Goal: Transaction & Acquisition: Purchase product/service

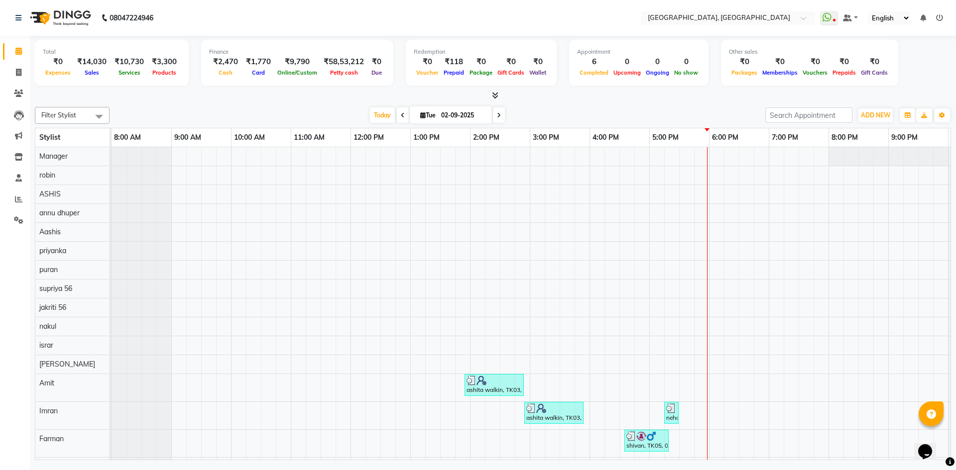
scroll to position [203, 0]
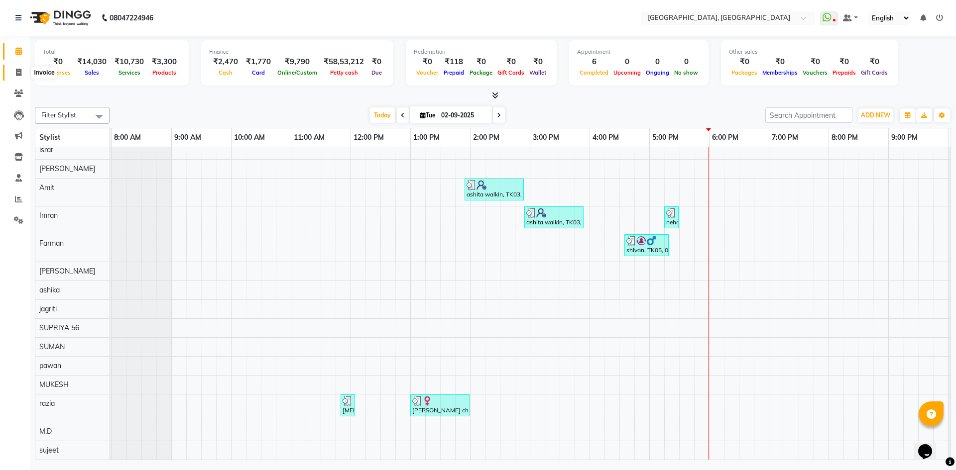
click at [12, 71] on span at bounding box center [18, 72] width 17 height 11
select select "service"
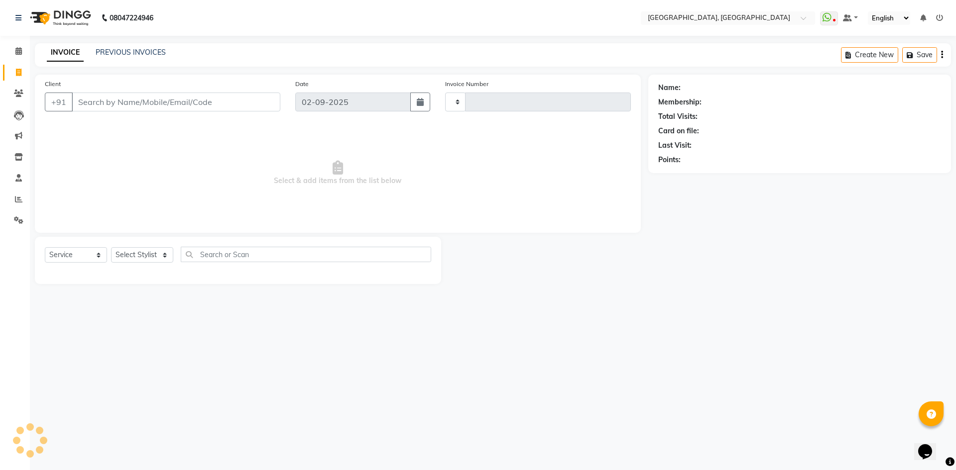
type input "2771"
select select "3948"
click at [145, 250] on select "Select Stylist" at bounding box center [142, 254] width 62 height 15
select select "63757"
click at [111, 247] on select "Select Stylist [PERSON_NAME] vihar [PERSON_NAME] makeup Amit annu [PERSON_NAME]…" at bounding box center [142, 254] width 62 height 15
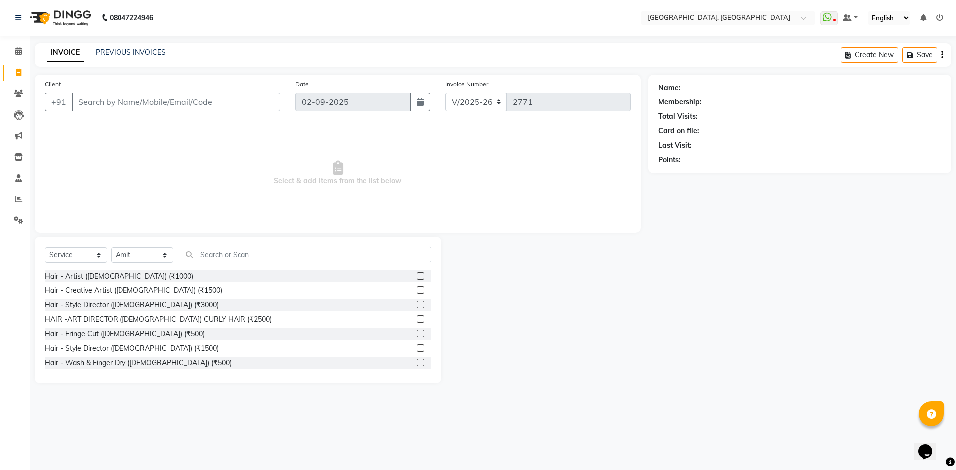
click at [233, 241] on div "Select Service Product Membership Package Voucher Prepaid Gift Card Select Styl…" at bounding box center [238, 310] width 406 height 147
click at [226, 247] on input "text" at bounding box center [306, 254] width 250 height 15
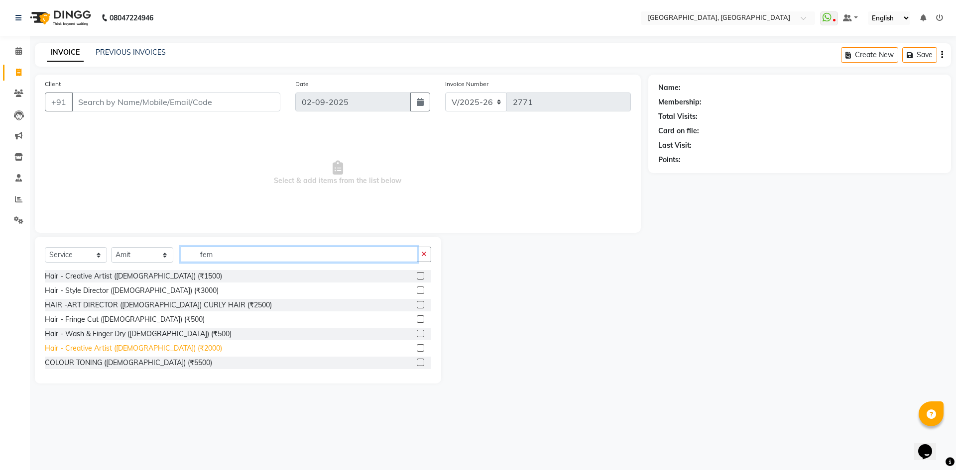
type input "fem"
click at [93, 347] on div "Hair - Creative Artist ([DEMOGRAPHIC_DATA]) (₹2000)" at bounding box center [133, 348] width 177 height 10
checkbox input "false"
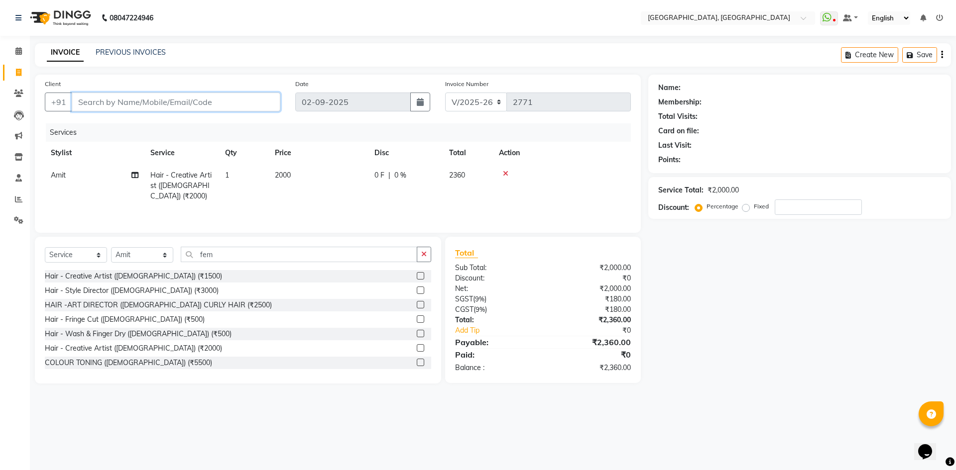
click at [246, 105] on input "Client" at bounding box center [176, 102] width 209 height 19
type input "9"
type input "0"
type input "9731317788"
click at [247, 104] on span "Add Client" at bounding box center [254, 102] width 39 height 10
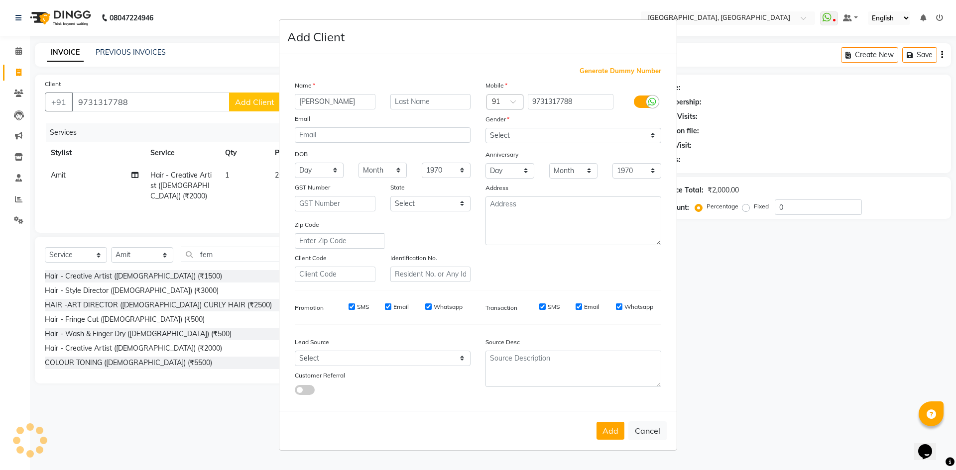
type input "[PERSON_NAME]"
type input "walkin"
click at [549, 135] on select "Select [DEMOGRAPHIC_DATA] [DEMOGRAPHIC_DATA] Other Prefer Not To Say" at bounding box center [573, 135] width 176 height 15
select select "[DEMOGRAPHIC_DATA]"
click at [485, 128] on select "Select Male Female Other Prefer Not To Say" at bounding box center [573, 135] width 176 height 15
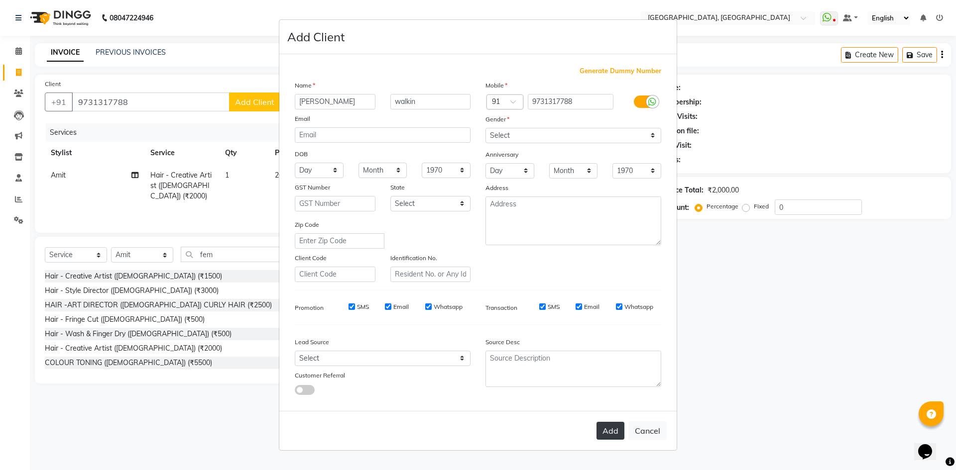
click at [605, 431] on button "Add" at bounding box center [610, 431] width 28 height 18
select select
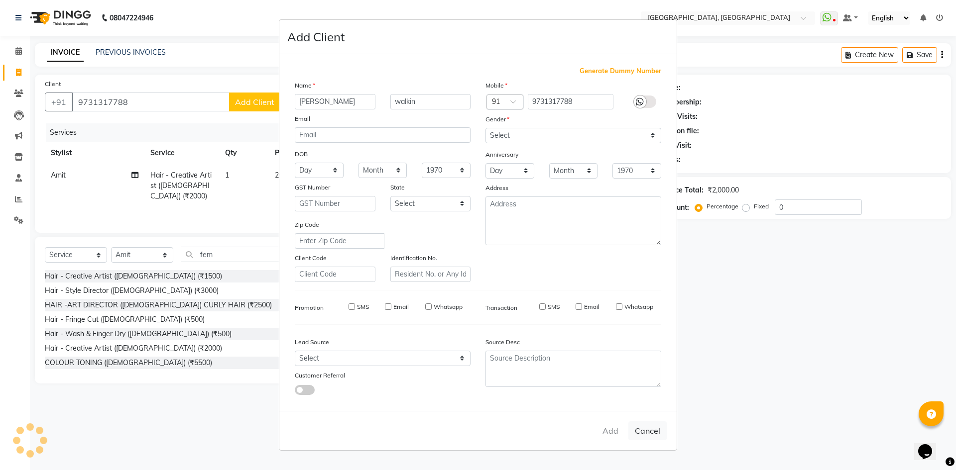
select select
checkbox input "false"
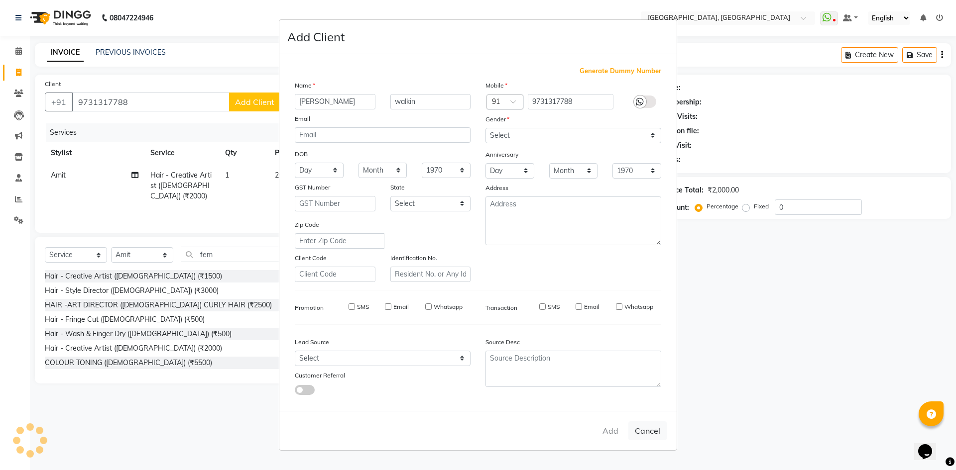
checkbox input "false"
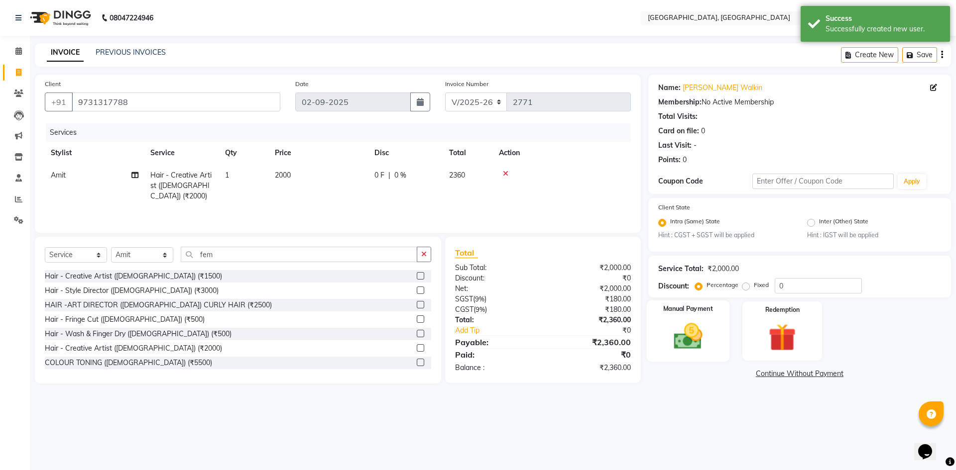
click at [691, 338] on img at bounding box center [688, 337] width 46 height 33
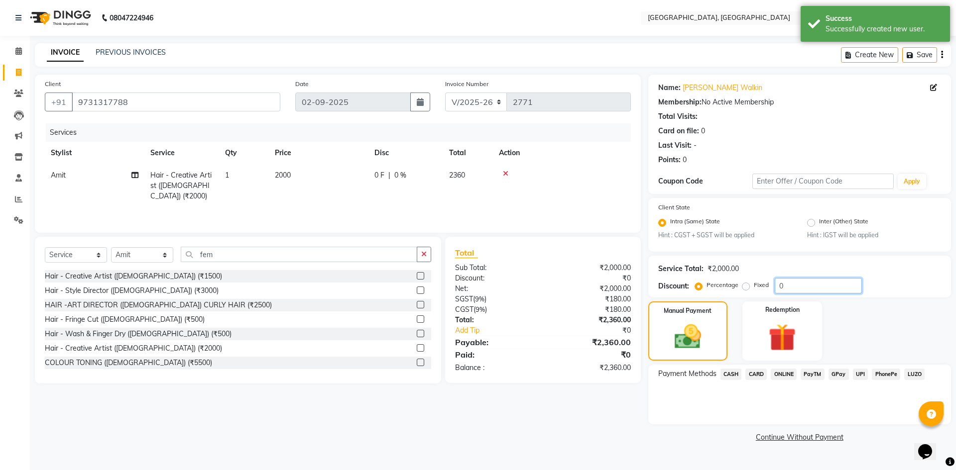
click at [792, 282] on input "0" at bounding box center [818, 285] width 87 height 15
click at [711, 348] on div "Manual Payment" at bounding box center [687, 331] width 83 height 61
click at [725, 370] on span "CASH" at bounding box center [730, 374] width 21 height 11
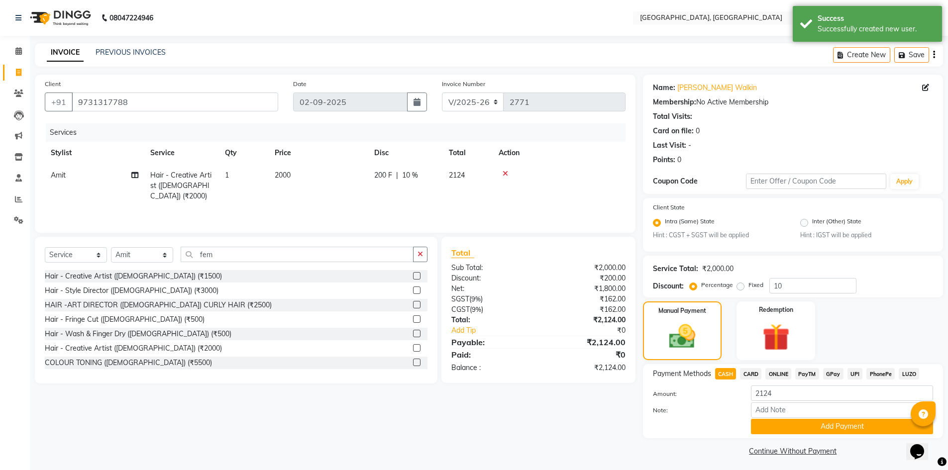
click at [700, 399] on div "Amount: 2124" at bounding box center [793, 394] width 295 height 17
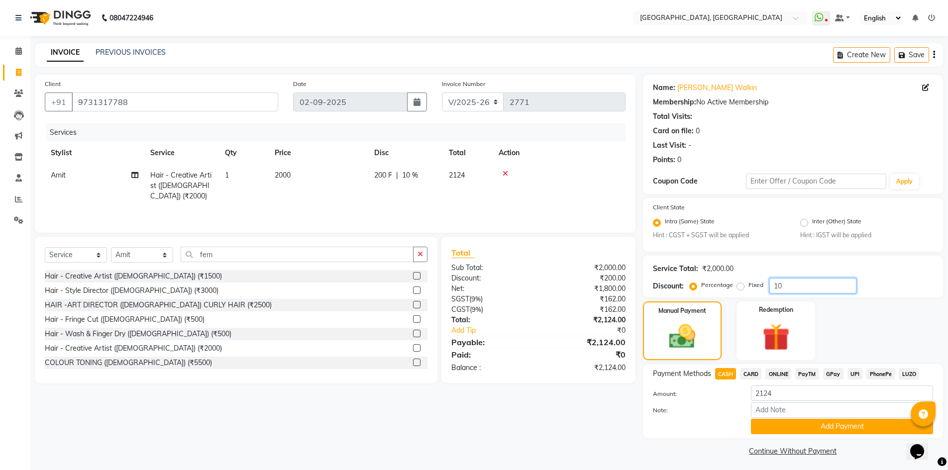
click at [779, 284] on input "10" at bounding box center [813, 285] width 87 height 15
type input "15.254"
click at [686, 332] on img at bounding box center [682, 337] width 44 height 31
click at [729, 374] on span "CASH" at bounding box center [725, 373] width 21 height 11
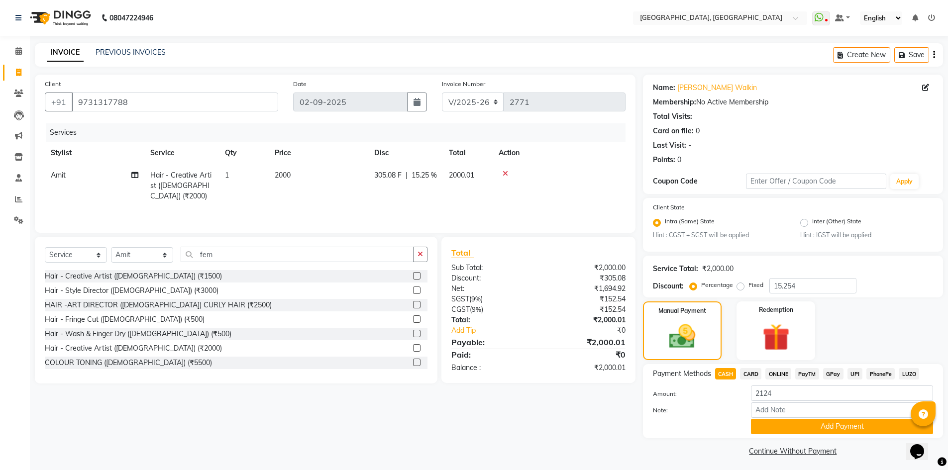
type input "2000.01"
click at [785, 431] on button "Add Payment" at bounding box center [842, 426] width 182 height 15
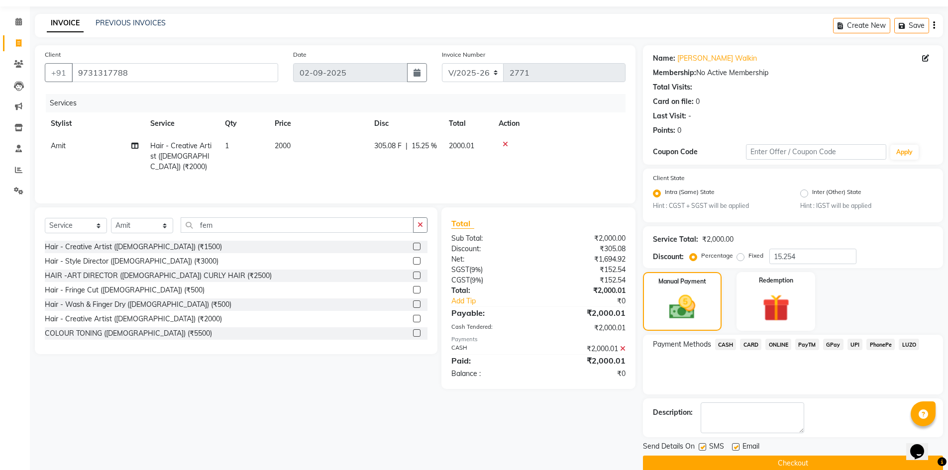
scroll to position [45, 0]
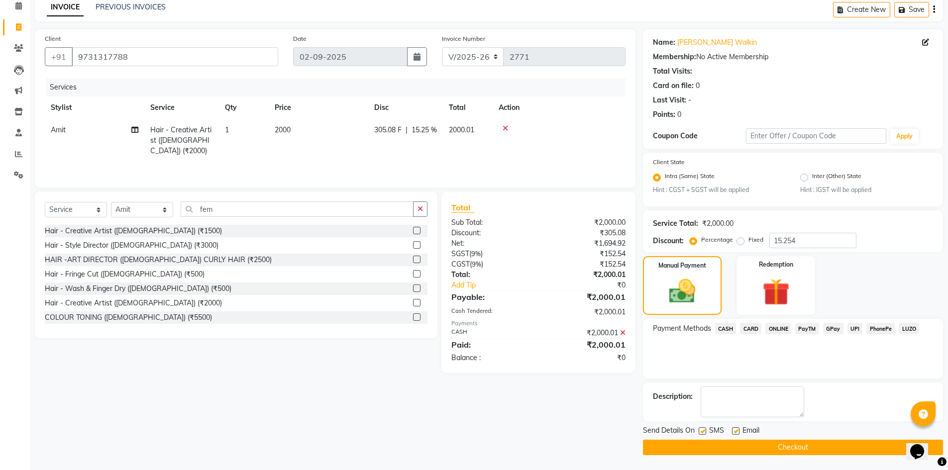
click at [756, 446] on button "Checkout" at bounding box center [793, 447] width 300 height 15
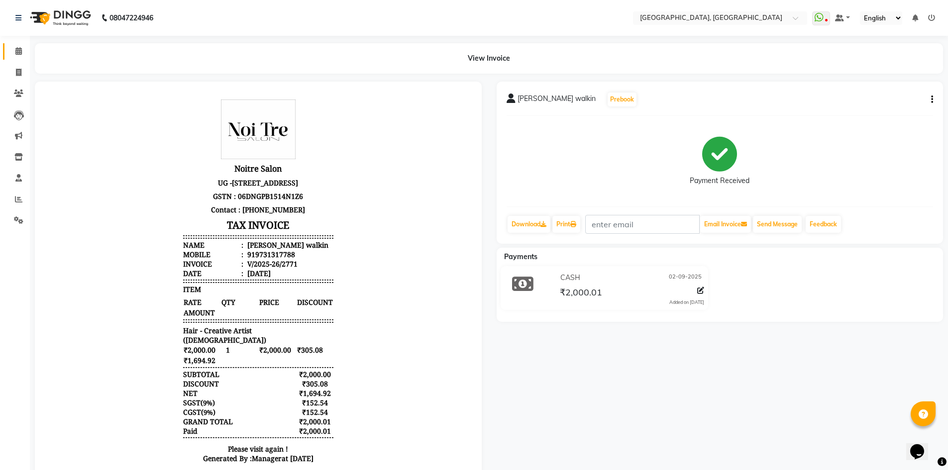
click at [22, 45] on link "Calendar" at bounding box center [15, 51] width 24 height 16
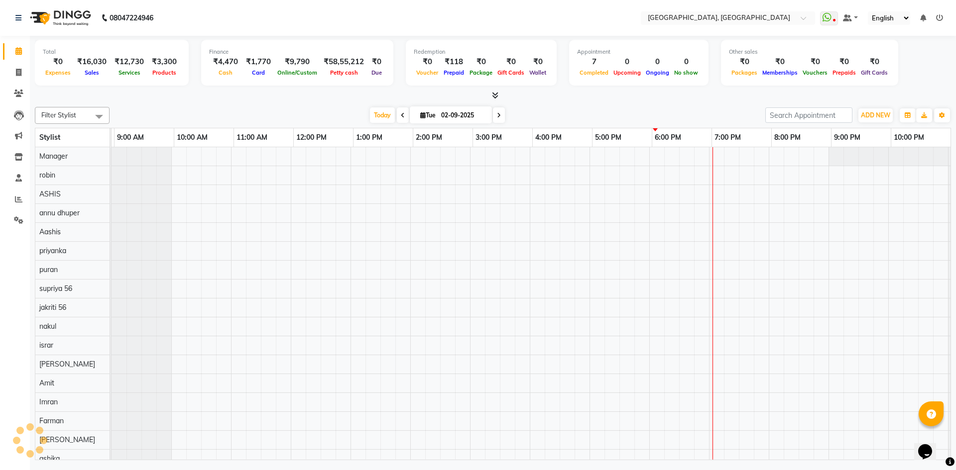
scroll to position [0, 57]
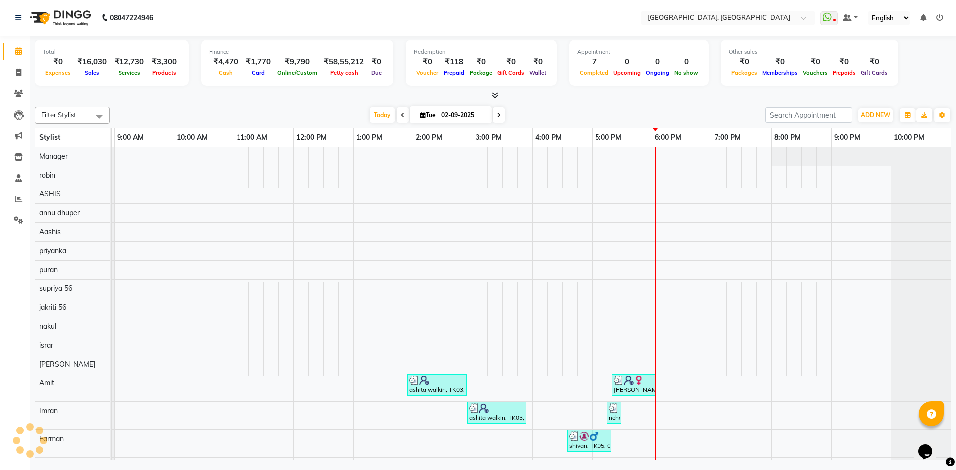
click at [242, 100] on div at bounding box center [493, 96] width 916 height 10
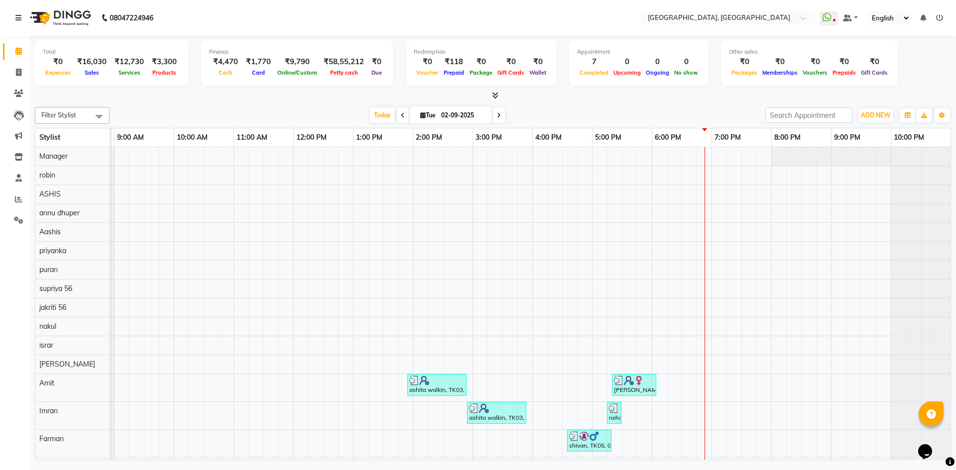
click at [148, 88] on div "Total ₹0 Expenses ₹16,030 Sales ₹12,730 Services ₹3,300 Products Finance ₹4,470…" at bounding box center [493, 64] width 916 height 49
click at [18, 72] on icon at bounding box center [18, 72] width 5 height 7
select select "service"
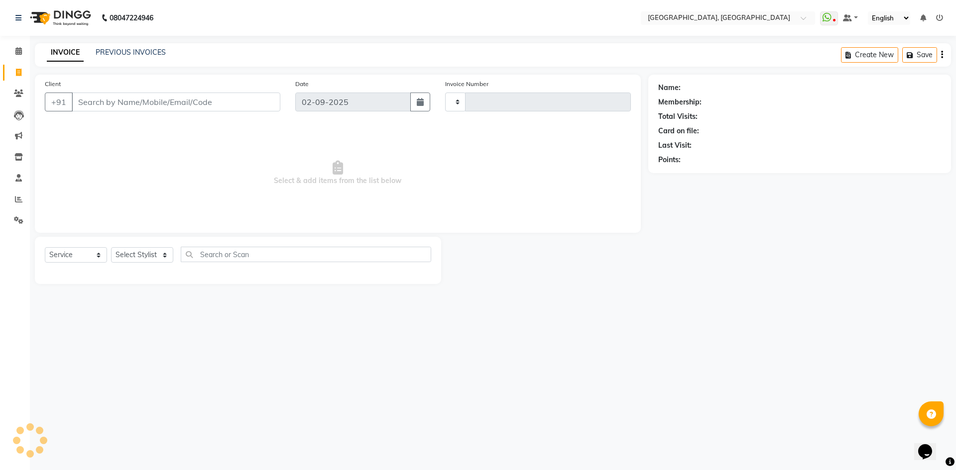
type input "2772"
select select "3948"
click at [20, 53] on icon at bounding box center [18, 50] width 6 height 7
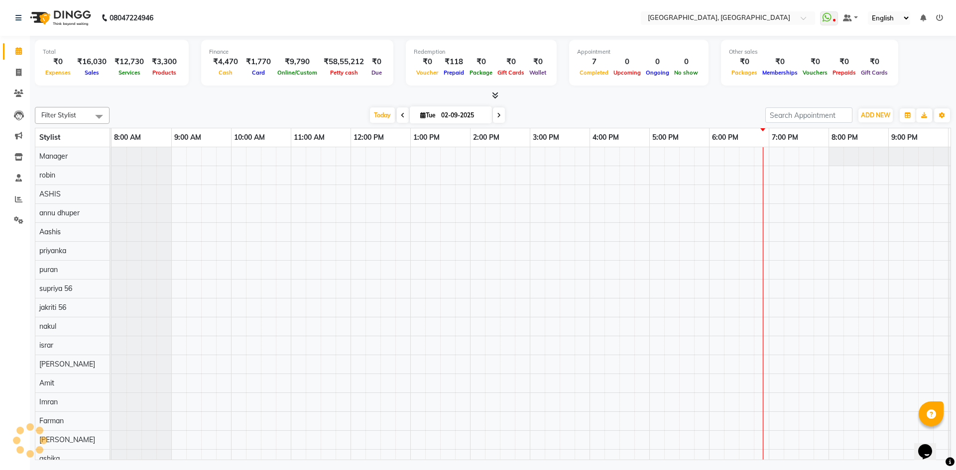
click at [147, 109] on div "[DATE] [DATE]" at bounding box center [437, 115] width 646 height 15
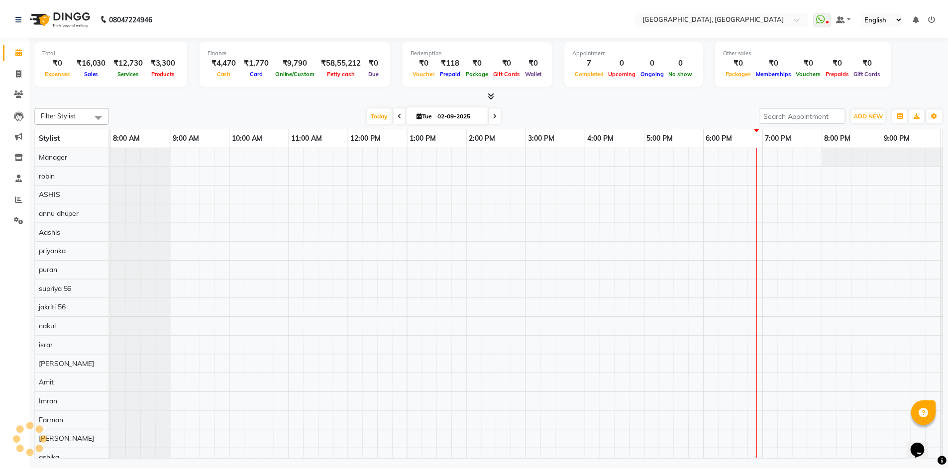
scroll to position [0, 57]
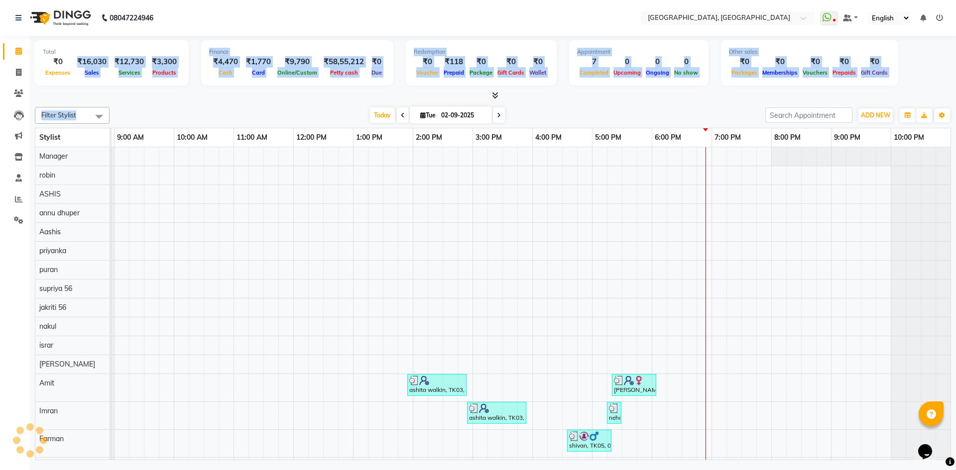
drag, startPoint x: 75, startPoint y: 58, endPoint x: 177, endPoint y: 110, distance: 114.7
click at [177, 110] on div "Total ₹0 Expenses ₹16,030 Sales ₹12,730 Services ₹3,300 Products Finance ₹4,470…" at bounding box center [493, 249] width 926 height 427
click at [201, 103] on div "Total ₹0 Expenses ₹16,030 Sales ₹12,730 Services ₹3,300 Products Finance ₹4,470…" at bounding box center [493, 249] width 926 height 427
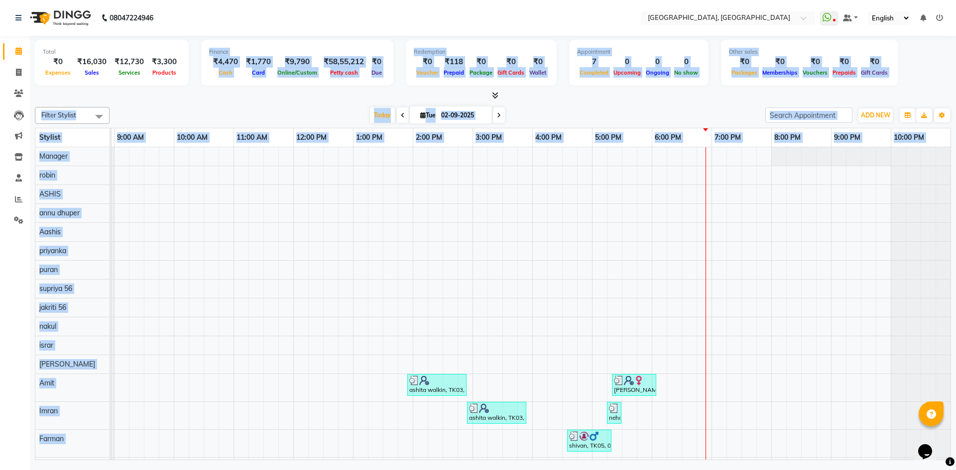
drag, startPoint x: 211, startPoint y: 47, endPoint x: 775, endPoint y: 342, distance: 637.2
click at [775, 342] on div "Total ₹0 Expenses ₹16,030 Sales ₹12,730 Services ₹3,300 Products Finance ₹4,470…" at bounding box center [493, 249] width 926 height 427
click at [637, 97] on div at bounding box center [493, 96] width 916 height 10
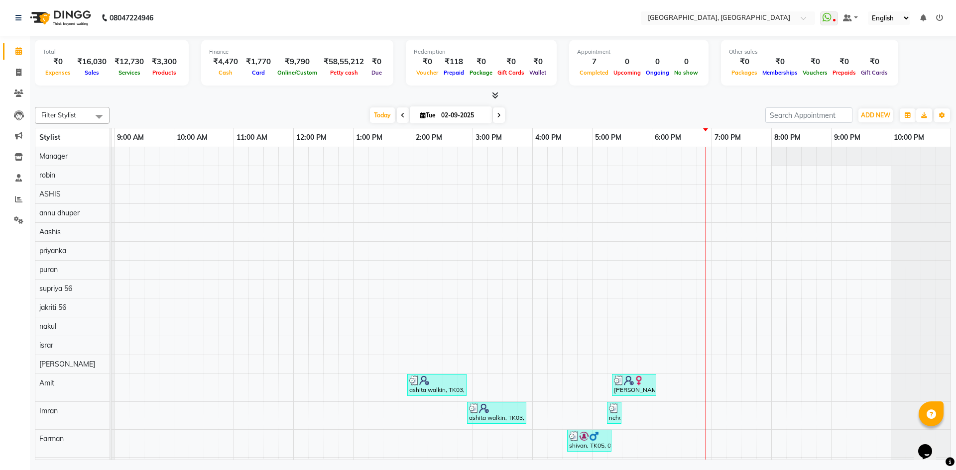
click at [497, 95] on icon at bounding box center [495, 95] width 6 height 7
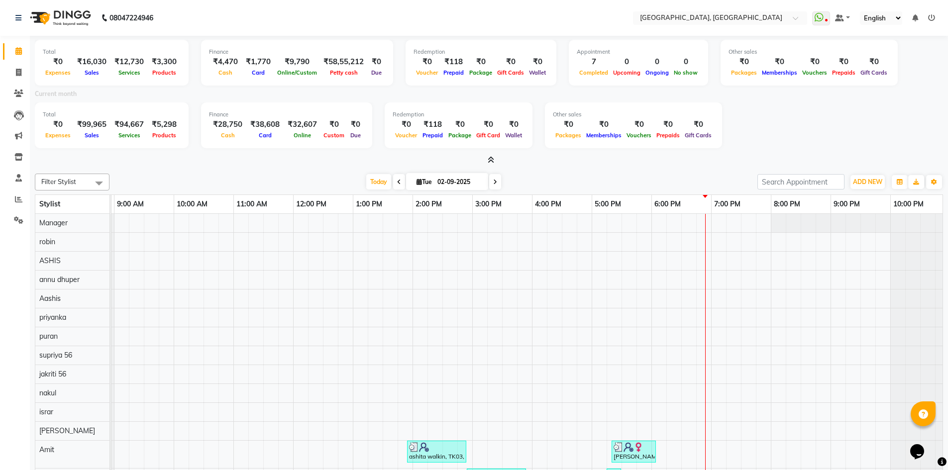
click at [493, 158] on icon at bounding box center [491, 159] width 6 height 7
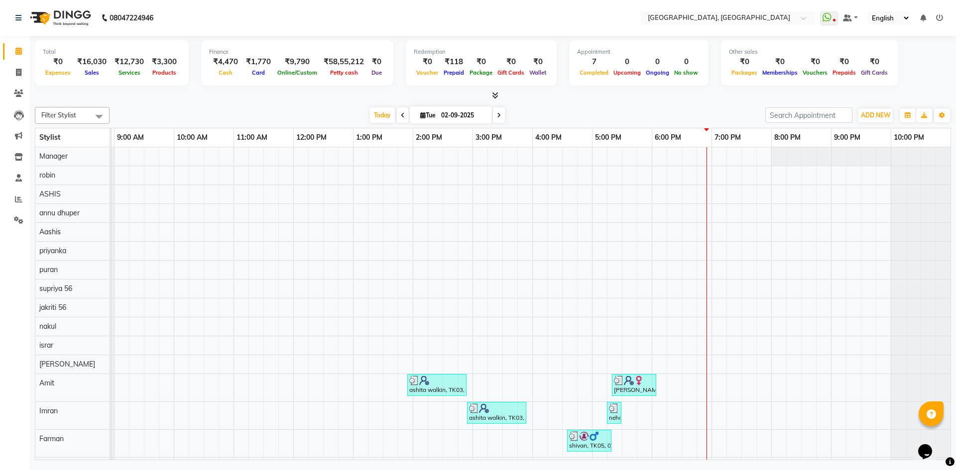
click at [580, 109] on div "Today Tue 02-09-2025" at bounding box center [437, 115] width 646 height 15
click at [10, 69] on span at bounding box center [18, 72] width 17 height 11
select select "service"
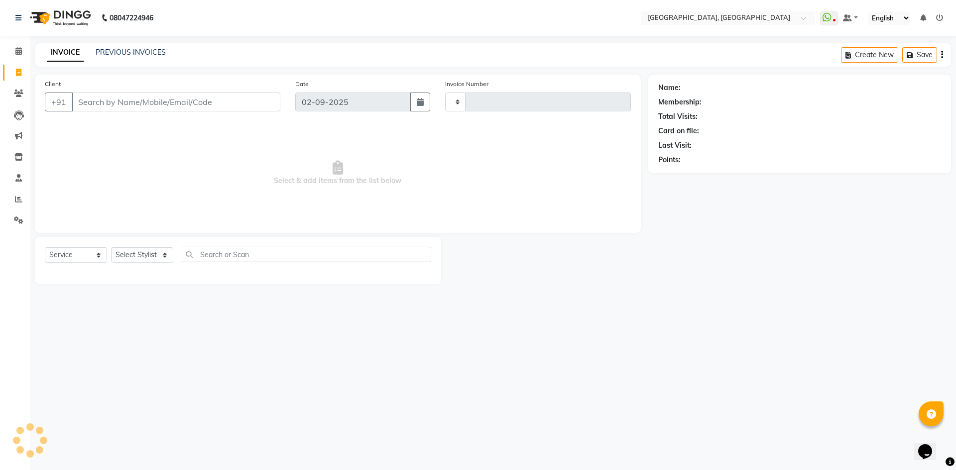
type input "2772"
select select "3948"
click at [133, 255] on select "Select Stylist Aashis Alic ashok vihar Alice makeup Amit annu dhuper ashika ASH…" at bounding box center [142, 254] width 62 height 15
select select "86264"
click at [111, 247] on select "Select Stylist [PERSON_NAME] Alice makeup [PERSON_NAME] dhuper [PERSON_NAME] ma…" at bounding box center [142, 254] width 62 height 15
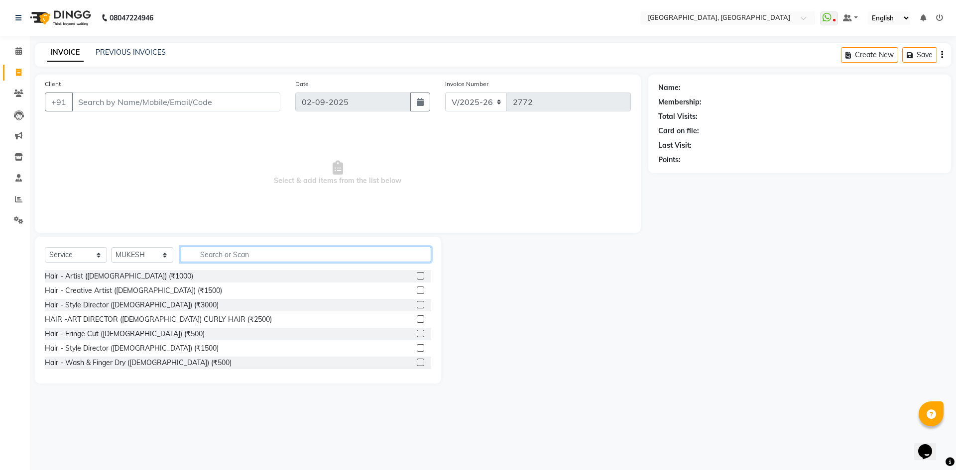
click at [253, 254] on input "text" at bounding box center [306, 254] width 250 height 15
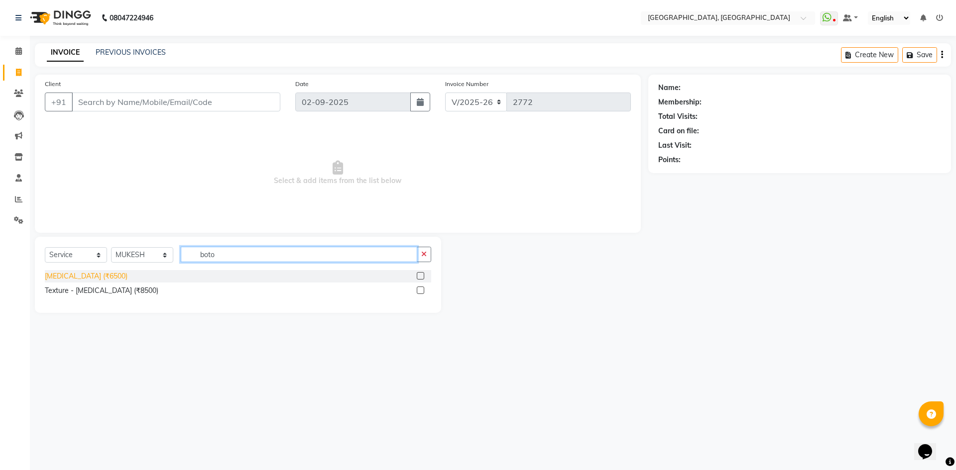
type input "boto"
click at [65, 278] on div "[MEDICAL_DATA] (₹6500)" at bounding box center [86, 276] width 83 height 10
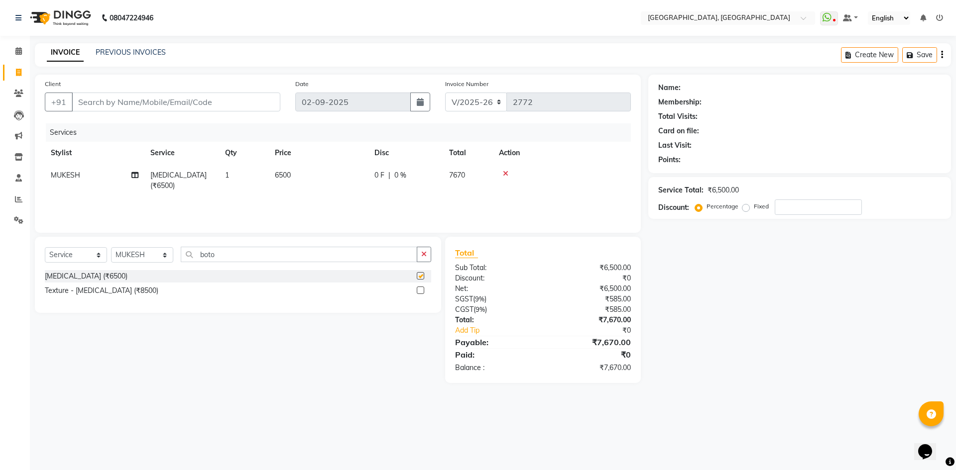
checkbox input "false"
click at [287, 169] on td "6500" at bounding box center [319, 180] width 100 height 33
select select "86264"
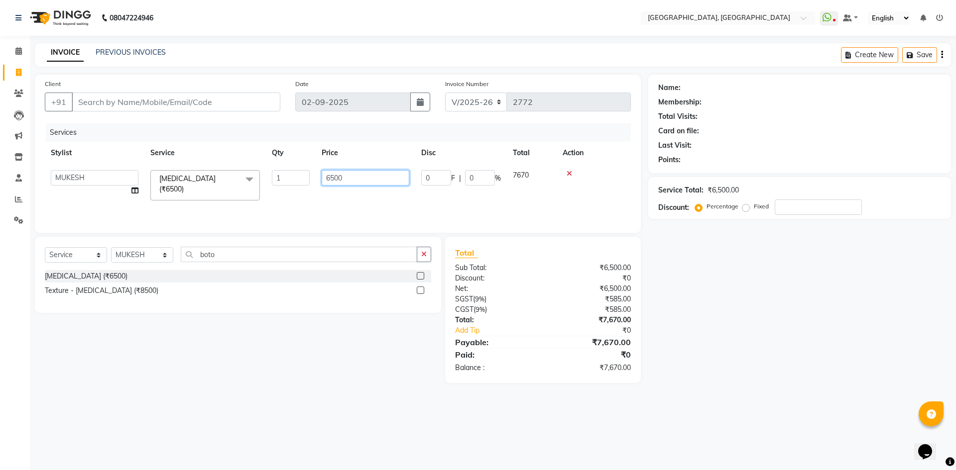
click at [326, 175] on input "6500" at bounding box center [366, 177] width 88 height 15
type input "7000"
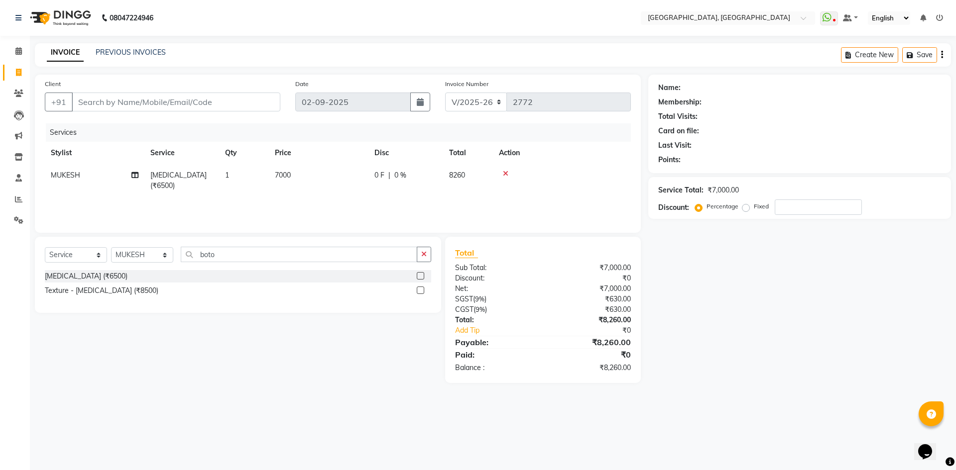
click at [294, 234] on div "Client +91 Date 02-09-2025 Invoice Number V/2025 V/2025-26 2772 Services Stylis…" at bounding box center [337, 229] width 621 height 309
click at [115, 101] on input "Client" at bounding box center [176, 102] width 209 height 19
click at [431, 247] on button "button" at bounding box center [424, 254] width 14 height 15
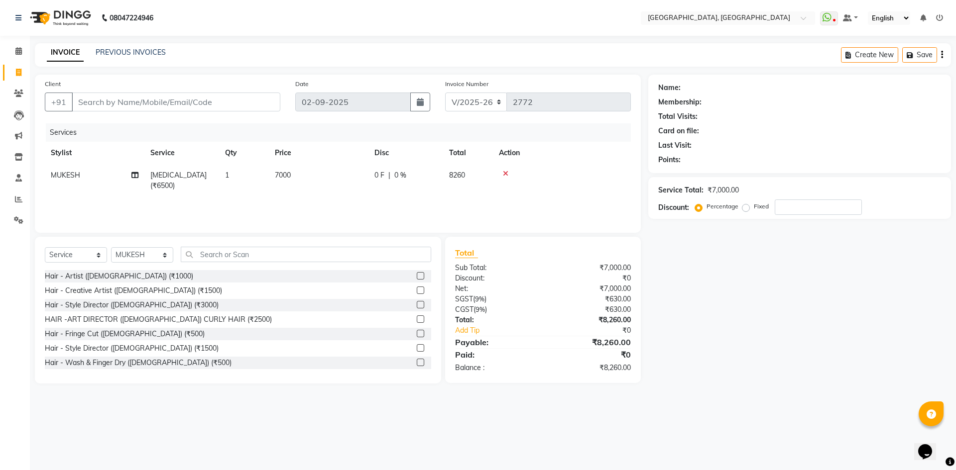
click at [332, 240] on div "Select Service Product Membership Package Voucher Prepaid Gift Card Select Styl…" at bounding box center [238, 310] width 406 height 147
click at [186, 97] on input "Client" at bounding box center [176, 102] width 209 height 19
type input "9"
type input "0"
type input "9260983543"
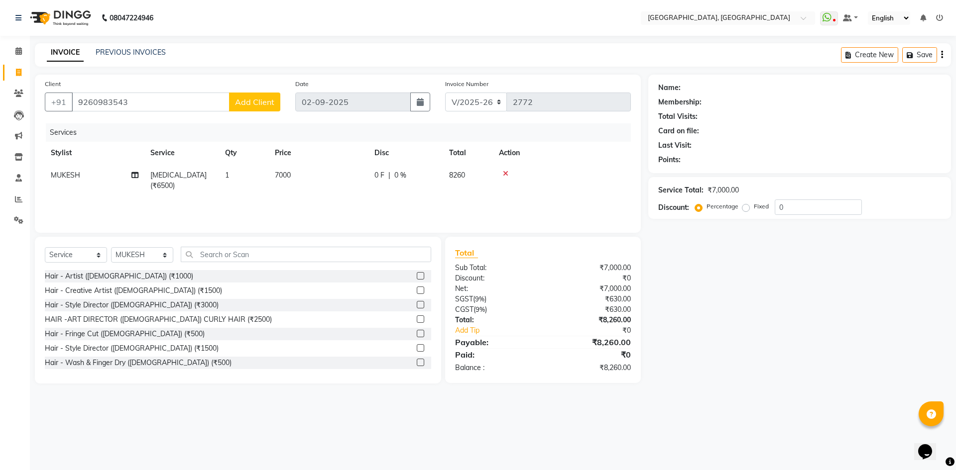
click at [240, 99] on span "Add Client" at bounding box center [254, 102] width 39 height 10
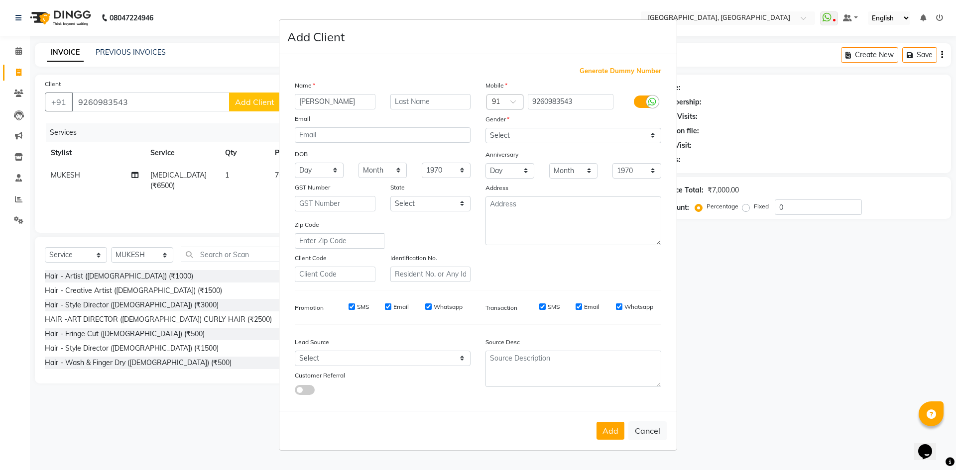
type input "saloni"
type input "walkin"
click at [521, 138] on select "Select Male Female Other Prefer Not To Say" at bounding box center [573, 135] width 176 height 15
select select "female"
click at [485, 128] on select "Select Male Female Other Prefer Not To Say" at bounding box center [573, 135] width 176 height 15
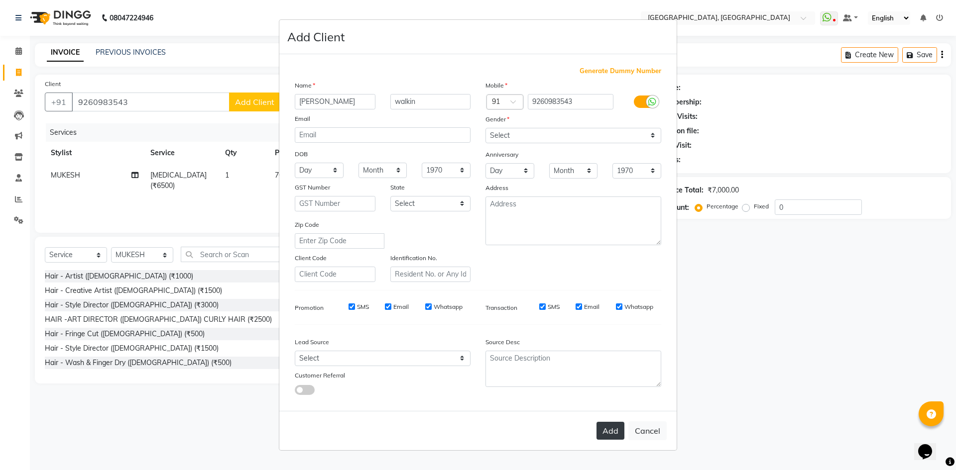
click at [617, 437] on button "Add" at bounding box center [610, 431] width 28 height 18
select select
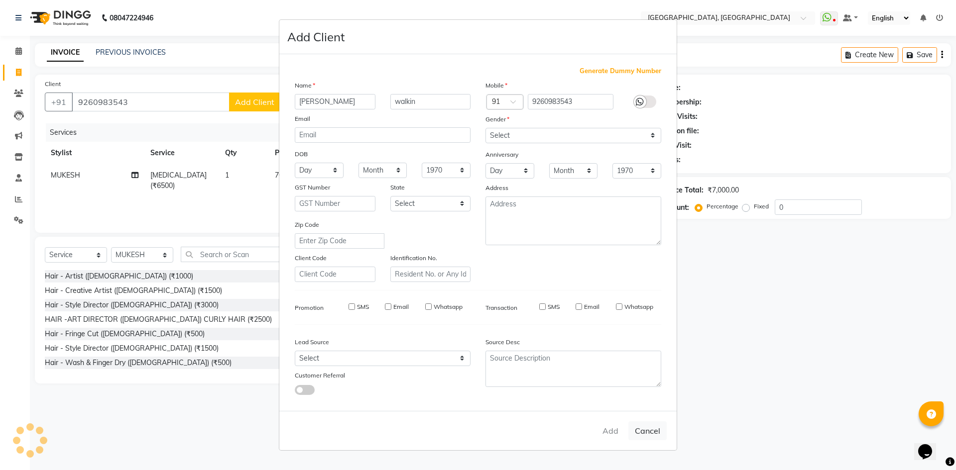
select select
checkbox input "false"
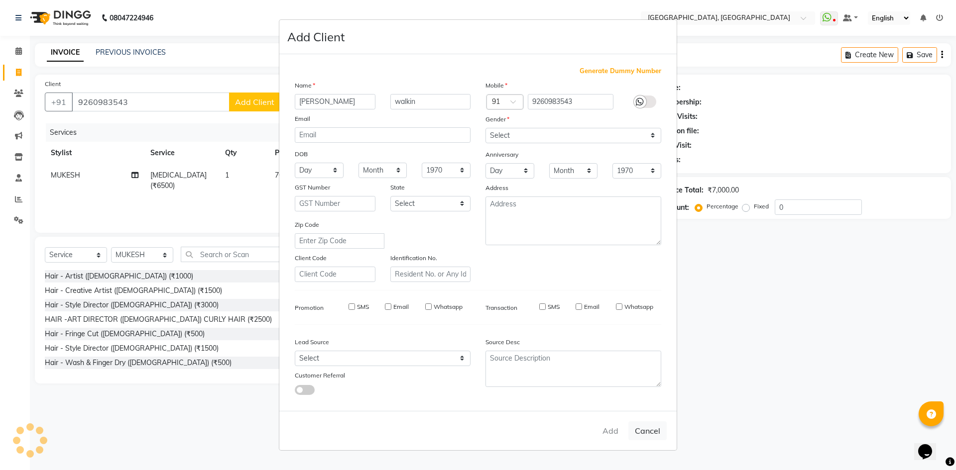
checkbox input "false"
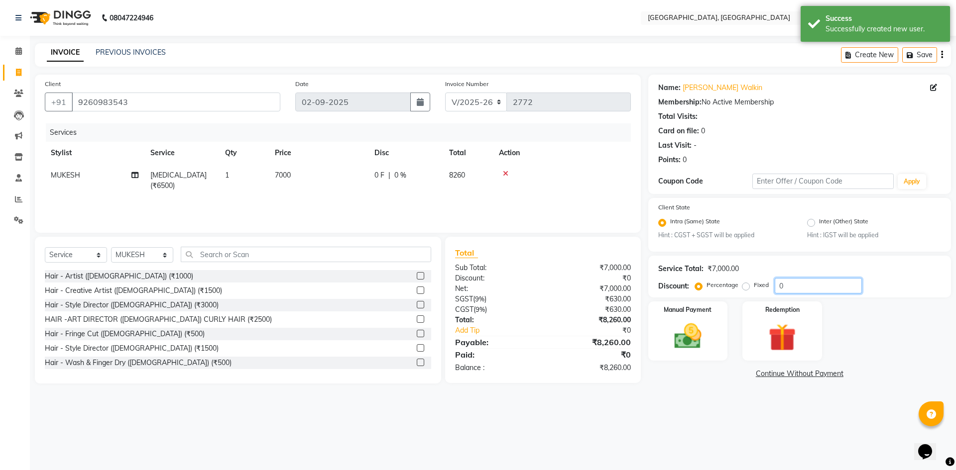
click at [780, 284] on input "0" at bounding box center [818, 285] width 87 height 15
type input "15.254"
click at [713, 336] on div "Manual Payment" at bounding box center [687, 331] width 83 height 61
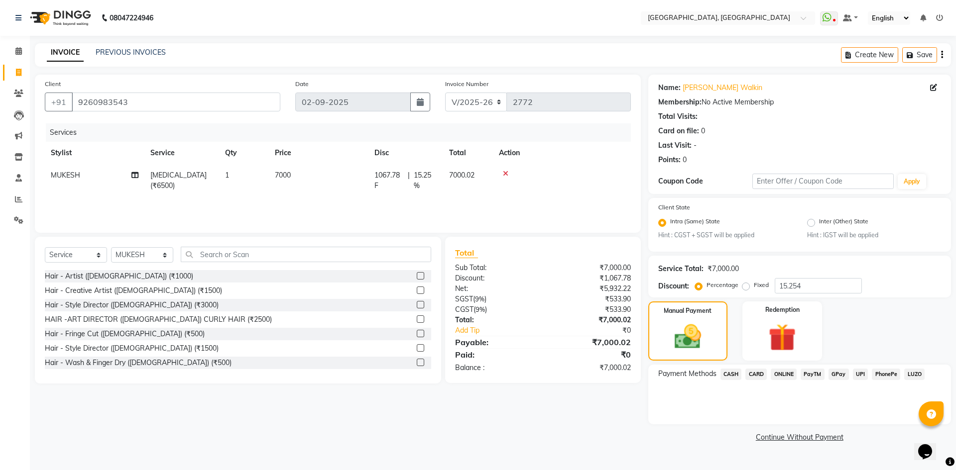
click at [733, 374] on span "CASH" at bounding box center [730, 374] width 21 height 11
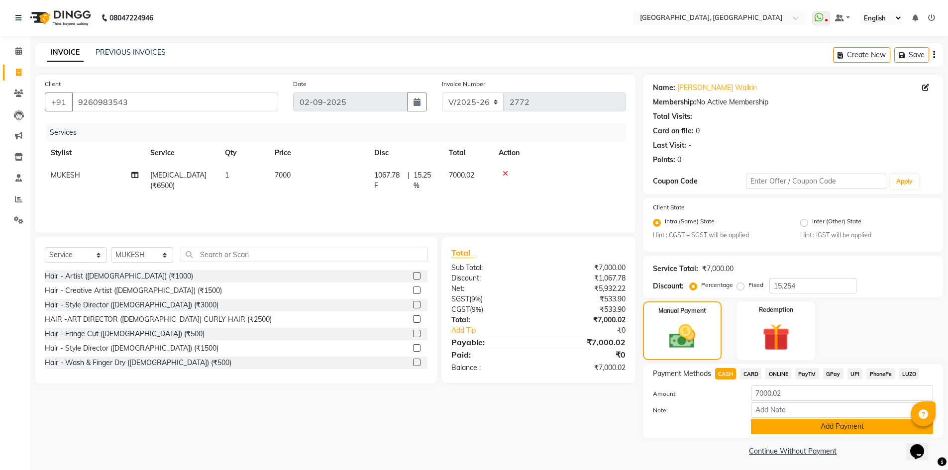
click at [764, 427] on button "Add Payment" at bounding box center [842, 426] width 182 height 15
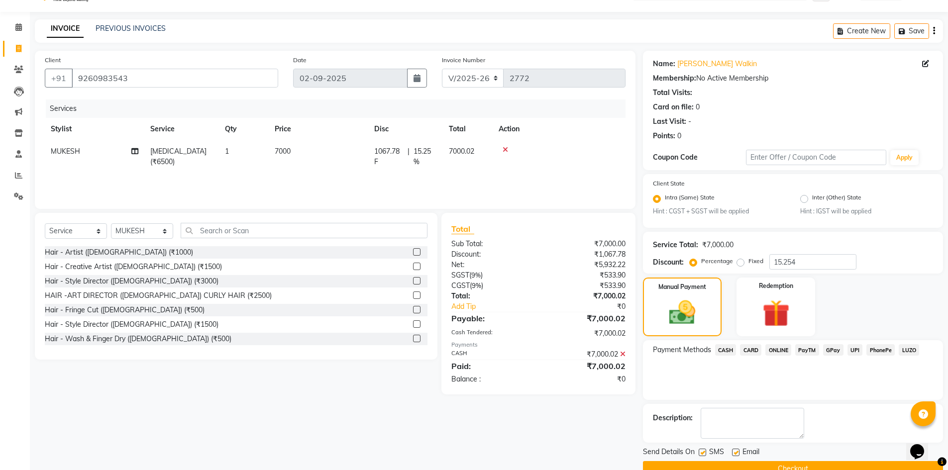
scroll to position [45, 0]
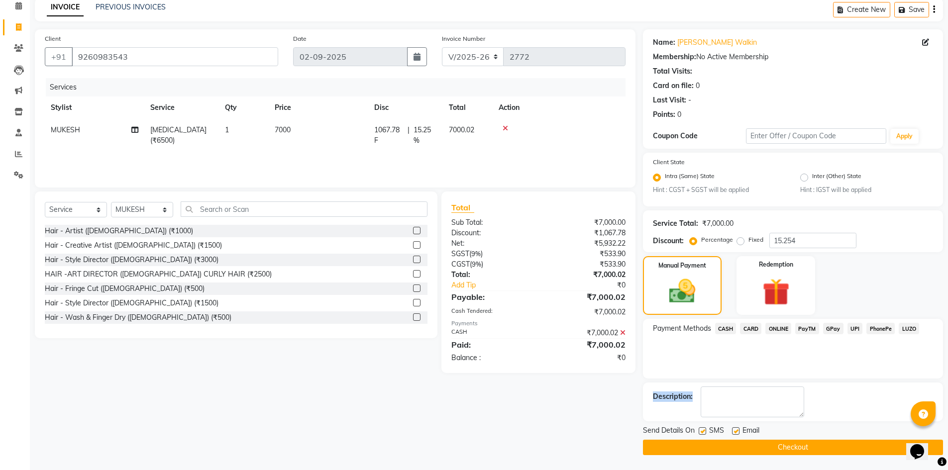
drag, startPoint x: 655, startPoint y: 395, endPoint x: 724, endPoint y: 407, distance: 70.2
click at [724, 407] on div "Description:" at bounding box center [793, 402] width 280 height 31
click at [719, 445] on button "Checkout" at bounding box center [793, 447] width 300 height 15
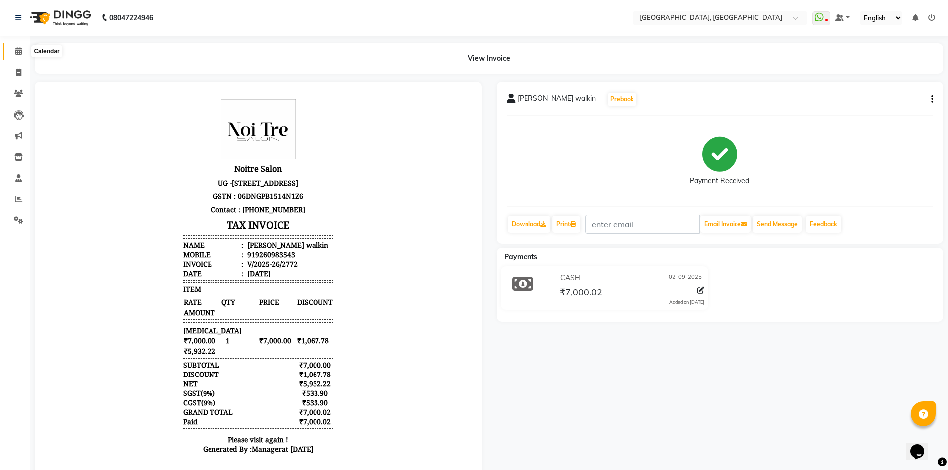
click at [19, 46] on span at bounding box center [18, 51] width 17 height 11
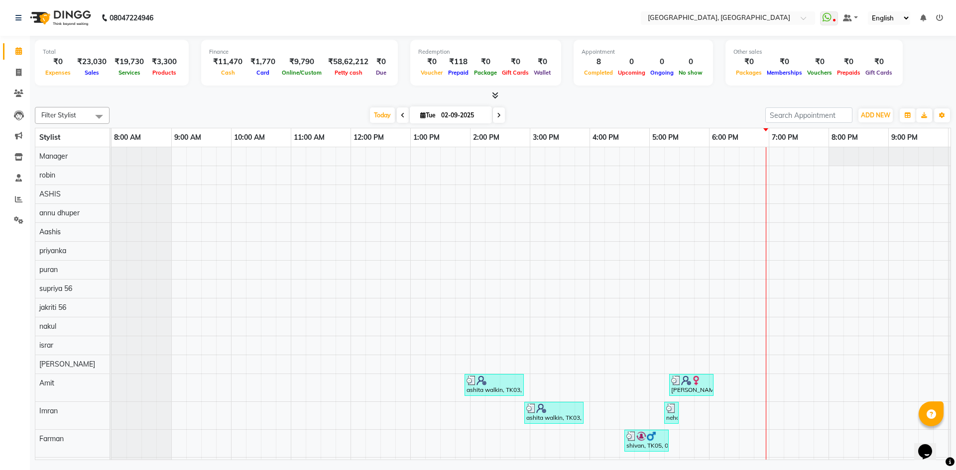
click at [224, 91] on div at bounding box center [493, 96] width 916 height 10
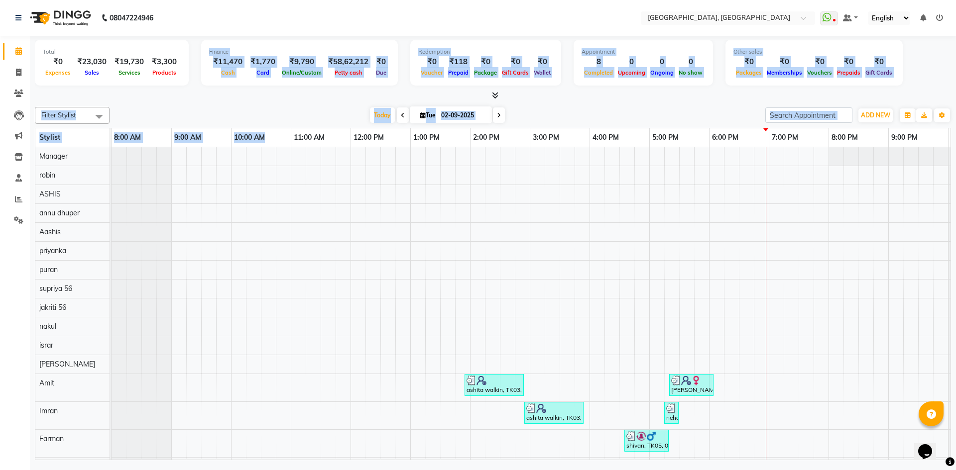
drag, startPoint x: 203, startPoint y: 52, endPoint x: 292, endPoint y: 111, distance: 106.4
click at [268, 133] on div "Total ₹0 Expenses ₹23,030 Sales ₹19,730 Services ₹3,300 Products Finance ₹11,47…" at bounding box center [493, 249] width 926 height 427
click at [292, 111] on div "Today Tue 02-09-2025" at bounding box center [437, 115] width 646 height 15
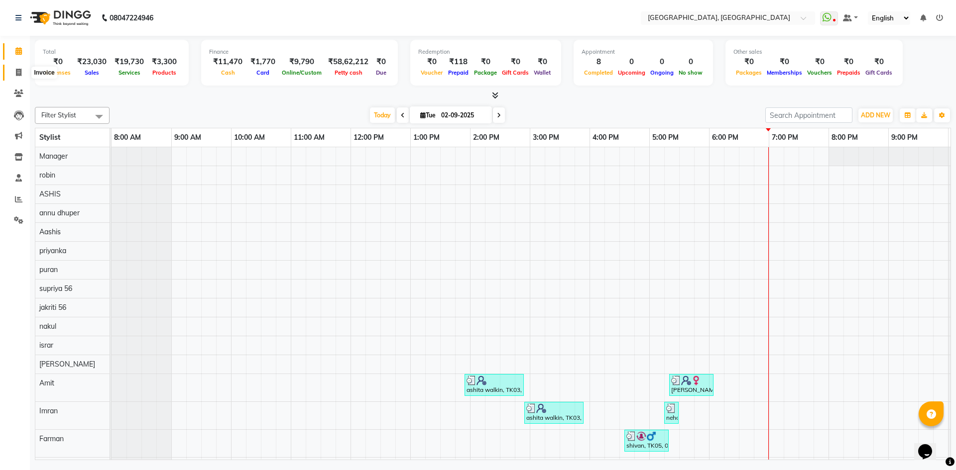
click at [22, 72] on span at bounding box center [18, 72] width 17 height 11
select select "3948"
select select "service"
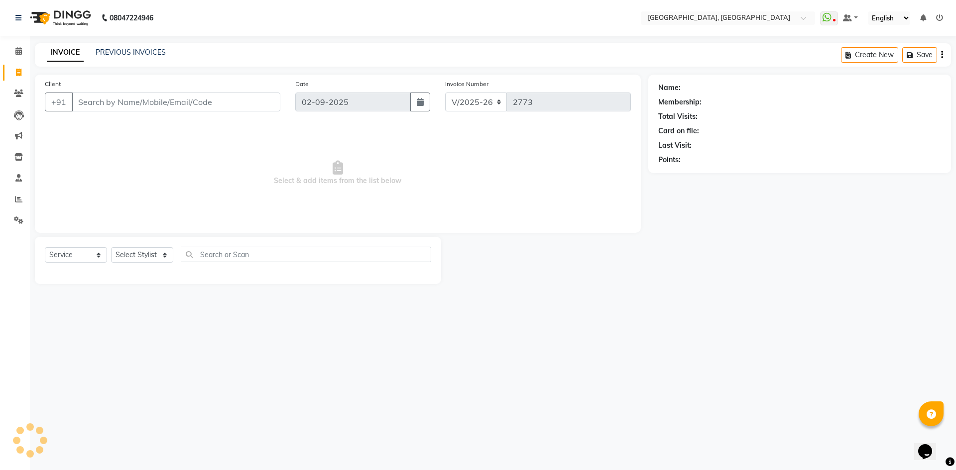
click at [137, 103] on input "Client" at bounding box center [176, 102] width 209 height 19
click at [183, 79] on div "Client +91" at bounding box center [162, 99] width 250 height 41
click at [169, 98] on input "Client" at bounding box center [176, 102] width 209 height 19
click at [210, 61] on div "INVOICE PREVIOUS INVOICES Create New Save" at bounding box center [493, 54] width 916 height 23
click at [210, 106] on input "Client" at bounding box center [176, 102] width 209 height 19
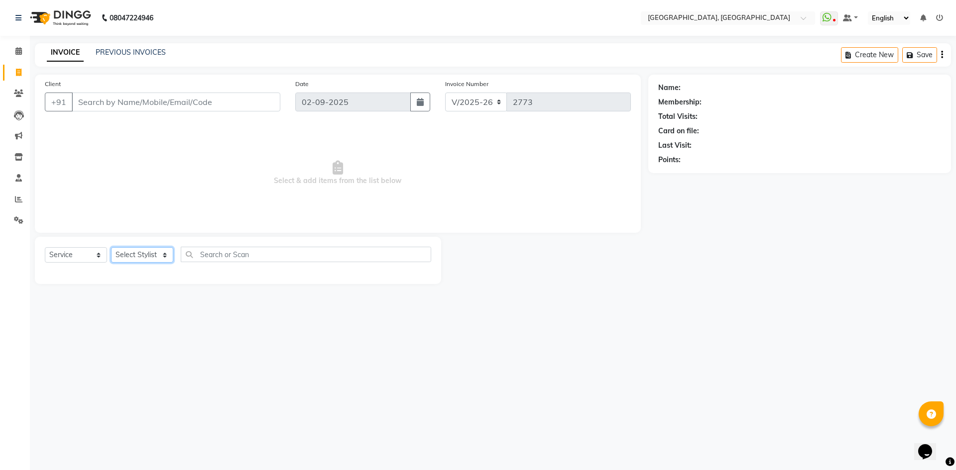
click at [139, 258] on select "Select Stylist Aashis Alic ashok vihar Alice makeup Amit annu dhuper ashika ASH…" at bounding box center [142, 254] width 62 height 15
select select "63756"
click at [111, 247] on select "Select Stylist Aashis Alic ashok vihar Alice makeup Amit annu dhuper ashika ASH…" at bounding box center [142, 254] width 62 height 15
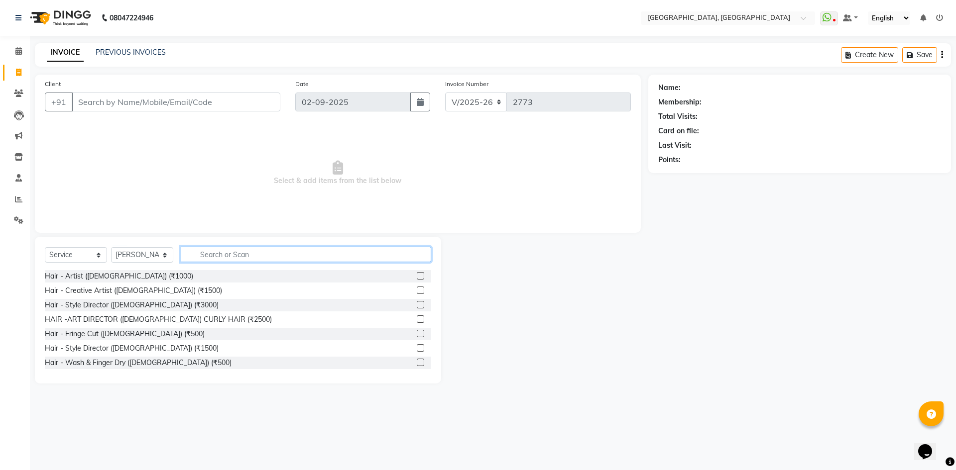
click at [254, 250] on input "text" at bounding box center [306, 254] width 250 height 15
type input "fem"
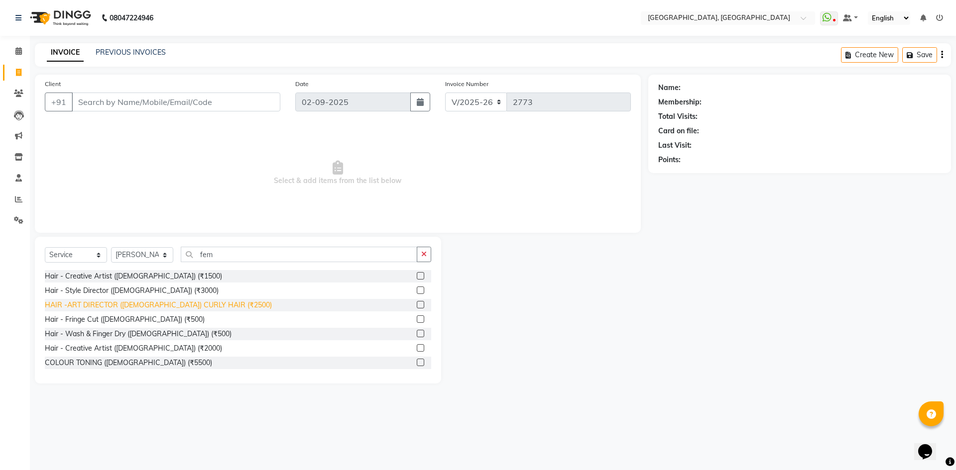
click at [161, 306] on div "HAIR -ART DIRECTOR (FEMALE) CURLY HAIR (₹2500)" at bounding box center [158, 305] width 227 height 10
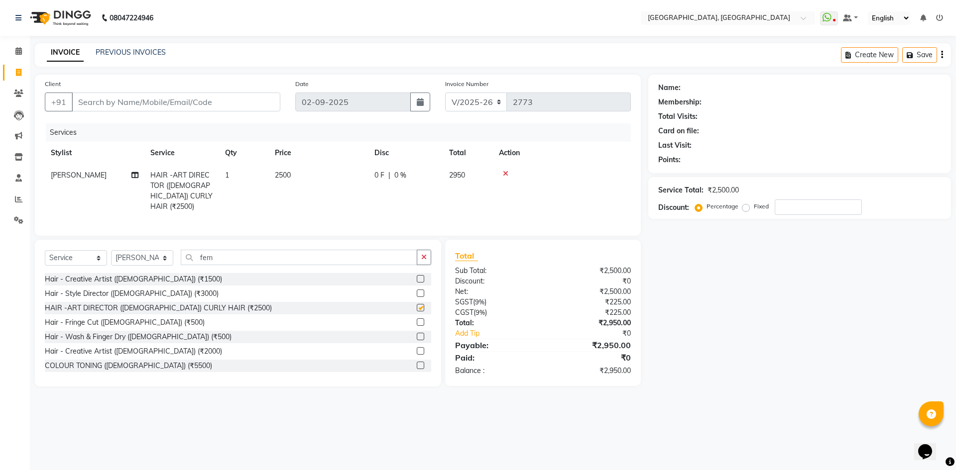
checkbox input "false"
click at [250, 256] on input "fem" at bounding box center [299, 257] width 236 height 15
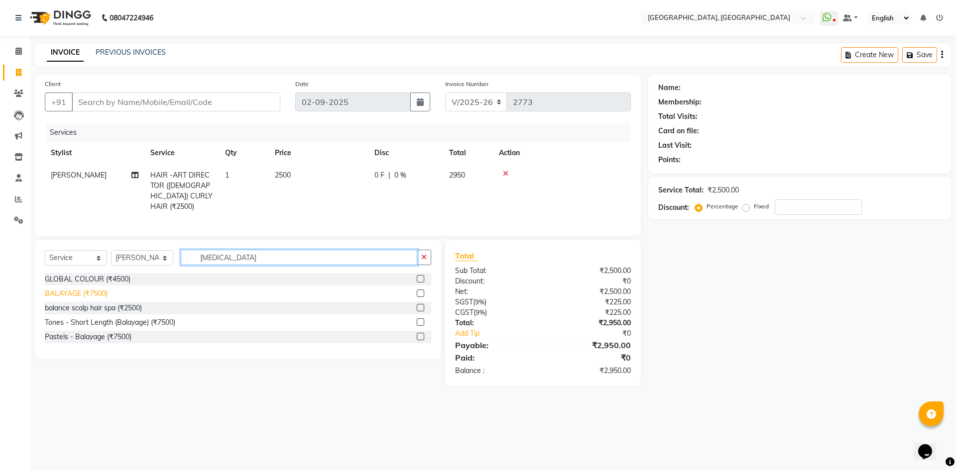
type input "bal"
click at [89, 291] on div "BALAYAGE (₹7500)" at bounding box center [76, 294] width 63 height 10
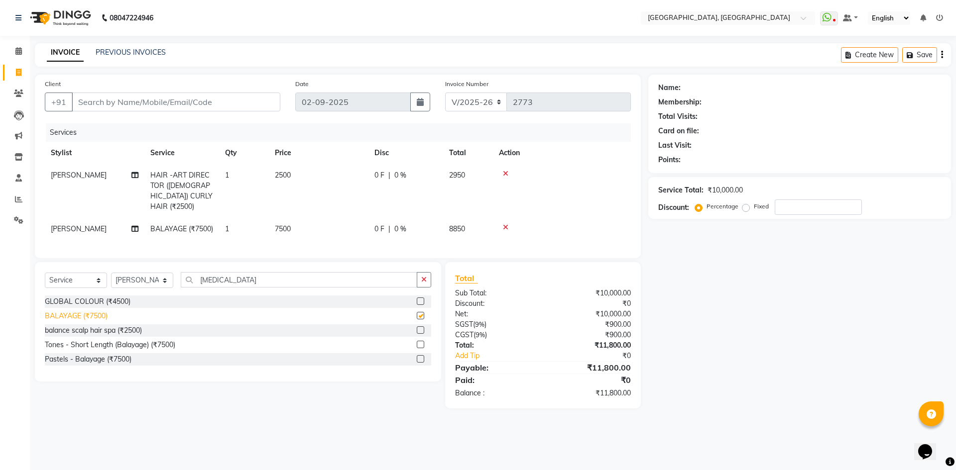
checkbox input "false"
click at [234, 288] on input "bal" at bounding box center [299, 279] width 236 height 15
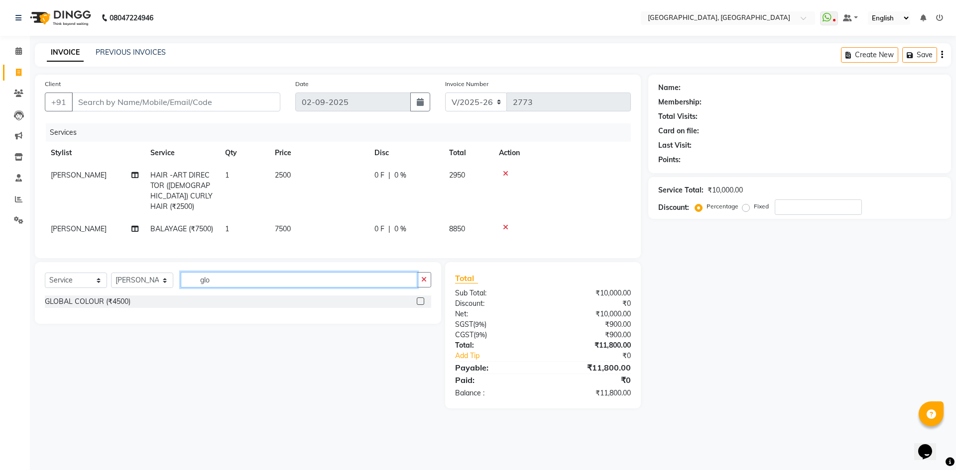
type input "glo"
click at [87, 296] on div "Select Service Product Membership Package Voucher Prepaid Gift Card Select Styl…" at bounding box center [238, 283] width 386 height 23
click at [92, 307] on div "GLOBAL COLOUR (₹4500)" at bounding box center [88, 302] width 86 height 10
checkbox input "false"
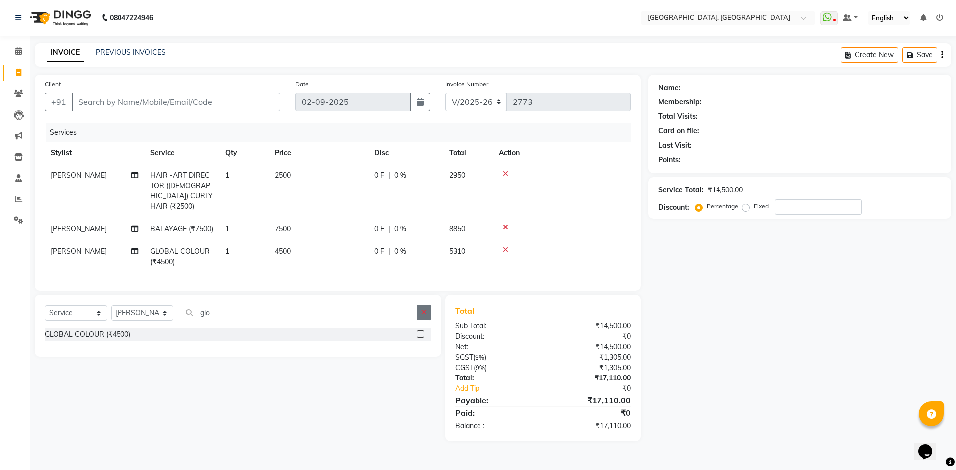
click at [430, 320] on button "button" at bounding box center [424, 312] width 14 height 15
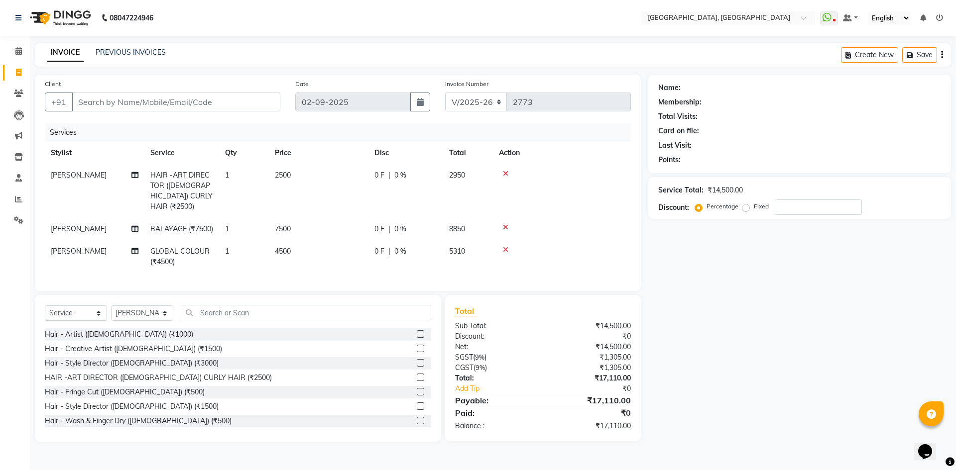
click at [273, 291] on div "Client +91 Date 02-09-2025 Invoice Number V/2025 V/2025-26 2773 Services Stylis…" at bounding box center [338, 183] width 606 height 217
click at [233, 93] on input "Client" at bounding box center [176, 102] width 209 height 19
click at [252, 66] on div "INVOICE PREVIOUS INVOICES Create New Save" at bounding box center [493, 54] width 916 height 23
click at [287, 224] on span "7500" at bounding box center [283, 228] width 16 height 9
select select "63756"
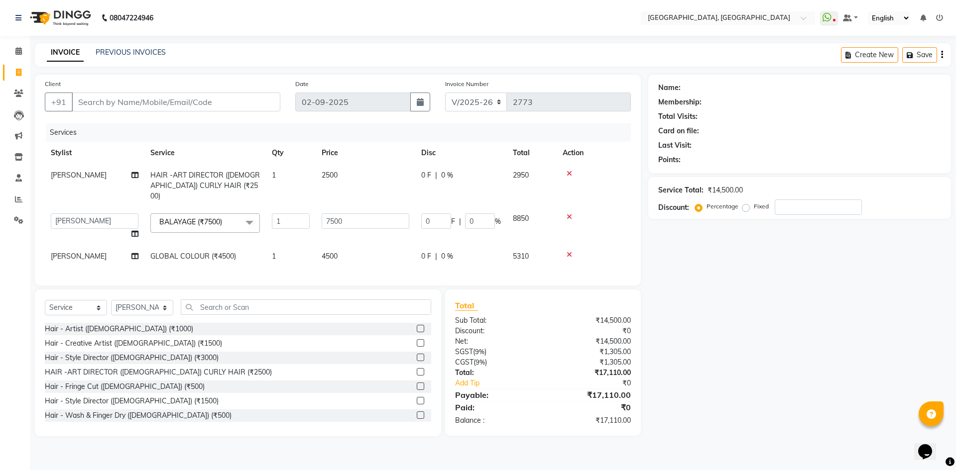
click at [287, 218] on input "1" at bounding box center [291, 221] width 38 height 15
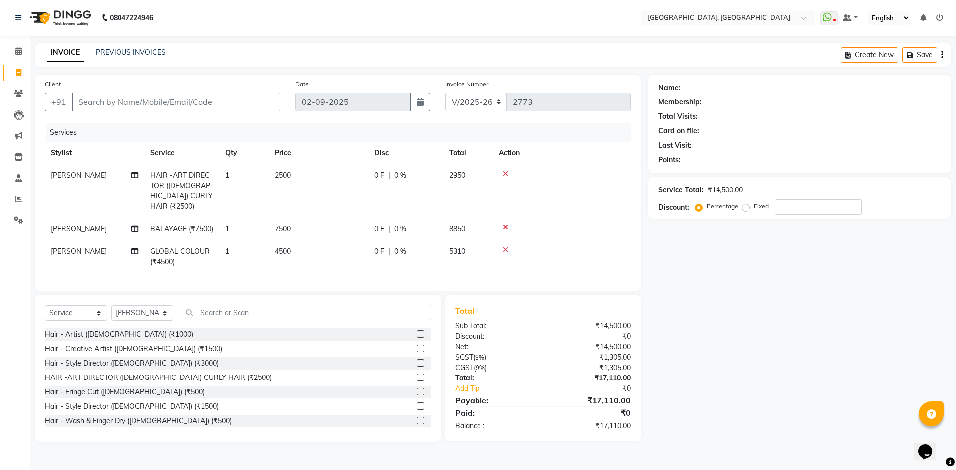
click at [332, 218] on td "7500" at bounding box center [319, 229] width 100 height 22
select select "63756"
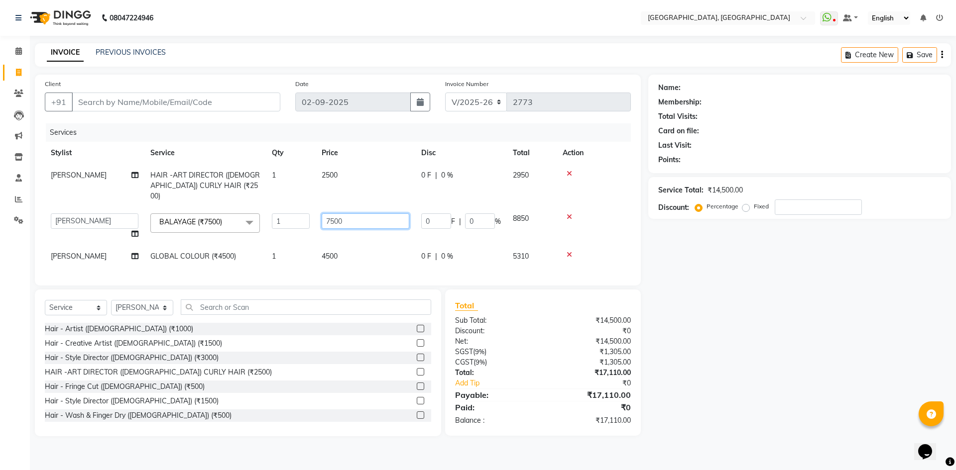
click at [332, 215] on input "7500" at bounding box center [366, 221] width 88 height 15
type input "9500"
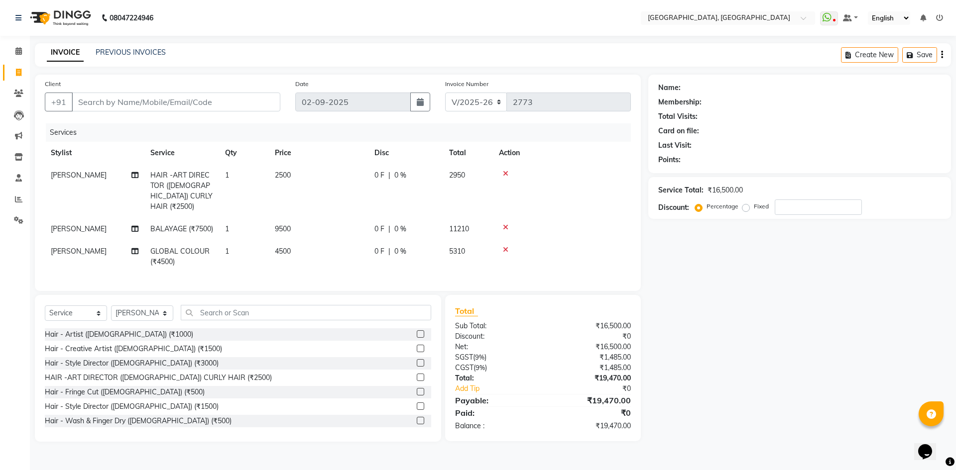
drag, startPoint x: 330, startPoint y: 252, endPoint x: 338, endPoint y: 248, distance: 8.9
click at [338, 248] on td "4500" at bounding box center [319, 256] width 100 height 33
select select "63756"
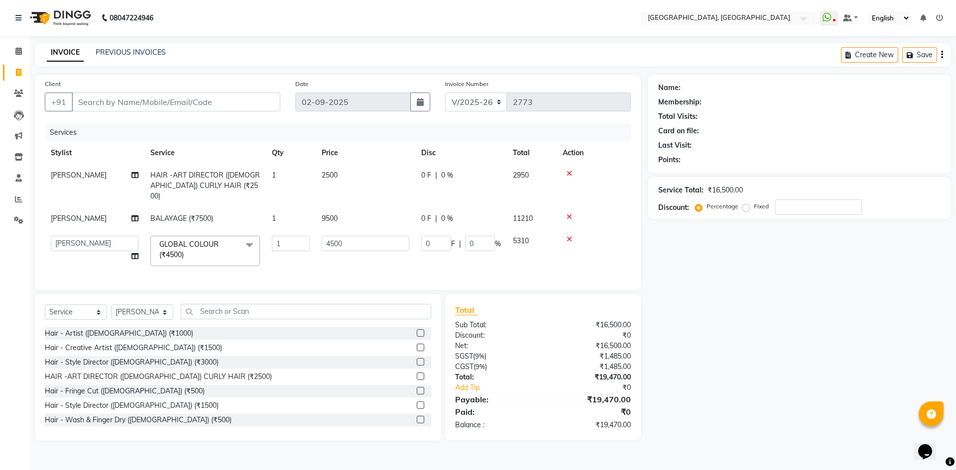
click at [289, 259] on td "1" at bounding box center [291, 251] width 50 height 42
click at [332, 237] on input "4500" at bounding box center [366, 243] width 88 height 15
type input "5000"
click at [316, 290] on div "Client +91 Date 02-09-2025 Invoice Number V/2025 V/2025-26 2773 Services Stylis…" at bounding box center [337, 258] width 621 height 366
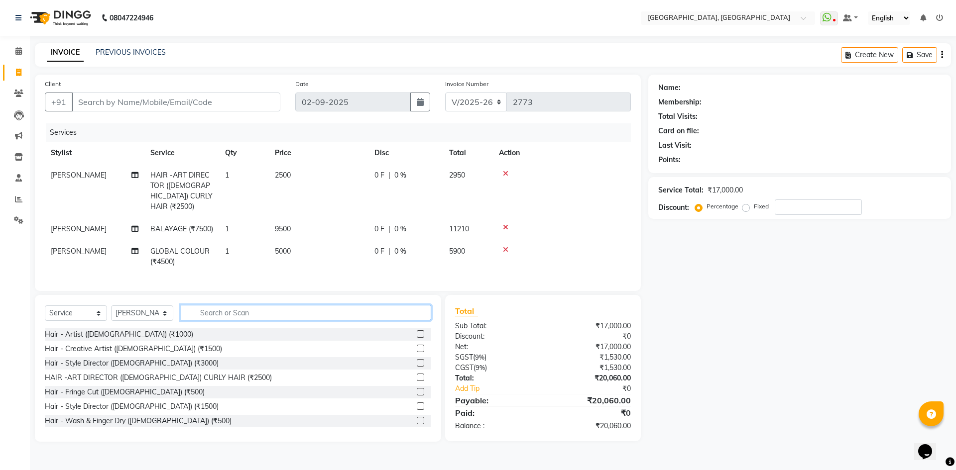
click at [235, 321] on input "text" at bounding box center [306, 312] width 250 height 15
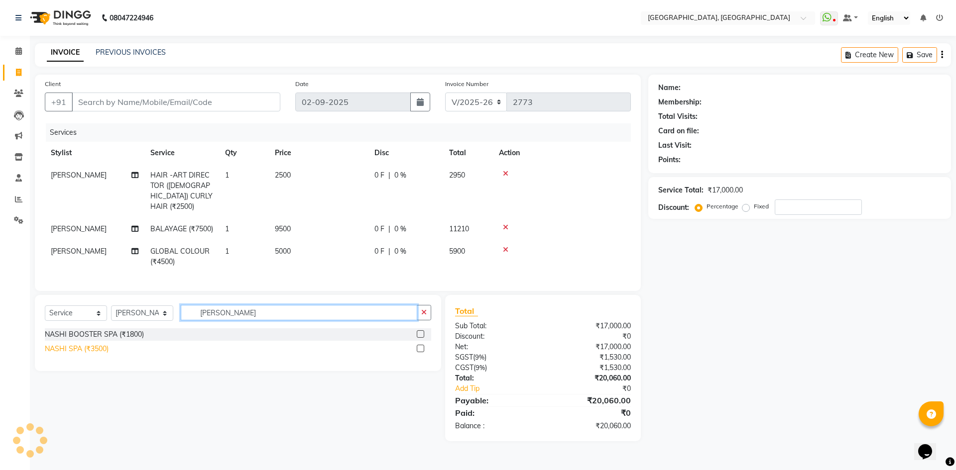
type input "nash"
click at [82, 354] on div "NASHI SPA (₹3500)" at bounding box center [77, 349] width 64 height 10
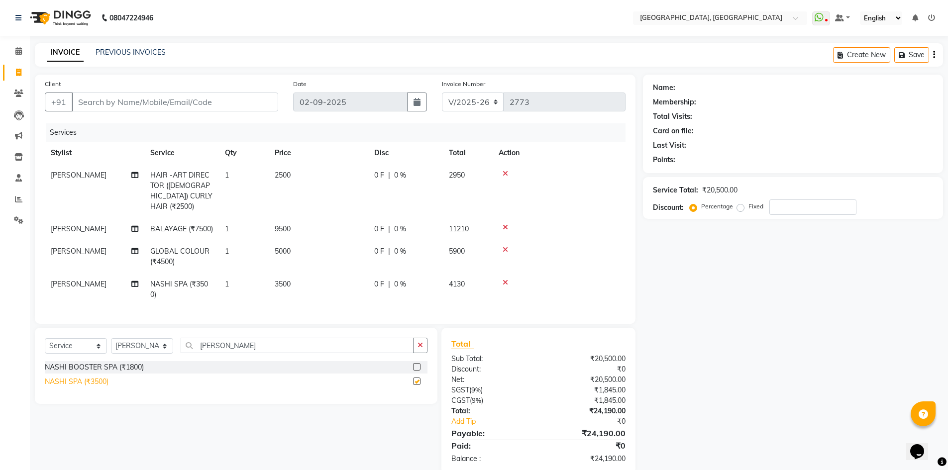
checkbox input "false"
click at [259, 345] on input "nash" at bounding box center [297, 345] width 233 height 15
click at [206, 108] on input "Client" at bounding box center [175, 102] width 207 height 19
type input "9"
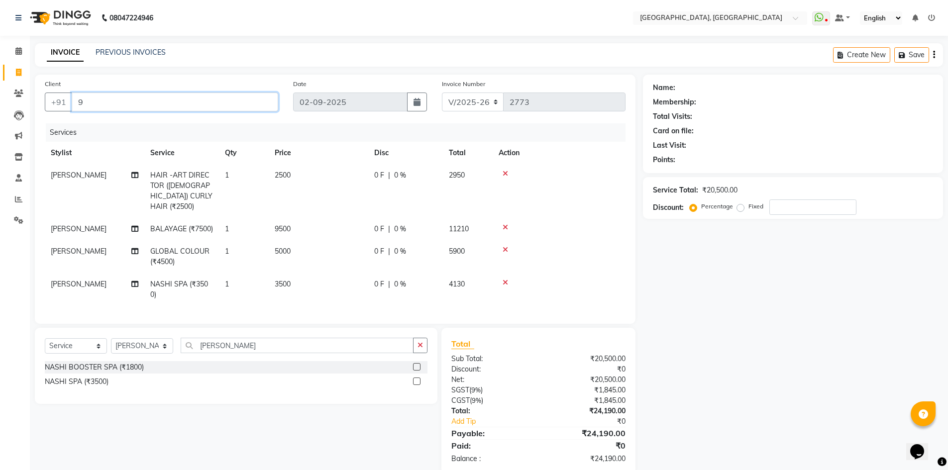
type input "0"
type input "9953938627"
click at [255, 108] on button "Add Client" at bounding box center [252, 102] width 51 height 19
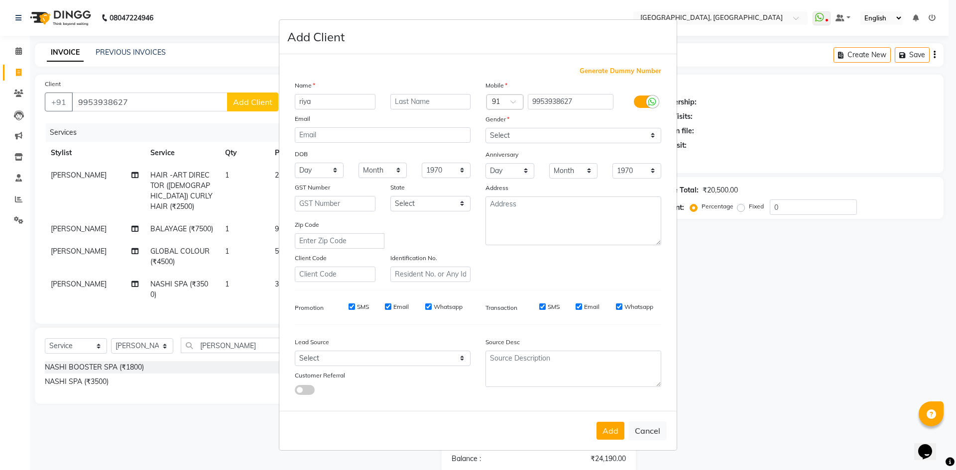
type input "riya"
type input "singh"
drag, startPoint x: 552, startPoint y: 131, endPoint x: 545, endPoint y: 209, distance: 77.9
click at [546, 209] on div "Mobile Country Code × 91 9953938627 Gender Select Male Female Other Prefer Not …" at bounding box center [573, 181] width 191 height 202
select select "female"
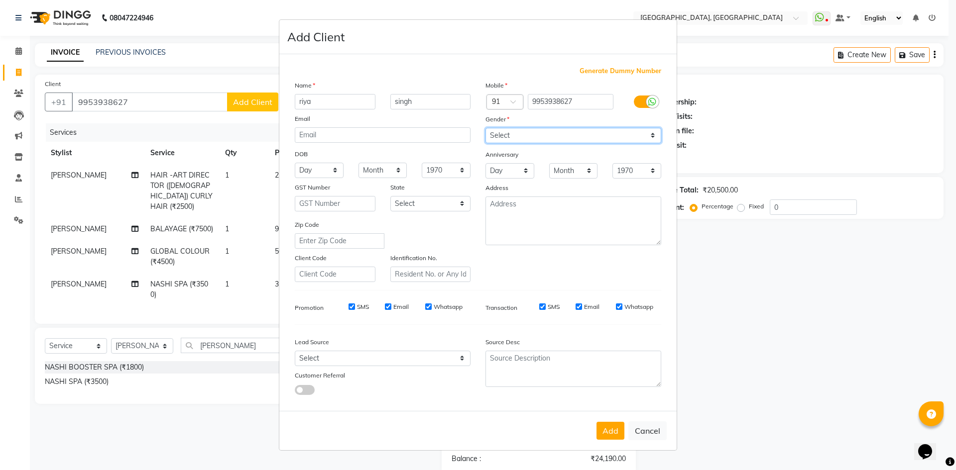
click at [485, 128] on select "Select Male Female Other Prefer Not To Say" at bounding box center [573, 135] width 176 height 15
click at [618, 429] on button "Add" at bounding box center [610, 431] width 28 height 18
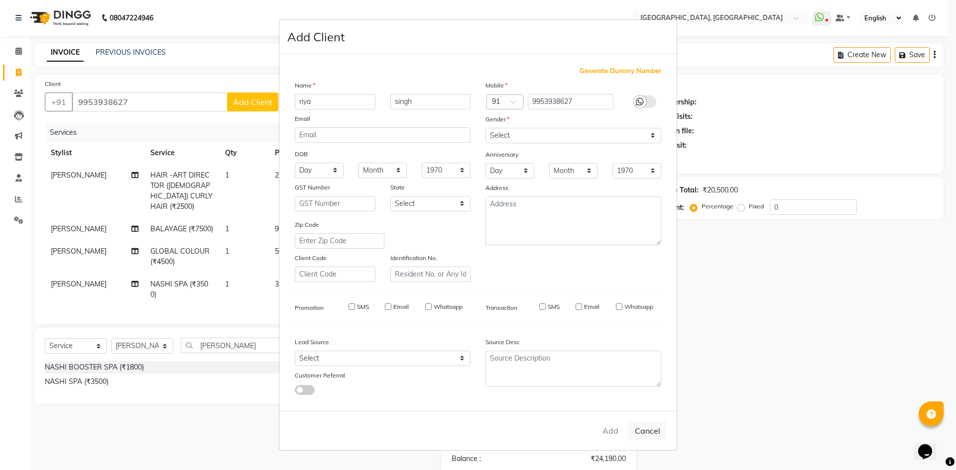
select select
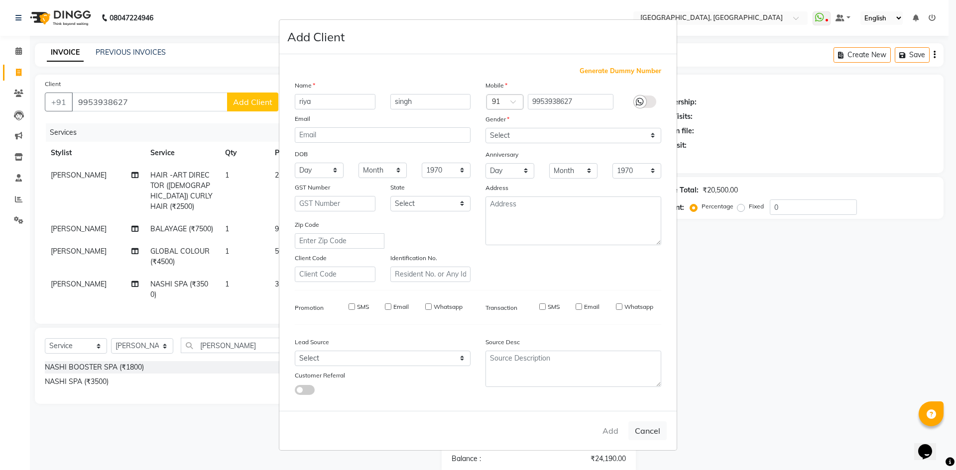
select select
checkbox input "false"
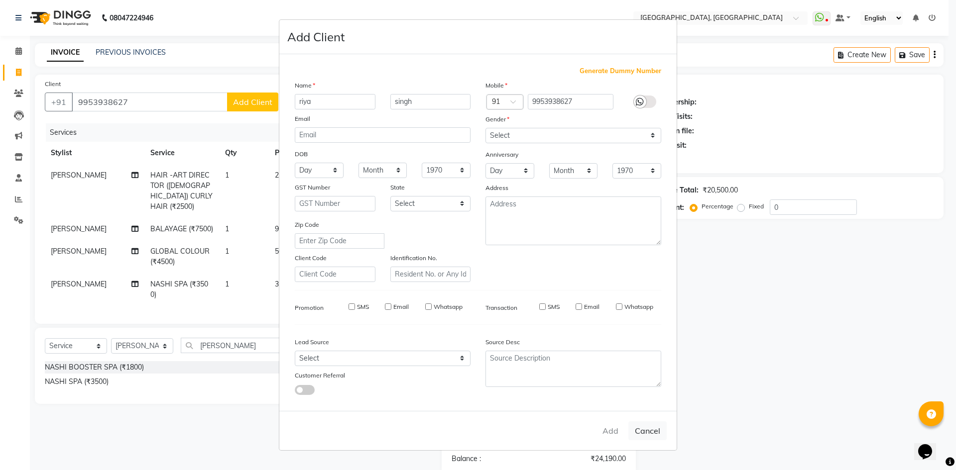
checkbox input "false"
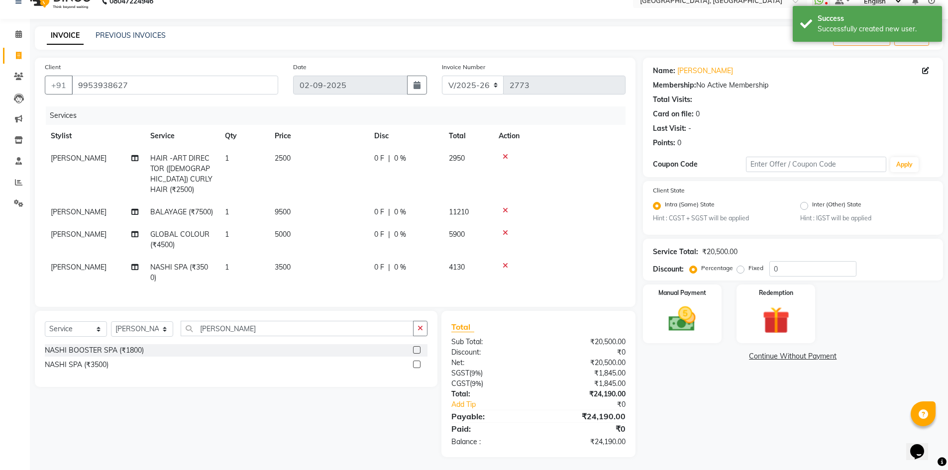
scroll to position [26, 0]
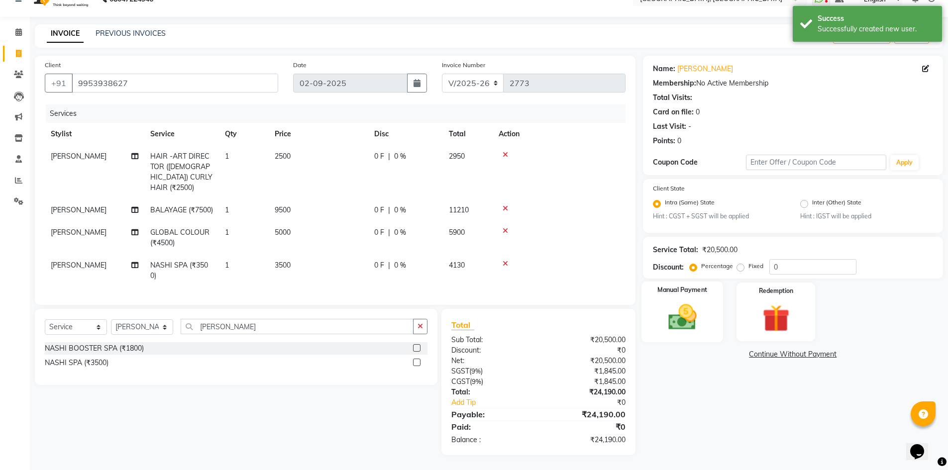
click at [654, 312] on div "Manual Payment" at bounding box center [682, 312] width 82 height 61
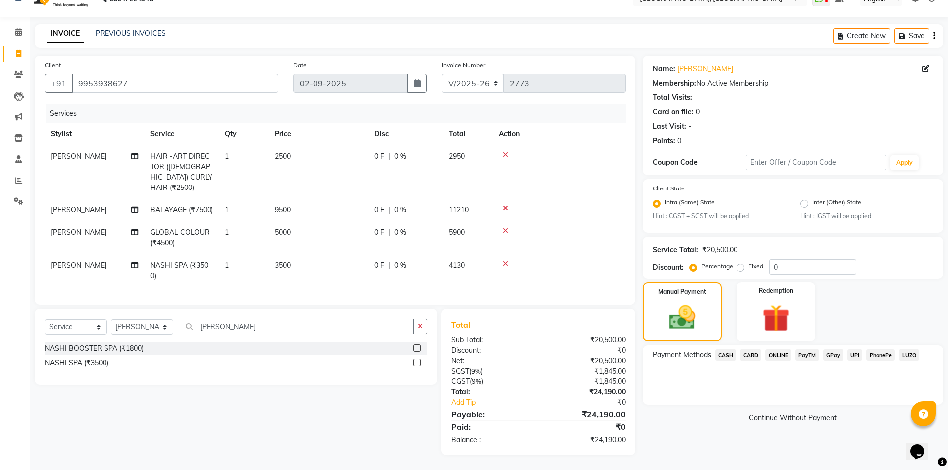
click at [855, 349] on span "UPI" at bounding box center [855, 354] width 15 height 11
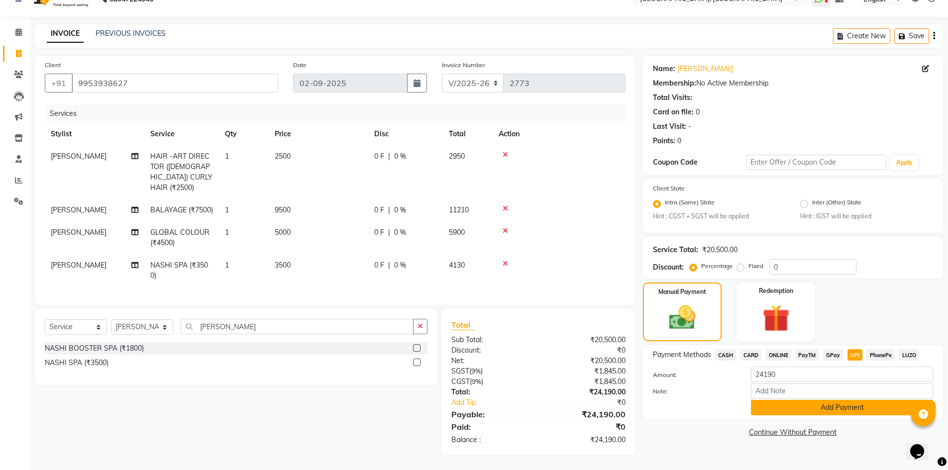
click at [831, 401] on button "Add Payment" at bounding box center [842, 407] width 182 height 15
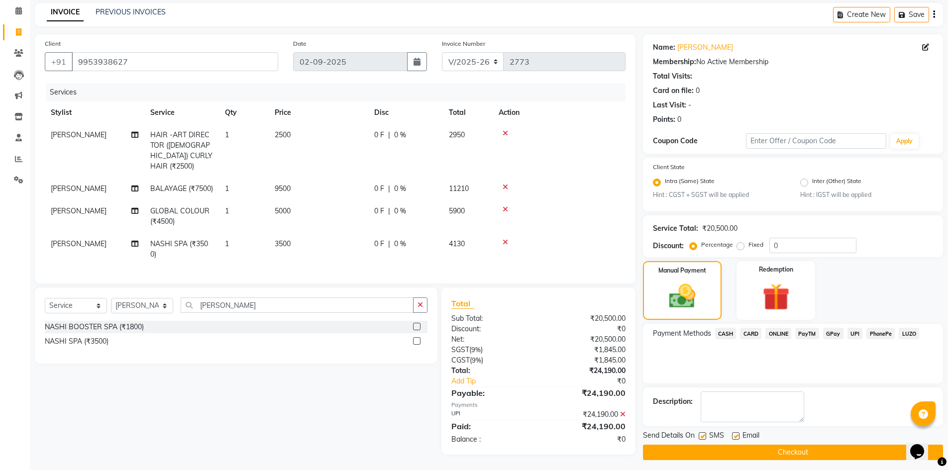
scroll to position [47, 0]
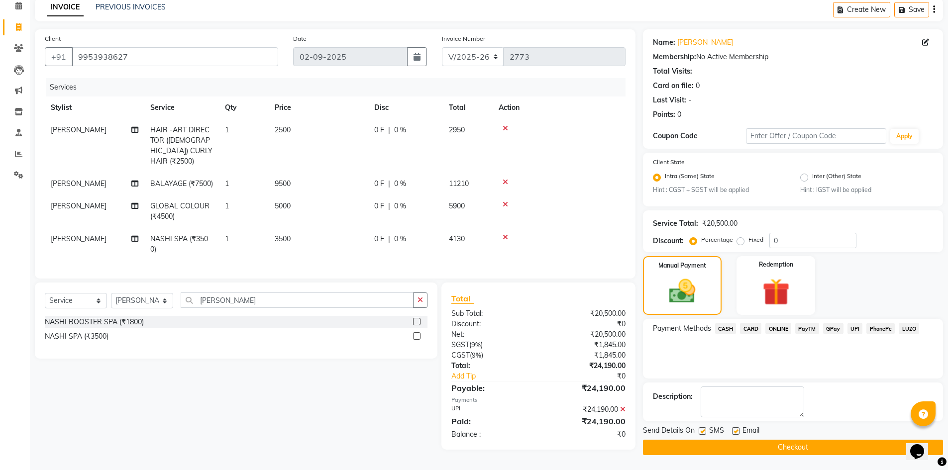
click at [816, 440] on button "Checkout" at bounding box center [793, 447] width 300 height 15
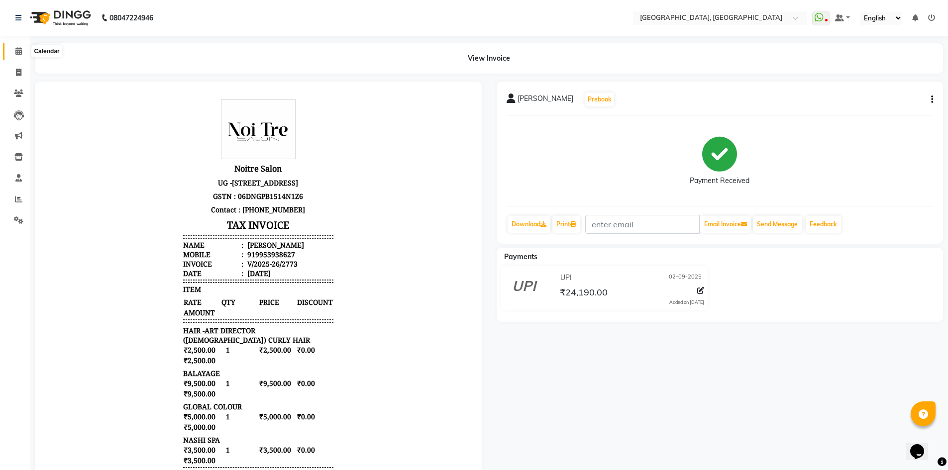
click at [13, 53] on span at bounding box center [18, 51] width 17 height 11
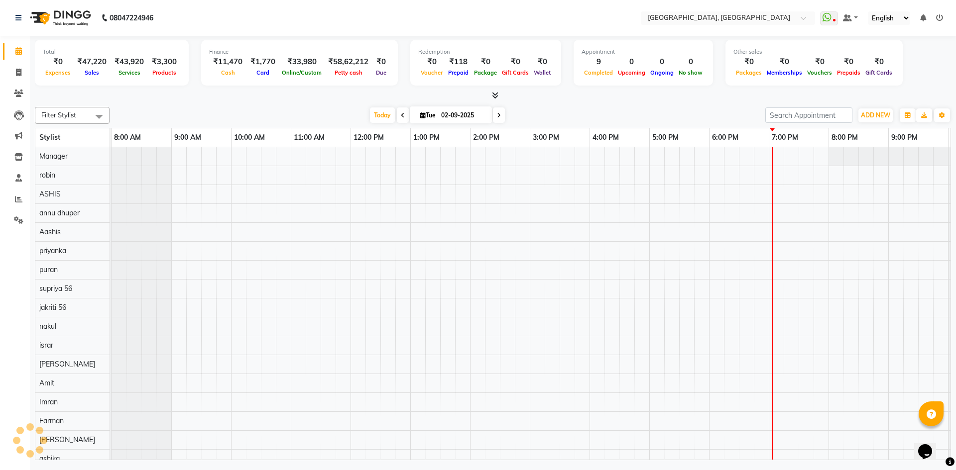
click at [236, 101] on div "Total ₹0 Expenses ₹47,220 Sales ₹43,920 Services ₹3,300 Products Finance ₹11,47…" at bounding box center [493, 249] width 926 height 427
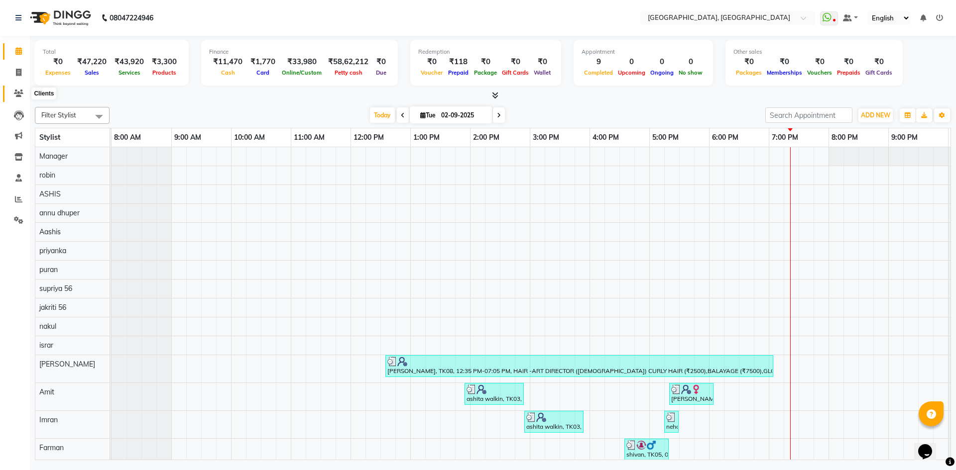
click at [15, 90] on icon at bounding box center [18, 93] width 9 height 7
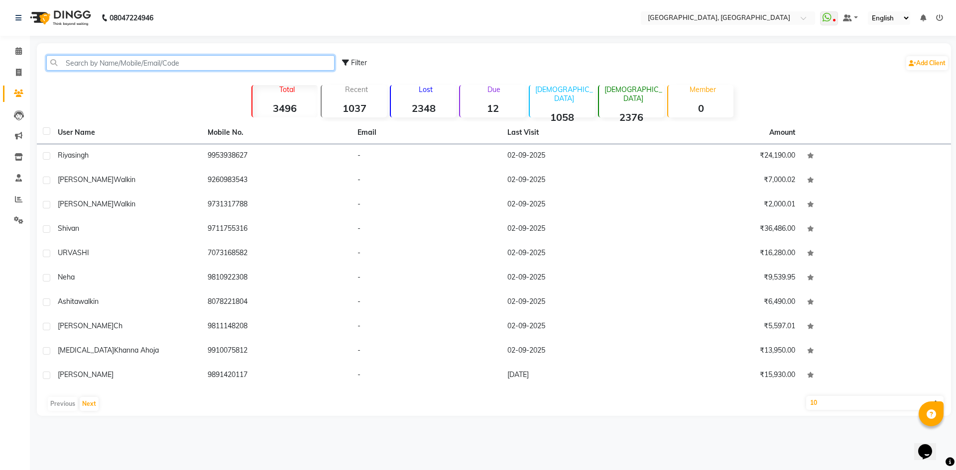
click at [108, 64] on input "text" at bounding box center [190, 62] width 288 height 15
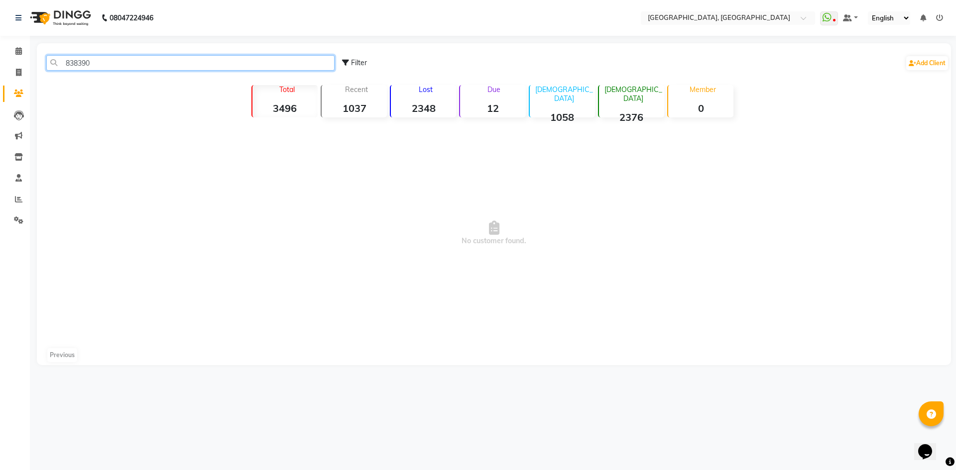
type input "838390"
drag, startPoint x: 21, startPoint y: 72, endPoint x: 40, endPoint y: 77, distance: 19.0
click at [21, 72] on icon at bounding box center [18, 72] width 5 height 7
select select "service"
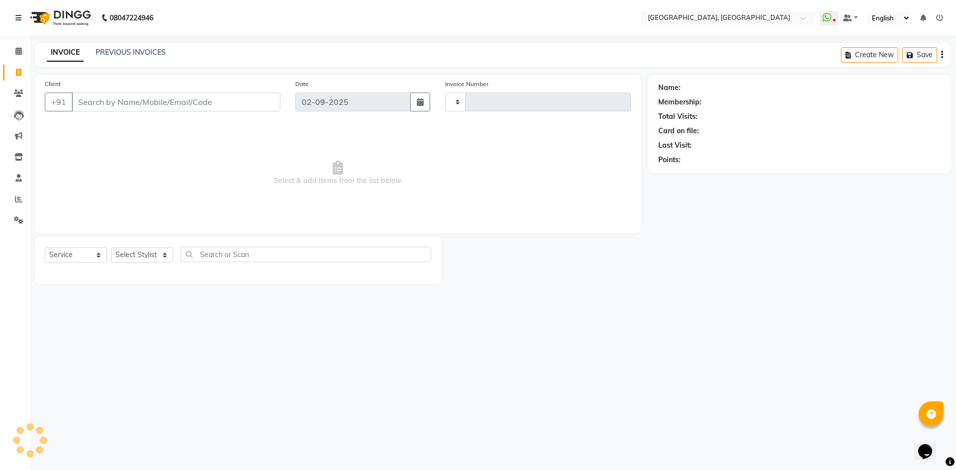
type input "2774"
select select "3948"
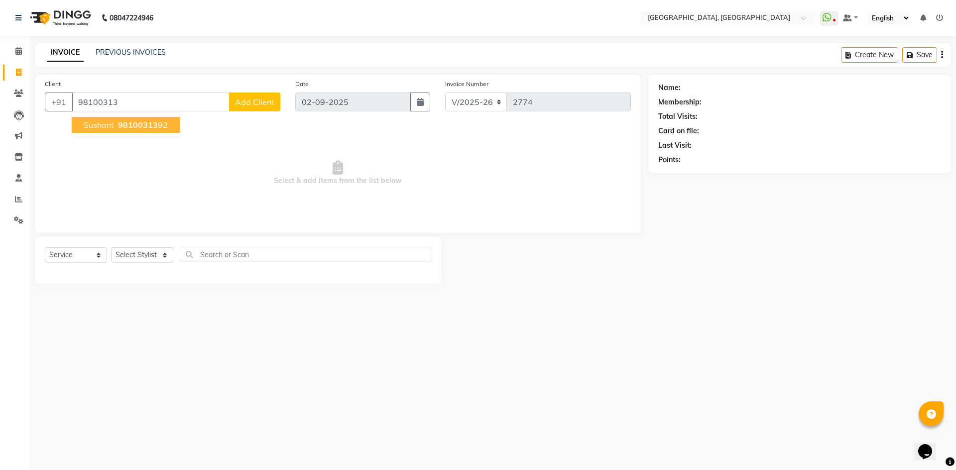
click at [131, 127] on span "98100313" at bounding box center [138, 125] width 40 height 10
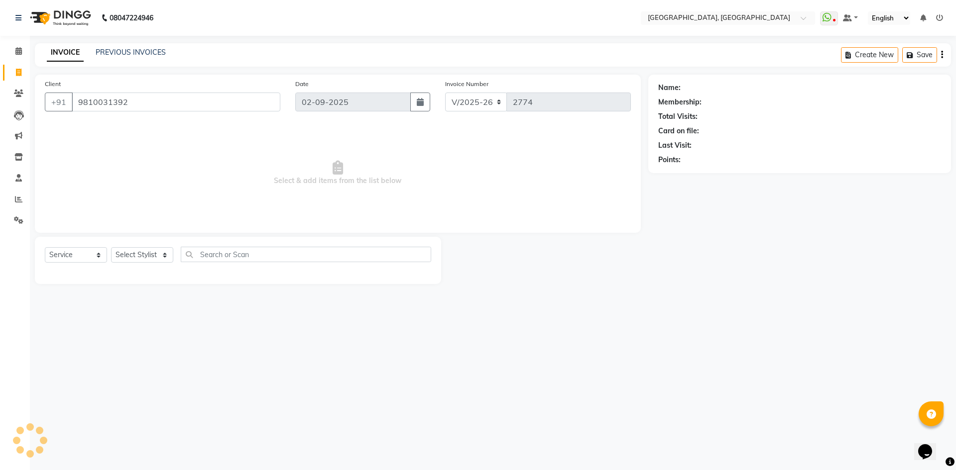
type input "9810031392"
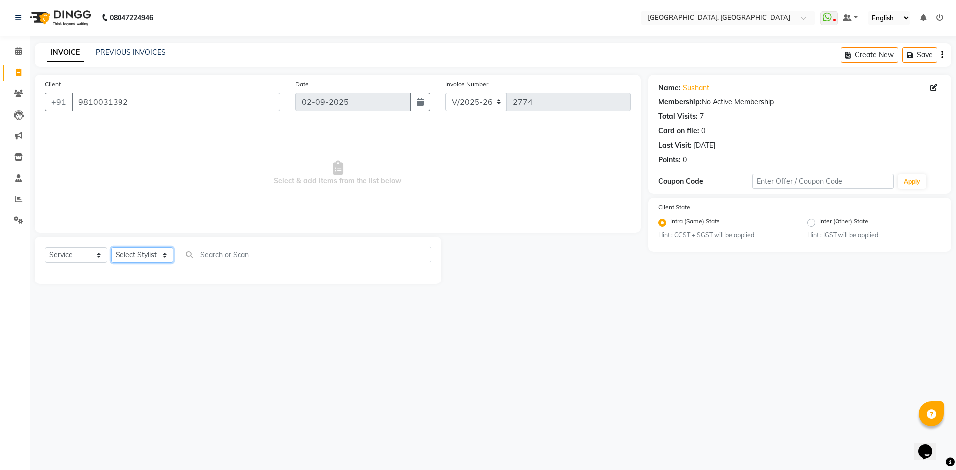
click at [151, 259] on select "Select Stylist Aashis Alic ashok vihar Alice makeup Amit annu dhuper ashika ASH…" at bounding box center [142, 254] width 62 height 15
select select "63759"
click at [111, 247] on select "Select Stylist Aashis Alic ashok vihar Alice makeup Amit annu dhuper ashika ASH…" at bounding box center [142, 254] width 62 height 15
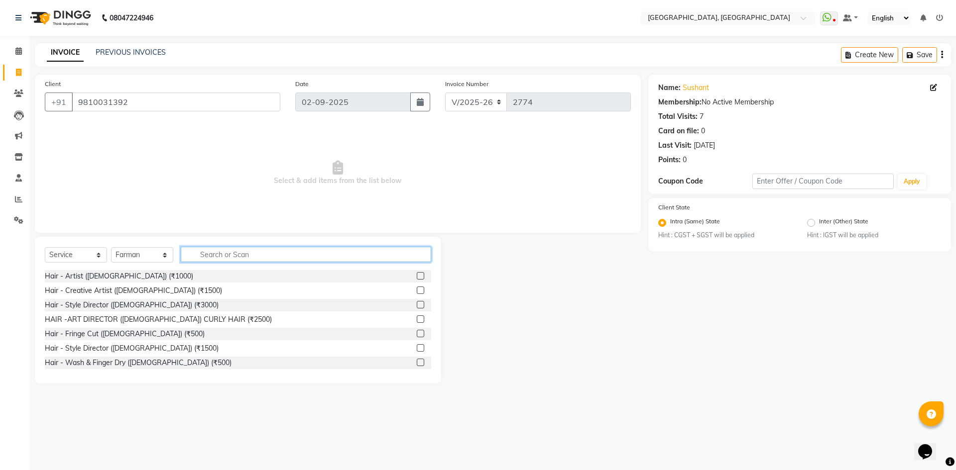
click at [231, 254] on input "text" at bounding box center [306, 254] width 250 height 15
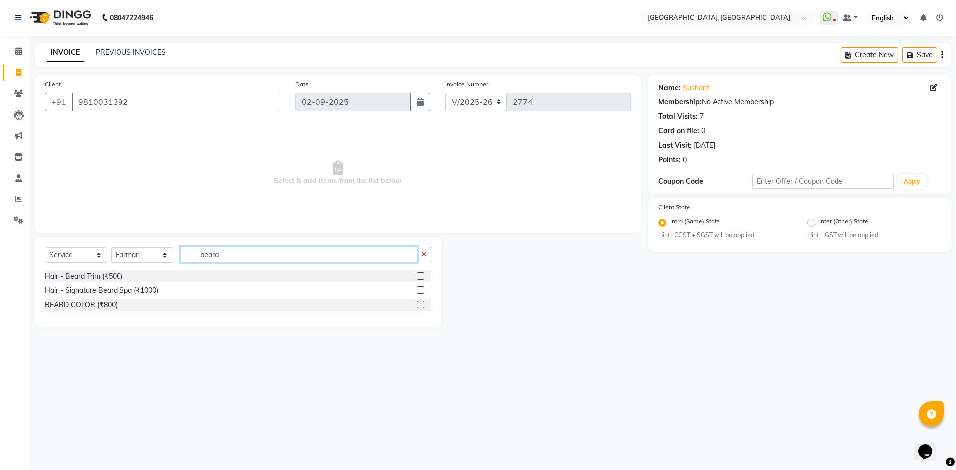
type input "beard"
click at [98, 267] on div "Select Service Product Membership Package Voucher Prepaid Gift Card Select Styl…" at bounding box center [238, 258] width 386 height 23
click at [88, 275] on div "Hair - Beard Trim (₹500)" at bounding box center [84, 276] width 78 height 10
checkbox input "false"
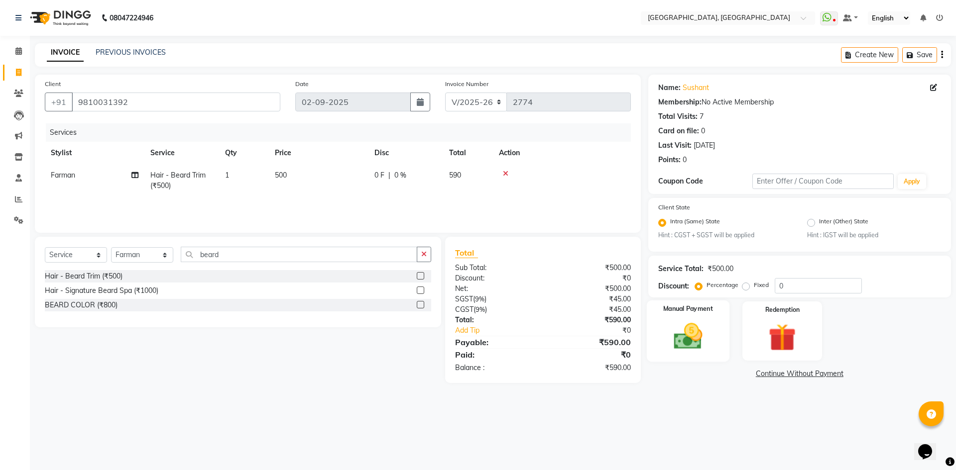
click at [663, 321] on div "Manual Payment" at bounding box center [687, 331] width 83 height 61
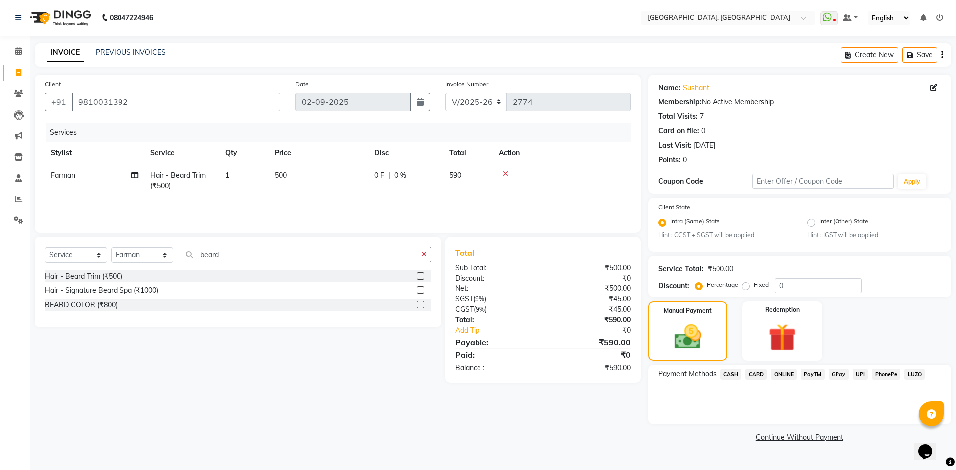
click at [734, 375] on span "CASH" at bounding box center [730, 374] width 21 height 11
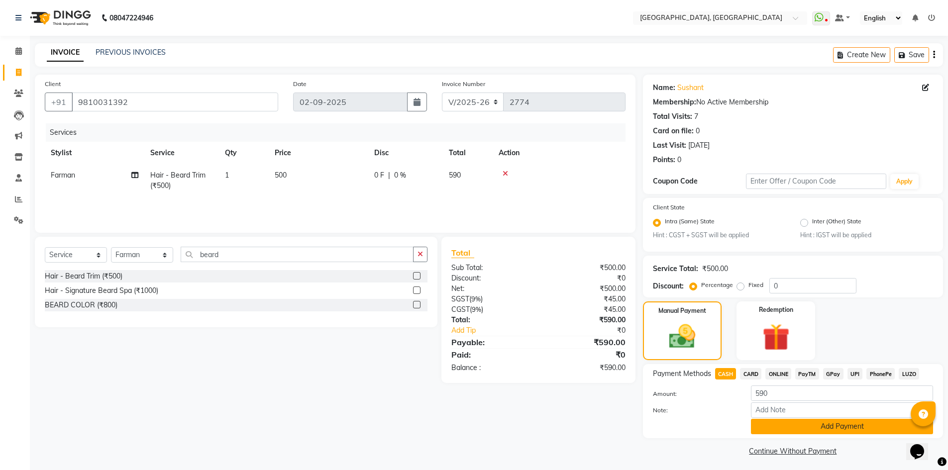
click at [765, 426] on button "Add Payment" at bounding box center [842, 426] width 182 height 15
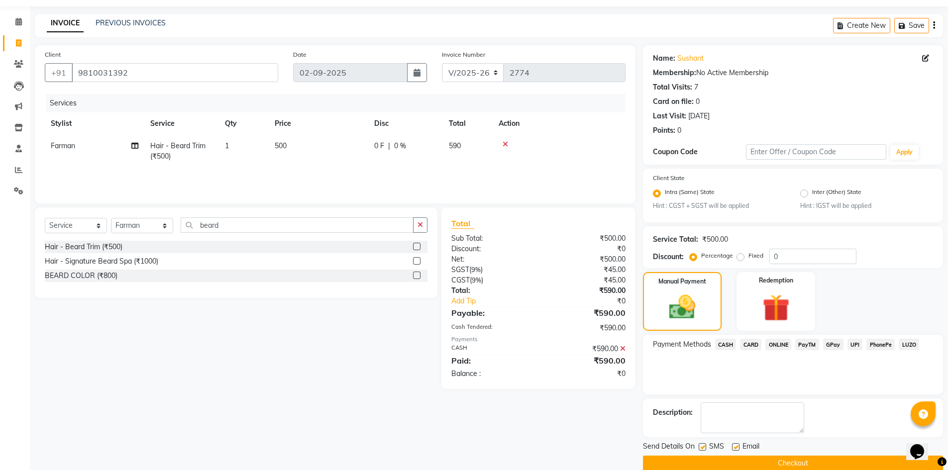
scroll to position [45, 0]
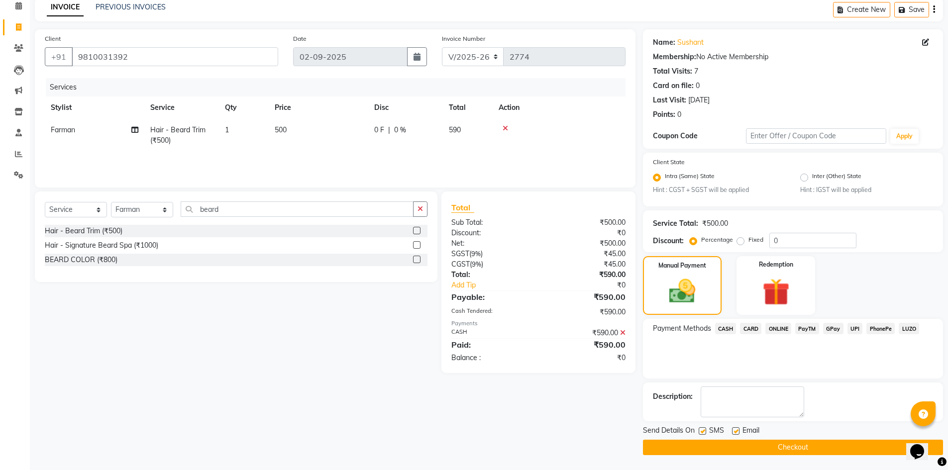
click at [702, 452] on button "Checkout" at bounding box center [793, 447] width 300 height 15
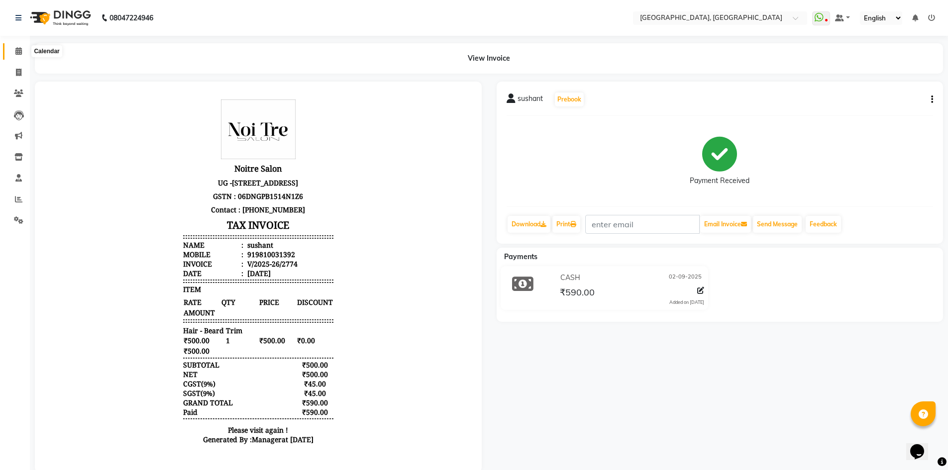
click at [16, 53] on icon at bounding box center [18, 50] width 6 height 7
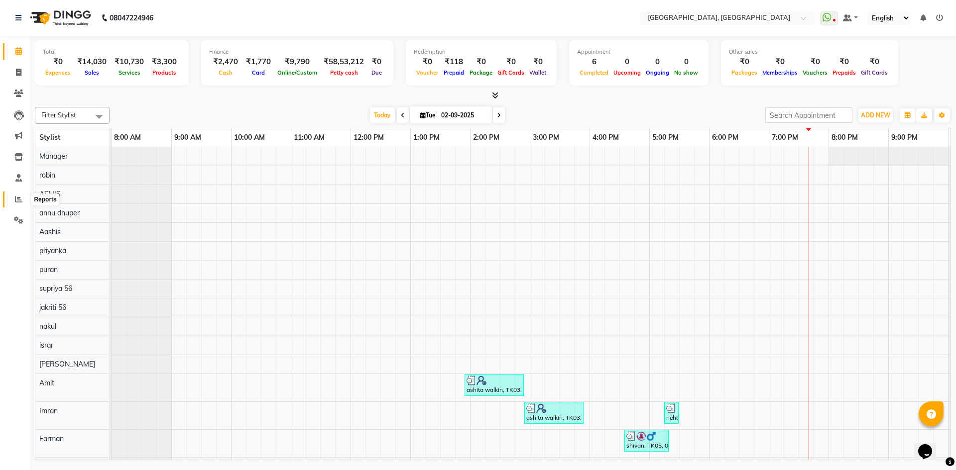
click at [21, 201] on icon at bounding box center [18, 199] width 7 height 7
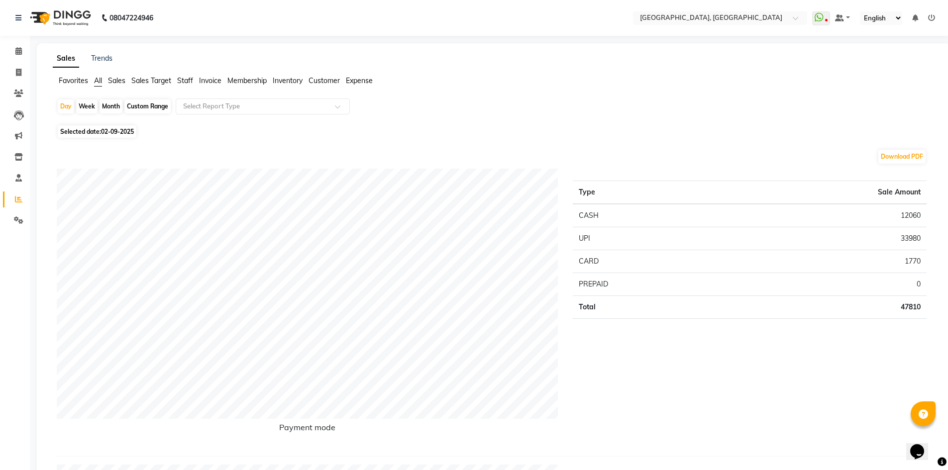
click at [191, 78] on span "Staff" at bounding box center [185, 80] width 16 height 9
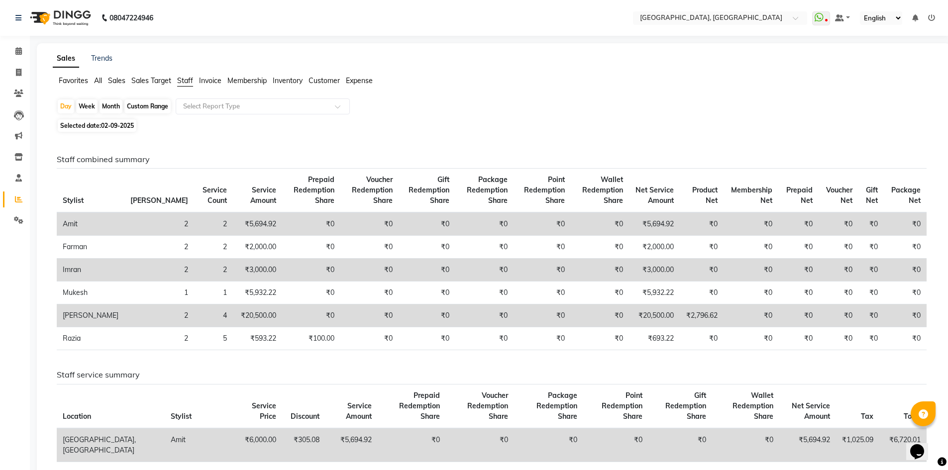
click at [114, 111] on div "Month" at bounding box center [111, 107] width 23 height 14
select select "9"
select select "2025"
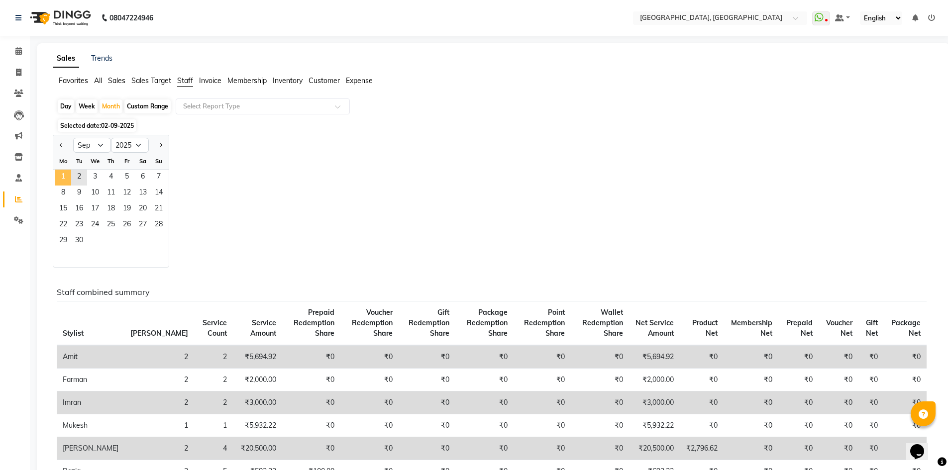
click at [61, 175] on span "1" at bounding box center [63, 178] width 16 height 16
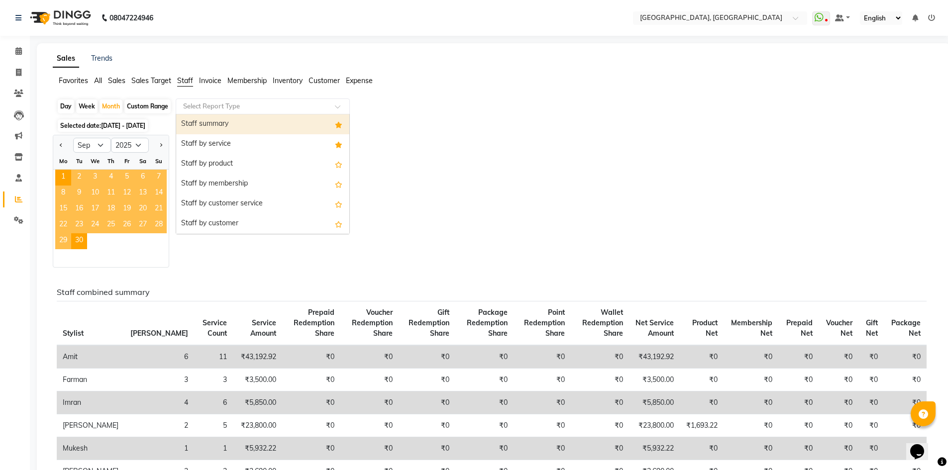
click at [213, 99] on div "Select Report Type" at bounding box center [263, 107] width 174 height 16
click at [213, 101] on div "Select Report Type" at bounding box center [263, 107] width 174 height 16
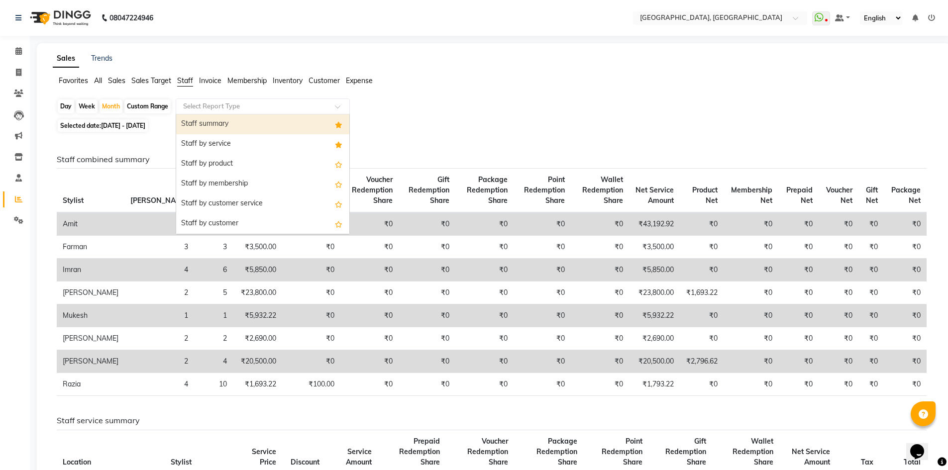
click at [209, 123] on div "Staff summary" at bounding box center [262, 124] width 173 height 20
select select "full_report"
select select "csv"
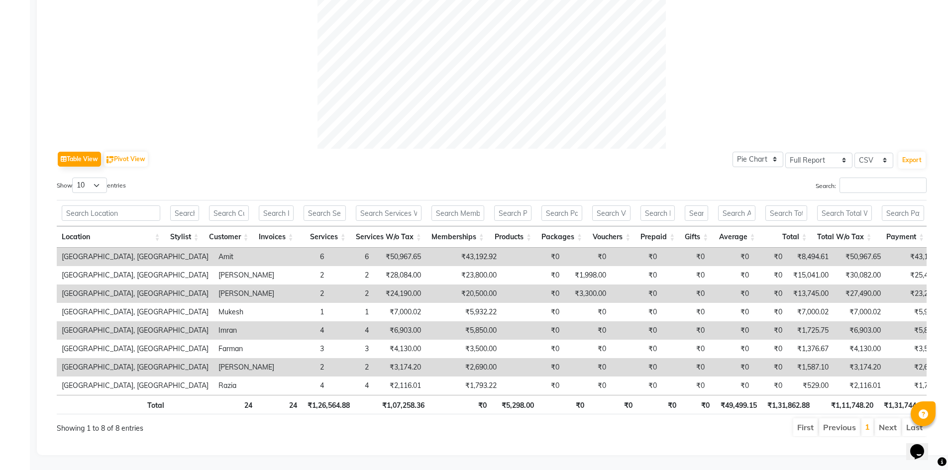
scroll to position [369, 0]
click at [86, 178] on select "10 25 50 100" at bounding box center [89, 185] width 35 height 15
click at [84, 178] on select "10 25 50 100" at bounding box center [89, 185] width 35 height 15
click at [204, 151] on div "Table View Pivot View Pie Chart Bar Chart Select Full Report Filtered Report Se…" at bounding box center [492, 159] width 870 height 21
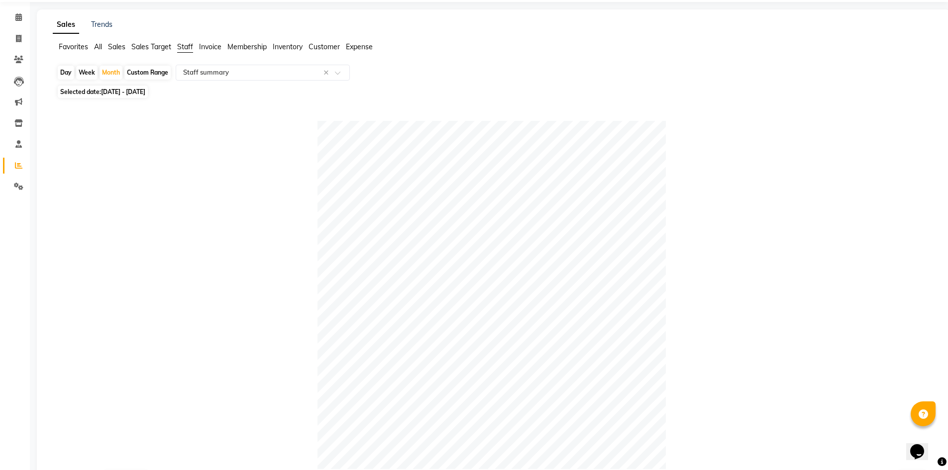
scroll to position [0, 0]
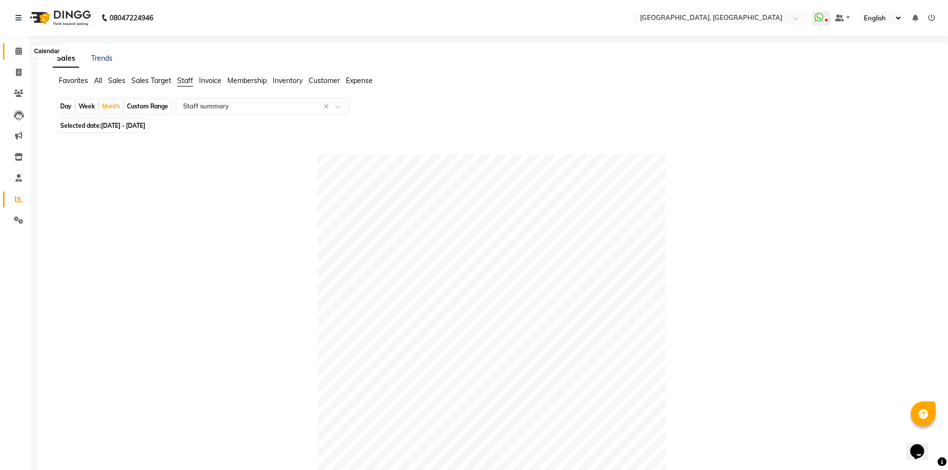
click at [13, 51] on span at bounding box center [18, 51] width 17 height 11
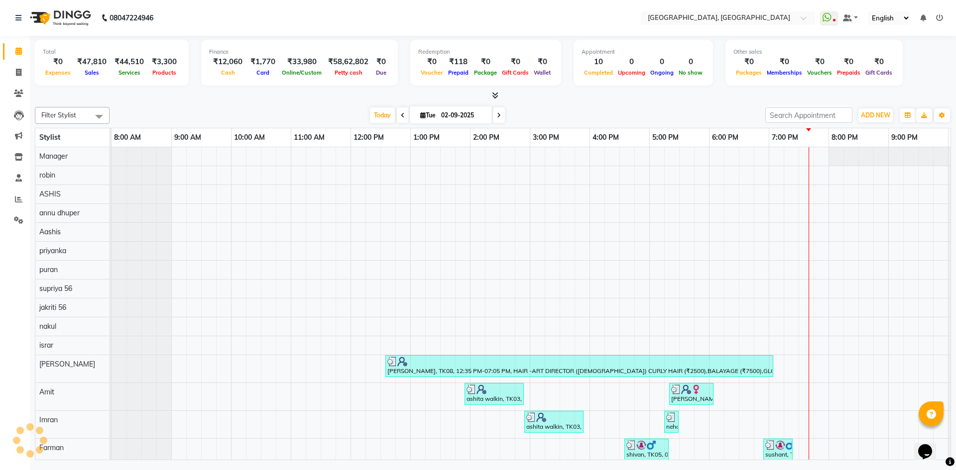
click at [204, 99] on div at bounding box center [493, 96] width 916 height 10
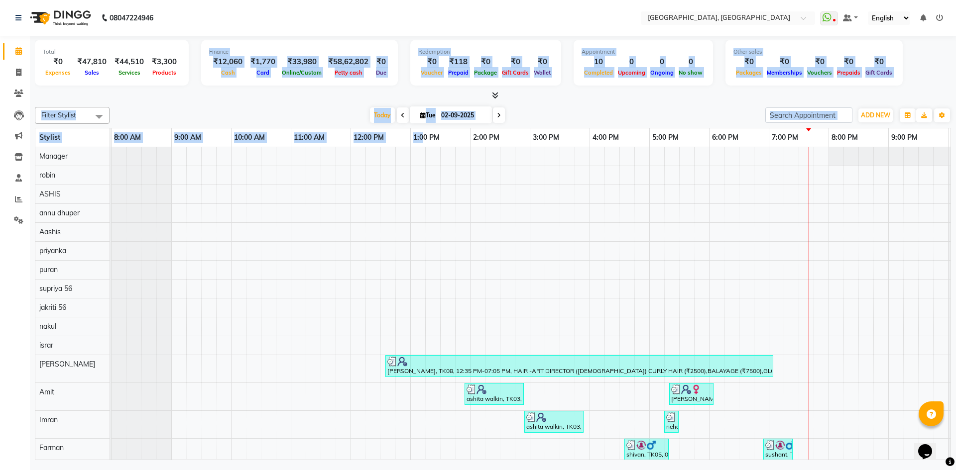
drag, startPoint x: 200, startPoint y: 45, endPoint x: 425, endPoint y: 143, distance: 245.6
click at [425, 143] on div "Total ₹0 Expenses ₹47,810 Sales ₹44,510 Services ₹3,300 Products Finance ₹12,06…" at bounding box center [493, 249] width 926 height 427
click at [281, 119] on div "Today Tue 02-09-2025" at bounding box center [437, 115] width 646 height 15
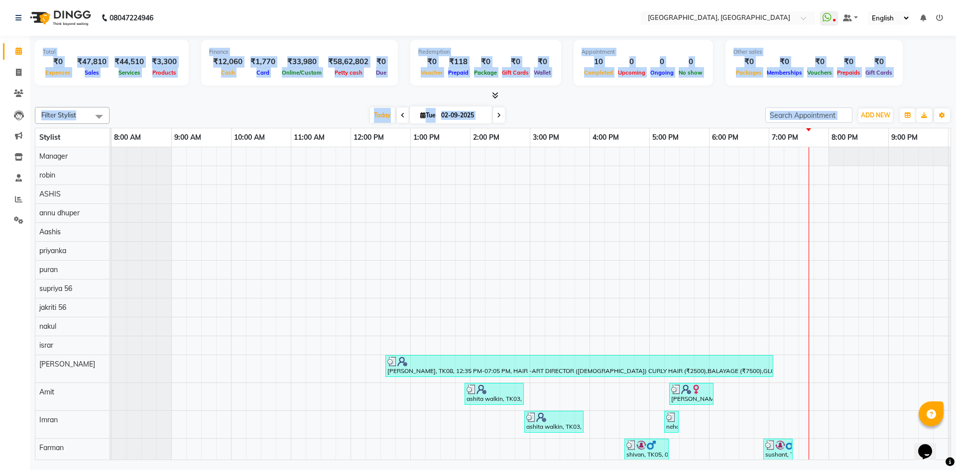
drag, startPoint x: 41, startPoint y: 49, endPoint x: 350, endPoint y: 126, distance: 318.2
click at [350, 126] on div "Total ₹0 Expenses ₹47,810 Sales ₹44,510 Services ₹3,300 Products Finance ₹12,06…" at bounding box center [493, 249] width 926 height 427
click at [266, 111] on div "Today Tue 02-09-2025" at bounding box center [437, 115] width 646 height 15
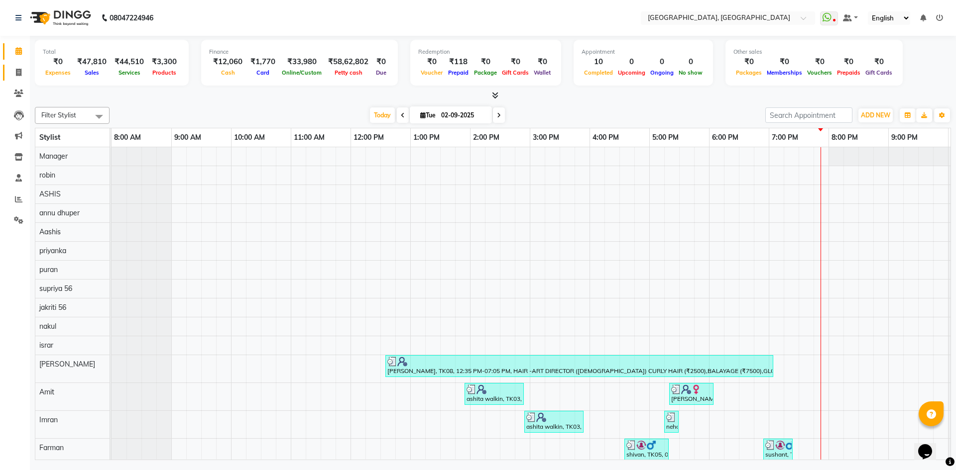
click at [9, 71] on link "Invoice" at bounding box center [15, 73] width 24 height 16
select select "service"
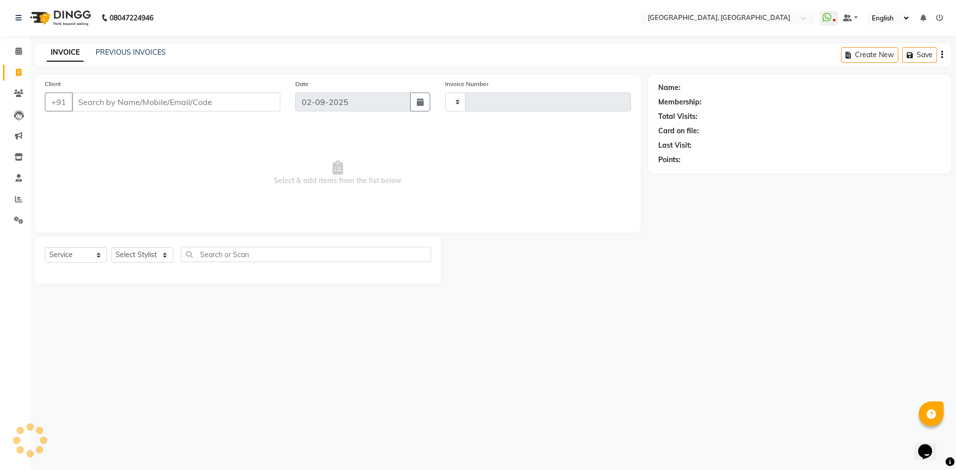
type input "2775"
select select "3948"
click at [127, 108] on input "Client" at bounding box center [176, 102] width 209 height 19
type input "8238771848"
click at [258, 105] on span "Add Client" at bounding box center [254, 102] width 39 height 10
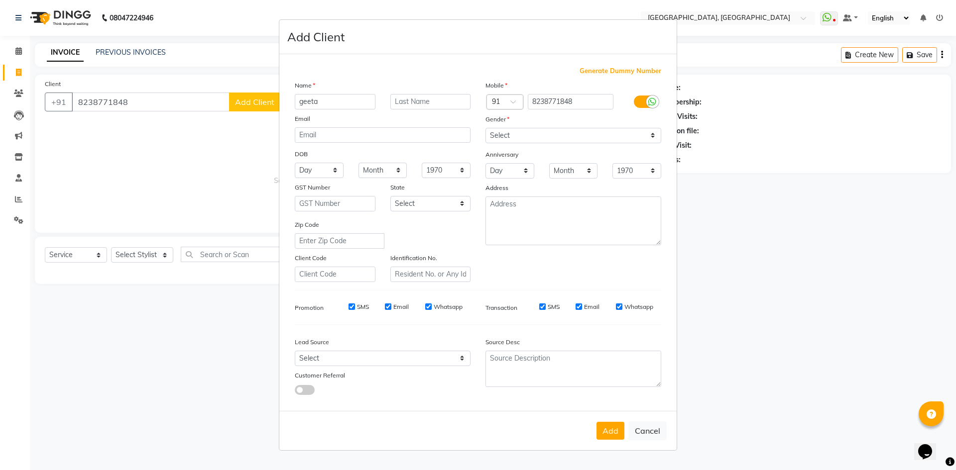
type input "geeta"
click at [535, 140] on select "Select Male Female Other Prefer Not To Say" at bounding box center [573, 135] width 176 height 15
select select "female"
click at [485, 128] on select "Select Male Female Other Prefer Not To Say" at bounding box center [573, 135] width 176 height 15
click at [613, 437] on button "Add" at bounding box center [610, 431] width 28 height 18
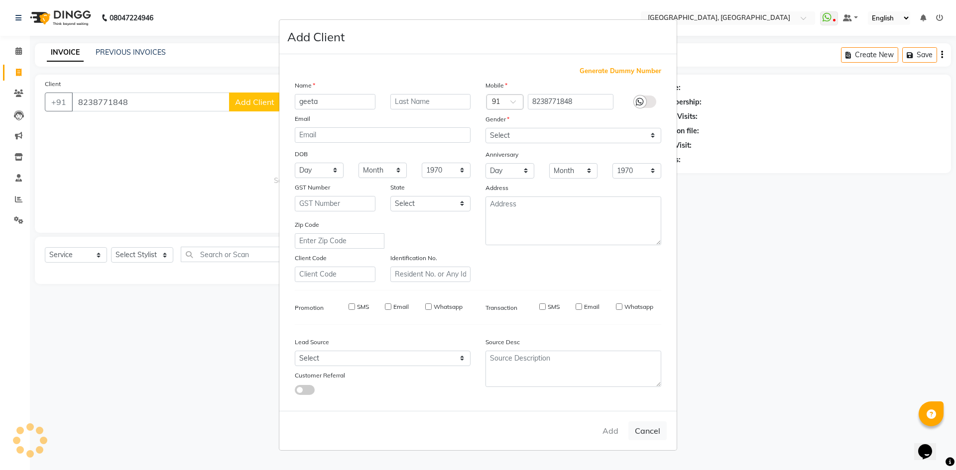
select select
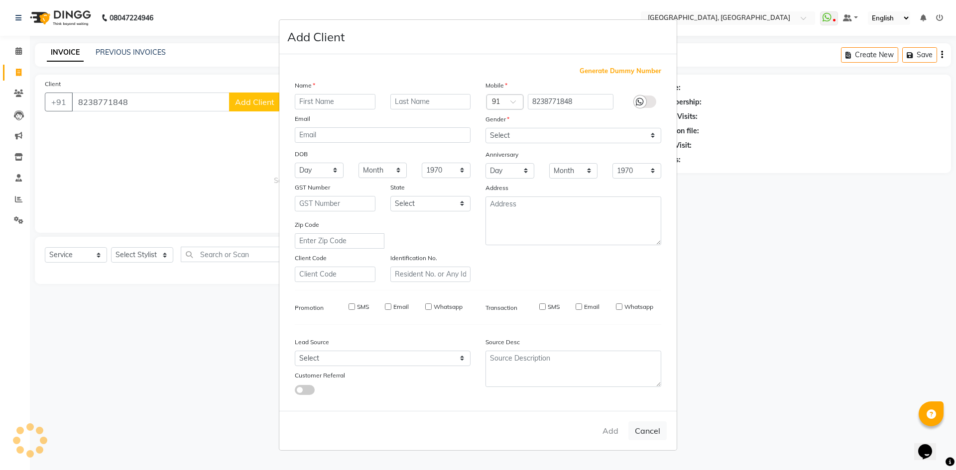
select select
checkbox input "false"
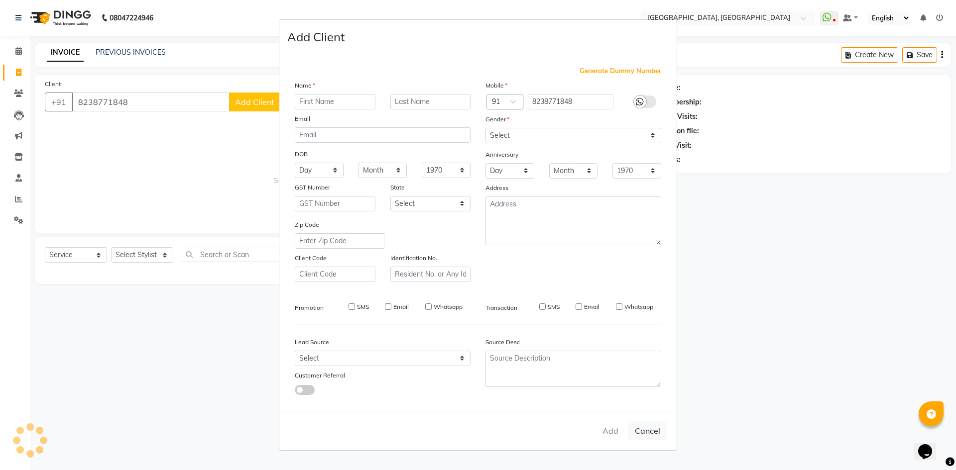
checkbox input "false"
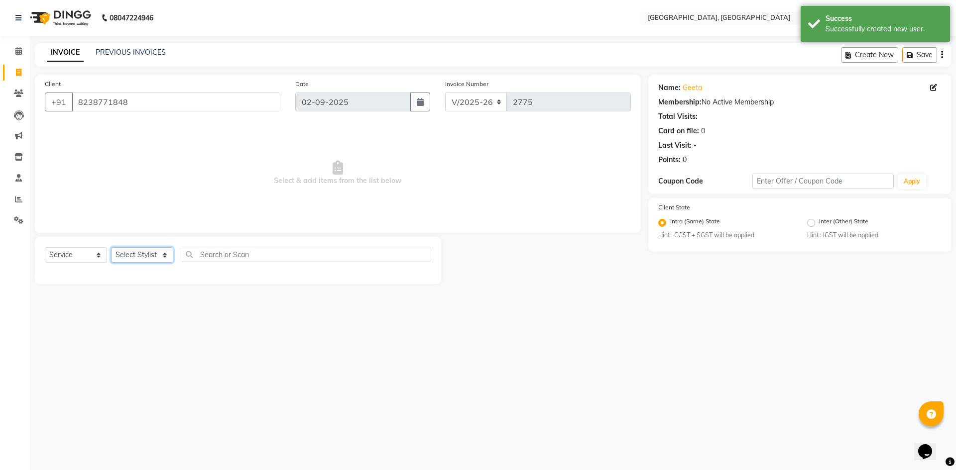
click at [130, 255] on select "Select Stylist Aashis Alic ashok vihar Alice makeup Amit annu dhuper ashika ASH…" at bounding box center [142, 254] width 62 height 15
select select "63757"
click at [111, 247] on select "Select Stylist Aashis Alic ashok vihar Alice makeup Amit annu dhuper ashika ASH…" at bounding box center [142, 254] width 62 height 15
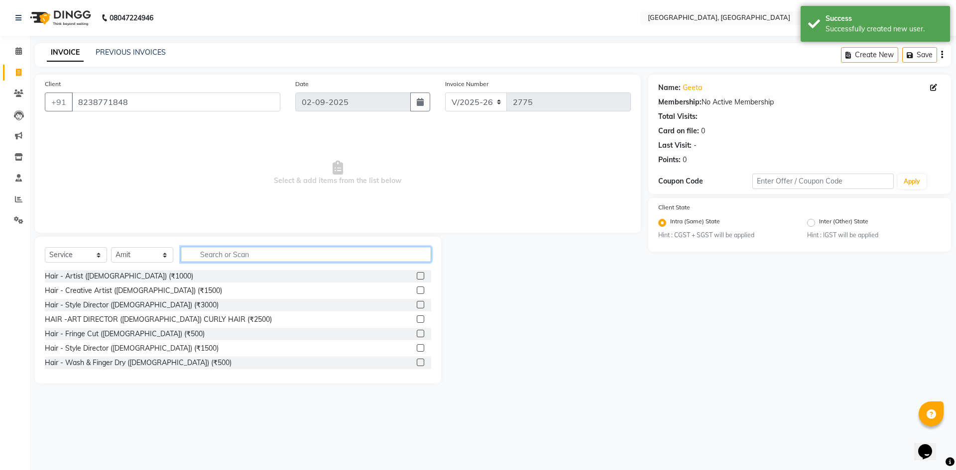
click at [269, 249] on input "text" at bounding box center [306, 254] width 250 height 15
type input "fem"
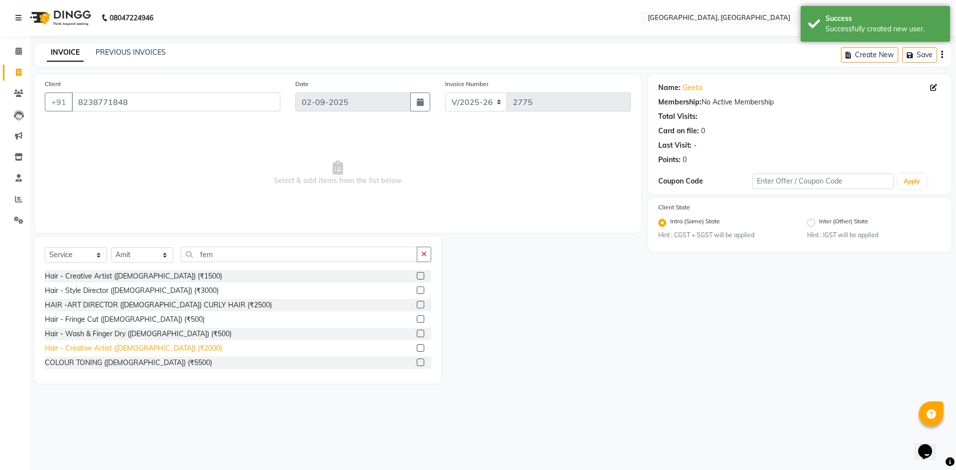
click at [145, 348] on div "Hair - Creative Artist (Female) (₹2000)" at bounding box center [133, 348] width 177 height 10
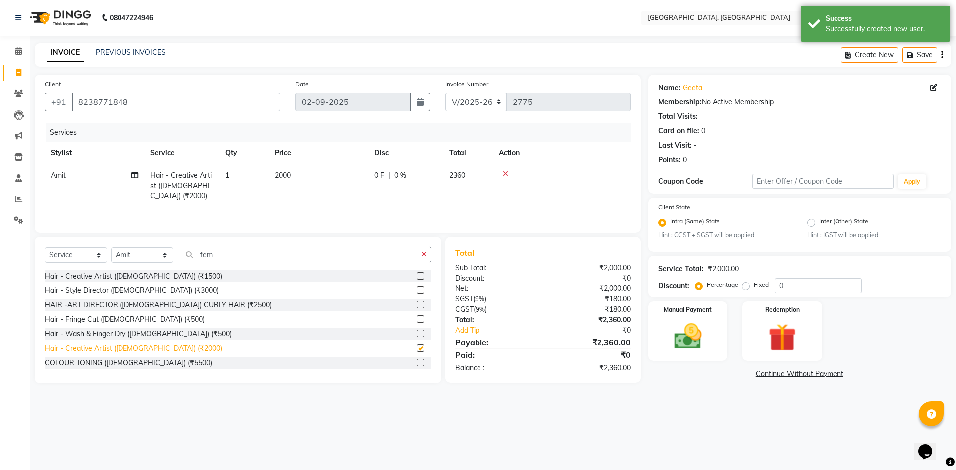
checkbox input "false"
click at [796, 287] on input "0" at bounding box center [818, 285] width 87 height 15
type input "10"
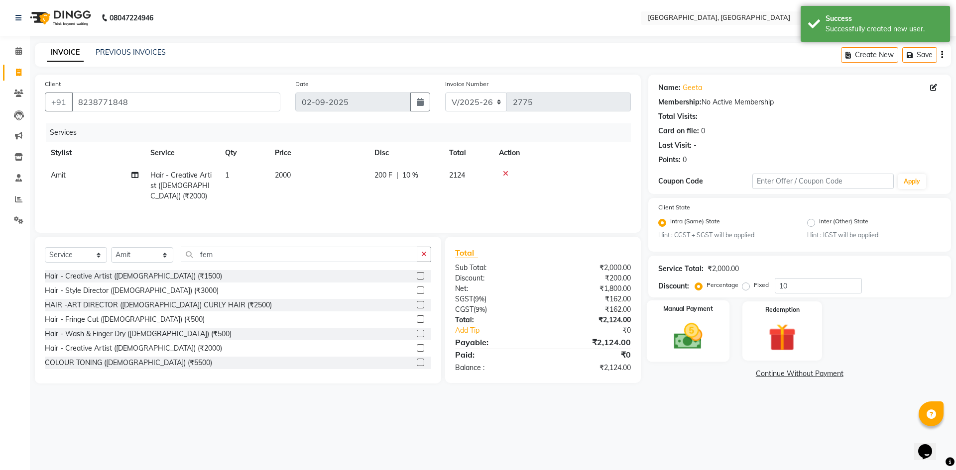
click at [699, 318] on div "Manual Payment" at bounding box center [687, 331] width 83 height 61
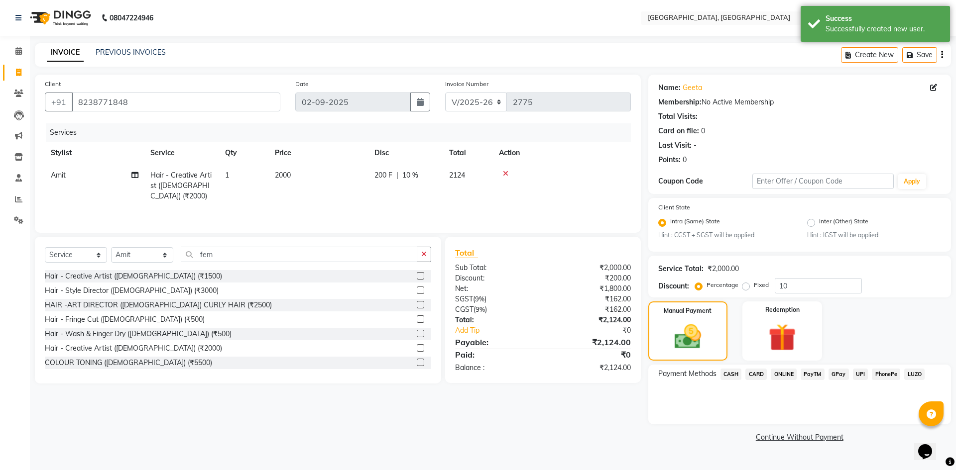
click at [725, 370] on span "CASH" at bounding box center [730, 374] width 21 height 11
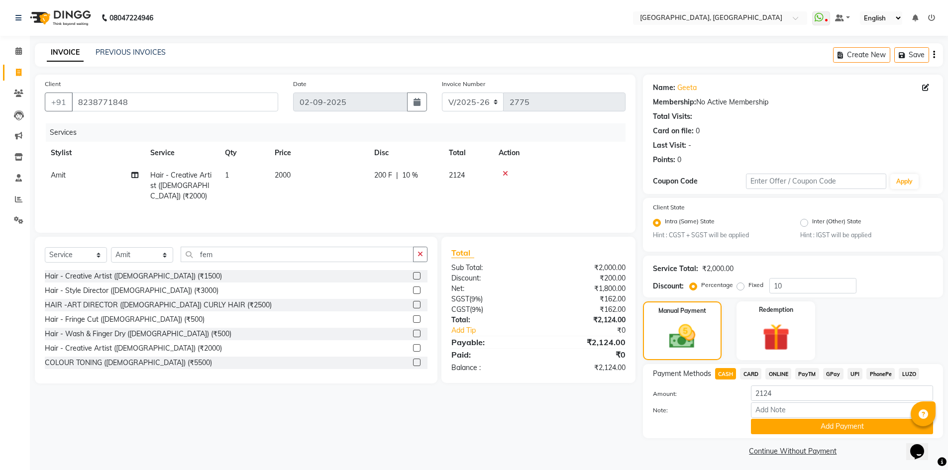
click at [850, 377] on span "UPI" at bounding box center [855, 373] width 15 height 11
click at [868, 431] on button "Add Payment" at bounding box center [842, 426] width 182 height 15
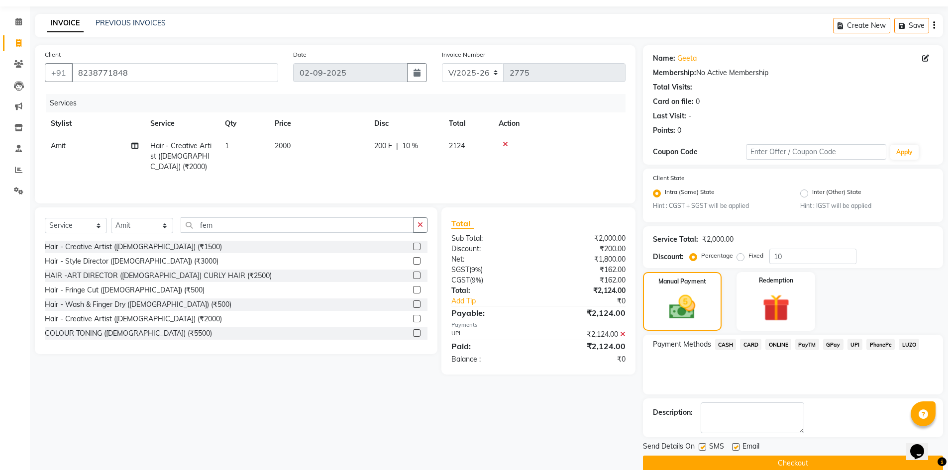
scroll to position [45, 0]
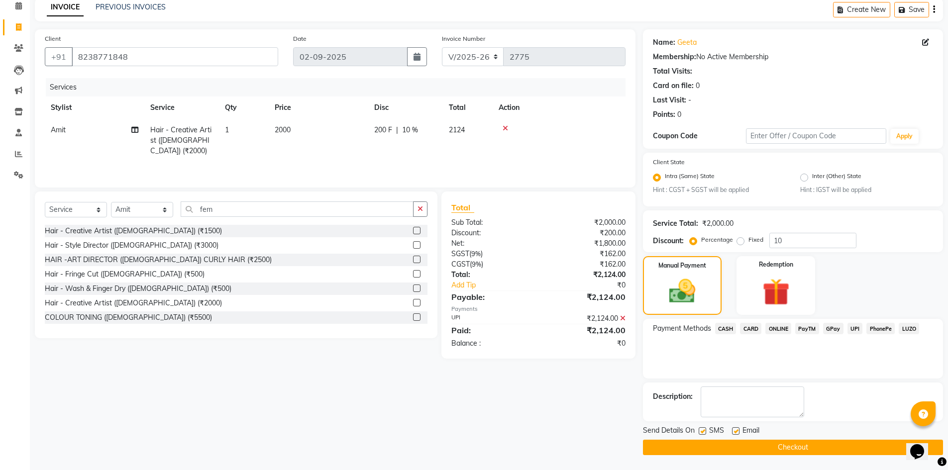
click at [829, 449] on button "Checkout" at bounding box center [793, 447] width 300 height 15
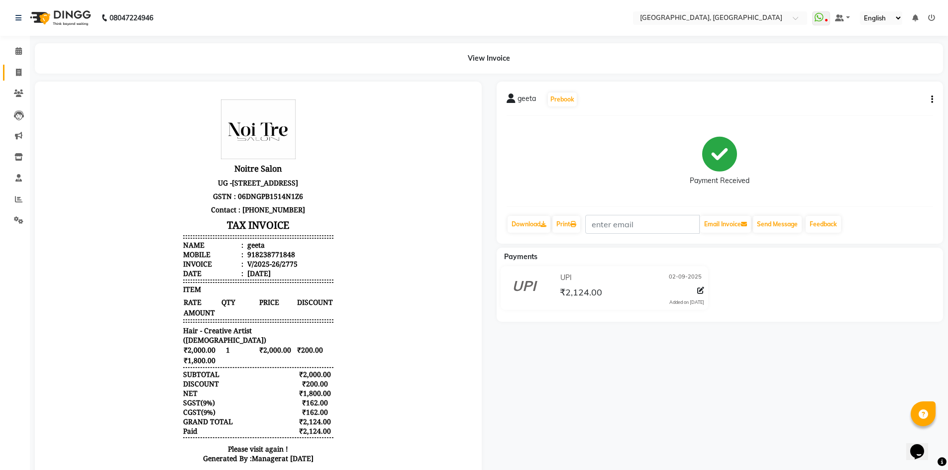
click at [17, 73] on icon at bounding box center [18, 72] width 5 height 7
select select "service"
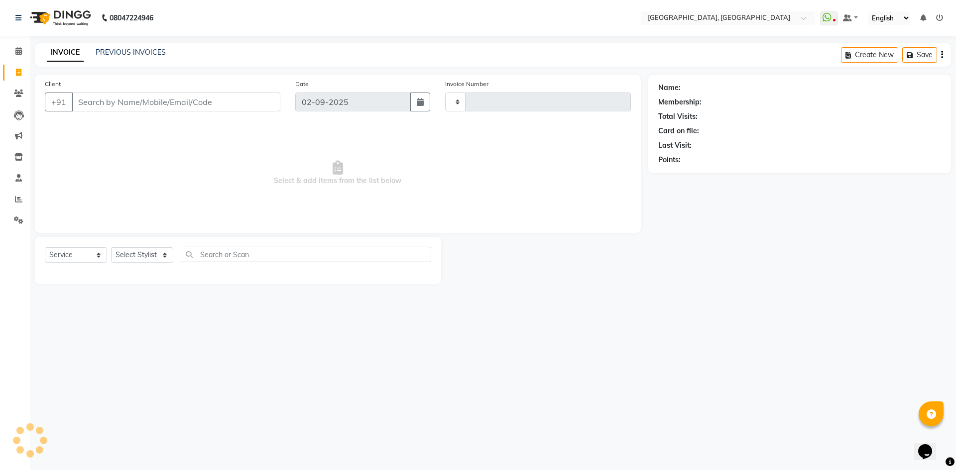
type input "2776"
select select "3948"
click at [176, 102] on input "Client" at bounding box center [176, 102] width 209 height 19
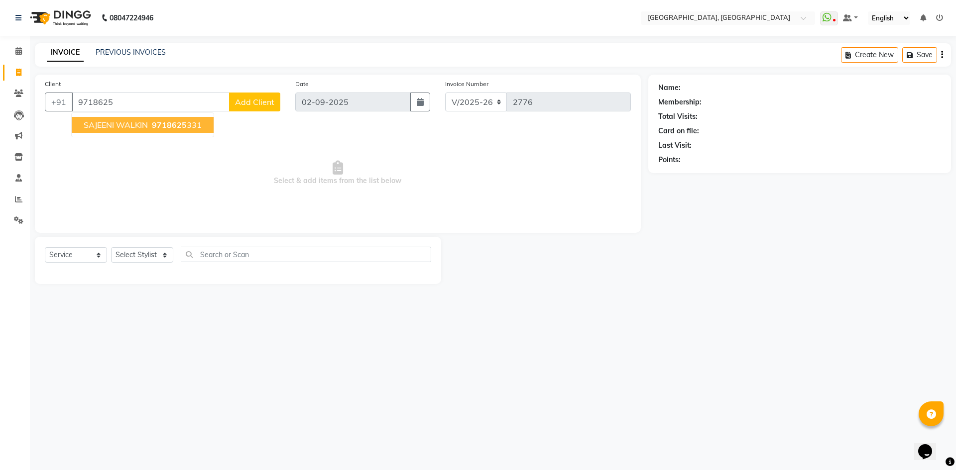
click at [166, 124] on span "9718625" at bounding box center [169, 125] width 35 height 10
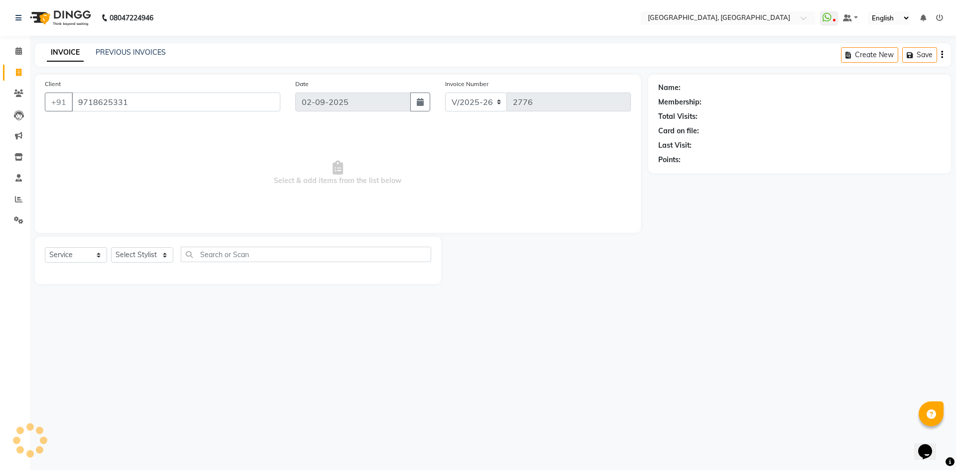
type input "9718625331"
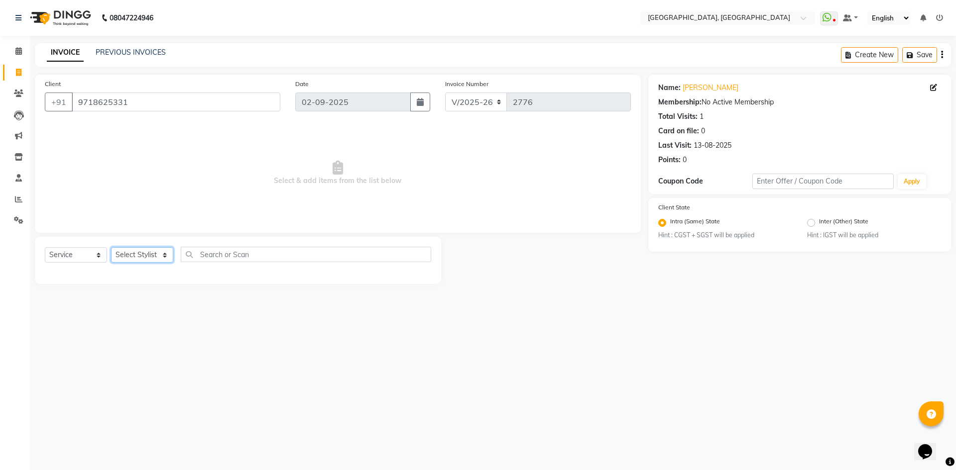
click at [143, 255] on select "Select Stylist Aashis Alic ashok vihar Alice makeup Amit annu dhuper ashika ASH…" at bounding box center [142, 254] width 62 height 15
select select "63758"
click at [111, 247] on select "Select Stylist Aashis Alic ashok vihar Alice makeup Amit annu dhuper ashika ASH…" at bounding box center [142, 254] width 62 height 15
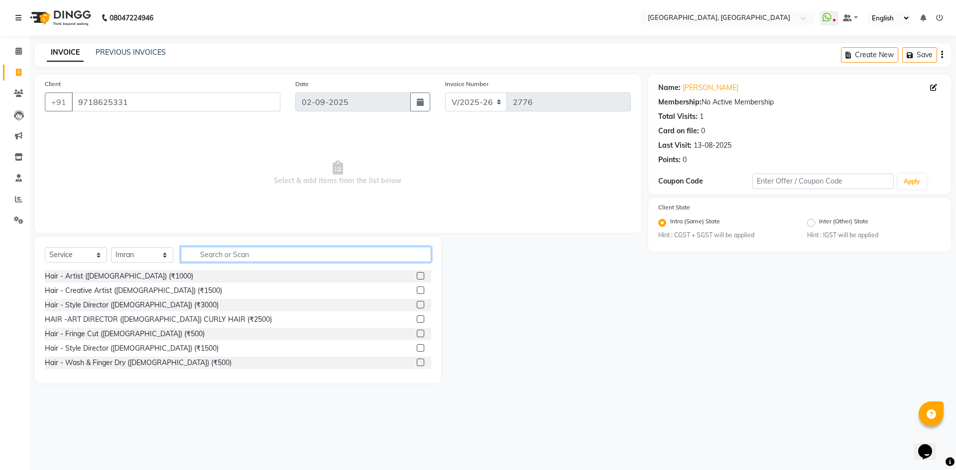
click at [237, 259] on input "text" at bounding box center [306, 254] width 250 height 15
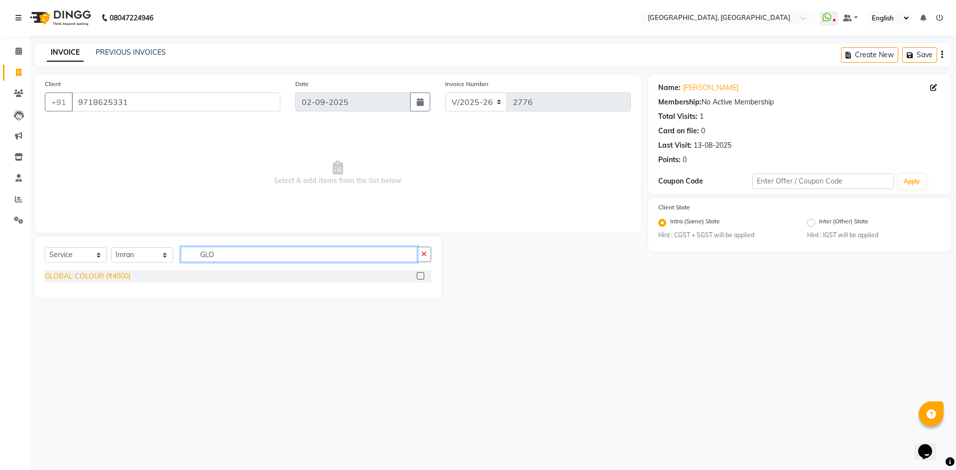
type input "GLO"
click at [112, 280] on div "GLOBAL COLOUR (₹4500)" at bounding box center [88, 276] width 86 height 10
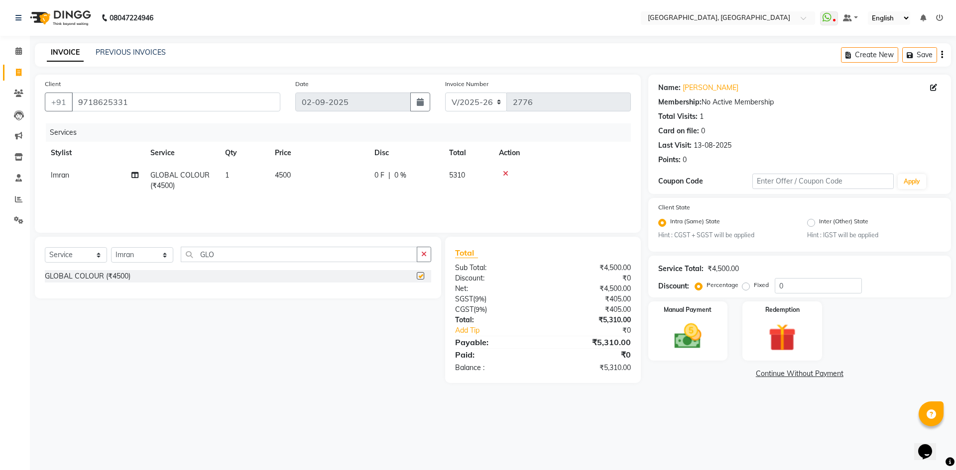
checkbox input "false"
click at [708, 336] on img at bounding box center [688, 337] width 46 height 33
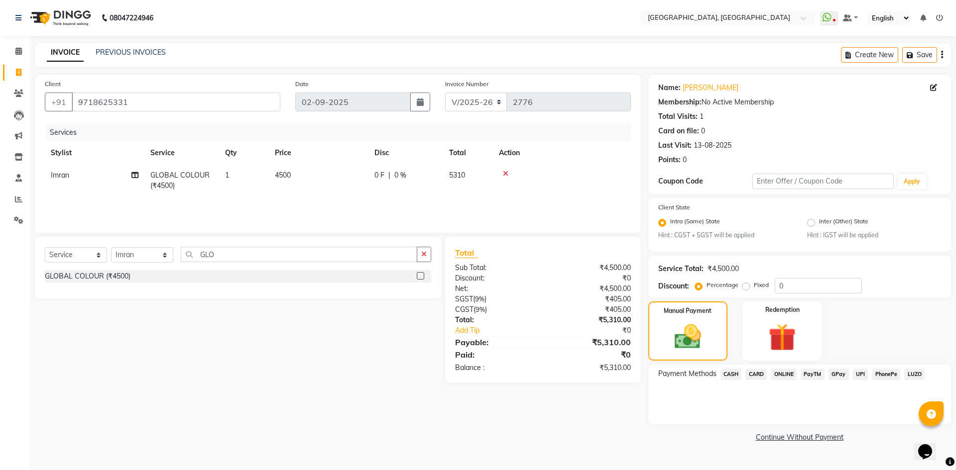
drag, startPoint x: 852, startPoint y: 371, endPoint x: 858, endPoint y: 388, distance: 18.3
click at [858, 388] on div "Payment Methods CASH CARD ONLINE PayTM GPay UPI PhonePe LUZO" at bounding box center [799, 395] width 303 height 60
click at [855, 372] on span "UPI" at bounding box center [860, 374] width 15 height 11
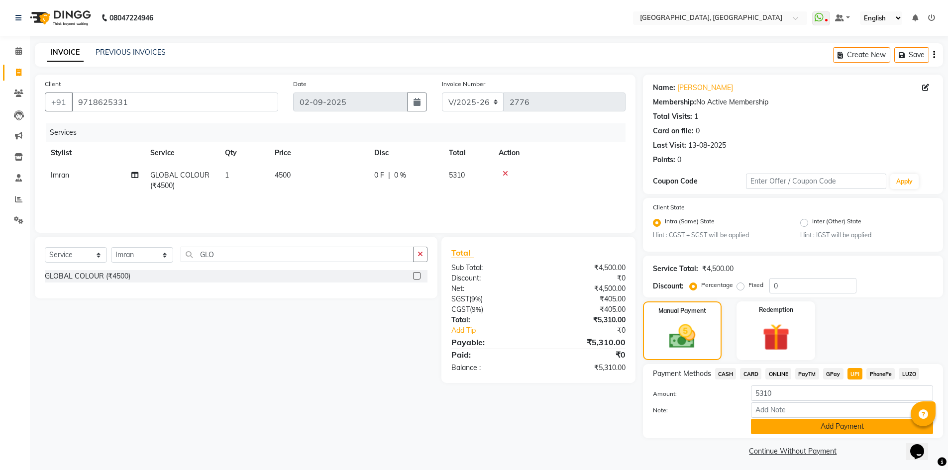
click at [845, 425] on button "Add Payment" at bounding box center [842, 426] width 182 height 15
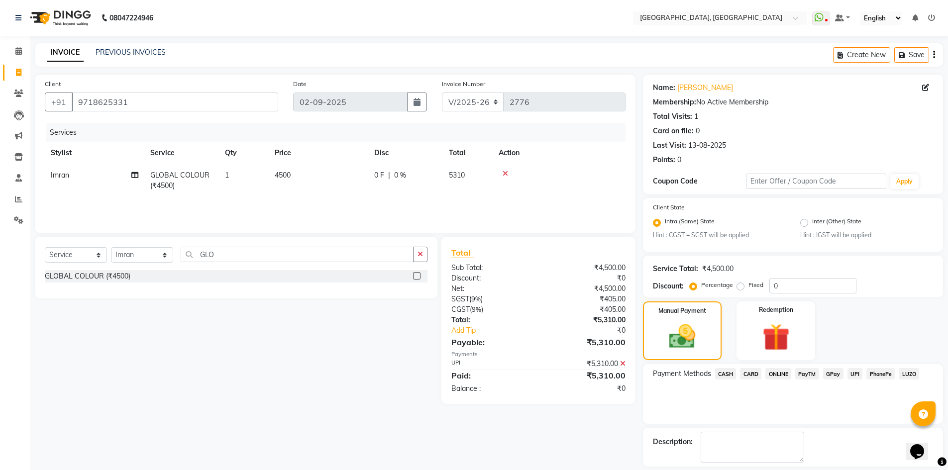
scroll to position [45, 0]
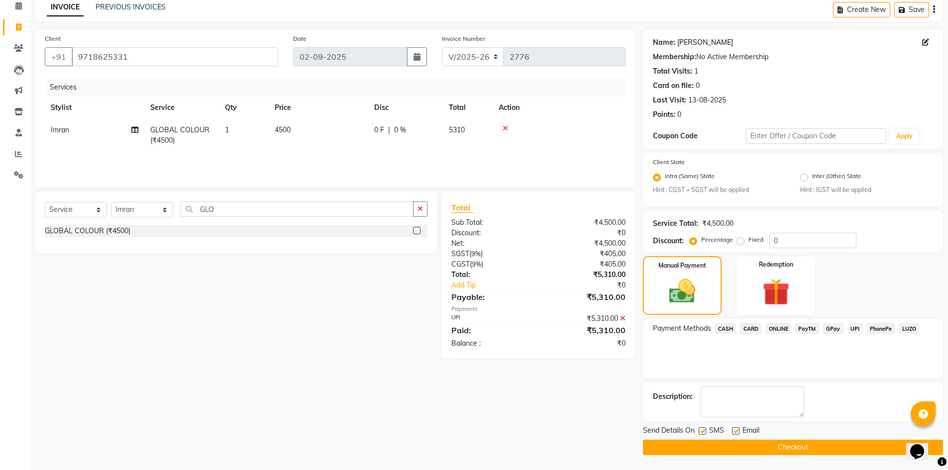
click at [716, 40] on link "Sajeeni Walkin" at bounding box center [705, 42] width 56 height 10
click at [687, 448] on button "Checkout" at bounding box center [793, 447] width 300 height 15
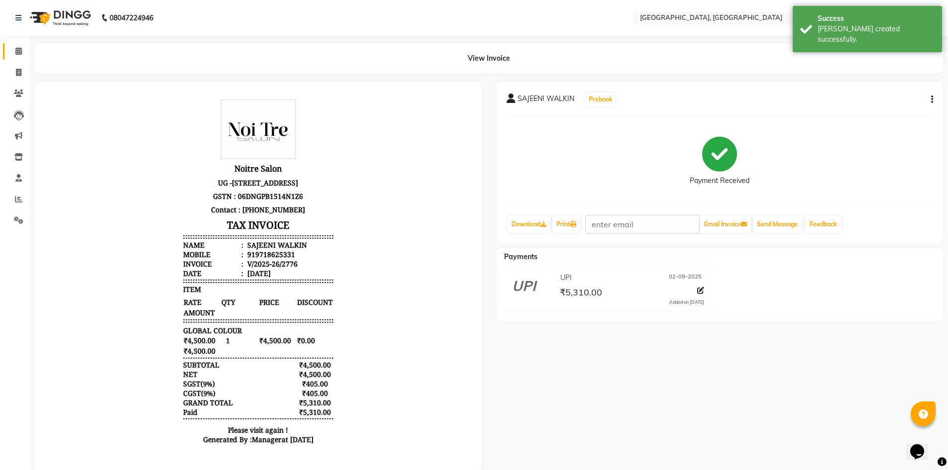
click at [8, 51] on link "Calendar" at bounding box center [15, 51] width 24 height 16
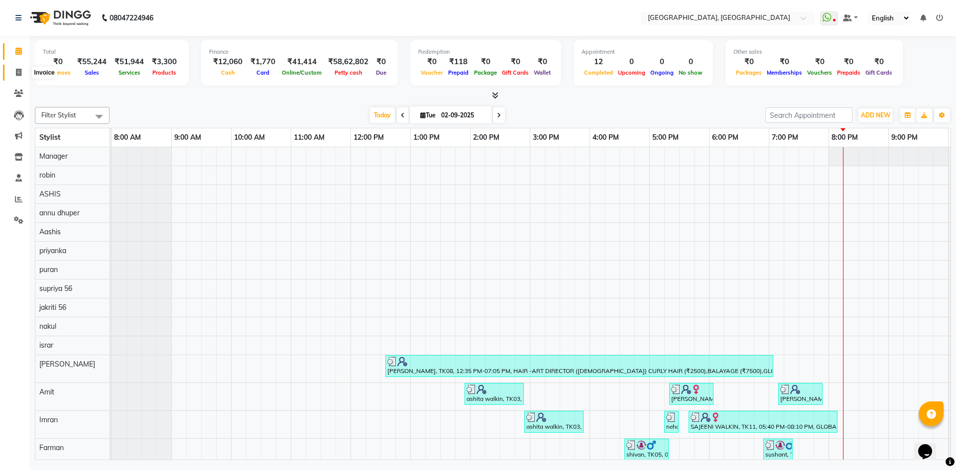
click at [23, 70] on span at bounding box center [18, 72] width 17 height 11
select select "3948"
select select "service"
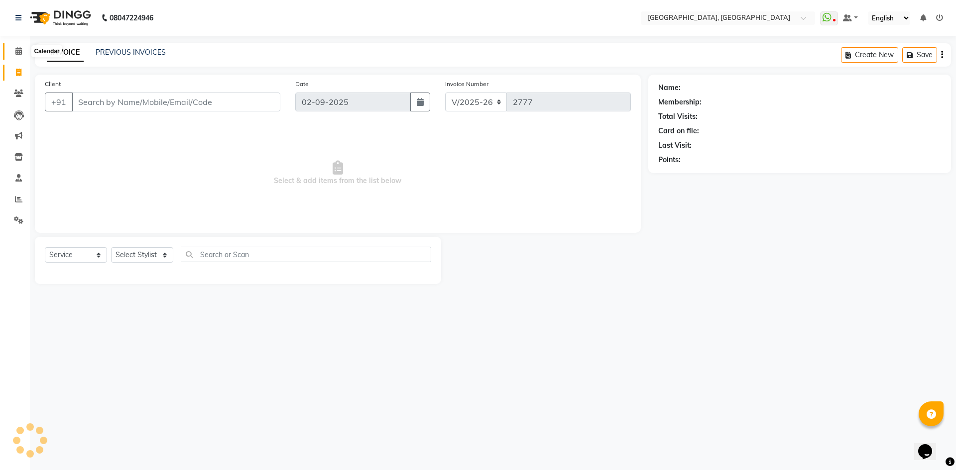
click at [10, 49] on span at bounding box center [18, 51] width 17 height 11
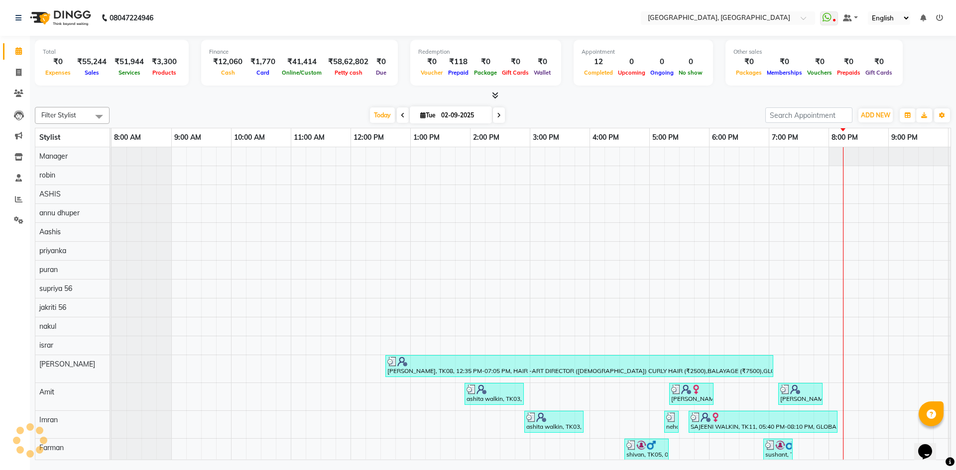
click at [192, 107] on div "Filter Stylist Select All Aashis Amit annu dhuper ashika ASHIS Farman Imran isr…" at bounding box center [493, 115] width 916 height 17
click at [83, 50] on div "Total" at bounding box center [112, 52] width 138 height 8
click at [16, 203] on span at bounding box center [18, 199] width 17 height 11
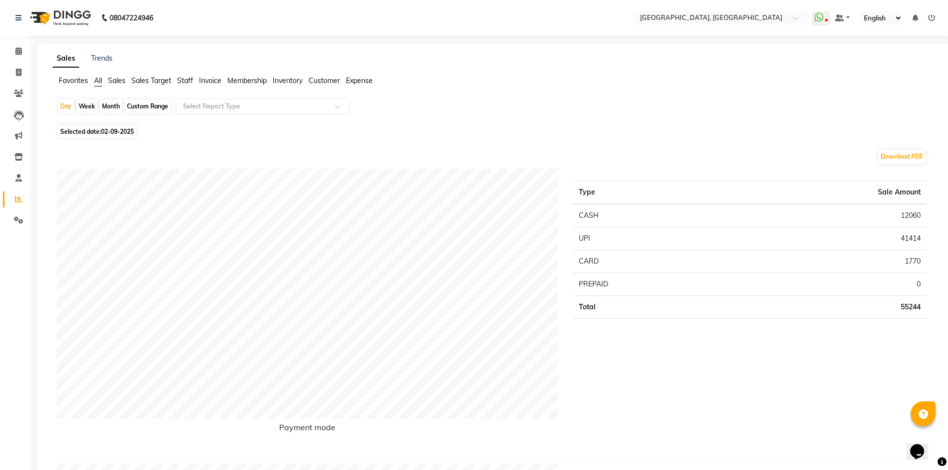
click at [187, 83] on span "Staff" at bounding box center [185, 80] width 16 height 9
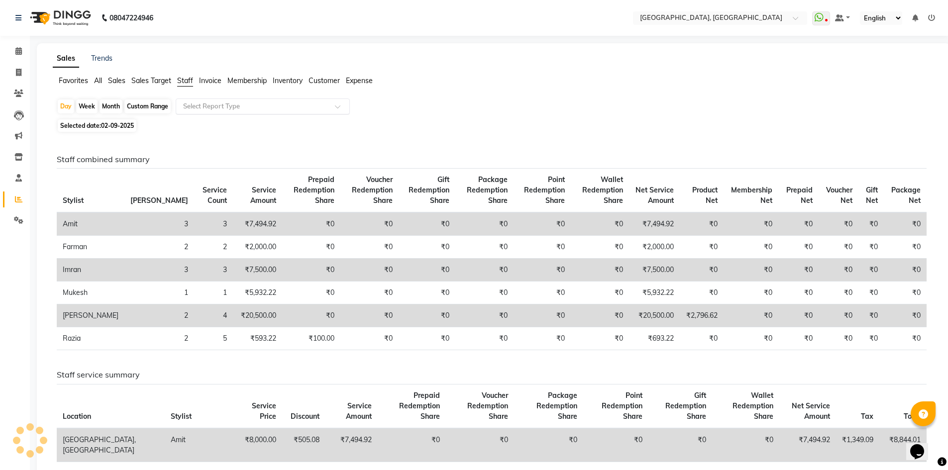
click at [212, 100] on div "Select Report Type" at bounding box center [263, 107] width 174 height 16
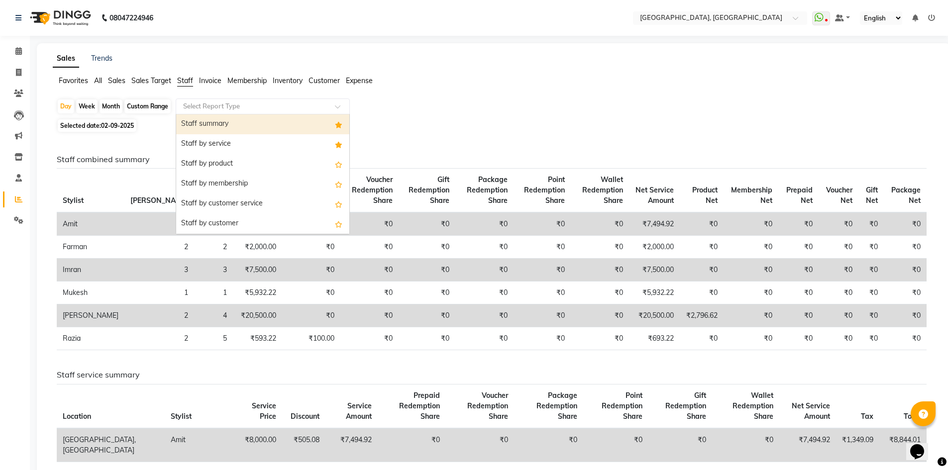
click at [207, 119] on div "Staff summary" at bounding box center [262, 124] width 173 height 20
select select "full_report"
select select "csv"
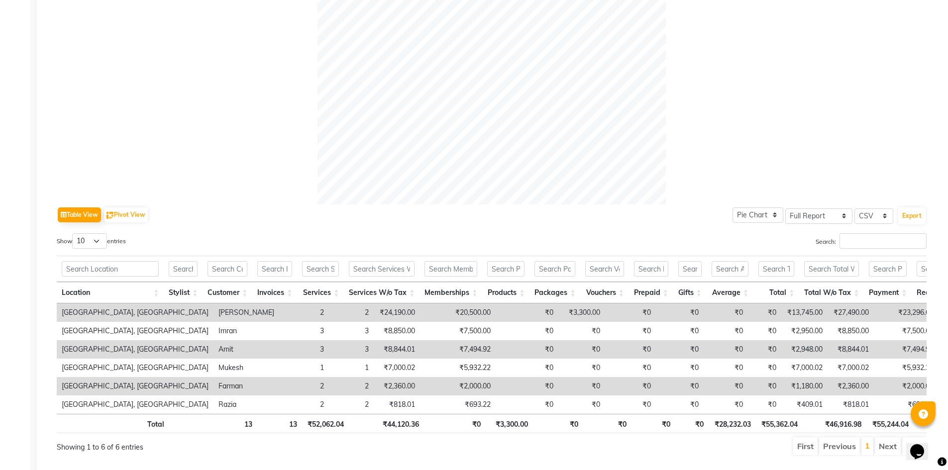
scroll to position [333, 0]
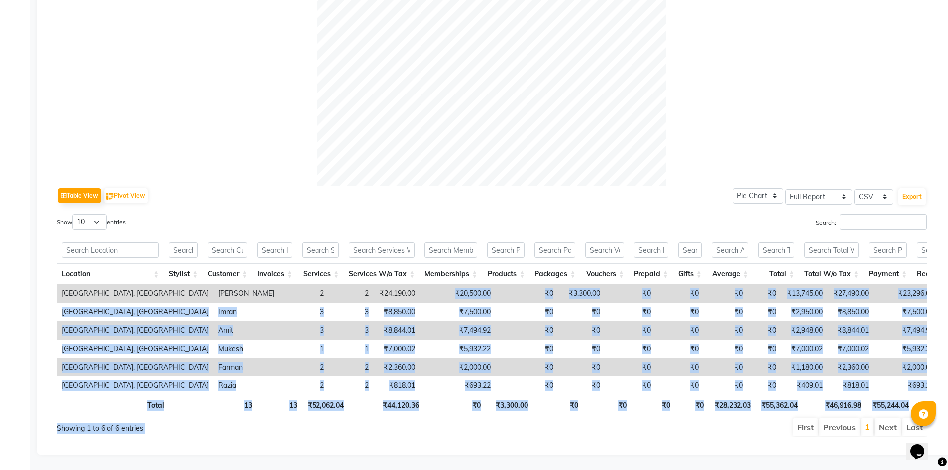
drag, startPoint x: 375, startPoint y: 272, endPoint x: 576, endPoint y: 446, distance: 266.1
click at [576, 446] on div "Table View Pivot View Pie Chart Bar Chart Select Full Report Filtered Report Se…" at bounding box center [492, 131] width 886 height 628
click at [586, 419] on ul "First Previous 1 Next Last" at bounding box center [676, 428] width 501 height 18
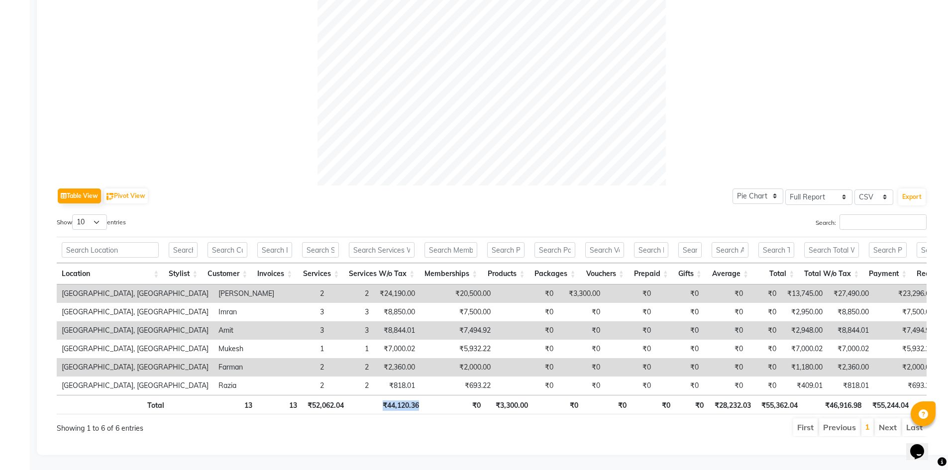
drag, startPoint x: 373, startPoint y: 401, endPoint x: 452, endPoint y: 415, distance: 80.4
click at [427, 407] on tr "Total 13 13 ₹52,062.04 ₹44,120.36 ₹0 ₹3,300.00 ₹0 ₹0 ₹0 ₹0 ₹28,232.03 ₹55,362.0…" at bounding box center [580, 404] width 1046 height 19
click at [434, 404] on th "₹0" at bounding box center [455, 404] width 62 height 19
drag, startPoint x: 435, startPoint y: 398, endPoint x: 378, endPoint y: 401, distance: 56.9
click at [378, 401] on tr "Total 13 13 ₹52,062.04 ₹44,120.36 ₹0 ₹3,300.00 ₹0 ₹0 ₹0 ₹0 ₹28,232.03 ₹55,362.0…" at bounding box center [580, 404] width 1046 height 19
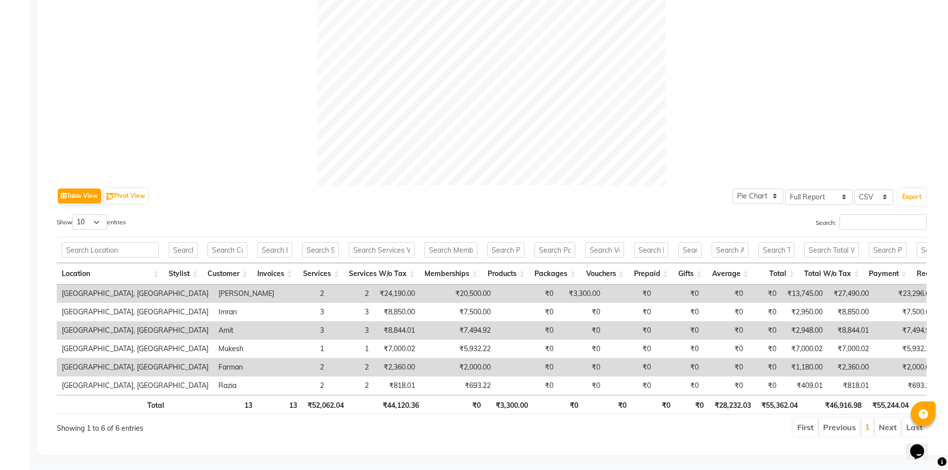
click at [382, 410] on div "Total 13 13 ₹52,062.04 ₹44,120.36 ₹0 ₹3,300.00 ₹0 ₹0 ₹0 ₹0 ₹28,232.03 ₹55,362.0…" at bounding box center [492, 406] width 870 height 22
drag, startPoint x: 376, startPoint y: 396, endPoint x: 453, endPoint y: 407, distance: 77.4
click at [453, 407] on tr "Total 13 13 ₹52,062.04 ₹44,120.36 ₹0 ₹3,300.00 ₹0 ₹0 ₹0 ₹0 ₹28,232.03 ₹55,362.0…" at bounding box center [580, 404] width 1046 height 19
click at [454, 423] on ul "First Previous 1 Next Last" at bounding box center [676, 428] width 501 height 18
drag, startPoint x: 385, startPoint y: 385, endPoint x: 377, endPoint y: 403, distance: 19.4
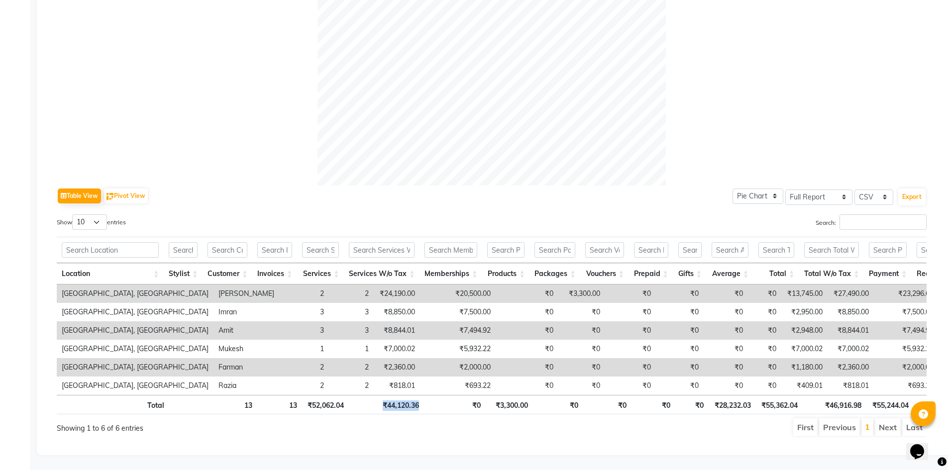
click at [377, 403] on tr "Total 13 13 ₹52,062.04 ₹44,120.36 ₹0 ₹3,300.00 ₹0 ₹0 ₹0 ₹0 ₹28,232.03 ₹55,362.0…" at bounding box center [580, 404] width 1046 height 19
click at [425, 422] on div "First Previous 1 Next Last" at bounding box center [676, 428] width 516 height 20
drag, startPoint x: 423, startPoint y: 401, endPoint x: 384, endPoint y: 393, distance: 39.5
click at [384, 395] on th "₹44,120.36" at bounding box center [386, 404] width 75 height 19
click at [383, 405] on th "₹44,120.36" at bounding box center [386, 404] width 75 height 19
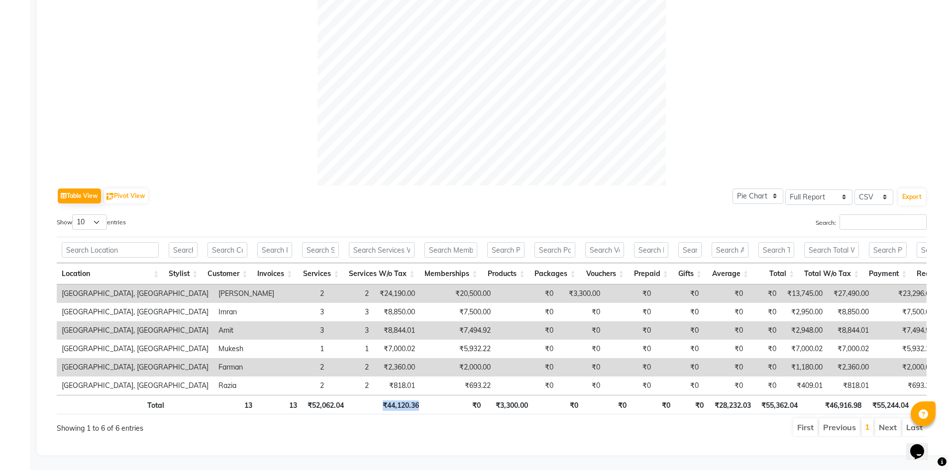
drag, startPoint x: 384, startPoint y: 398, endPoint x: 424, endPoint y: 402, distance: 39.5
click at [424, 402] on tr "Total 13 13 ₹52,062.04 ₹44,120.36 ₹0 ₹3,300.00 ₹0 ₹0 ₹0 ₹0 ₹28,232.03 ₹55,362.0…" at bounding box center [580, 404] width 1046 height 19
click at [423, 418] on div "First Previous 1 Next Last" at bounding box center [676, 428] width 516 height 20
drag, startPoint x: 384, startPoint y: 317, endPoint x: 431, endPoint y: 323, distance: 46.7
click at [431, 323] on tr "Noi Tre Salon, Golf Course Road Amit 3 3 ₹8,844.01 ₹7,494.92 ₹0 ₹0 ₹0 ₹0 ₹0 ₹0 …" at bounding box center [617, 331] width 1121 height 18
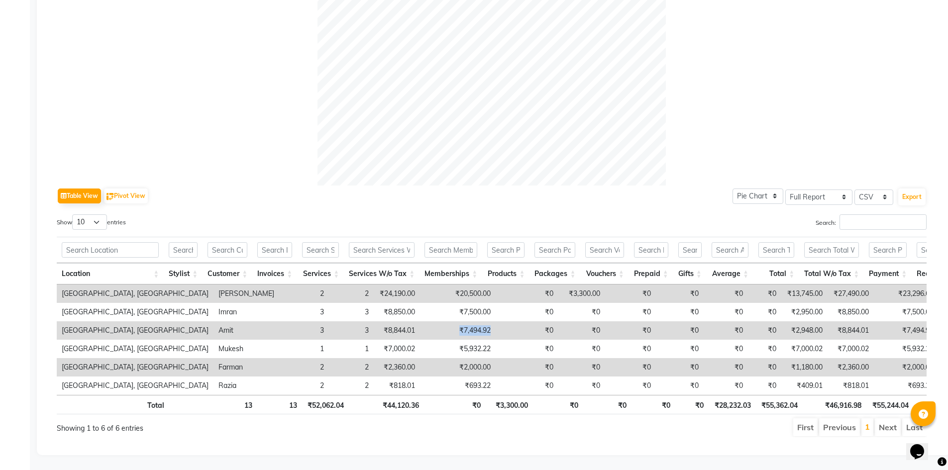
click at [420, 322] on td "₹7,494.92" at bounding box center [458, 331] width 76 height 18
click at [374, 322] on td "₹8,844.01" at bounding box center [397, 331] width 46 height 18
drag, startPoint x: 311, startPoint y: 311, endPoint x: 348, endPoint y: 318, distance: 38.0
click at [374, 322] on td "₹8,844.01" at bounding box center [397, 331] width 46 height 18
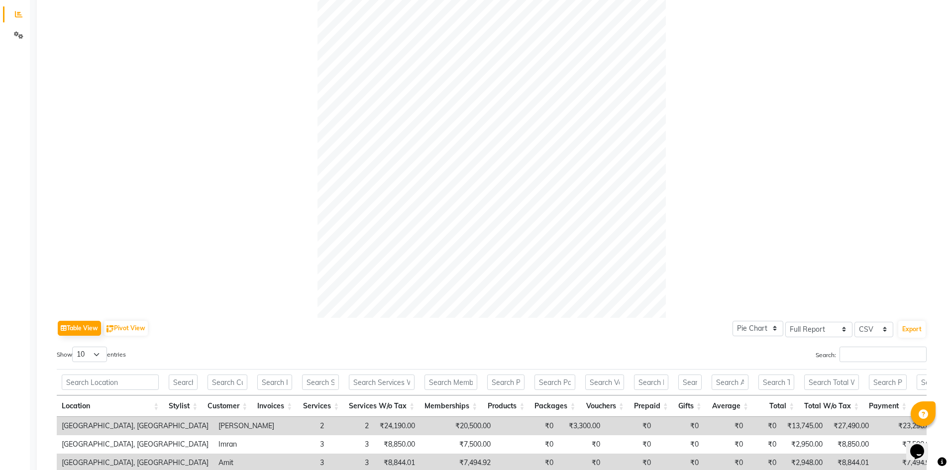
scroll to position [299, 0]
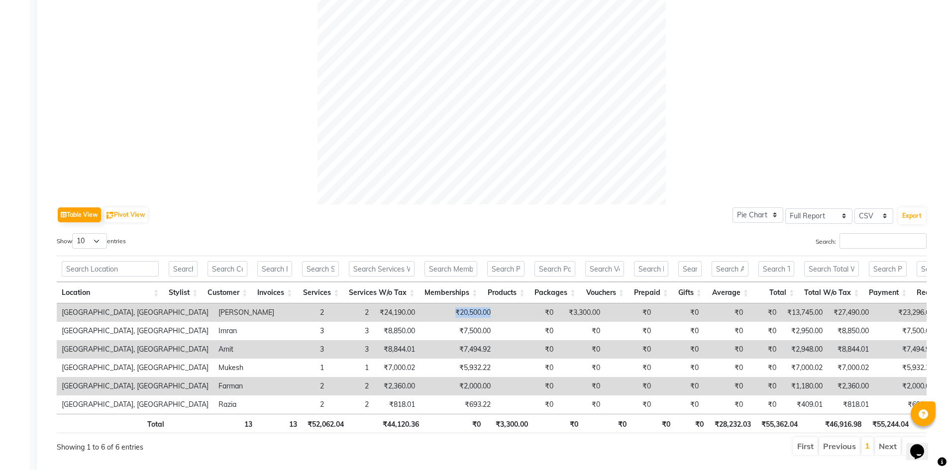
drag, startPoint x: 382, startPoint y: 305, endPoint x: 429, endPoint y: 319, distance: 48.8
click at [429, 319] on tr "Noi Tre Salon, Golf Course Road Rashid 2 2 ₹24,190.00 ₹20,500.00 ₹0 ₹3,300.00 ₹…" at bounding box center [617, 313] width 1121 height 18
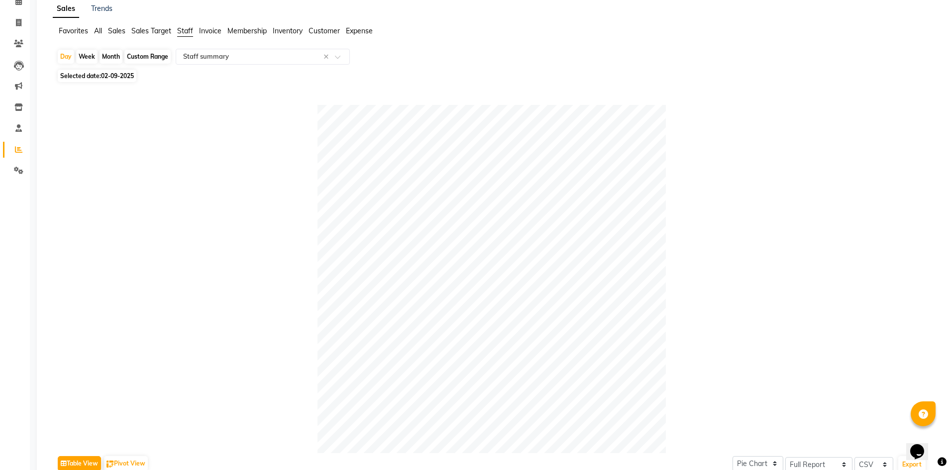
scroll to position [0, 0]
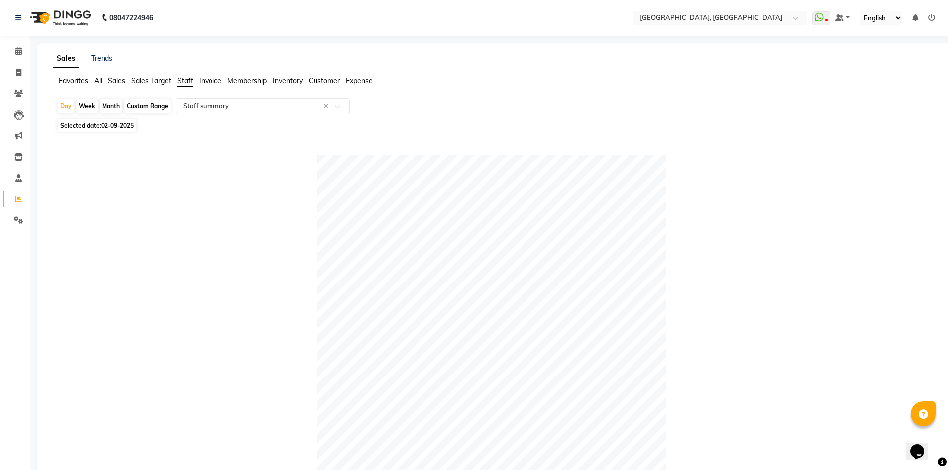
click at [301, 226] on div at bounding box center [492, 329] width 870 height 348
click at [110, 104] on div "Month" at bounding box center [111, 107] width 23 height 14
select select "9"
select select "2025"
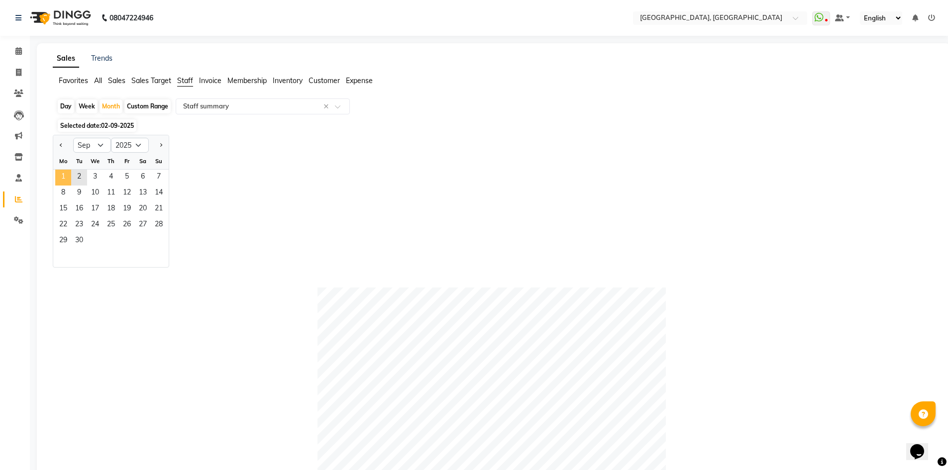
click at [64, 180] on span "1" at bounding box center [63, 178] width 16 height 16
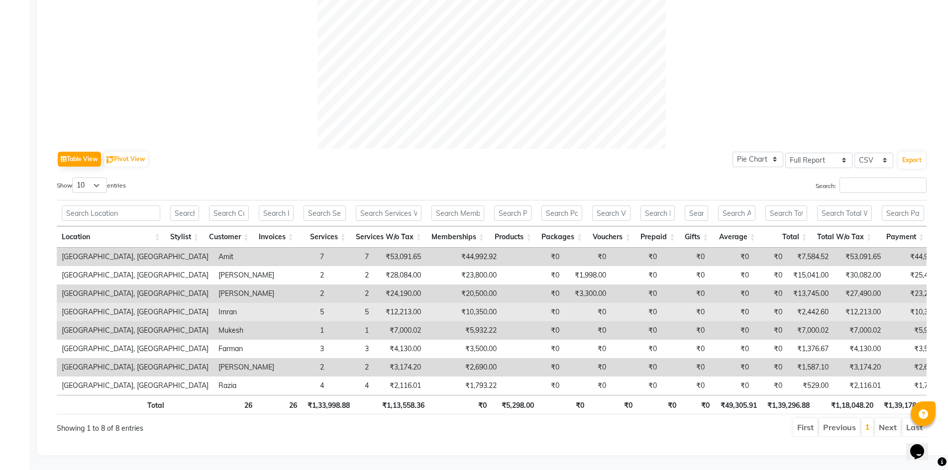
scroll to position [369, 0]
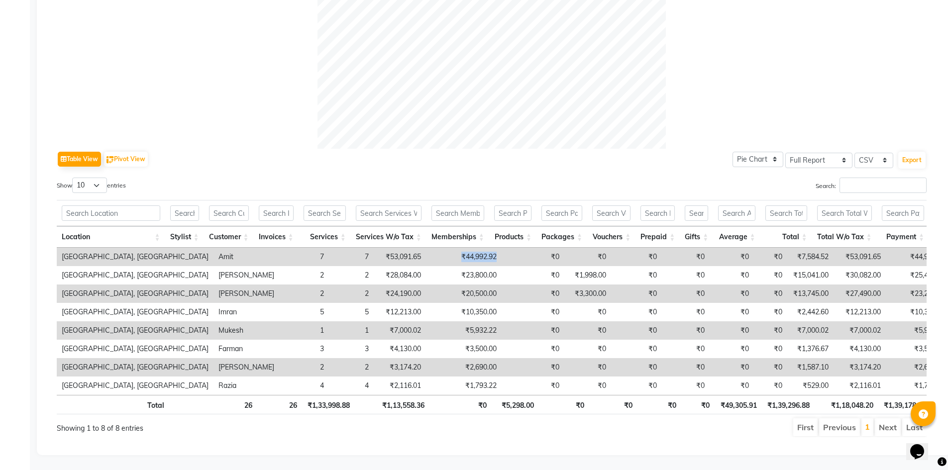
drag, startPoint x: 369, startPoint y: 242, endPoint x: 428, endPoint y: 245, distance: 58.8
click at [428, 248] on td "₹44,992.92" at bounding box center [464, 257] width 76 height 18
click at [502, 248] on td "₹0" at bounding box center [533, 257] width 63 height 18
drag, startPoint x: 371, startPoint y: 237, endPoint x: 435, endPoint y: 239, distance: 63.7
click at [435, 248] on tr "Noi Tre Salon, Golf Course Road Amit 7 7 ₹53,091.65 ₹44,992.92 ₹0 ₹0 ₹0 ₹0 ₹0 ₹…" at bounding box center [625, 257] width 1137 height 18
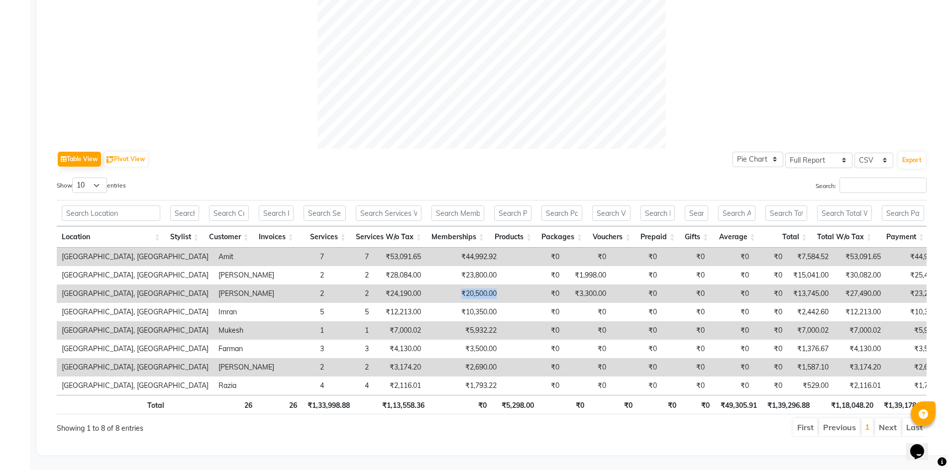
drag, startPoint x: 376, startPoint y: 278, endPoint x: 435, endPoint y: 276, distance: 58.3
click at [435, 285] on tr "Noi Tre Salon, Golf Course Road Rashid 2 2 ₹24,190.00 ₹20,500.00 ₹0 ₹3,300.00 ₹…" at bounding box center [625, 294] width 1137 height 18
drag, startPoint x: 383, startPoint y: 231, endPoint x: 440, endPoint y: 247, distance: 58.3
click at [440, 247] on div "Location Stylist Customer Invoices Services Services W/o Tax Memberships Produc…" at bounding box center [492, 307] width 870 height 221
click at [386, 159] on div "Table View Pivot View Pie Chart Bar Chart Select Full Report Filtered Report Se…" at bounding box center [492, 293] width 870 height 289
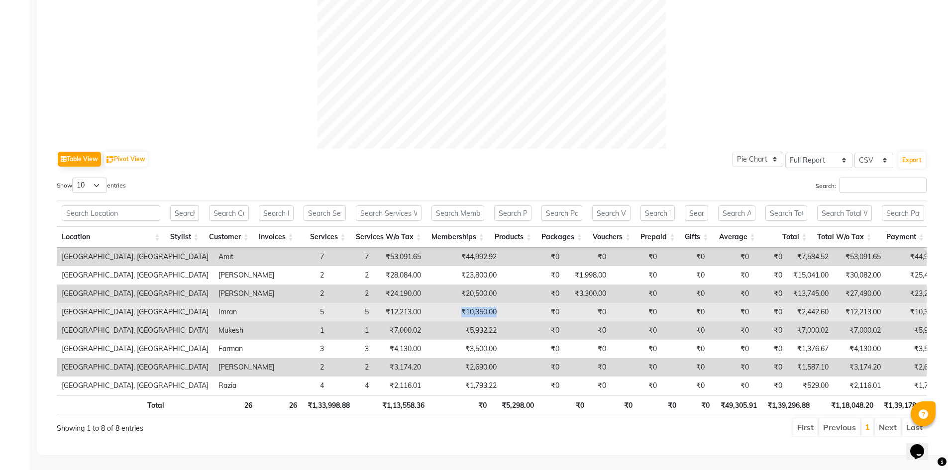
drag, startPoint x: 386, startPoint y: 303, endPoint x: 449, endPoint y: 302, distance: 63.2
click at [449, 303] on tr "Noi Tre Salon, Golf Course Road Imran 5 5 ₹12,213.00 ₹10,350.00 ₹0 ₹0 ₹0 ₹0 ₹0 …" at bounding box center [625, 312] width 1137 height 18
click at [502, 303] on td "₹0" at bounding box center [533, 312] width 63 height 18
drag, startPoint x: 438, startPoint y: 292, endPoint x: 376, endPoint y: 305, distance: 63.1
click at [376, 305] on tr "Noi Tre Salon, Golf Course Road Imran 5 5 ₹12,213.00 ₹10,350.00 ₹0 ₹0 ₹0 ₹0 ₹0 …" at bounding box center [625, 312] width 1137 height 18
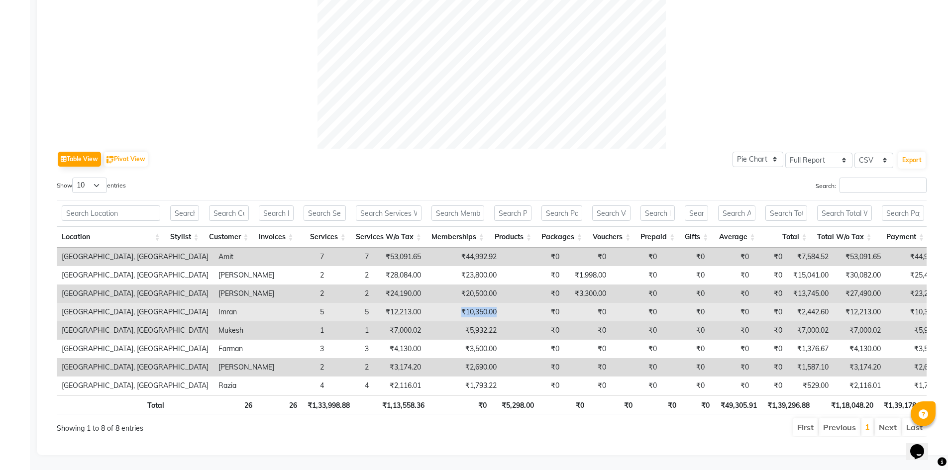
click at [426, 303] on td "₹10,350.00" at bounding box center [464, 312] width 76 height 18
drag, startPoint x: 381, startPoint y: 293, endPoint x: 437, endPoint y: 302, distance: 57.0
click at [437, 303] on tr "Noi Tre Salon, Golf Course Road Imran 5 5 ₹12,213.00 ₹10,350.00 ₹0 ₹0 ₹0 ₹0 ₹0 …" at bounding box center [625, 312] width 1137 height 18
drag, startPoint x: 431, startPoint y: 310, endPoint x: 435, endPoint y: 304, distance: 7.3
click at [502, 322] on td "₹0" at bounding box center [533, 331] width 63 height 18
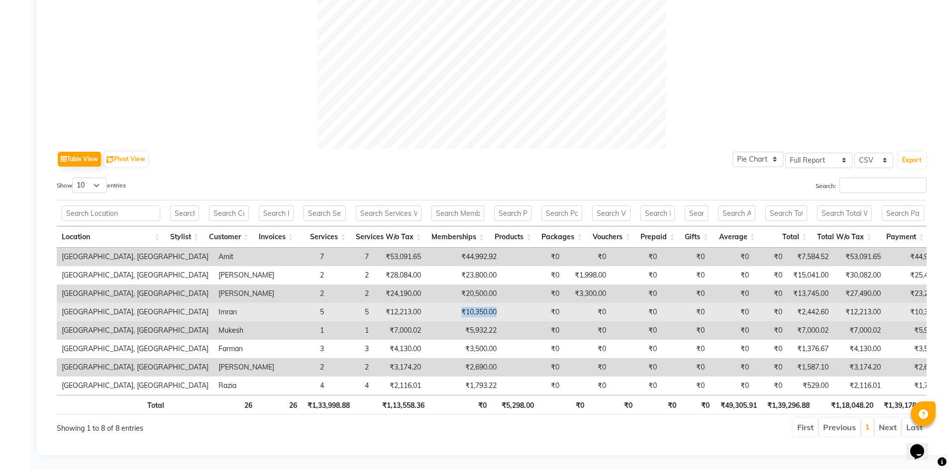
drag, startPoint x: 436, startPoint y: 295, endPoint x: 381, endPoint y: 298, distance: 55.4
click at [381, 303] on tr "Noi Tre Salon, Golf Course Road Imran 5 5 ₹12,213.00 ₹10,350.00 ₹0 ₹0 ₹0 ₹0 ₹0 …" at bounding box center [625, 312] width 1137 height 18
click at [426, 303] on td "₹10,350.00" at bounding box center [464, 312] width 76 height 18
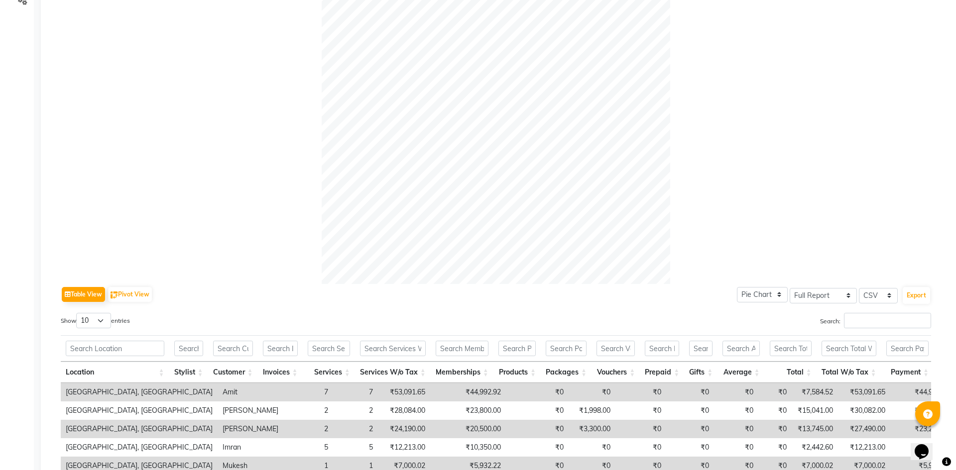
scroll to position [0, 0]
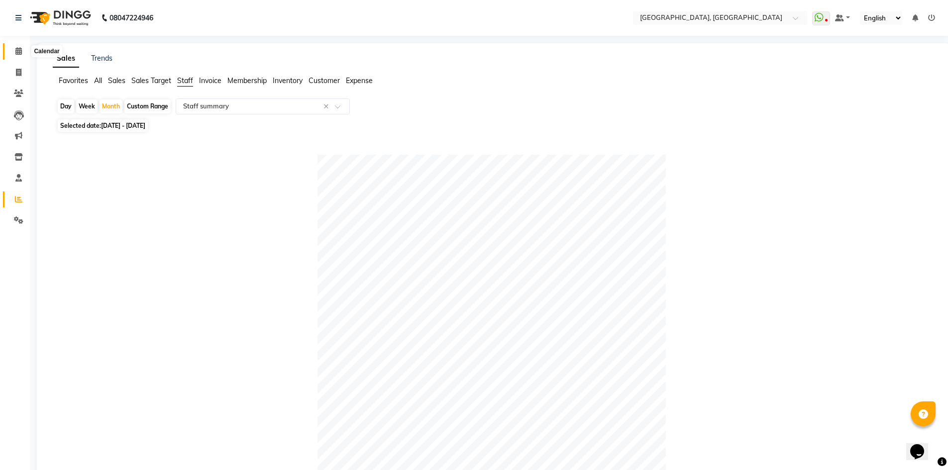
click at [14, 48] on span at bounding box center [18, 51] width 17 height 11
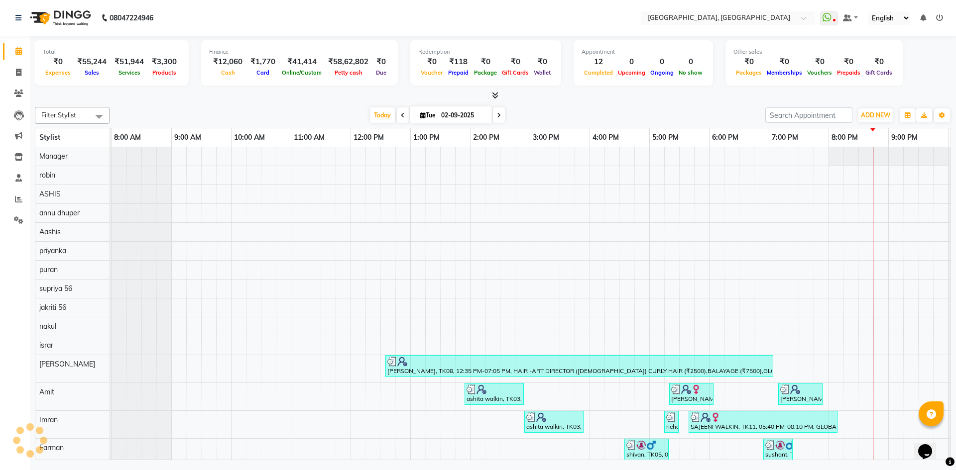
scroll to position [0, 57]
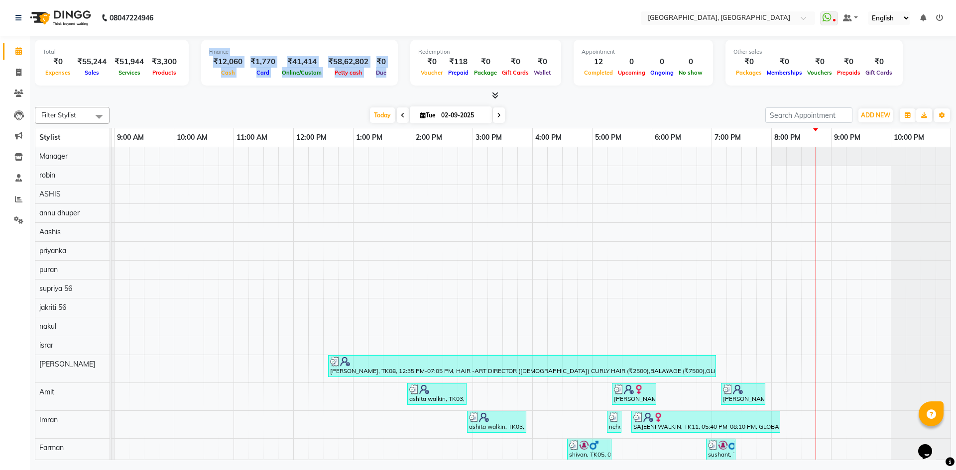
drag, startPoint x: 197, startPoint y: 44, endPoint x: 384, endPoint y: 73, distance: 189.4
click at [384, 73] on div "Total ₹0 Expenses ₹55,244 Sales ₹51,944 Services ₹3,300 Products Finance ₹12,06…" at bounding box center [493, 64] width 916 height 49
click at [384, 73] on div "Finance ₹12,060 Cash ₹1,770 Card ₹41,414 Online/Custom ₹58,62,802 Petty cash ₹0…" at bounding box center [299, 63] width 197 height 46
drag, startPoint x: 384, startPoint y: 73, endPoint x: 205, endPoint y: 44, distance: 181.5
click at [205, 44] on div "Finance ₹12,060 Cash ₹1,770 Card ₹41,414 Online/Custom ₹58,62,802 Petty cash ₹0…" at bounding box center [299, 63] width 197 height 46
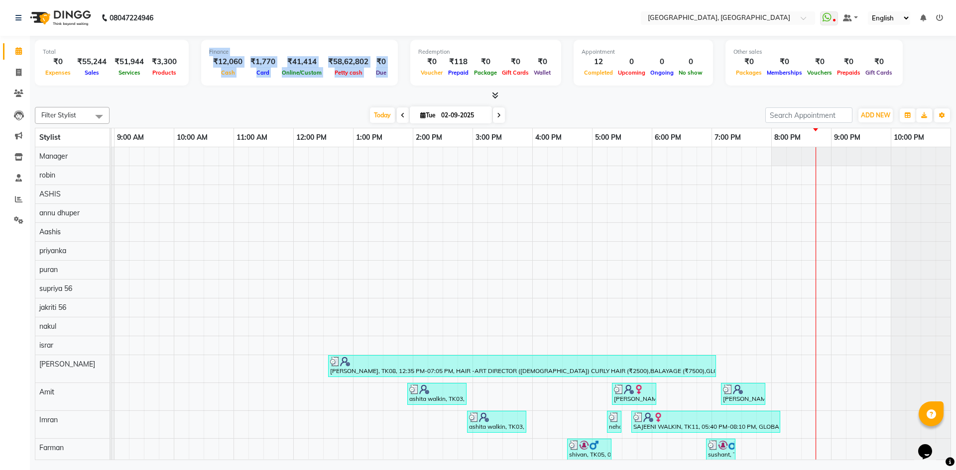
click at [204, 50] on div "Finance ₹12,060 Cash ₹1,770 Card ₹41,414 Online/Custom ₹58,62,802 Petty cash ₹0…" at bounding box center [299, 63] width 197 height 46
drag, startPoint x: 204, startPoint y: 50, endPoint x: 378, endPoint y: 76, distance: 176.1
click at [378, 76] on div "Finance ₹12,060 Cash ₹1,770 Card ₹41,414 Online/Custom ₹58,62,802 Petty cash ₹0…" at bounding box center [299, 63] width 197 height 46
click at [381, 70] on span "Due" at bounding box center [380, 72] width 15 height 7
drag, startPoint x: 381, startPoint y: 70, endPoint x: 195, endPoint y: 55, distance: 186.8
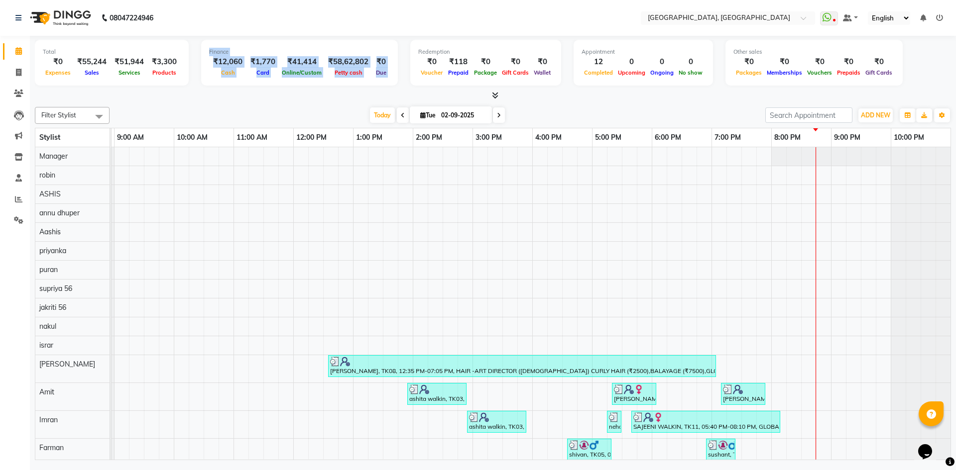
click at [195, 55] on div "Total ₹0 Expenses ₹55,244 Sales ₹51,944 Services ₹3,300 Products Finance ₹12,06…" at bounding box center [493, 64] width 916 height 49
click at [207, 101] on div "Total ₹0 Expenses ₹55,244 Sales ₹51,944 Services ₹3,300 Products Finance ₹12,06…" at bounding box center [493, 249] width 926 height 427
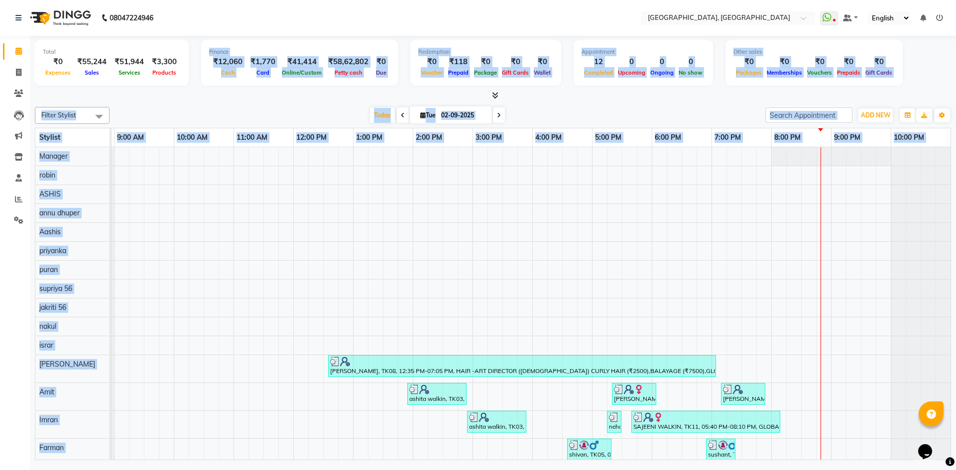
drag, startPoint x: 193, startPoint y: 48, endPoint x: 696, endPoint y: 442, distance: 639.4
click at [684, 446] on div "Total ₹0 Expenses ₹55,244 Sales ₹51,944 Services ₹3,300 Products Finance ₹12,06…" at bounding box center [493, 249] width 926 height 427
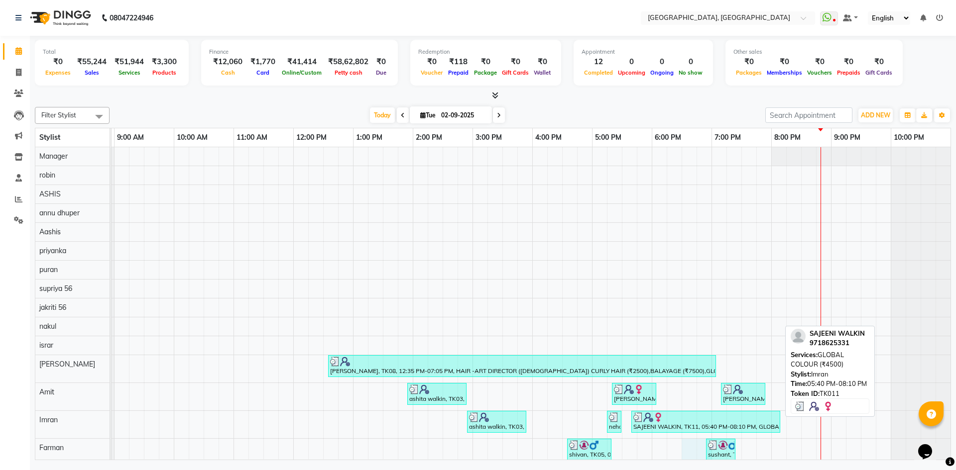
drag, startPoint x: 698, startPoint y: 430, endPoint x: 695, endPoint y: 425, distance: 6.1
click at [695, 425] on div "riya singh, TK08, 12:35 PM-07:05 PM, HAIR -ART DIRECTOR (FEMALE) CURLY HAIR (₹2…" at bounding box center [502, 410] width 896 height 526
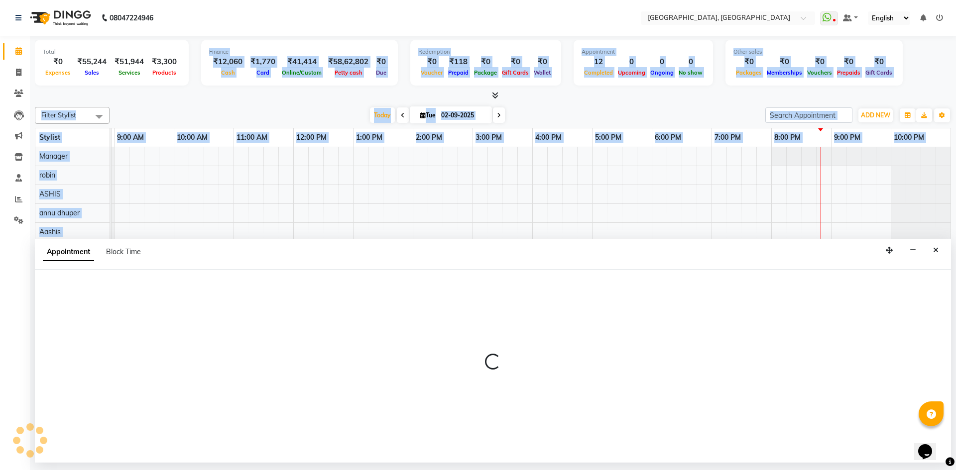
select select "63759"
select select "1110"
select select "tentative"
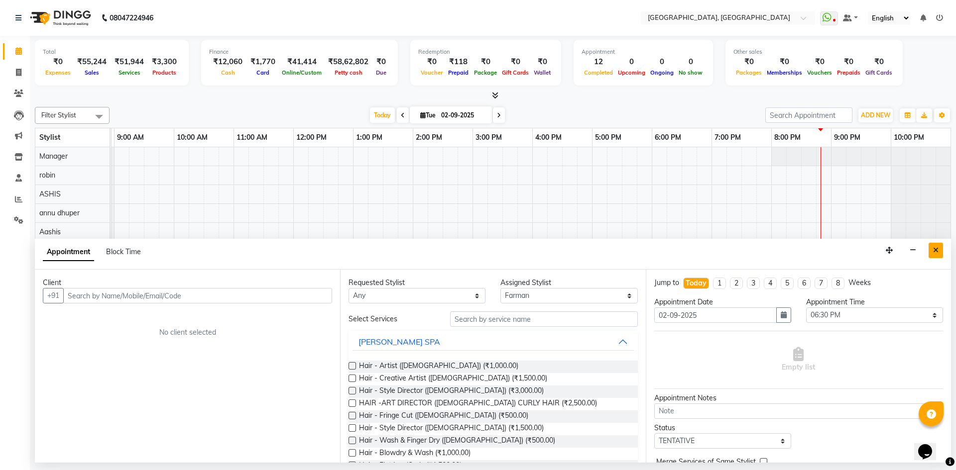
click at [934, 249] on icon "Close" at bounding box center [935, 250] width 5 height 7
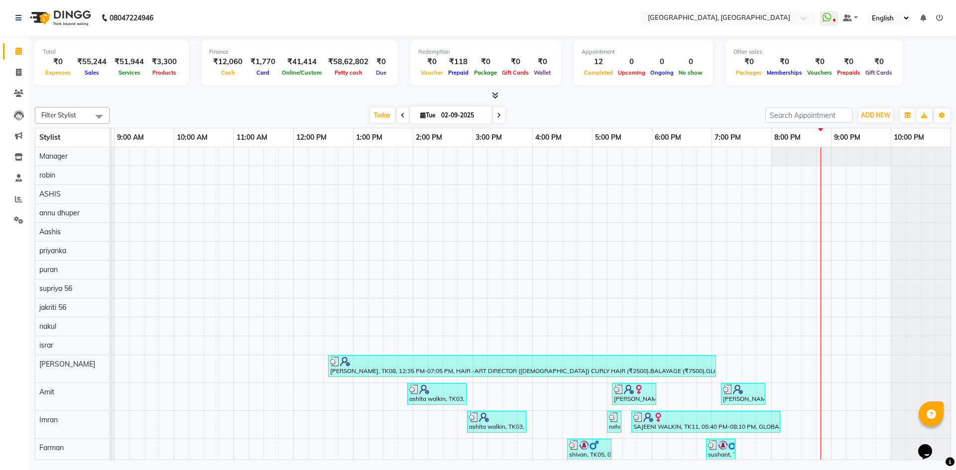
click at [636, 109] on div "Today Tue 02-09-2025" at bounding box center [437, 115] width 646 height 15
click at [493, 92] on icon at bounding box center [495, 95] width 6 height 7
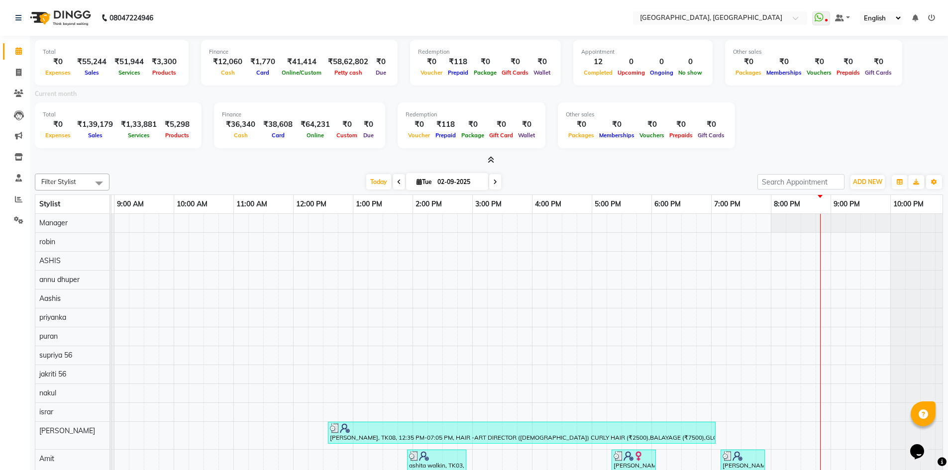
click at [490, 161] on icon at bounding box center [491, 159] width 6 height 7
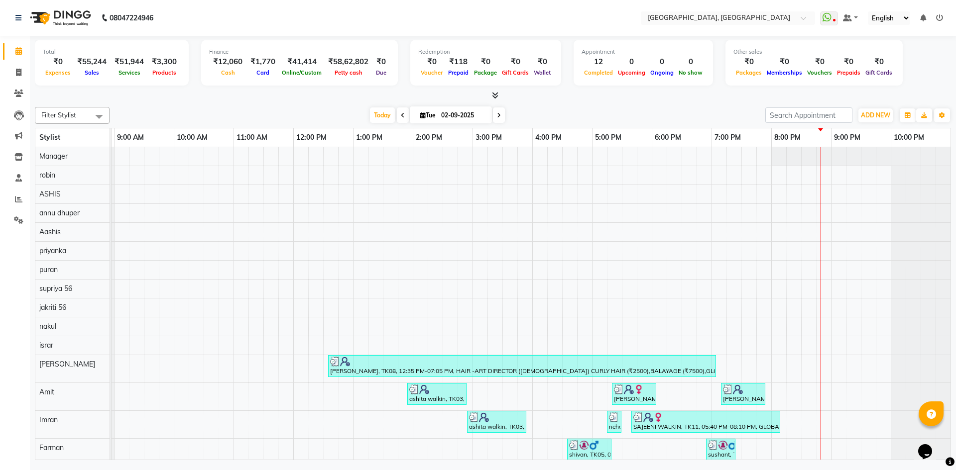
click at [495, 94] on icon at bounding box center [495, 95] width 6 height 7
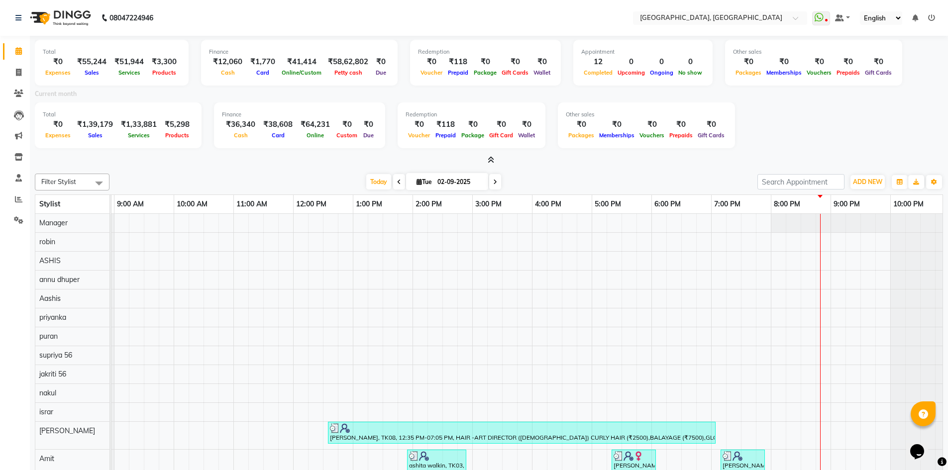
click at [487, 155] on div "Total ₹0 Expenses ₹55,244 Sales ₹51,944 Services ₹3,300 Products Finance ₹12,06…" at bounding box center [489, 101] width 908 height 130
click at [493, 159] on icon at bounding box center [491, 159] width 6 height 7
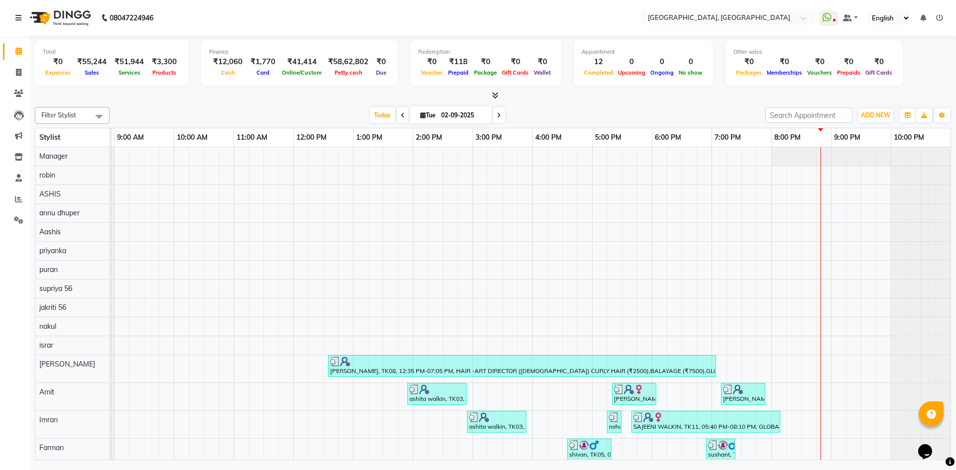
click at [212, 108] on div "Today Tue 02-09-2025" at bounding box center [437, 115] width 646 height 15
click at [496, 94] on icon at bounding box center [495, 95] width 6 height 7
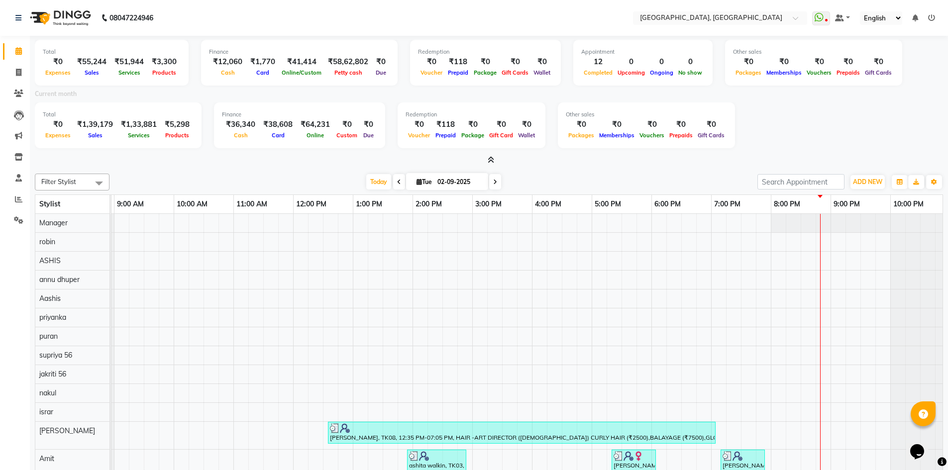
click at [491, 158] on icon at bounding box center [491, 159] width 6 height 7
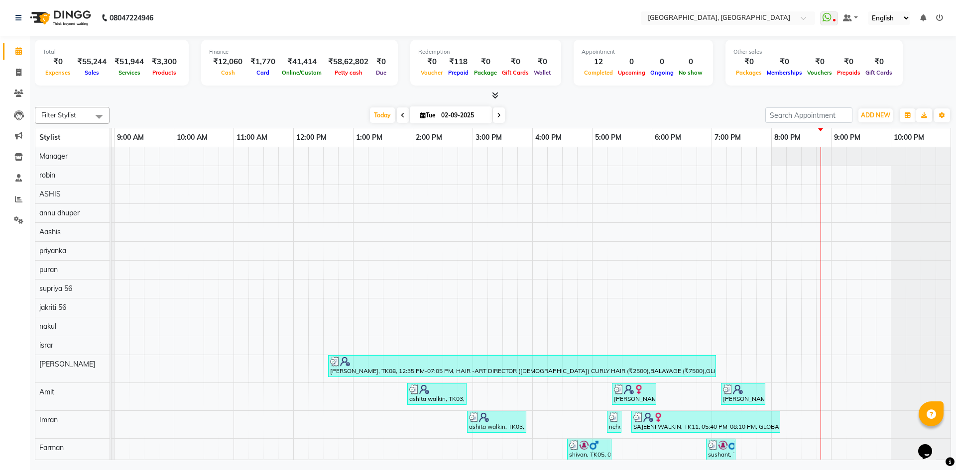
click at [496, 92] on icon at bounding box center [495, 95] width 6 height 7
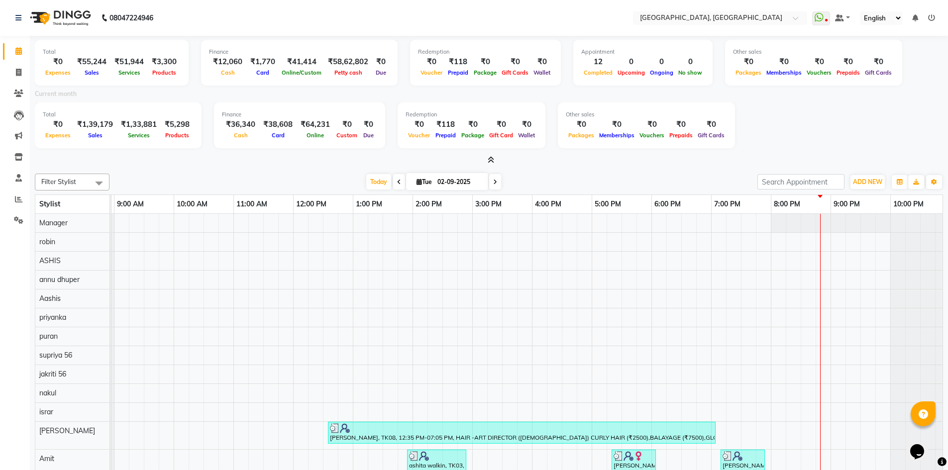
click at [486, 156] on span at bounding box center [489, 160] width 10 height 10
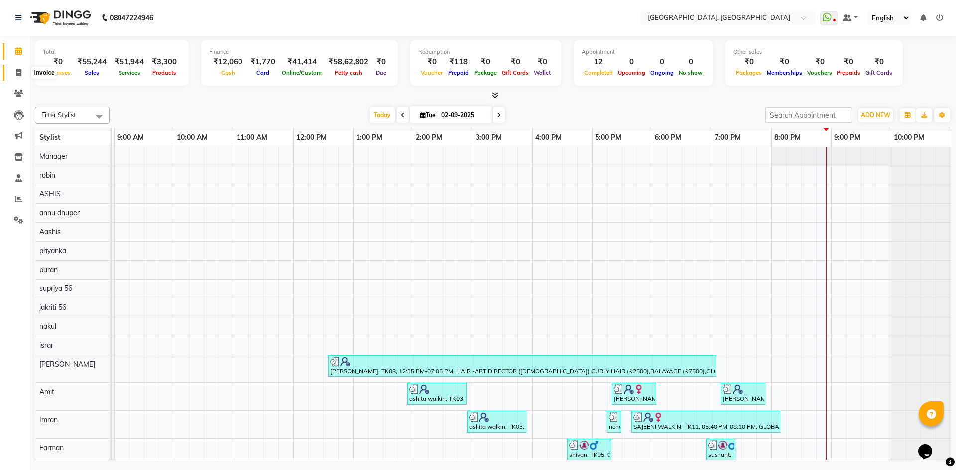
click at [21, 67] on span at bounding box center [18, 72] width 17 height 11
select select "service"
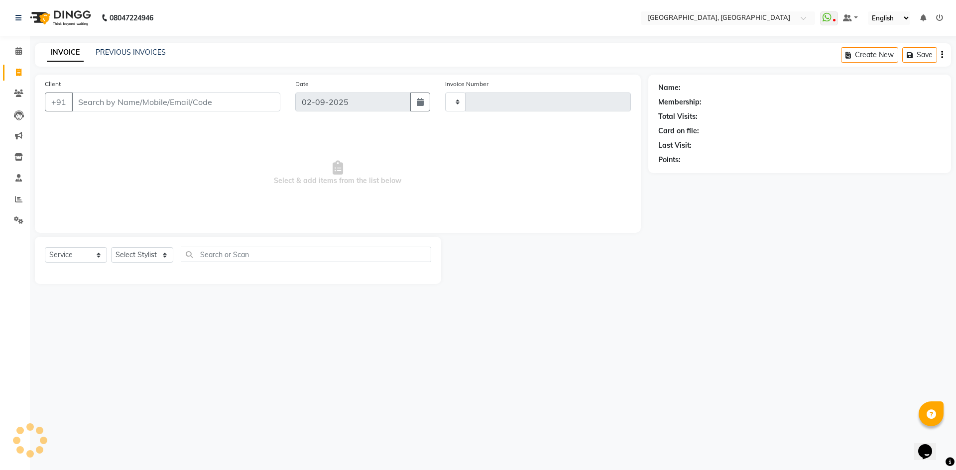
type input "2777"
select select "3948"
click at [139, 245] on div "Select Service Product Membership Package Voucher Prepaid Gift Card Select Styl…" at bounding box center [238, 260] width 406 height 47
click at [152, 253] on select "Select Stylist Aashis Alic ashok vihar Alice makeup Amit annu dhuper ashika ASH…" at bounding box center [142, 254] width 62 height 15
select select "63758"
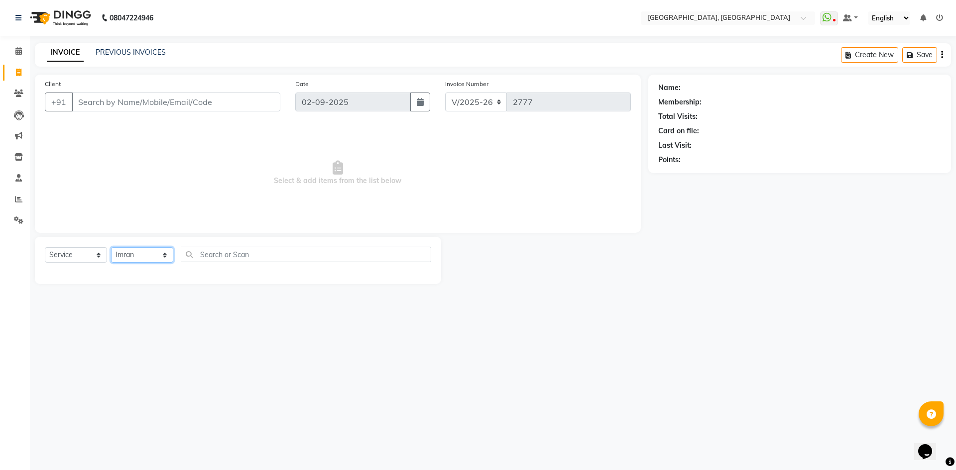
click at [111, 247] on select "Select Stylist Aashis Alic ashok vihar Alice makeup Amit annu dhuper ashika ASH…" at bounding box center [142, 254] width 62 height 15
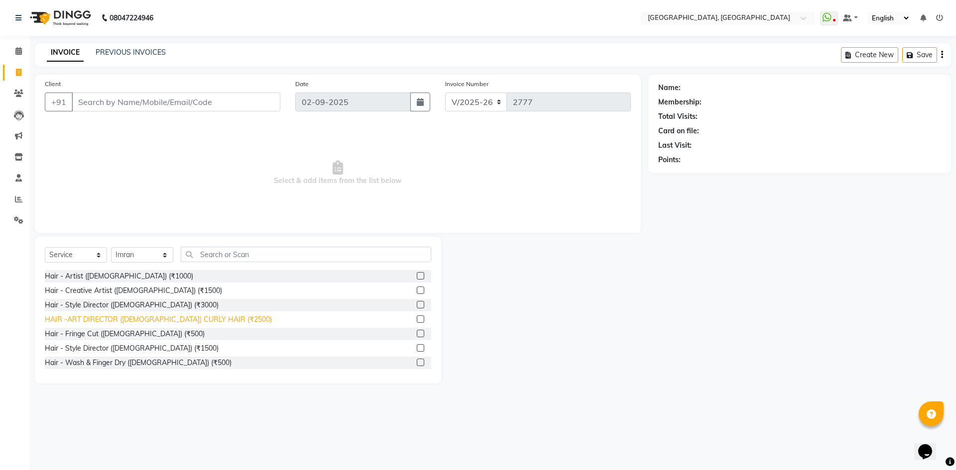
click at [150, 320] on div "HAIR -ART DIRECTOR (FEMALE) CURLY HAIR (₹2500)" at bounding box center [158, 320] width 227 height 10
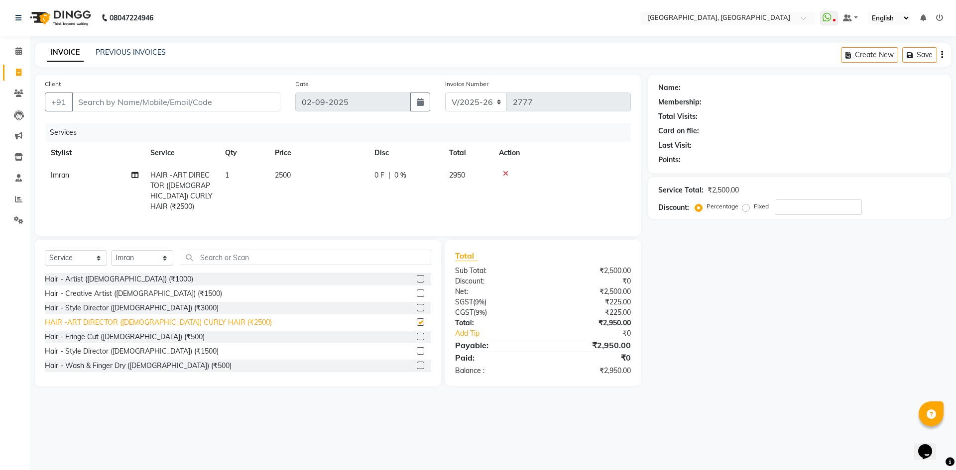
checkbox input "false"
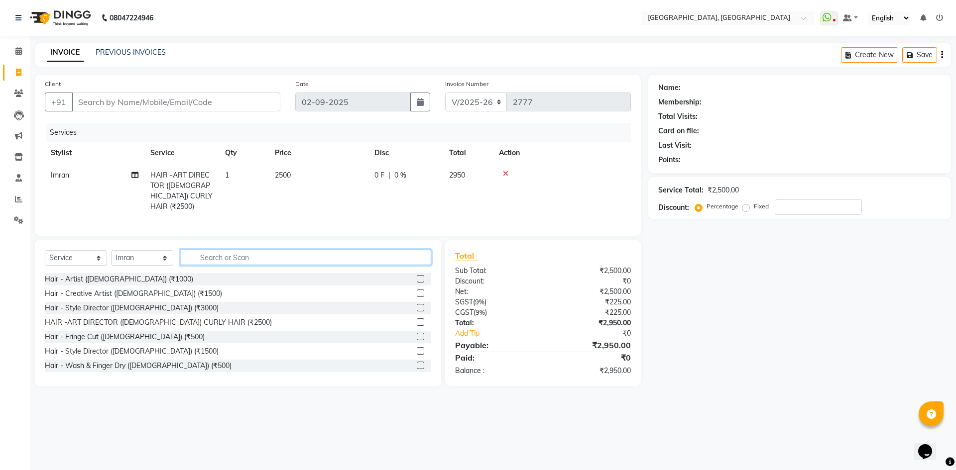
click at [226, 251] on input "text" at bounding box center [306, 257] width 250 height 15
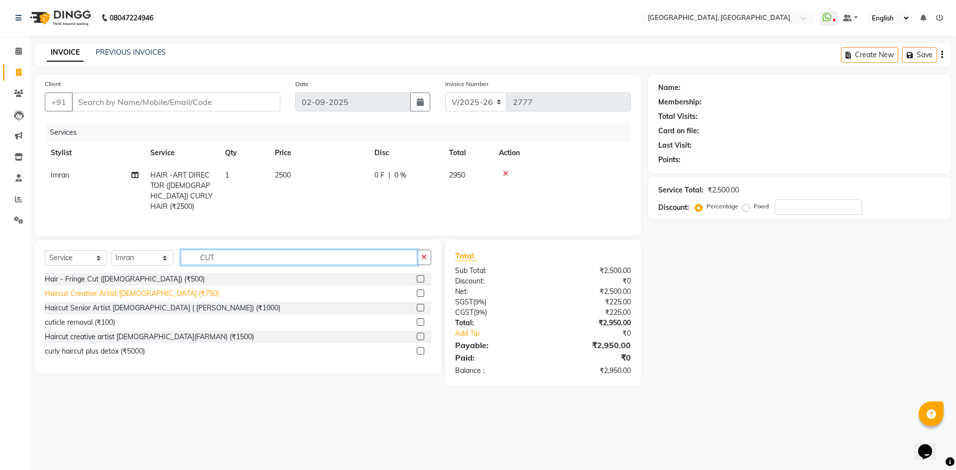
type input "CUT"
click at [114, 293] on div "Haircut Creative Artist Male (₹750)" at bounding box center [132, 294] width 174 height 10
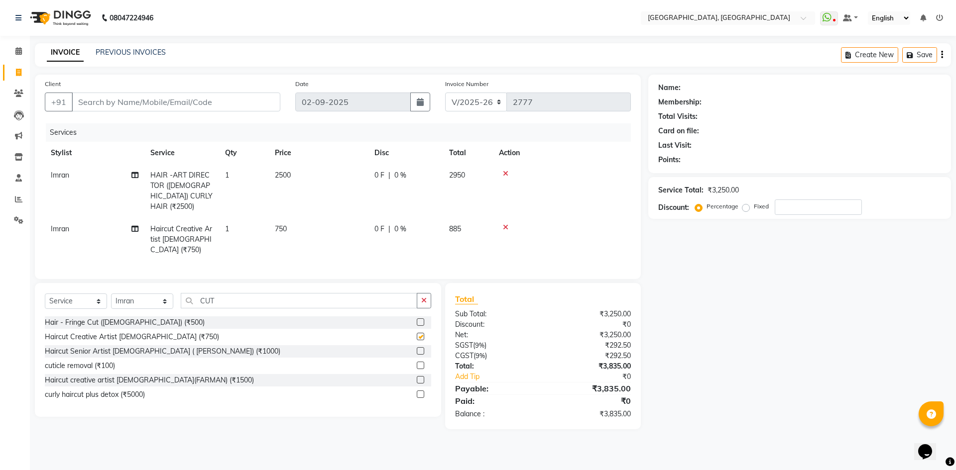
checkbox input "false"
click at [288, 177] on span "2500" at bounding box center [283, 175] width 16 height 9
select select "63758"
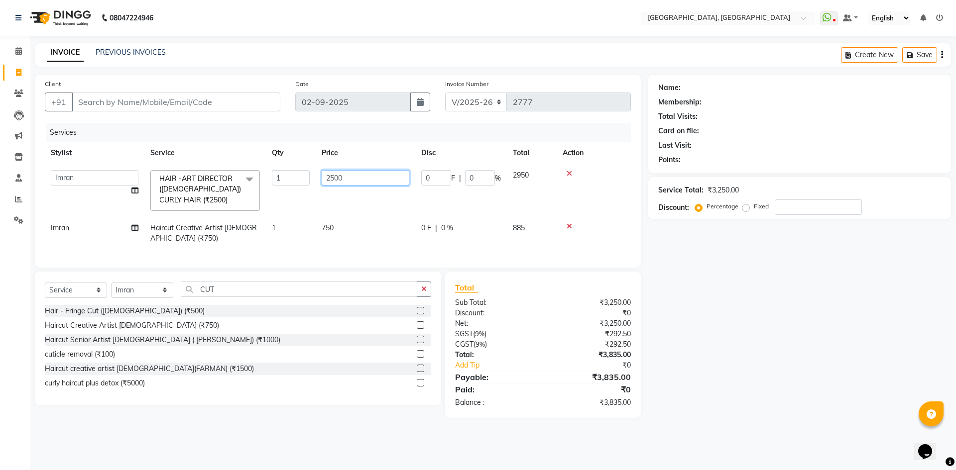
click at [332, 183] on input "2500" at bounding box center [366, 177] width 88 height 15
type input "2000"
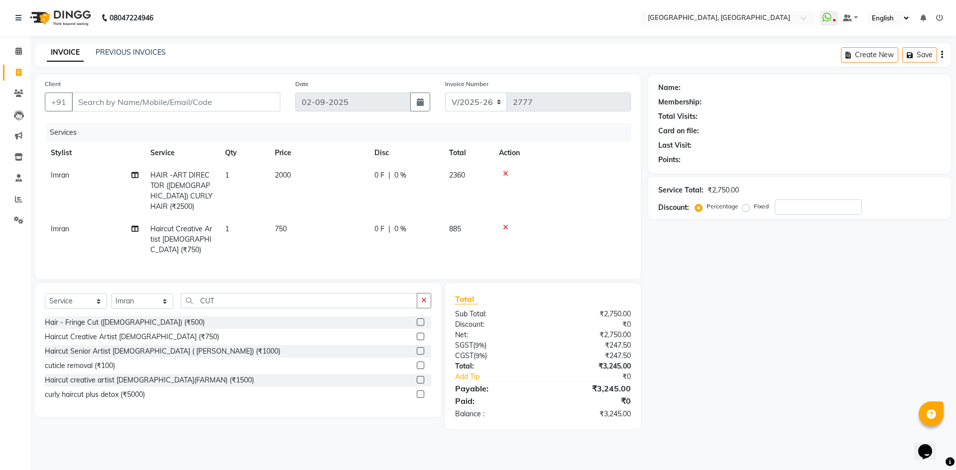
click at [317, 201] on td "2000" at bounding box center [319, 191] width 100 height 54
select select "63758"
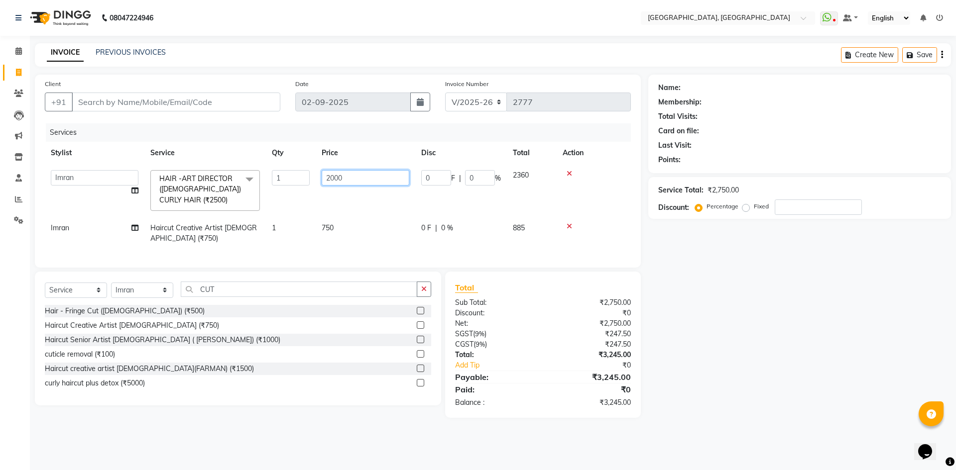
click at [363, 179] on input "2000" at bounding box center [366, 177] width 88 height 15
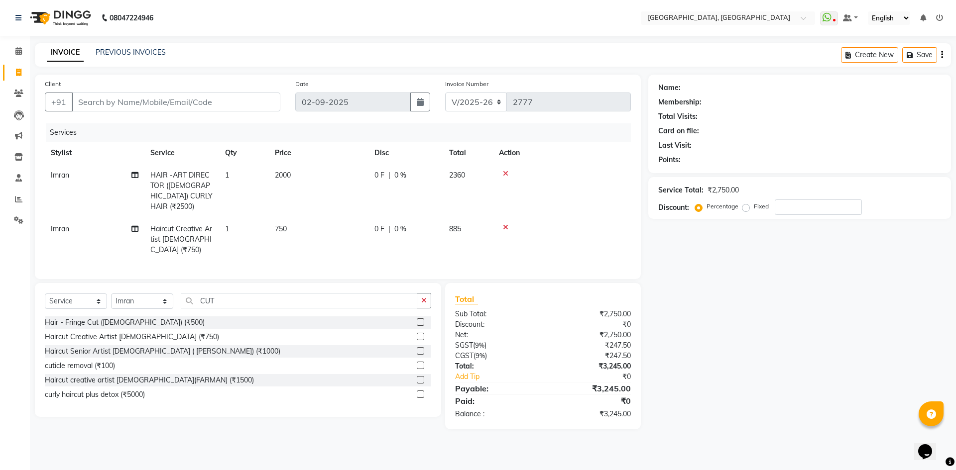
click at [349, 278] on div "Client +91 Date 02-09-2025 Invoice Number V/2025 V/2025-26 2777 Services Stylis…" at bounding box center [337, 252] width 621 height 355
click at [429, 293] on button "button" at bounding box center [424, 300] width 14 height 15
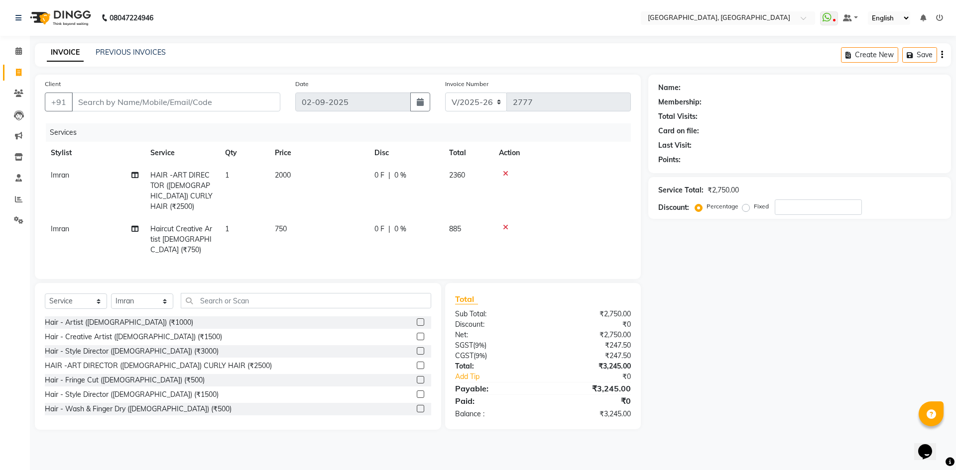
click at [411, 265] on div "Client +91 Date 02-09-2025 Invoice Number V/2025 V/2025-26 2777 Services Stylis…" at bounding box center [338, 177] width 606 height 205
click at [202, 100] on input "Client" at bounding box center [176, 102] width 209 height 19
click at [238, 15] on nav "08047224946 Select Location × Noi Tre Salon, Golf Course Road WhatsApp Status ✕…" at bounding box center [478, 18] width 956 height 36
click at [224, 88] on div "Client +91" at bounding box center [162, 99] width 250 height 41
click at [232, 101] on input "Client" at bounding box center [176, 102] width 209 height 19
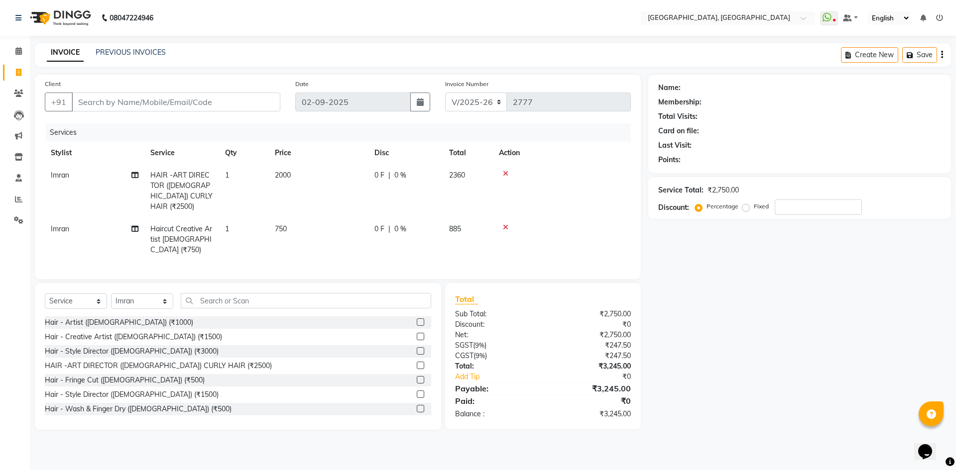
click at [247, 55] on div "INVOICE PREVIOUS INVOICES Create New Save" at bounding box center [493, 54] width 916 height 23
click at [224, 100] on input "Client" at bounding box center [176, 102] width 209 height 19
click at [252, 98] on input "Client" at bounding box center [176, 102] width 209 height 19
type input "8"
type input "0"
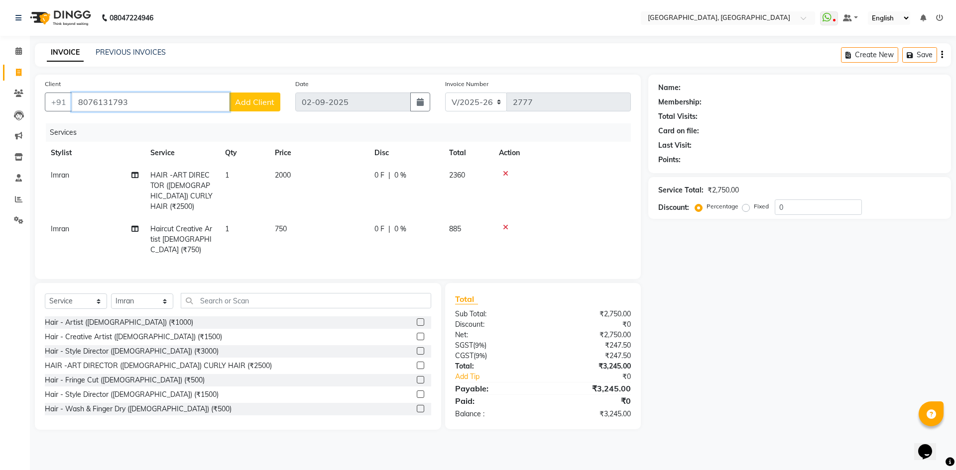
type input "8076131793"
click at [252, 98] on span "Add Client" at bounding box center [254, 102] width 39 height 10
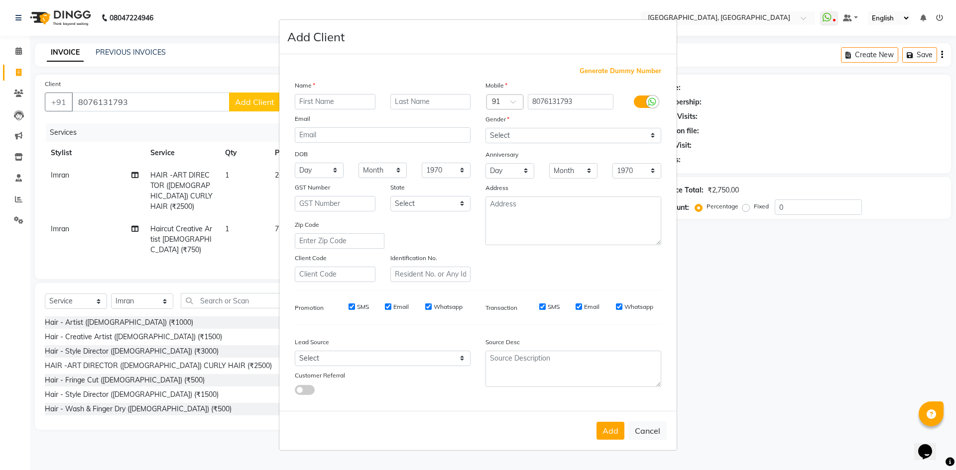
type input "M"
type input "NEHA"
click at [413, 102] on input "text" at bounding box center [430, 101] width 81 height 15
type input "WALKIN"
click at [569, 137] on select "Select Male Female Other Prefer Not To Say" at bounding box center [573, 135] width 176 height 15
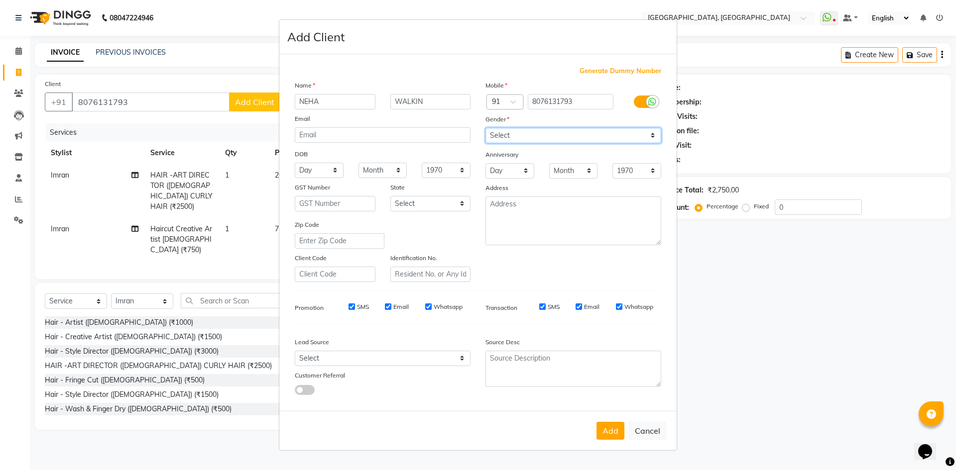
select select "female"
click at [485, 128] on select "Select Male Female Other Prefer Not To Say" at bounding box center [573, 135] width 176 height 15
click at [614, 429] on button "Add" at bounding box center [610, 431] width 28 height 18
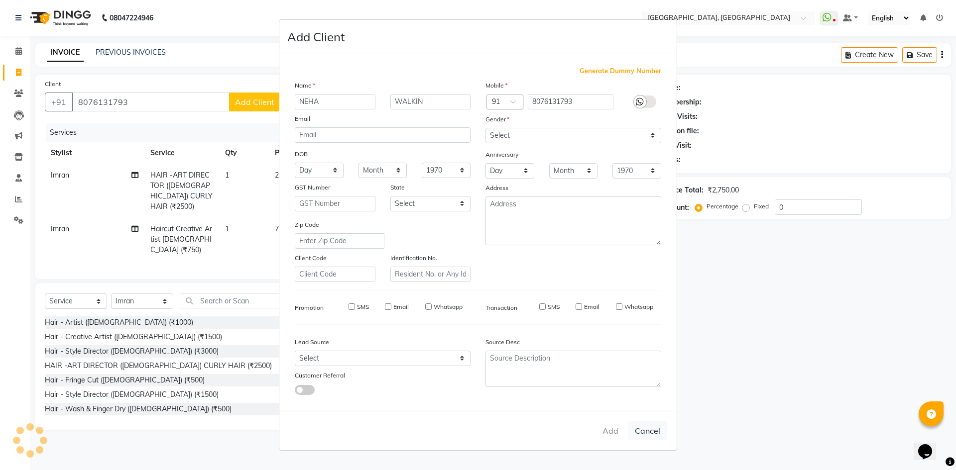
select select
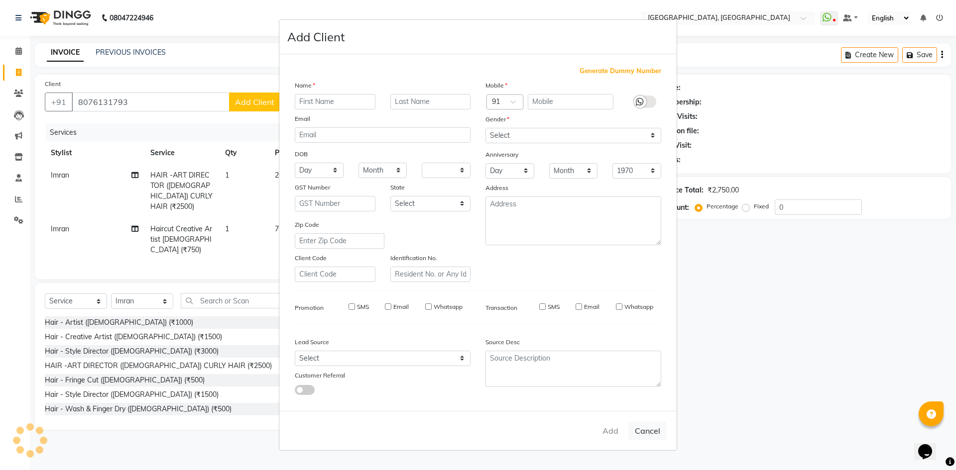
select select
checkbox input "false"
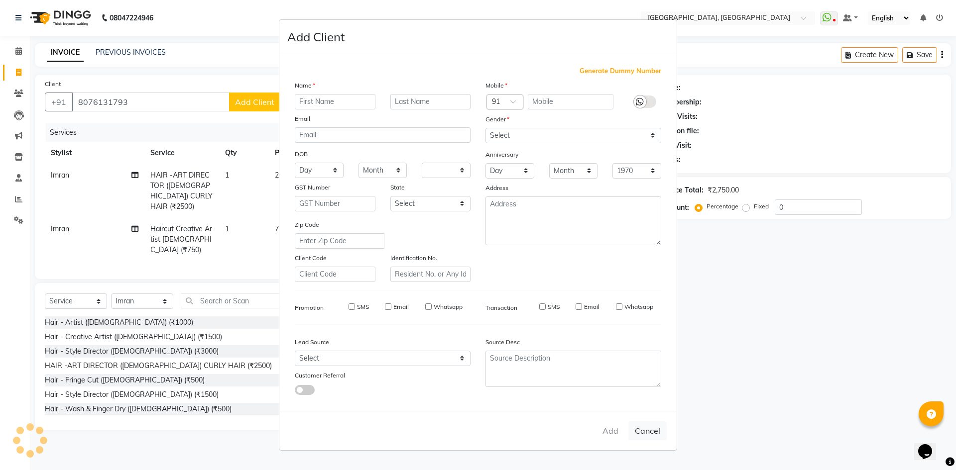
checkbox input "false"
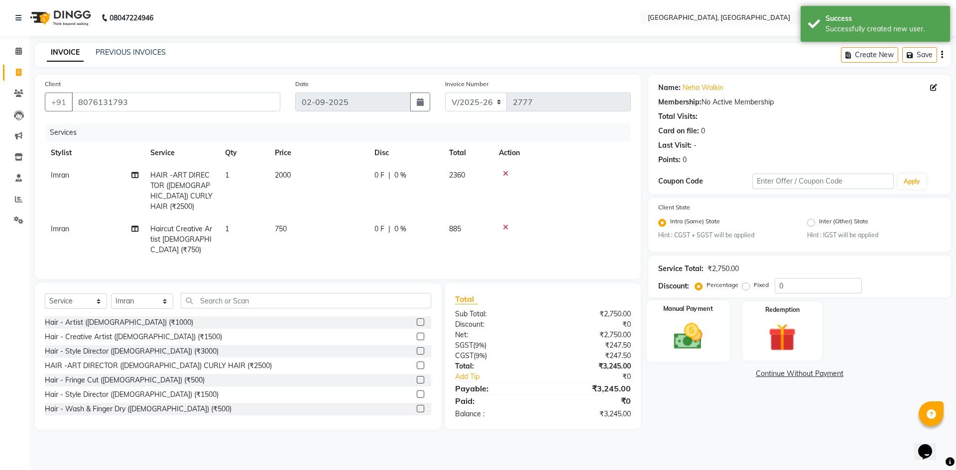
click at [699, 328] on img at bounding box center [688, 337] width 46 height 33
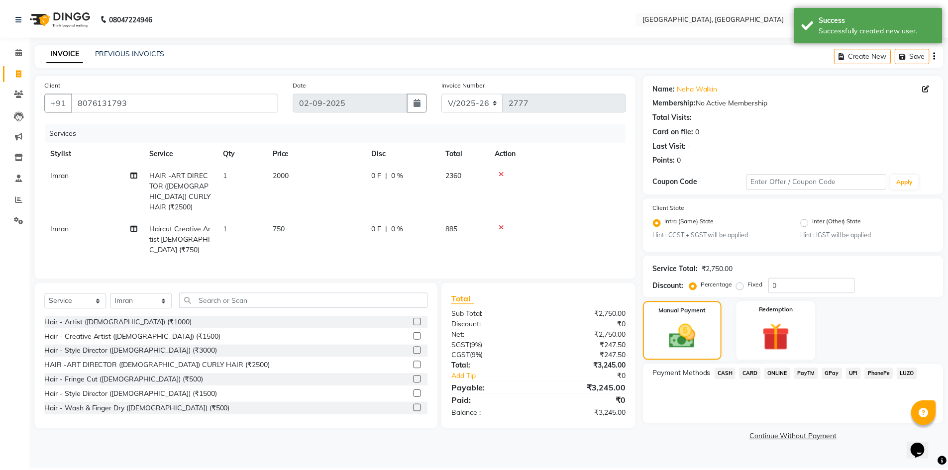
scroll to position [348, 0]
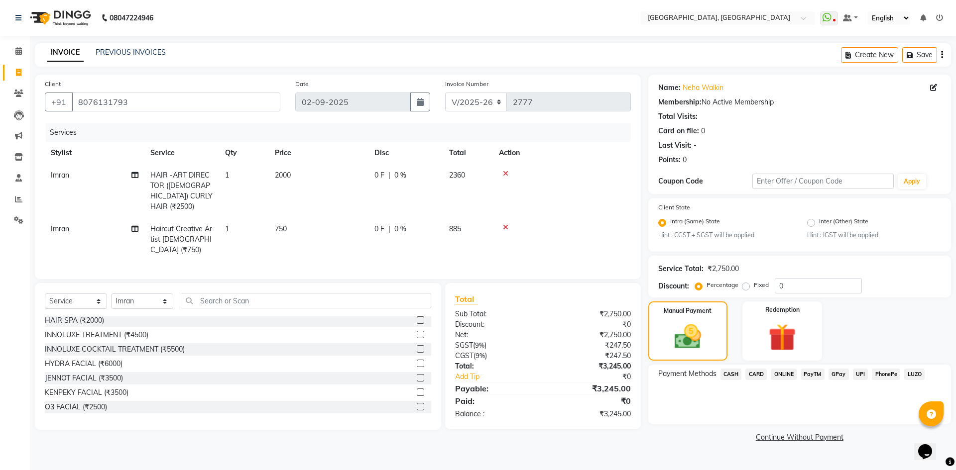
click at [727, 369] on span "CASH" at bounding box center [730, 374] width 21 height 11
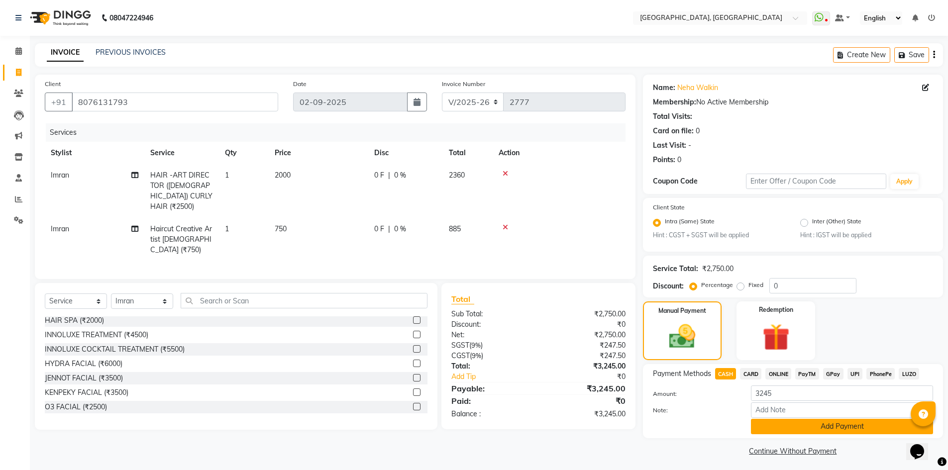
click at [764, 426] on button "Add Payment" at bounding box center [842, 426] width 182 height 15
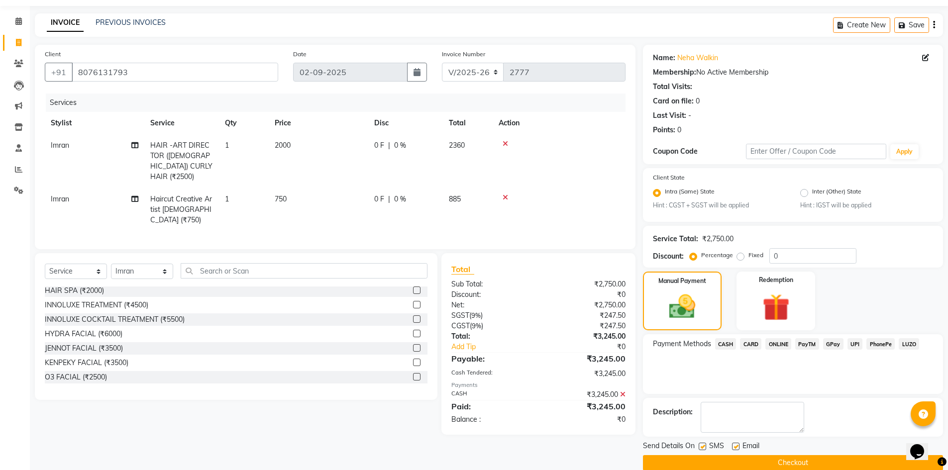
scroll to position [45, 0]
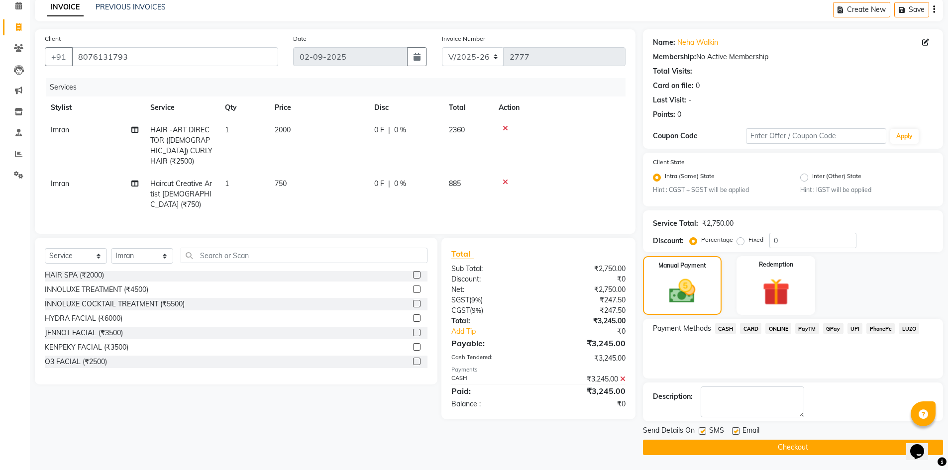
click at [747, 452] on button "Checkout" at bounding box center [793, 447] width 300 height 15
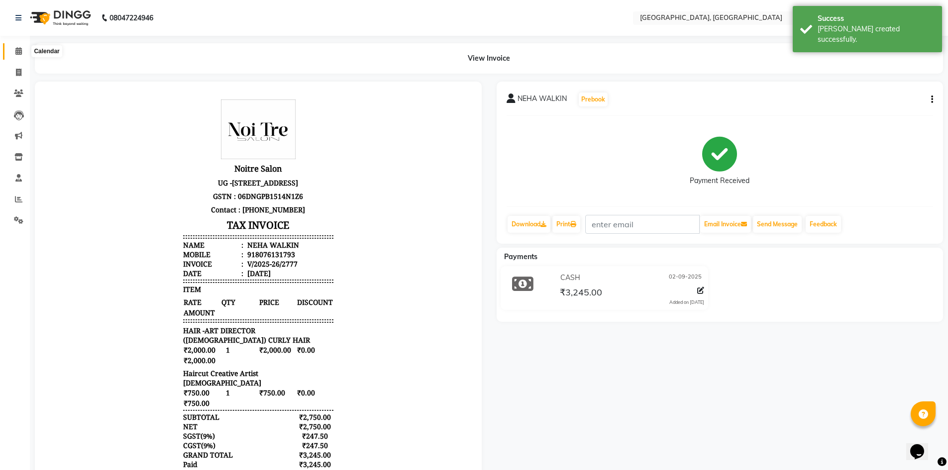
click at [14, 51] on span at bounding box center [18, 51] width 17 height 11
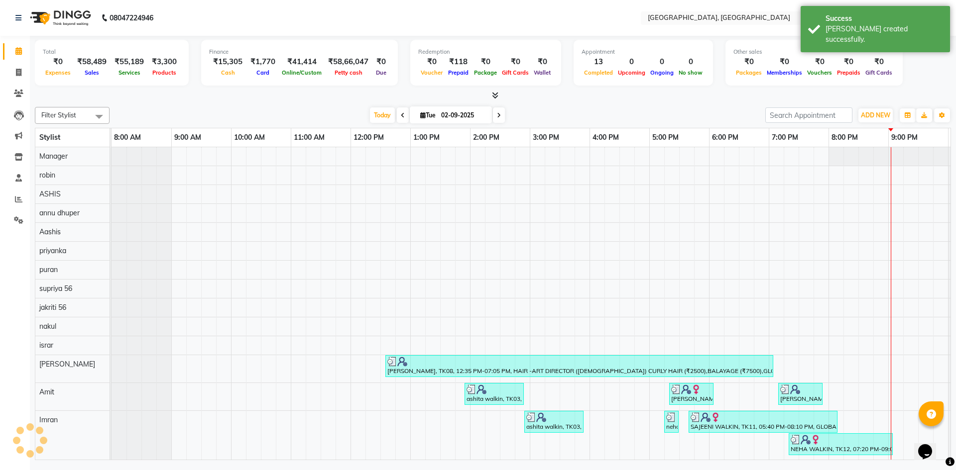
click at [265, 98] on div at bounding box center [493, 96] width 916 height 10
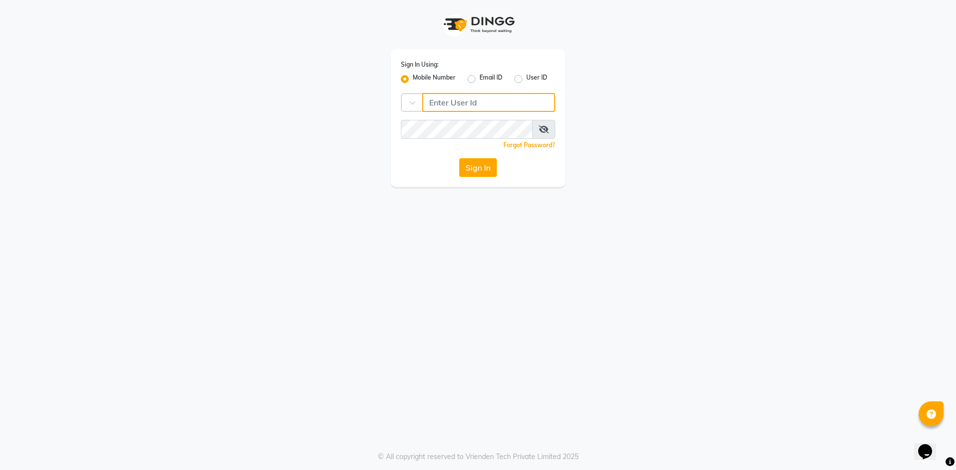
type input "9717107700"
click at [471, 168] on button "Sign In" at bounding box center [478, 167] width 38 height 19
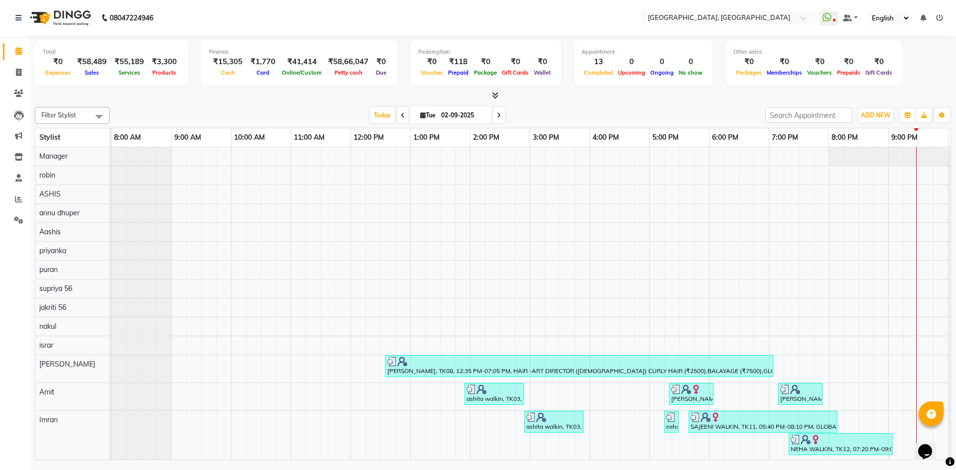
scroll to position [13, 0]
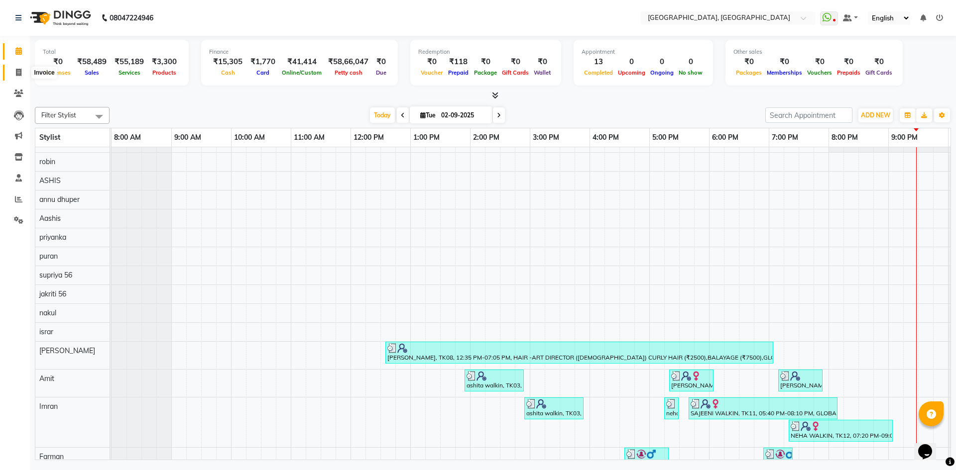
click at [16, 75] on icon at bounding box center [18, 72] width 5 height 7
select select "service"
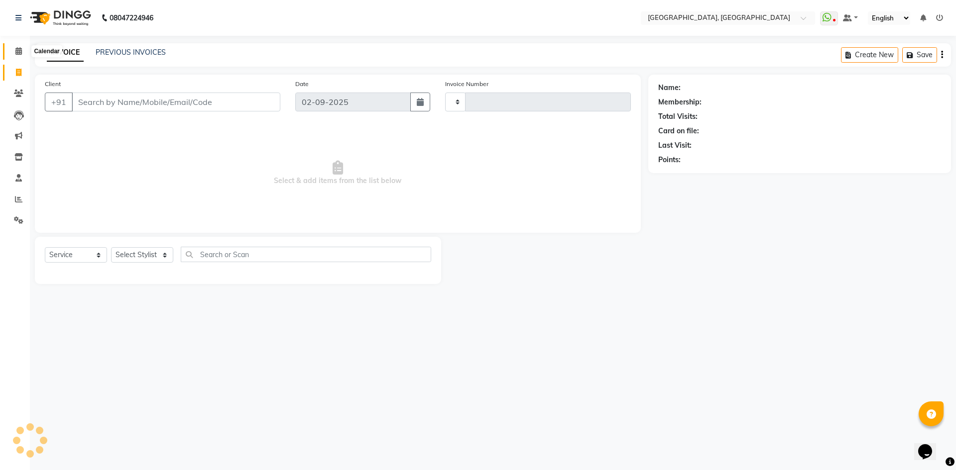
type input "2778"
select select "3948"
click at [21, 43] on li "Calendar" at bounding box center [15, 51] width 30 height 21
click at [22, 53] on icon at bounding box center [18, 50] width 6 height 7
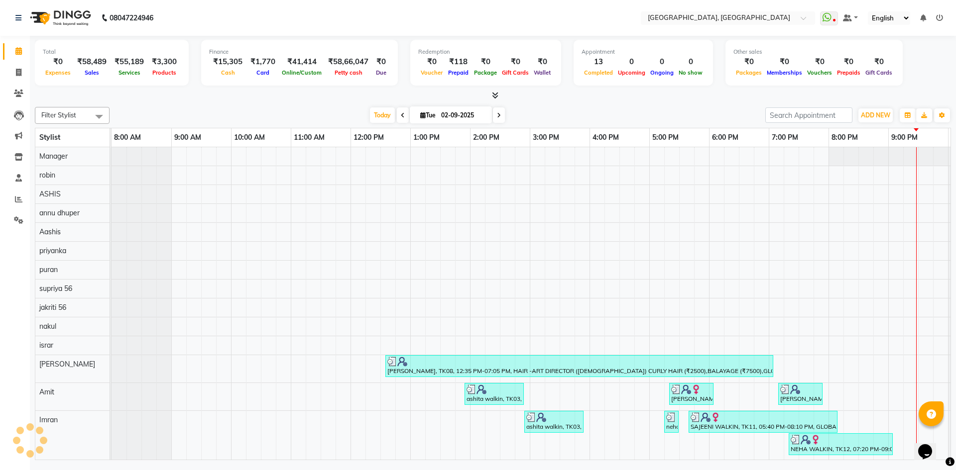
click at [200, 105] on div "Filter Stylist Select All Aashis Amit annu dhuper ashika ASHIS Farman Imran isr…" at bounding box center [493, 281] width 916 height 357
click at [17, 88] on span at bounding box center [18, 93] width 17 height 11
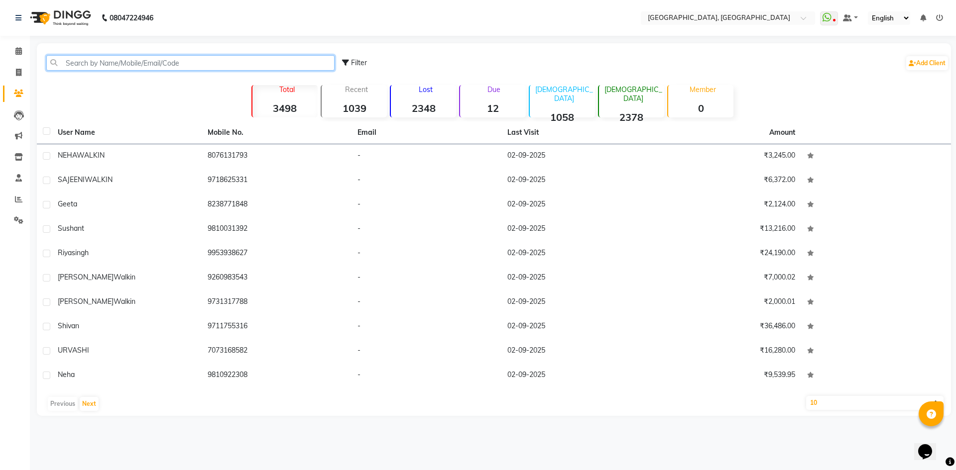
click at [148, 66] on input "text" at bounding box center [190, 62] width 288 height 15
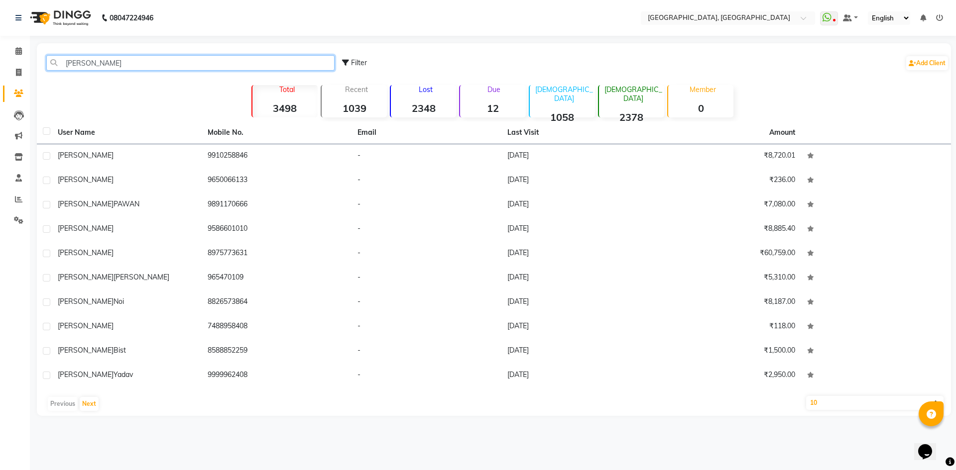
click at [168, 66] on input "MONIKA" at bounding box center [190, 62] width 288 height 15
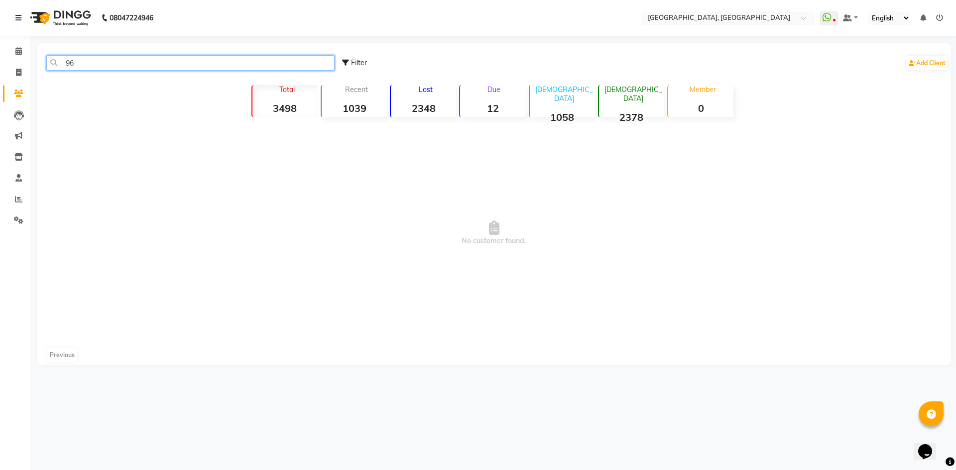
type input "9"
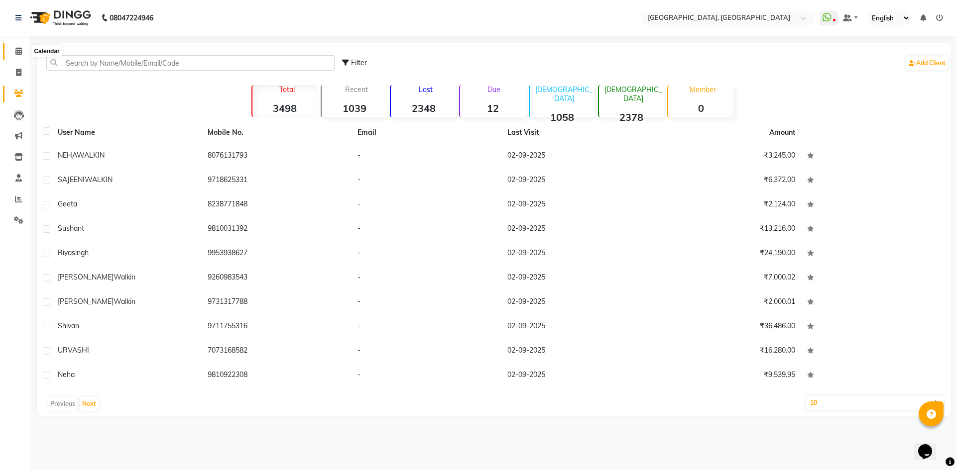
drag, startPoint x: 17, startPoint y: 48, endPoint x: 35, endPoint y: 0, distance: 50.7
click at [17, 48] on icon at bounding box center [18, 50] width 6 height 7
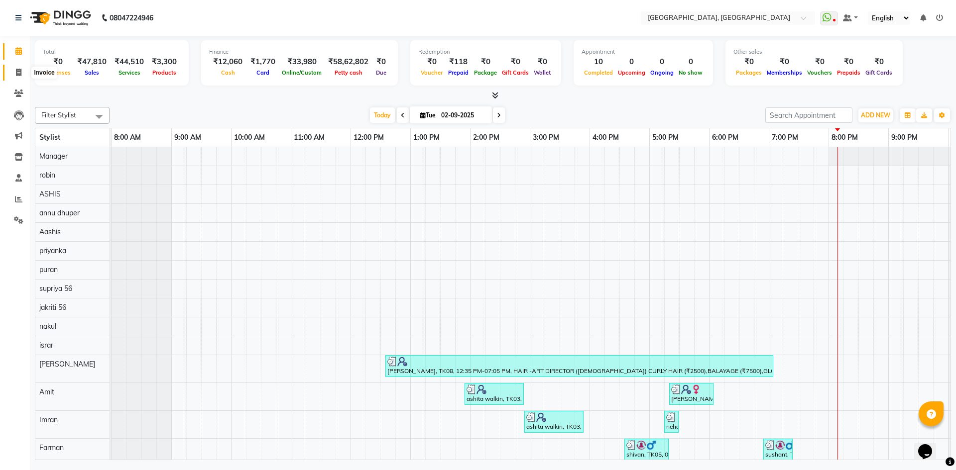
drag, startPoint x: 17, startPoint y: 74, endPoint x: 25, endPoint y: 45, distance: 29.5
click at [17, 74] on icon at bounding box center [18, 72] width 5 height 7
select select "service"
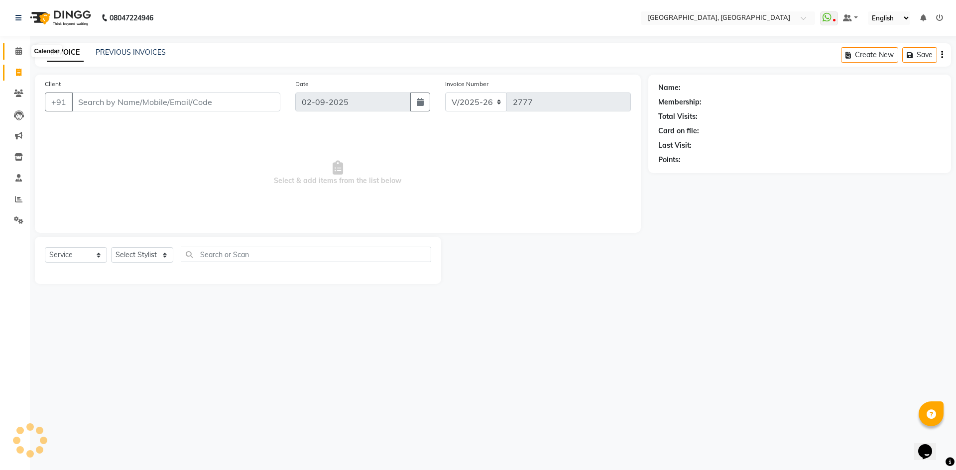
click at [23, 48] on span at bounding box center [18, 51] width 17 height 11
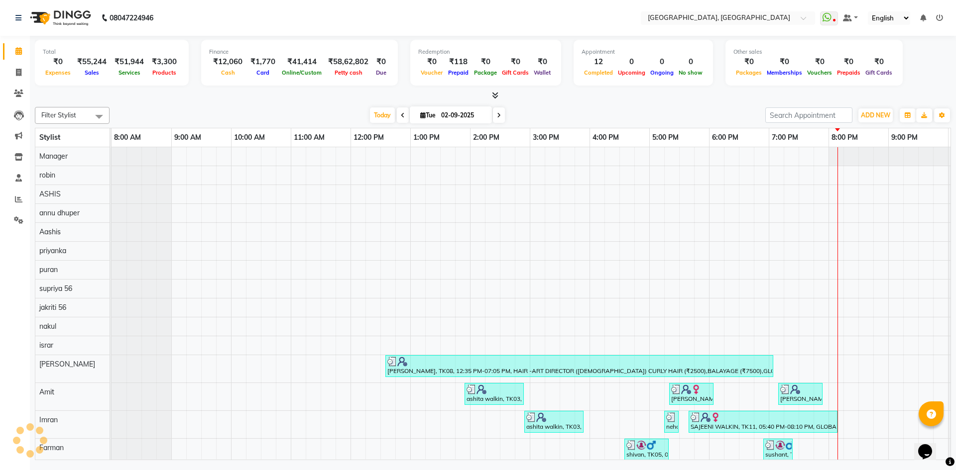
drag, startPoint x: 266, startPoint y: 99, endPoint x: 272, endPoint y: 103, distance: 7.2
click at [266, 99] on div at bounding box center [493, 96] width 916 height 10
click at [15, 65] on link "Invoice" at bounding box center [15, 73] width 24 height 16
select select "service"
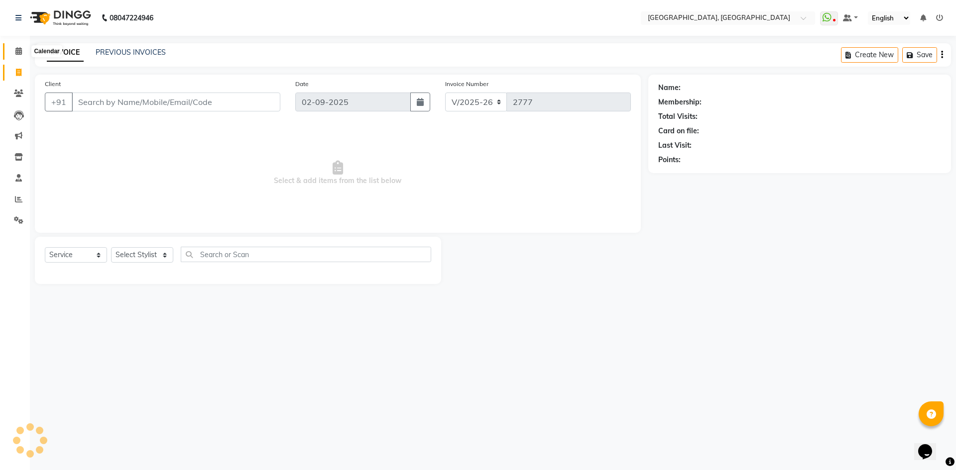
click at [18, 46] on span at bounding box center [18, 51] width 17 height 11
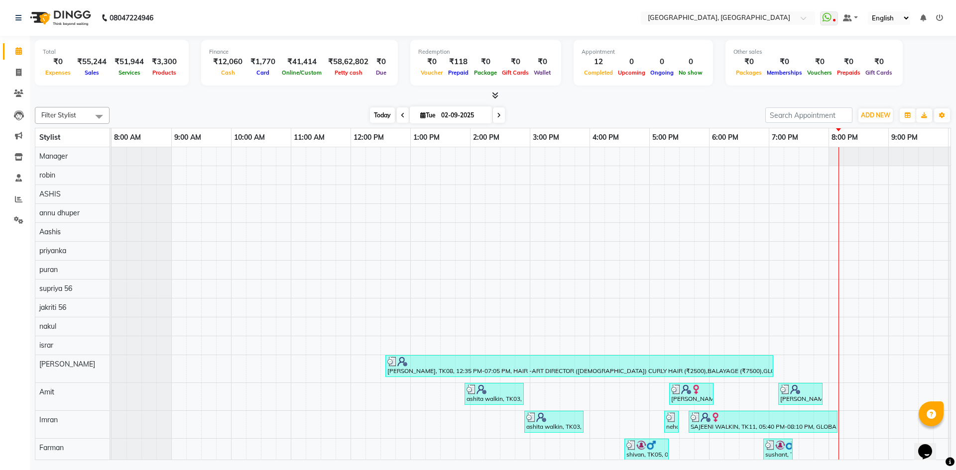
click at [388, 114] on span "Today" at bounding box center [382, 115] width 25 height 15
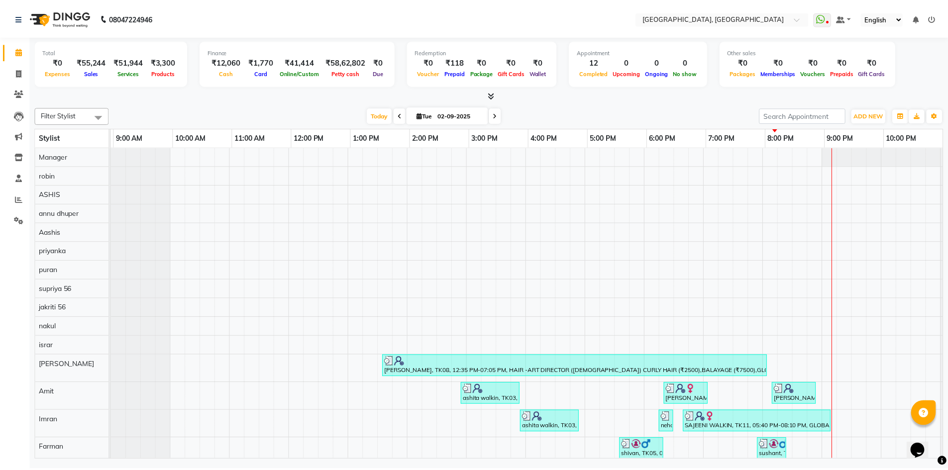
scroll to position [0, 57]
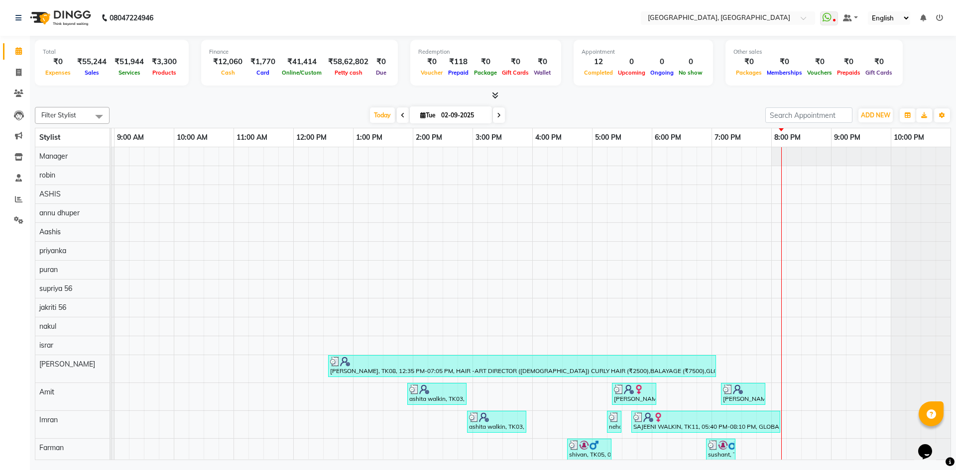
click at [305, 103] on div "Total ₹0 Expenses ₹55,244 Sales ₹51,944 Services ₹3,300 Products Finance ₹12,06…" at bounding box center [493, 249] width 926 height 427
click at [11, 73] on span at bounding box center [18, 72] width 17 height 11
select select "service"
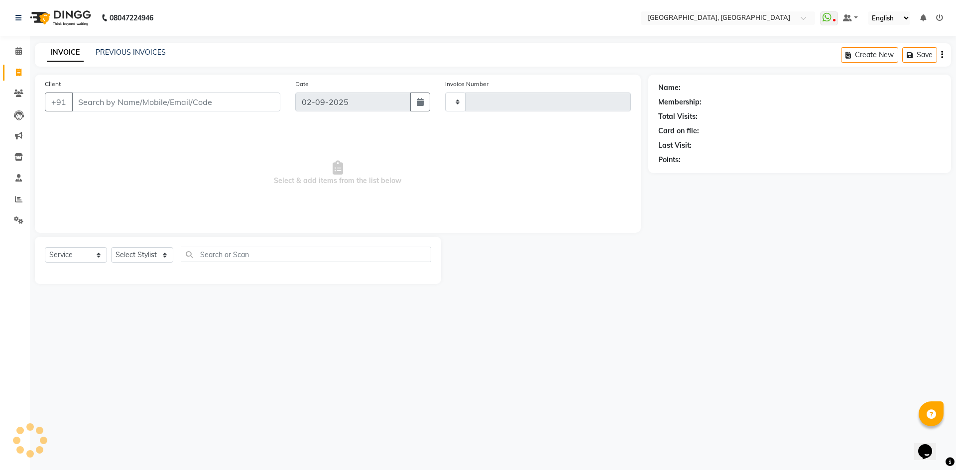
type input "2777"
select select "3948"
click at [123, 49] on link "PREVIOUS INVOICES" at bounding box center [131, 52] width 70 height 9
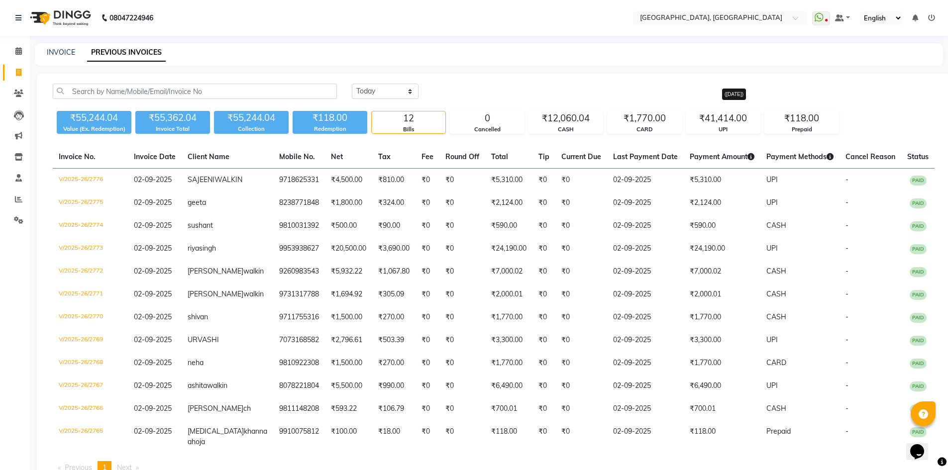
click at [748, 158] on icon at bounding box center [751, 156] width 7 height 7
click at [827, 156] on icon at bounding box center [830, 156] width 7 height 7
click at [867, 129] on div "₹55,244.04 Value (Ex. Redemption) ₹55,362.04 Invoice Total ₹55,244.04 Collectio…" at bounding box center [494, 120] width 882 height 27
click at [21, 49] on icon at bounding box center [18, 50] width 6 height 7
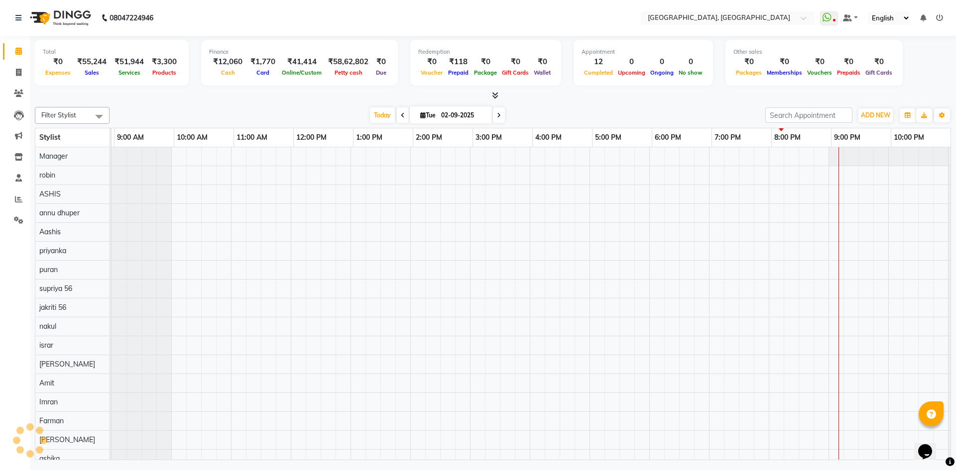
scroll to position [0, 57]
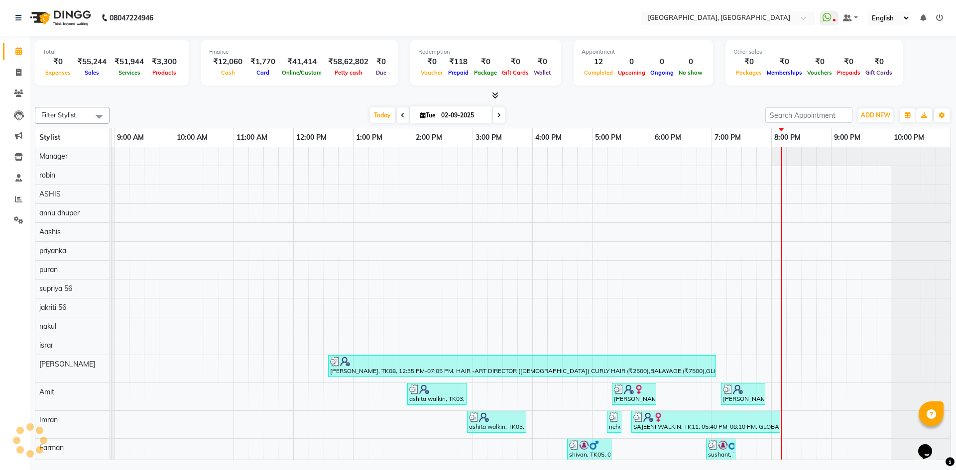
click at [232, 91] on div at bounding box center [493, 96] width 916 height 10
click at [19, 90] on icon at bounding box center [18, 93] width 9 height 7
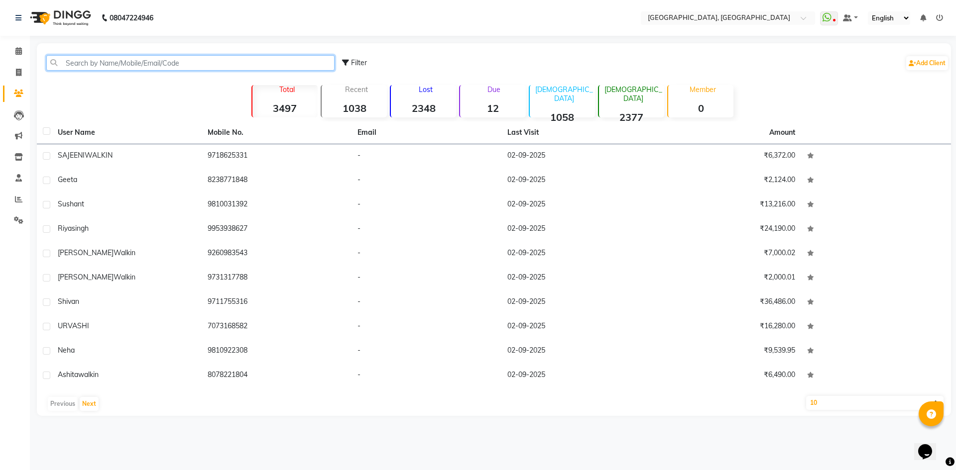
click at [116, 68] on input "text" at bounding box center [190, 62] width 288 height 15
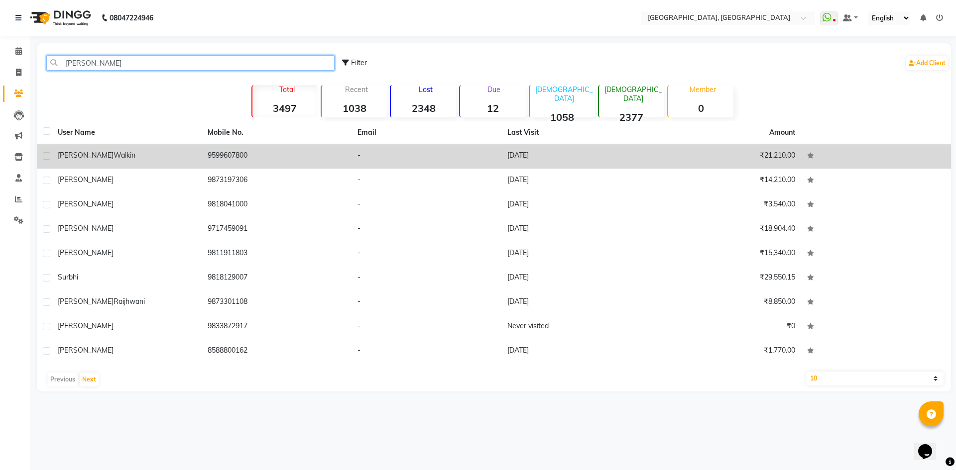
type input "SURBHI"
click at [134, 152] on div "surbhi walkin" at bounding box center [127, 155] width 138 height 10
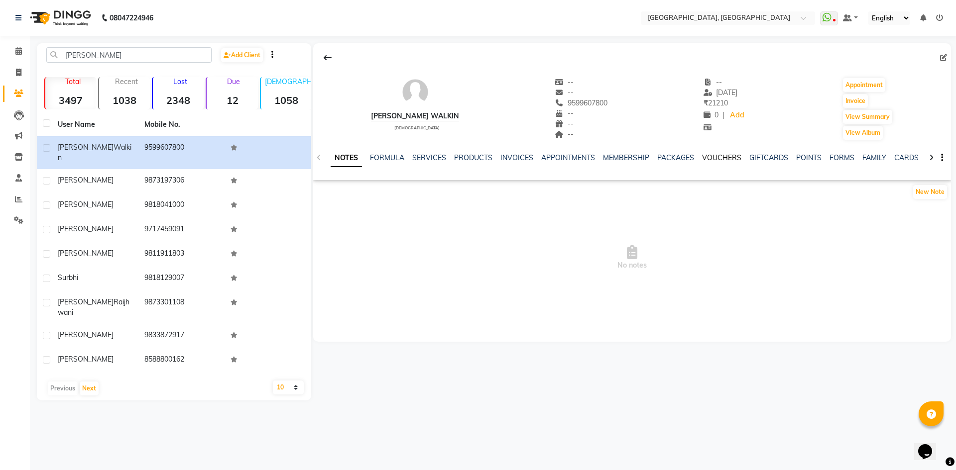
click at [732, 154] on link "VOUCHERS" at bounding box center [721, 157] width 39 height 9
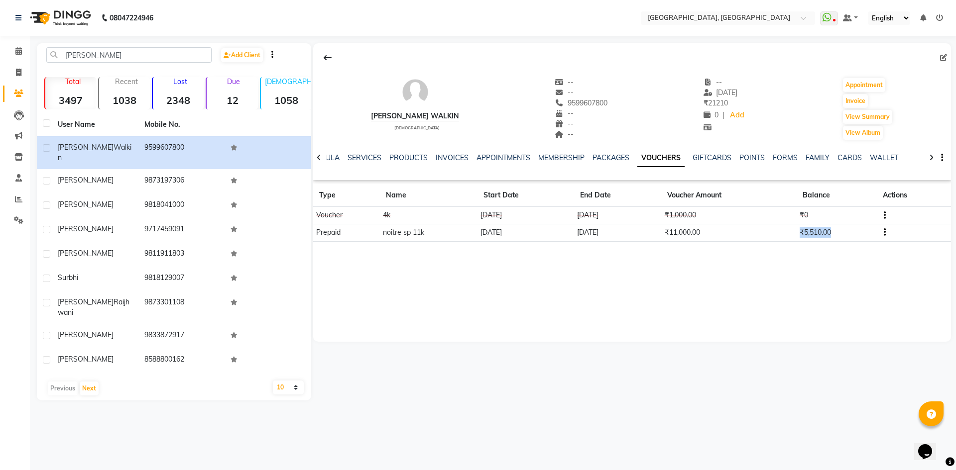
drag, startPoint x: 799, startPoint y: 234, endPoint x: 833, endPoint y: 230, distance: 33.6
click at [833, 230] on td "₹5,510.00" at bounding box center [836, 232] width 80 height 17
click at [801, 231] on td "₹5,510.00" at bounding box center [836, 232] width 80 height 17
drag, startPoint x: 801, startPoint y: 231, endPoint x: 839, endPoint y: 232, distance: 37.9
click at [839, 232] on td "₹5,510.00" at bounding box center [836, 232] width 80 height 17
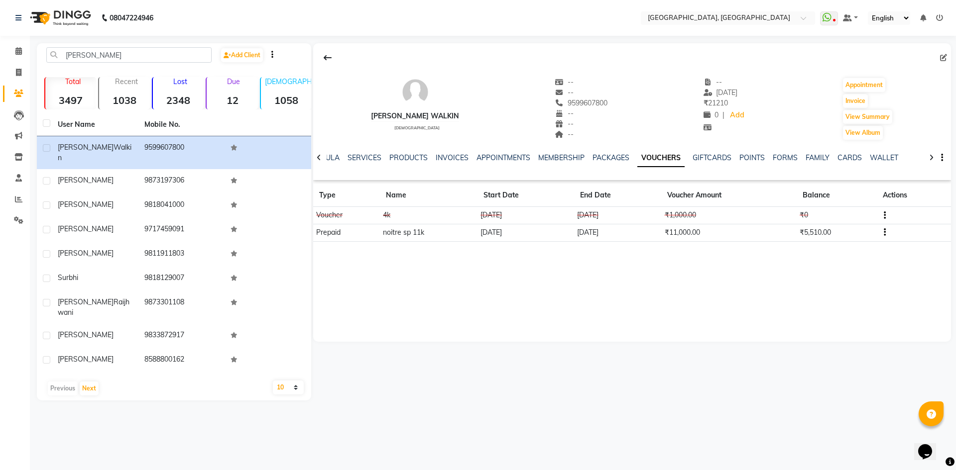
click at [576, 225] on td "29-08-2035" at bounding box center [618, 232] width 88 height 17
click at [322, 56] on button at bounding box center [327, 57] width 21 height 19
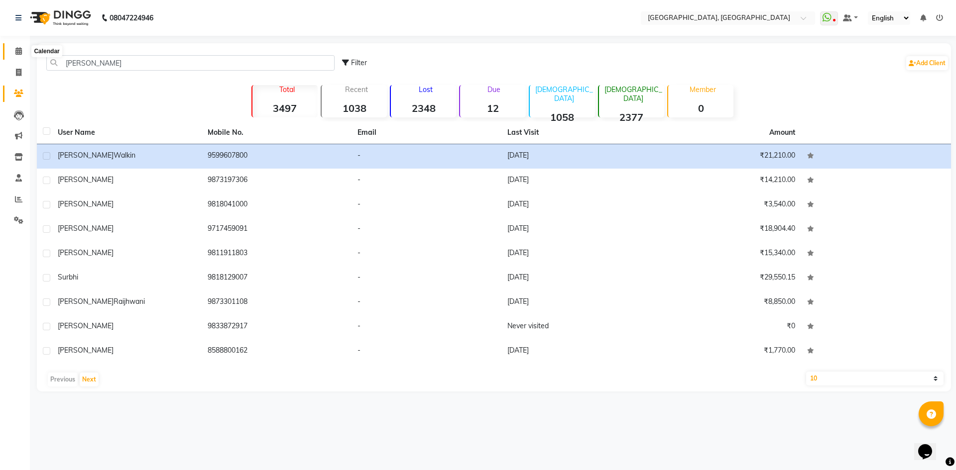
click at [17, 51] on icon at bounding box center [18, 50] width 6 height 7
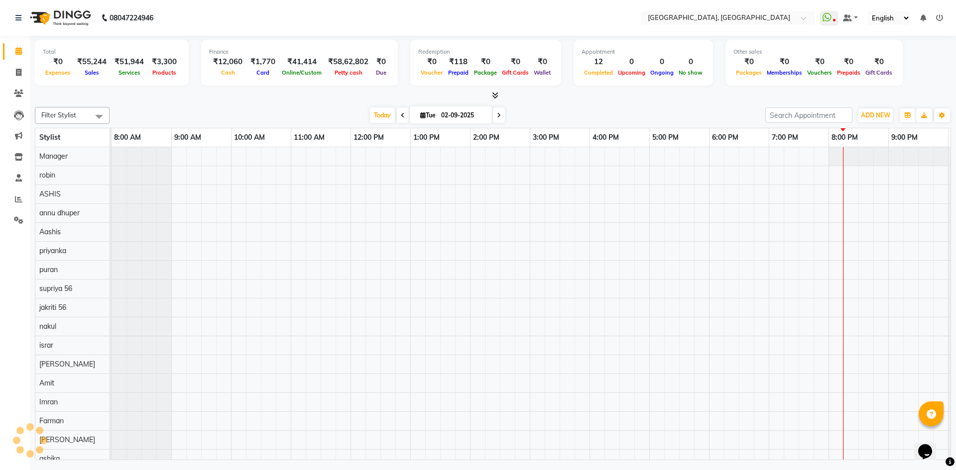
click at [224, 109] on div "Today Tue 02-09-2025" at bounding box center [437, 115] width 646 height 15
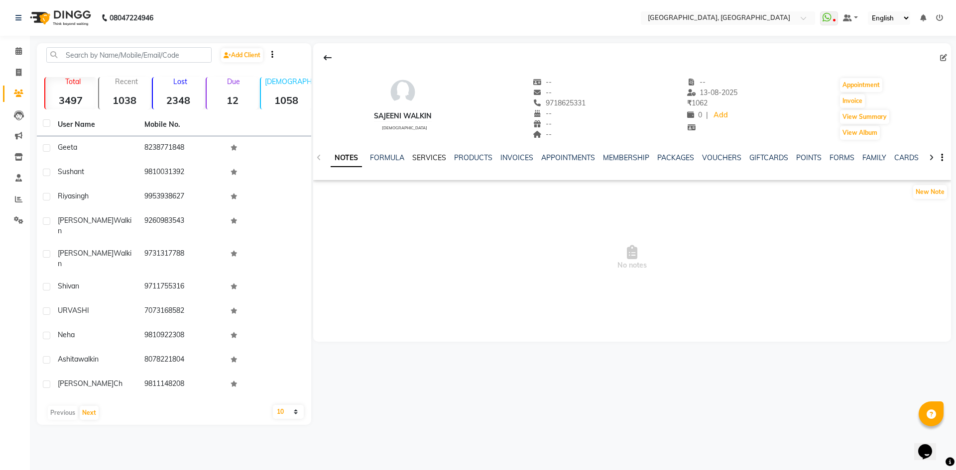
click at [417, 157] on link "SERVICES" at bounding box center [429, 157] width 34 height 9
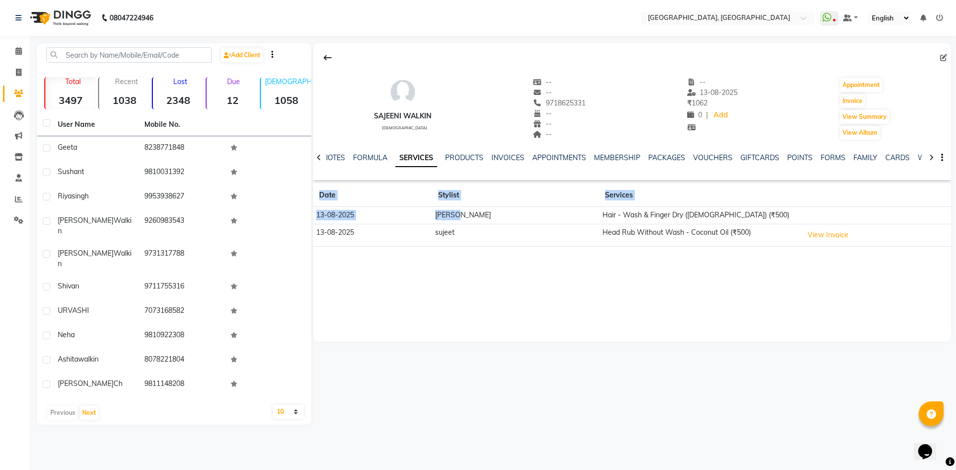
drag, startPoint x: 520, startPoint y: 215, endPoint x: 749, endPoint y: 306, distance: 246.2
click at [749, 306] on div "SAJEENI WALKIN [DEMOGRAPHIC_DATA] -- -- 9718625331 -- -- -- -- [DATE] ₹ 1062 0 …" at bounding box center [632, 192] width 638 height 299
click at [17, 47] on icon at bounding box center [18, 50] width 6 height 7
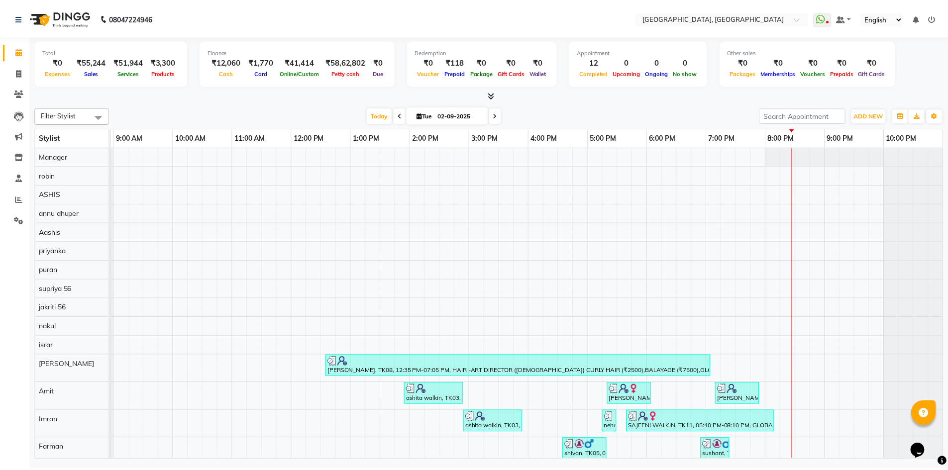
scroll to position [221, 0]
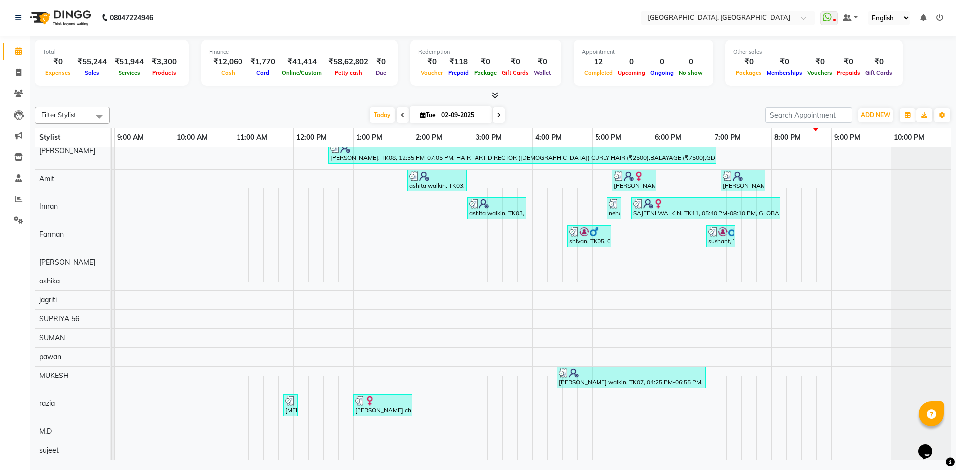
click at [4, 209] on li "Reports" at bounding box center [15, 199] width 30 height 21
click at [11, 205] on link "Reports" at bounding box center [15, 200] width 24 height 16
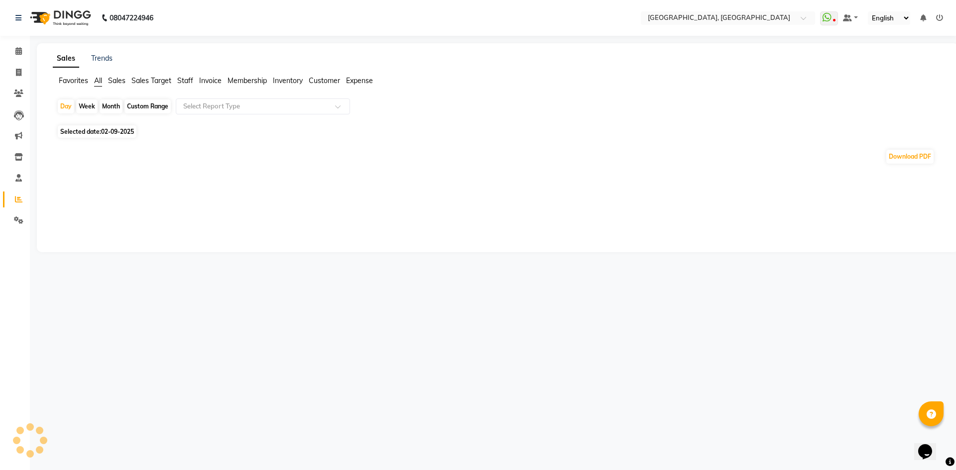
click at [183, 81] on span "Staff" at bounding box center [185, 80] width 16 height 9
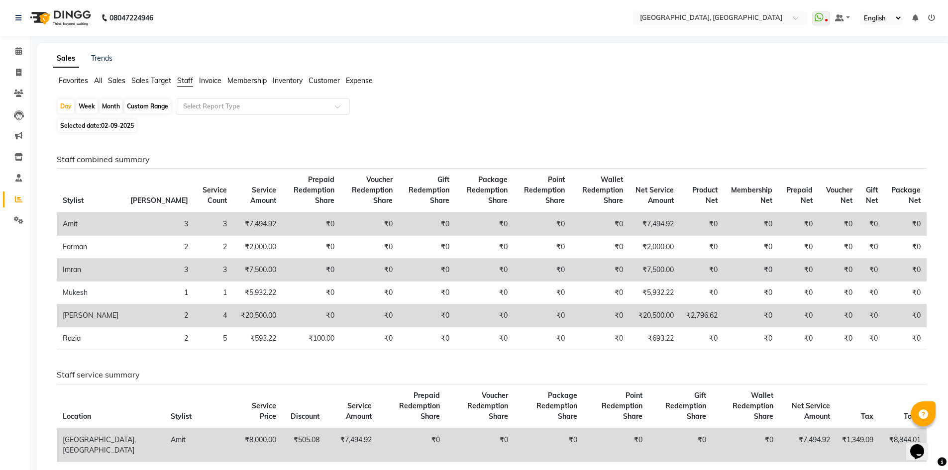
click at [214, 105] on input "text" at bounding box center [252, 107] width 143 height 10
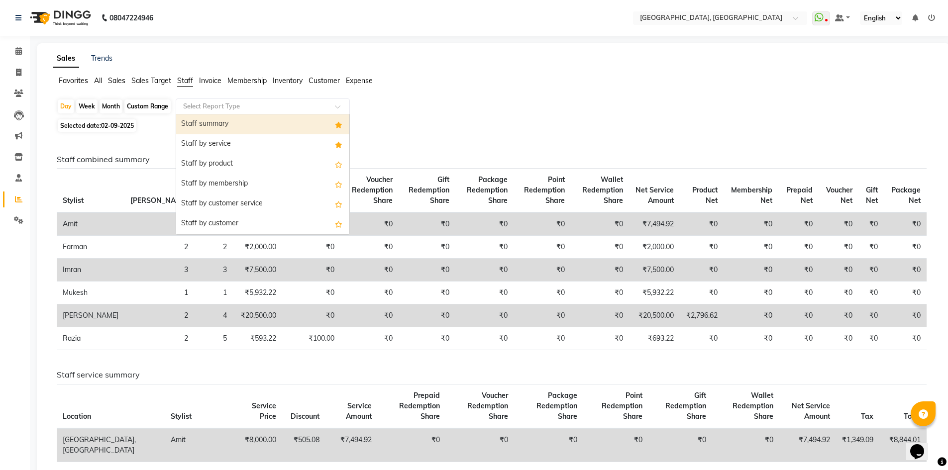
click at [217, 125] on div "Staff summary" at bounding box center [262, 124] width 173 height 20
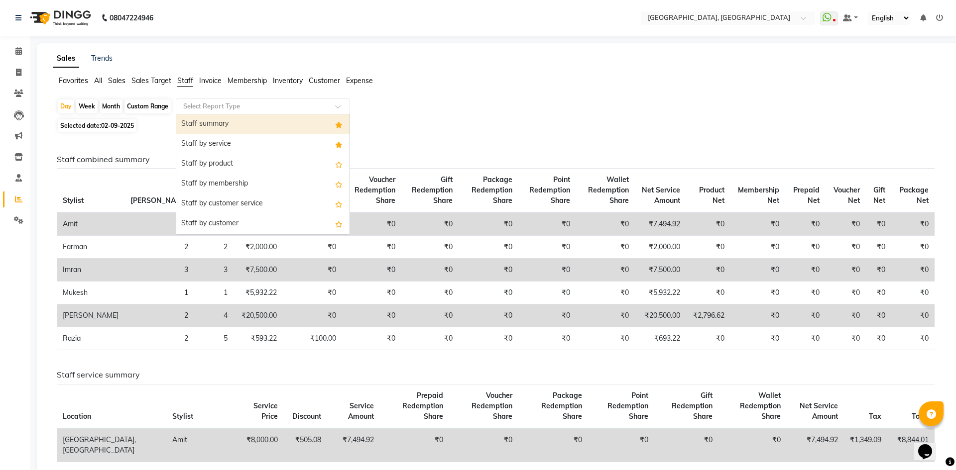
select select "full_report"
select select "csv"
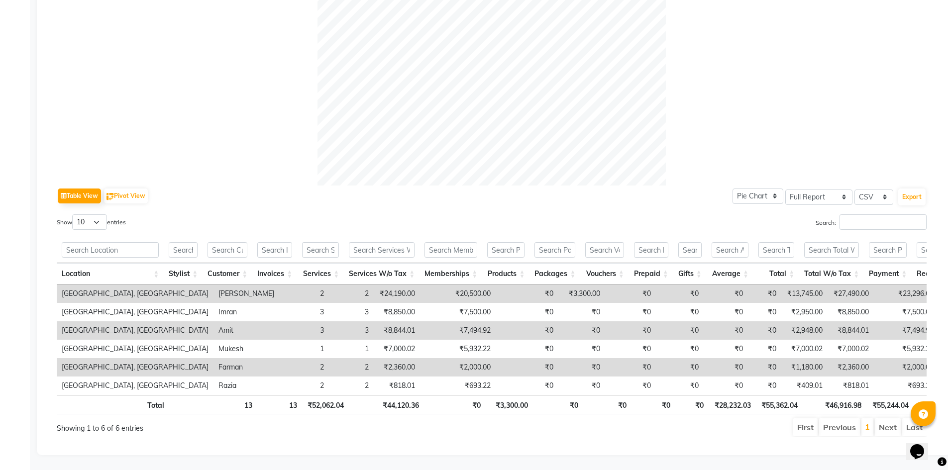
scroll to position [333, 0]
drag, startPoint x: 381, startPoint y: 276, endPoint x: 432, endPoint y: 279, distance: 50.9
click at [432, 285] on tr "Noi Tre Salon, Golf Course Road Rashid 2 2 ₹24,190.00 ₹20,500.00 ₹0 ₹3,300.00 ₹…" at bounding box center [617, 294] width 1121 height 18
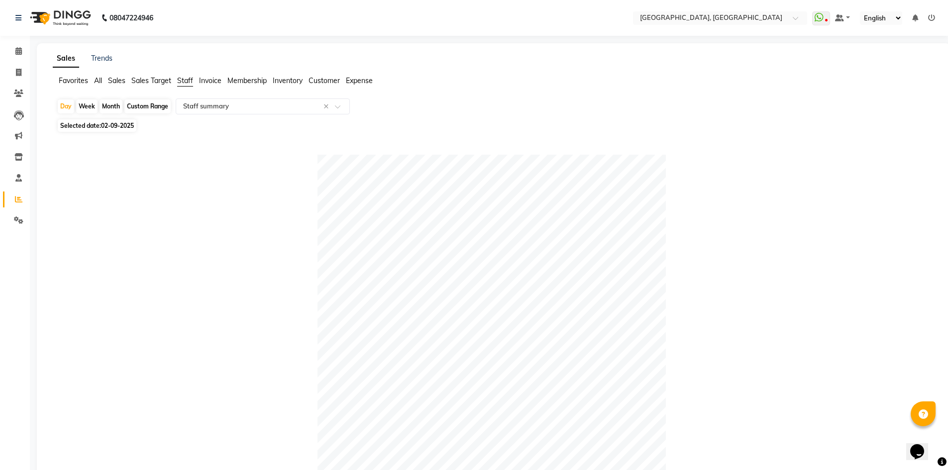
click at [111, 101] on div "Month" at bounding box center [111, 107] width 23 height 14
select select "9"
select select "2025"
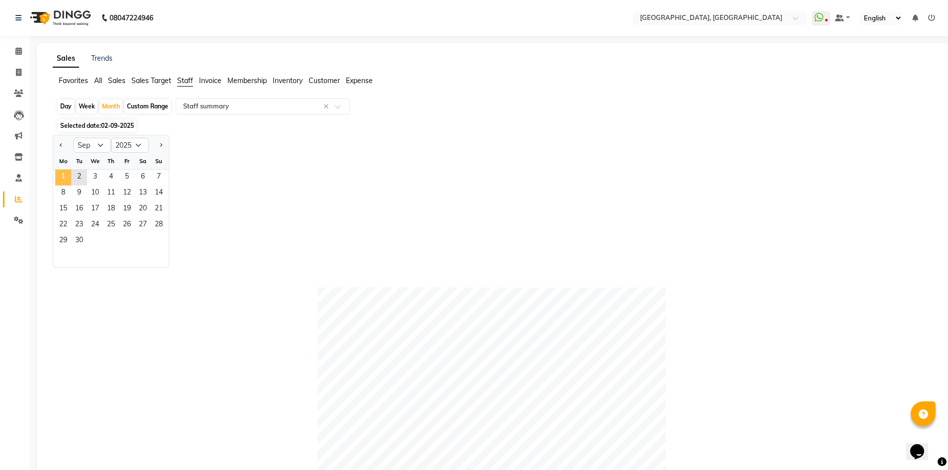
click at [61, 180] on span "1" at bounding box center [63, 178] width 16 height 16
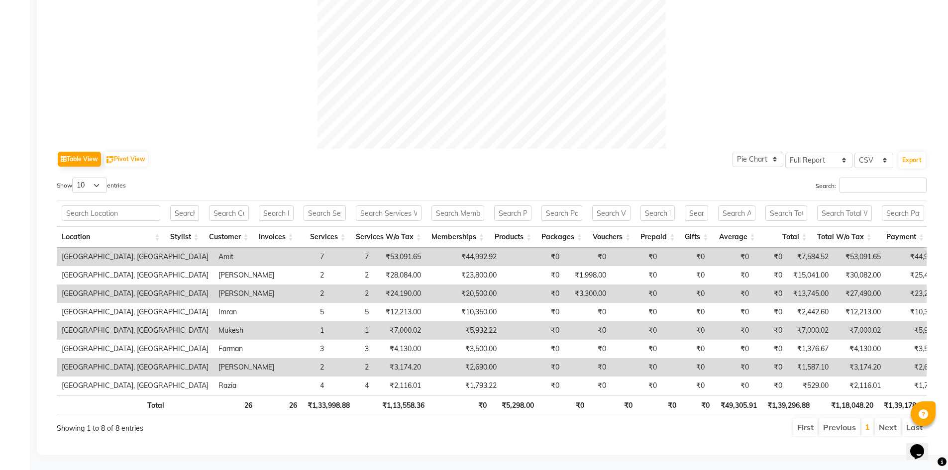
scroll to position [369, 0]
drag, startPoint x: 373, startPoint y: 246, endPoint x: 428, endPoint y: 247, distance: 54.8
click at [428, 248] on td "₹44,992.92" at bounding box center [464, 257] width 76 height 18
drag, startPoint x: 385, startPoint y: 283, endPoint x: 432, endPoint y: 277, distance: 47.2
click at [432, 285] on tr "Noi Tre Salon, Golf Course Road Rashid 2 2 ₹24,190.00 ₹20,500.00 ₹0 ₹3,300.00 ₹…" at bounding box center [625, 294] width 1137 height 18
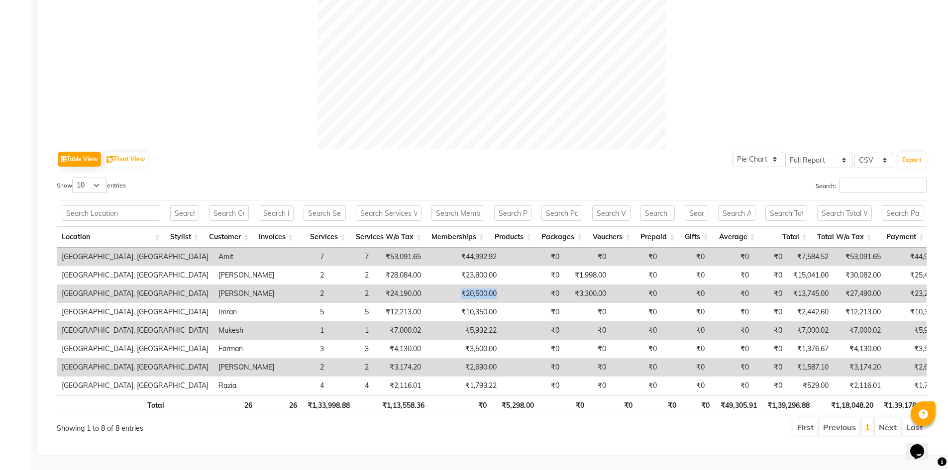
click at [502, 285] on td "₹0" at bounding box center [533, 294] width 63 height 18
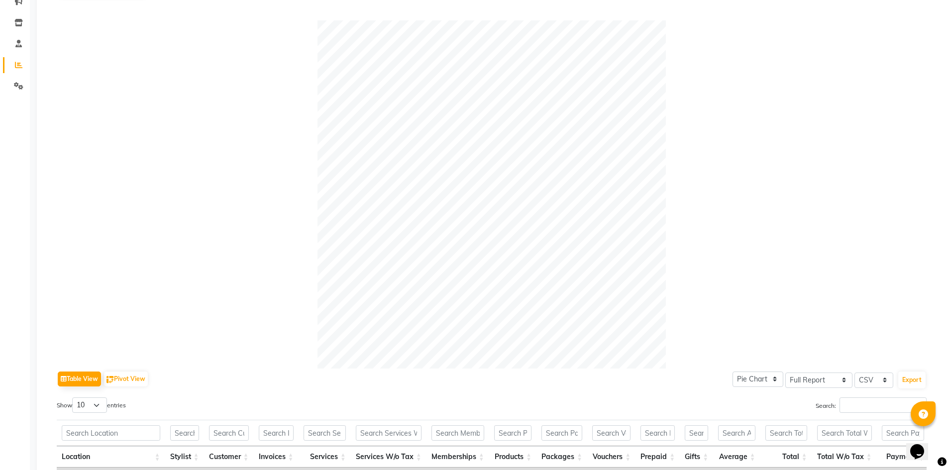
scroll to position [0, 0]
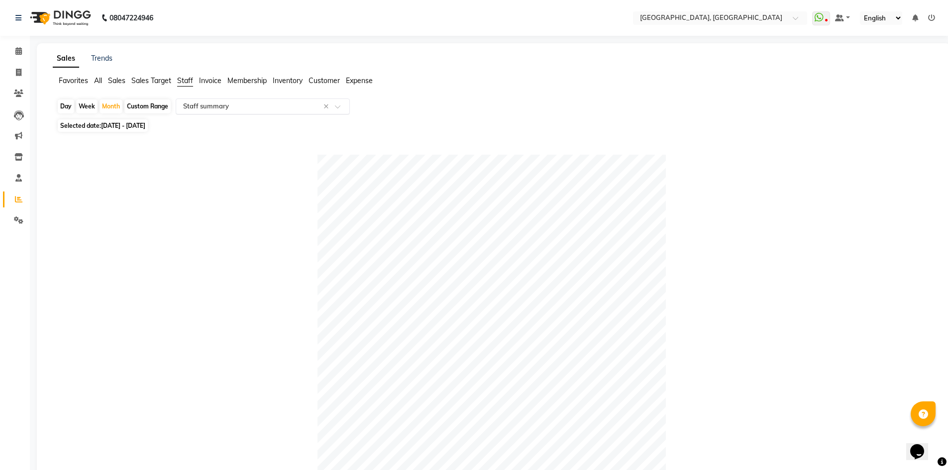
click at [237, 111] on input "text" at bounding box center [252, 107] width 143 height 10
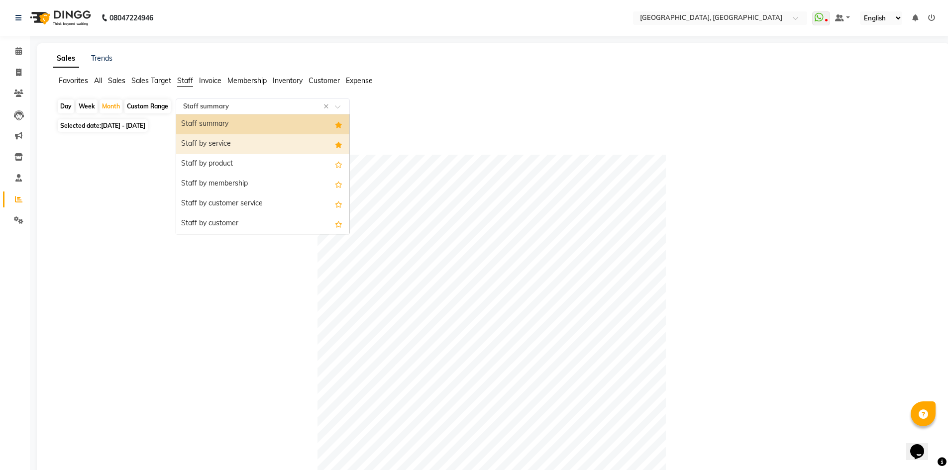
click at [240, 146] on div "Staff by service" at bounding box center [262, 144] width 173 height 20
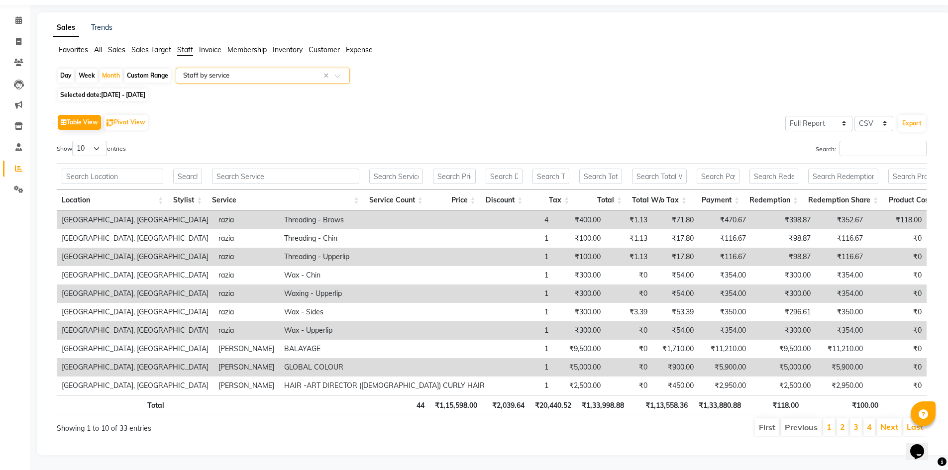
scroll to position [46, 0]
click at [859, 141] on input "Search:" at bounding box center [883, 148] width 87 height 15
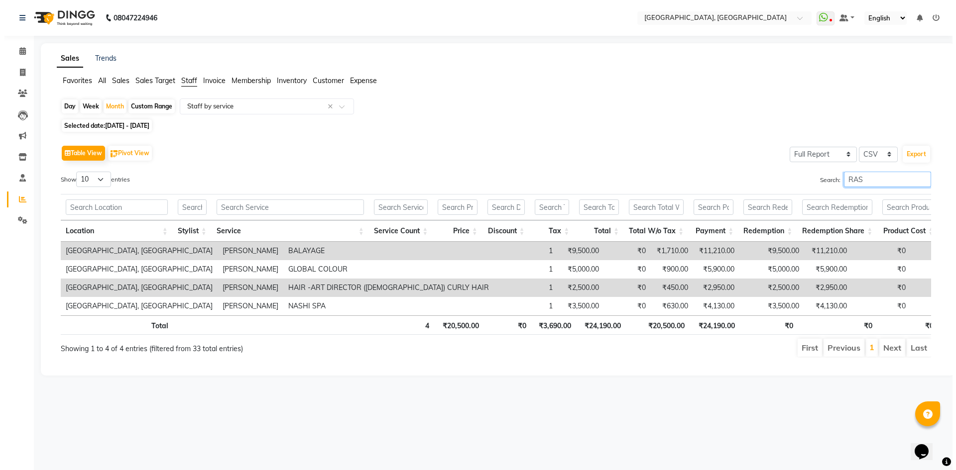
scroll to position [0, 0]
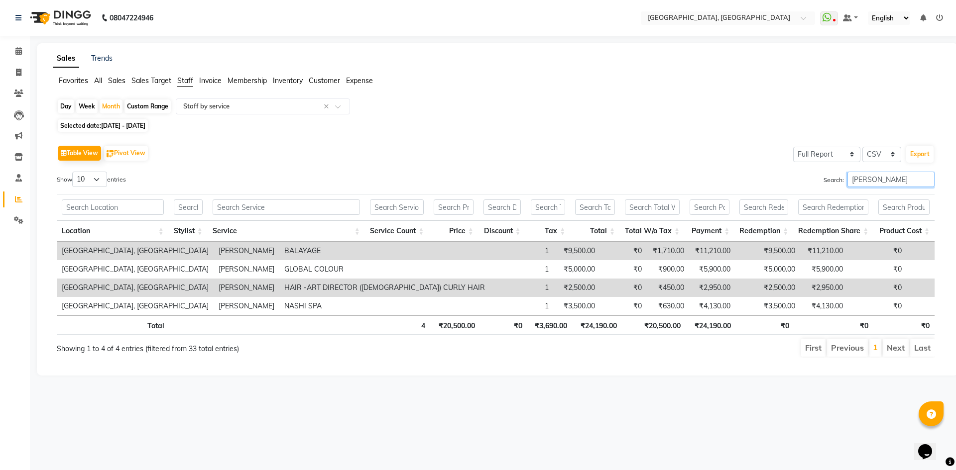
type input "RASHID"
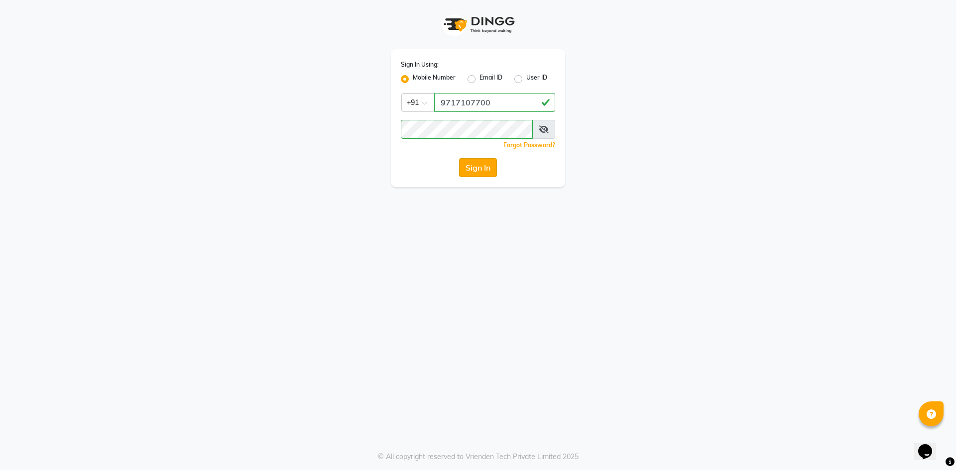
click at [482, 164] on button "Sign In" at bounding box center [478, 167] width 38 height 19
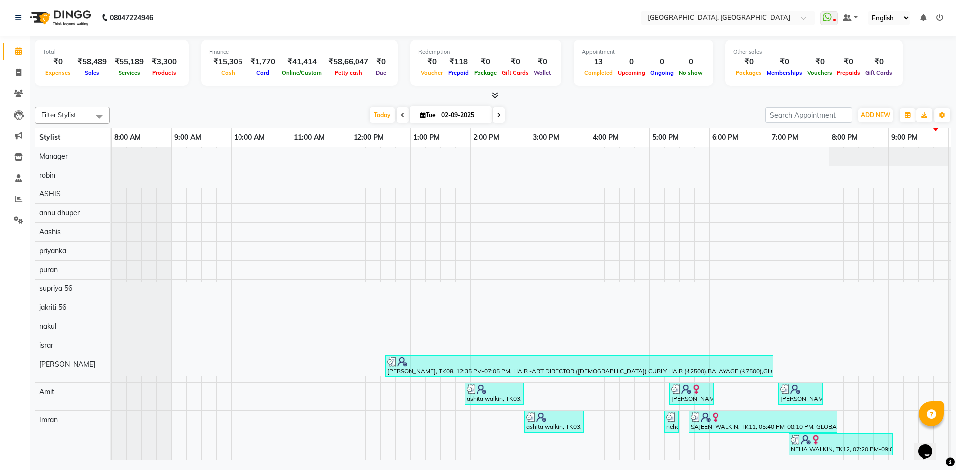
click at [166, 95] on div at bounding box center [493, 96] width 916 height 10
click at [16, 69] on icon at bounding box center [18, 72] width 5 height 7
select select "service"
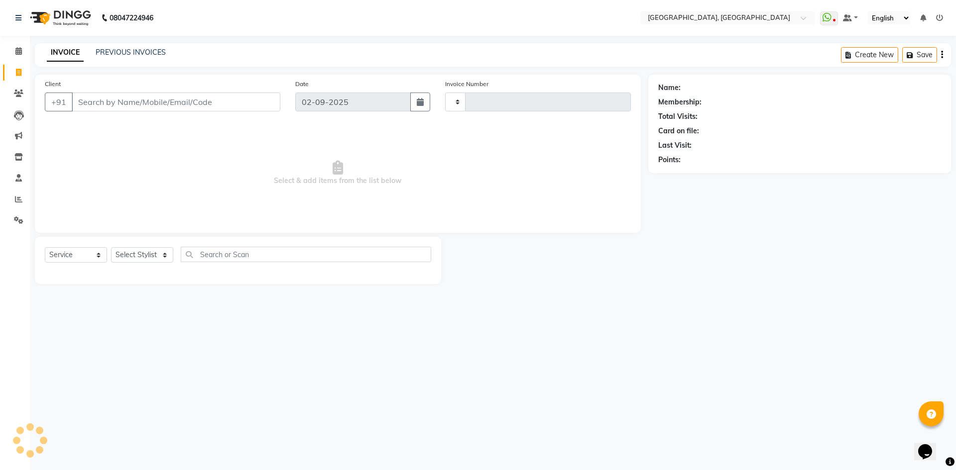
type input "2778"
select select "3948"
click at [11, 41] on li "Calendar" at bounding box center [15, 51] width 30 height 21
click at [19, 50] on icon at bounding box center [18, 50] width 6 height 7
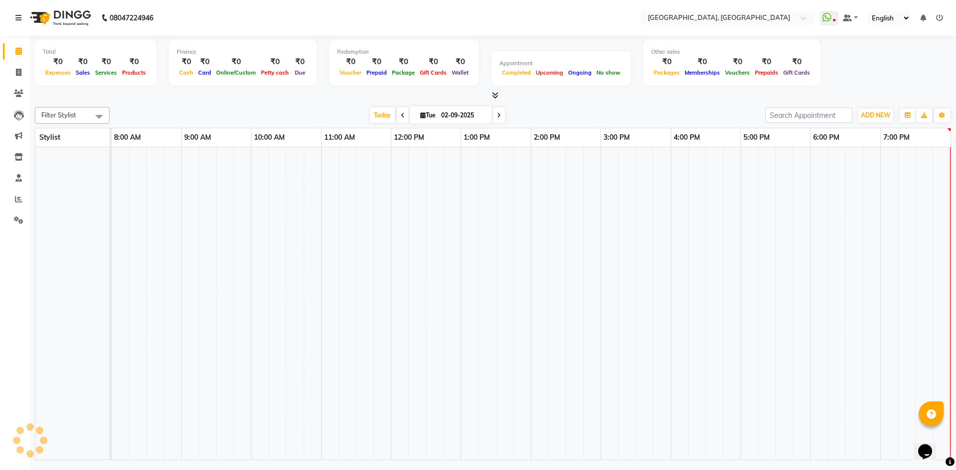
click at [19, 50] on icon at bounding box center [18, 50] width 6 height 7
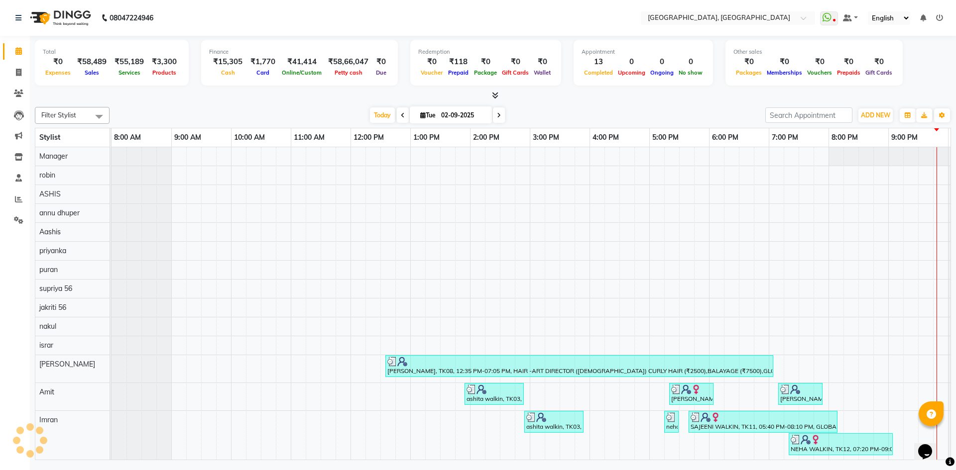
click at [262, 108] on div "[DATE] [DATE]" at bounding box center [437, 115] width 646 height 15
click at [497, 93] on icon at bounding box center [495, 95] width 6 height 7
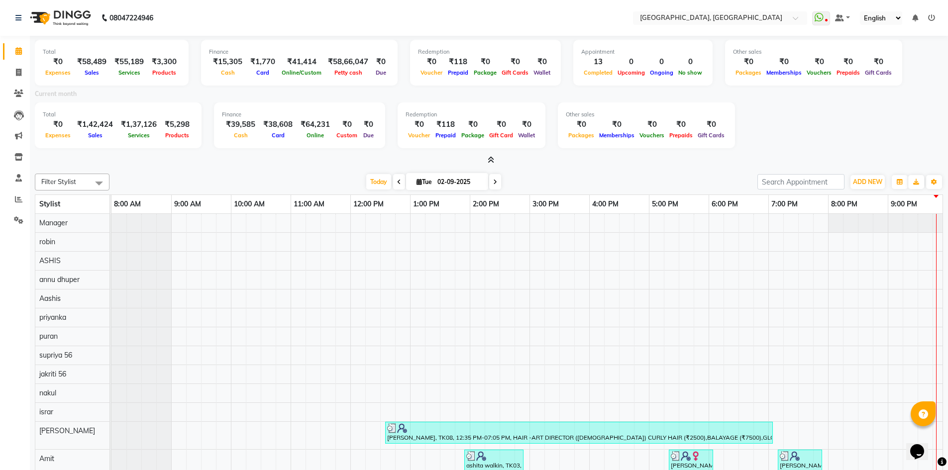
click at [487, 159] on span at bounding box center [489, 160] width 10 height 10
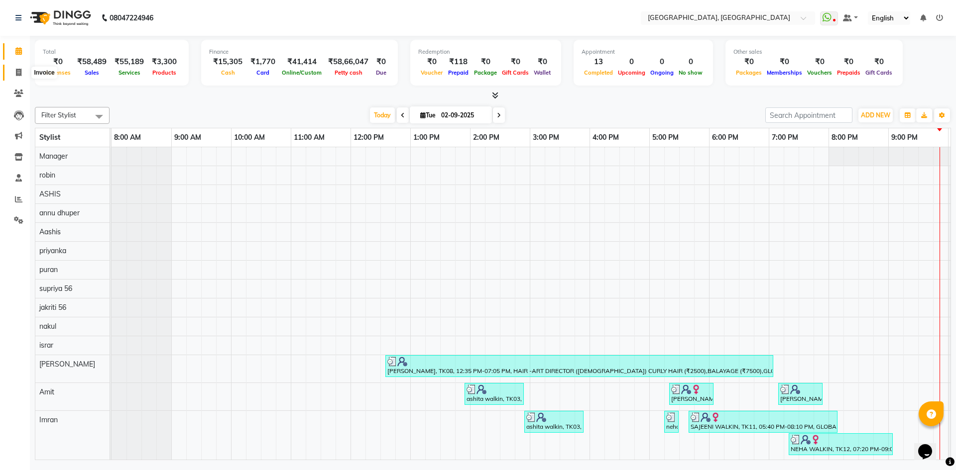
click at [17, 71] on icon at bounding box center [18, 72] width 5 height 7
select select "service"
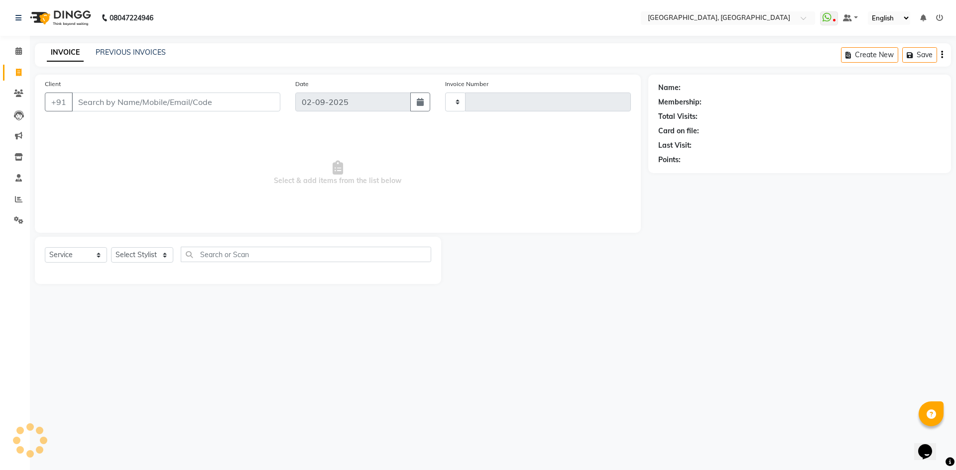
type input "2778"
select select "3948"
click at [20, 46] on span at bounding box center [18, 51] width 17 height 11
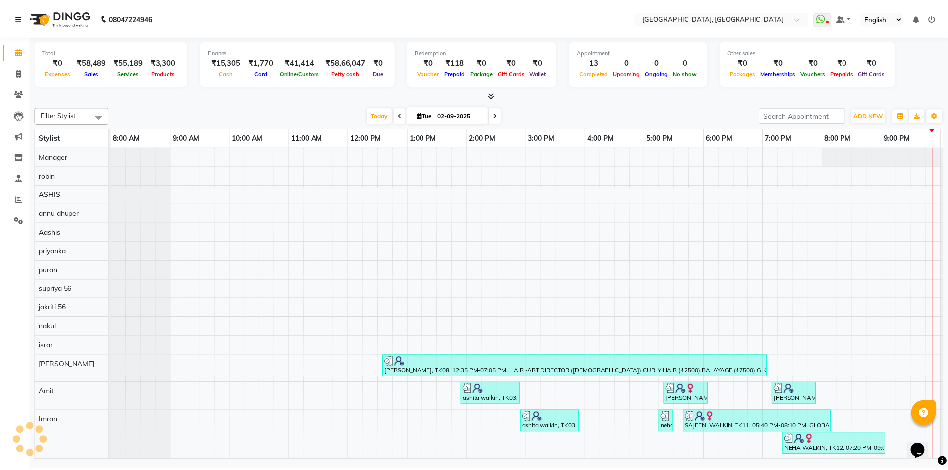
scroll to position [0, 57]
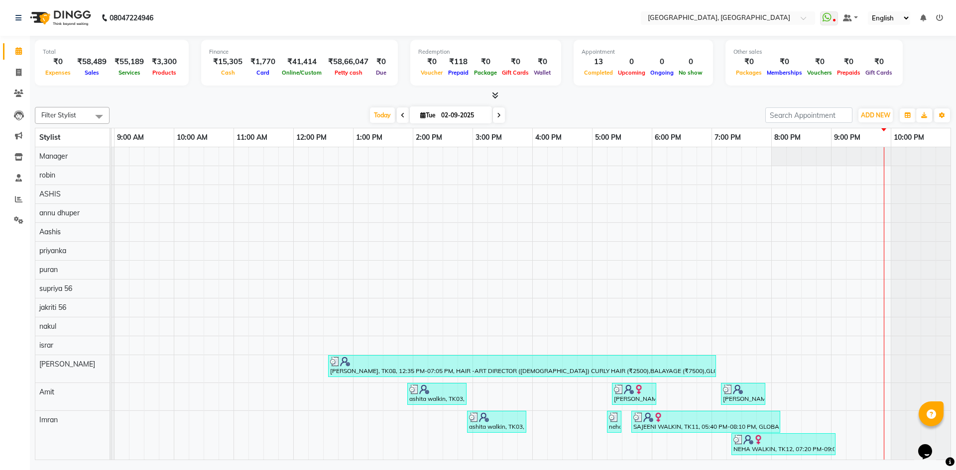
click at [222, 104] on div "Filter Stylist Select All Aashis Amit annu [PERSON_NAME] [PERSON_NAME] [PERSON_…" at bounding box center [493, 281] width 916 height 357
click at [18, 72] on icon at bounding box center [18, 72] width 5 height 7
select select "service"
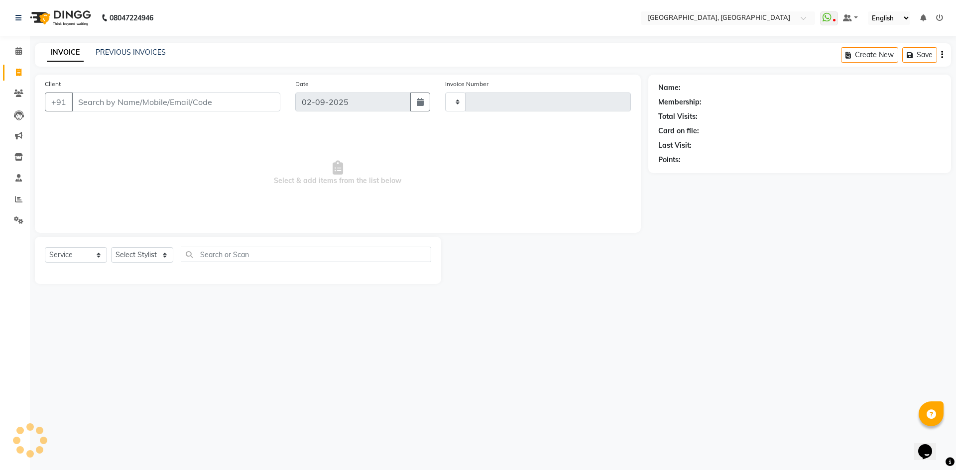
type input "2778"
select select "3948"
click at [140, 46] on div "INVOICE PREVIOUS INVOICES Create New Save" at bounding box center [493, 54] width 916 height 23
click at [148, 51] on link "PREVIOUS INVOICES" at bounding box center [131, 52] width 70 height 9
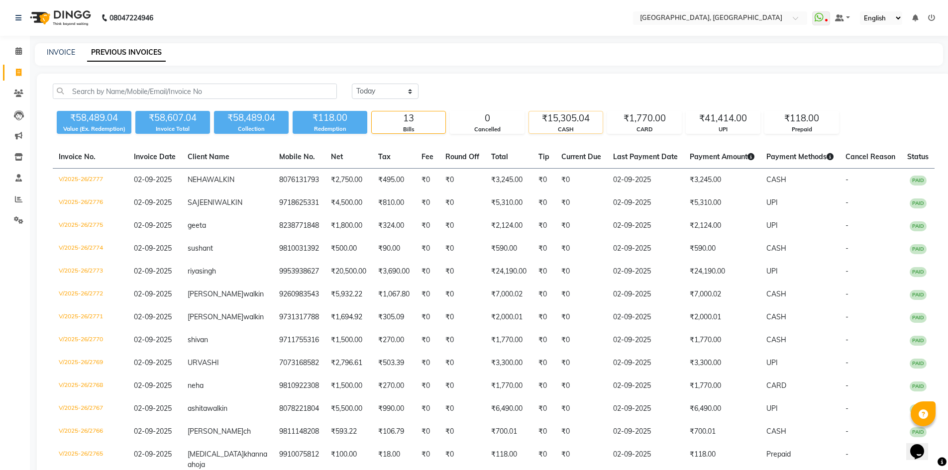
click at [556, 116] on div "₹15,305.04" at bounding box center [566, 119] width 74 height 14
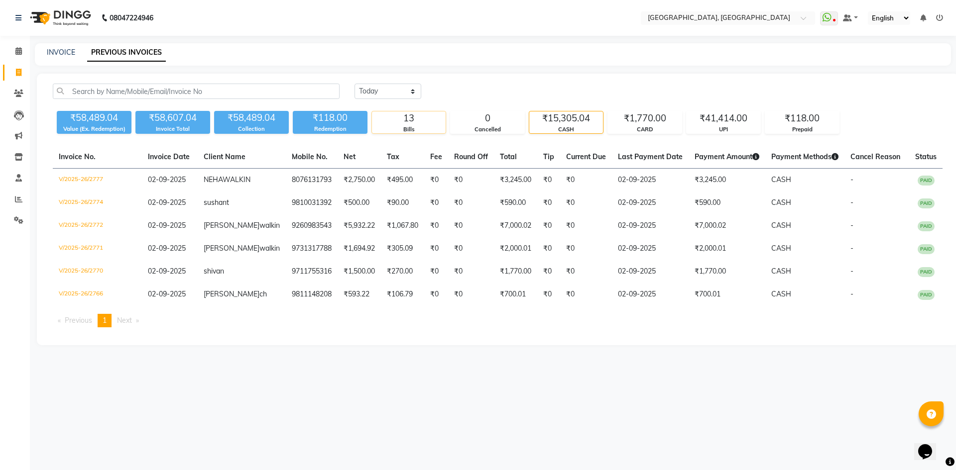
click at [409, 124] on div "13" at bounding box center [409, 119] width 74 height 14
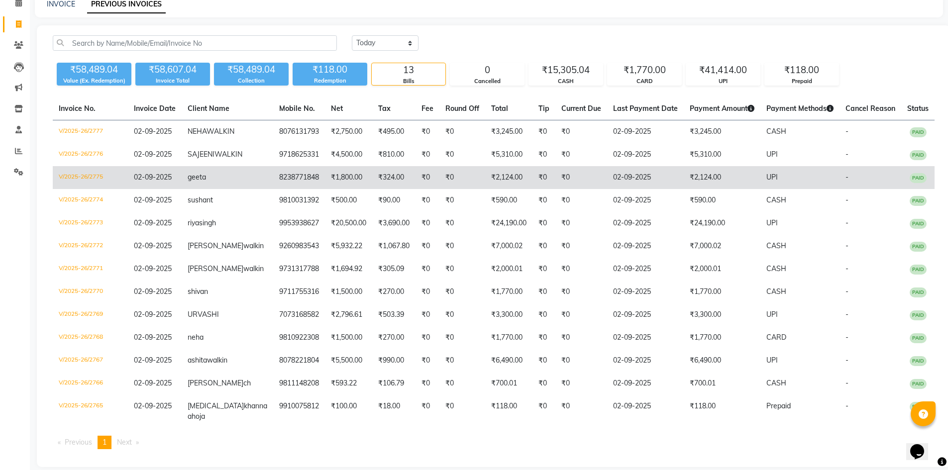
scroll to position [120, 0]
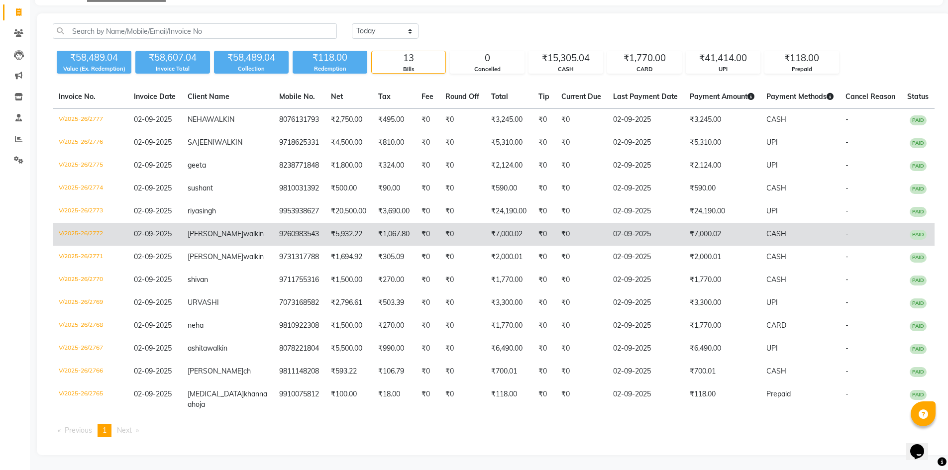
click at [86, 223] on td "V/2025-26/2772" at bounding box center [90, 234] width 75 height 23
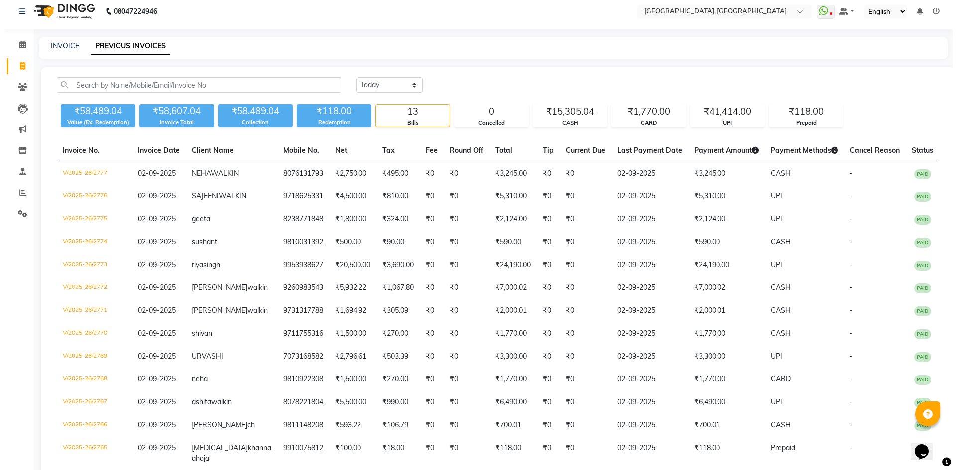
scroll to position [0, 0]
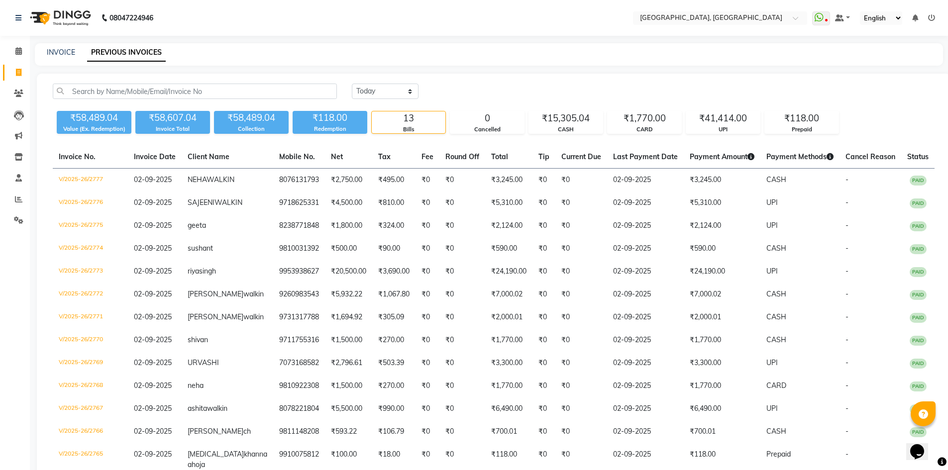
click at [865, 108] on div "₹58,489.04 Value (Ex. Redemption) ₹58,607.04 Invoice Total ₹58,489.04 Collectio…" at bounding box center [494, 120] width 882 height 27
click at [21, 50] on icon at bounding box center [18, 50] width 6 height 7
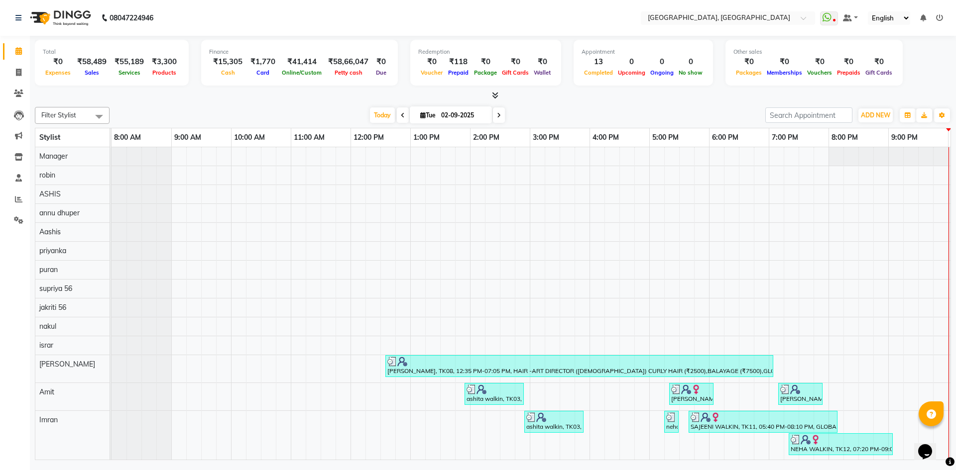
click at [205, 107] on div "Filter Stylist Select All Aashis Amit annu [PERSON_NAME] [PERSON_NAME] [PERSON_…" at bounding box center [493, 281] width 916 height 357
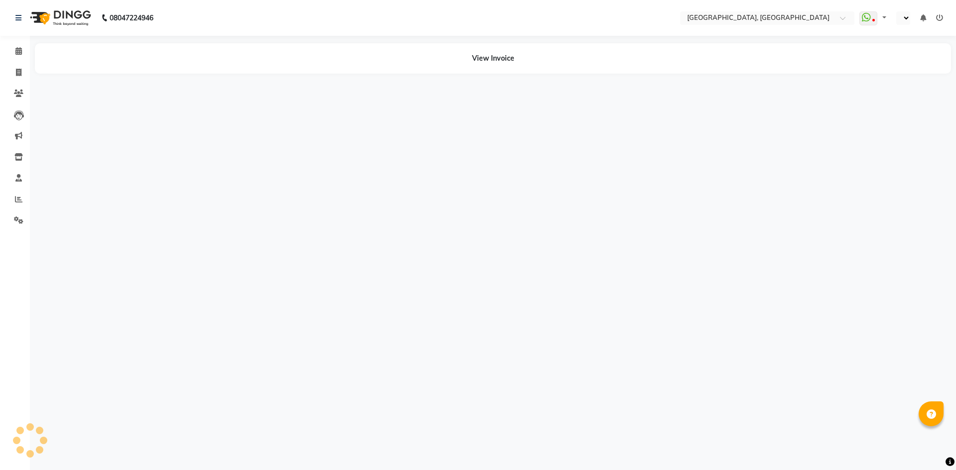
select select "en"
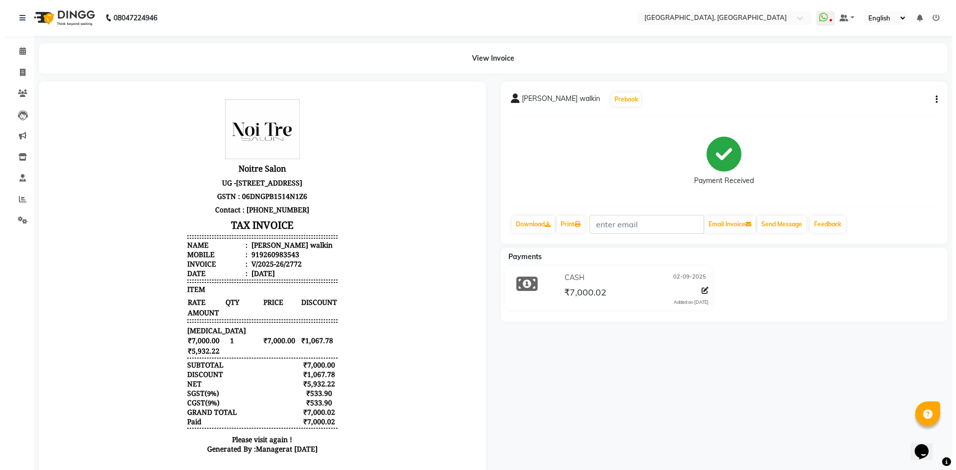
scroll to position [8, 0]
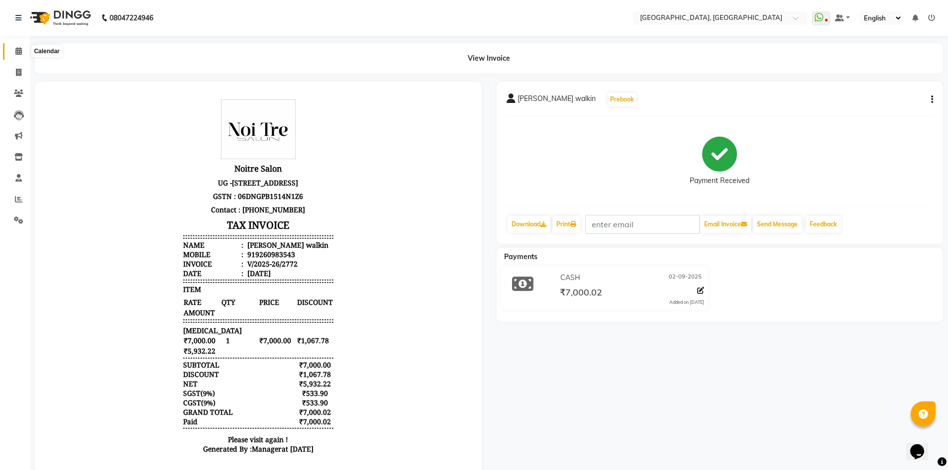
click at [20, 50] on icon at bounding box center [18, 50] width 6 height 7
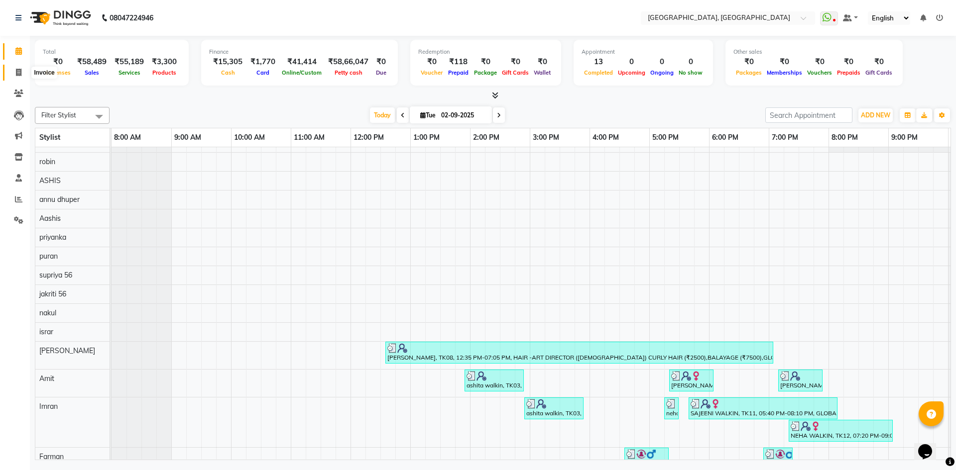
click at [16, 76] on icon at bounding box center [18, 72] width 5 height 7
select select "service"
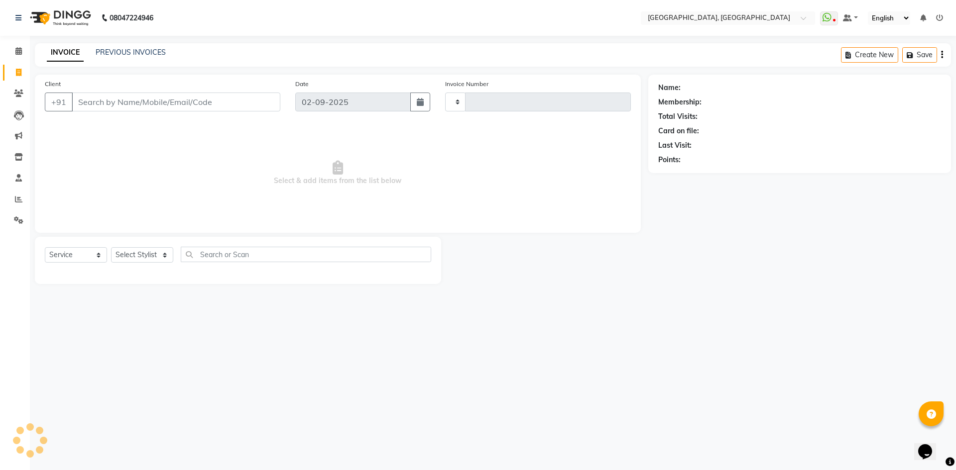
type input "2778"
select select "3948"
click at [143, 104] on input "Client" at bounding box center [176, 102] width 209 height 19
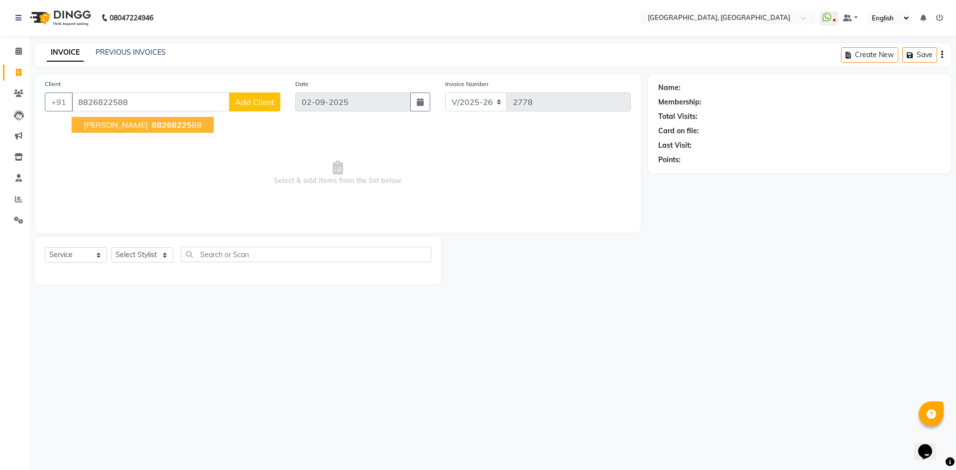
type input "8826822588"
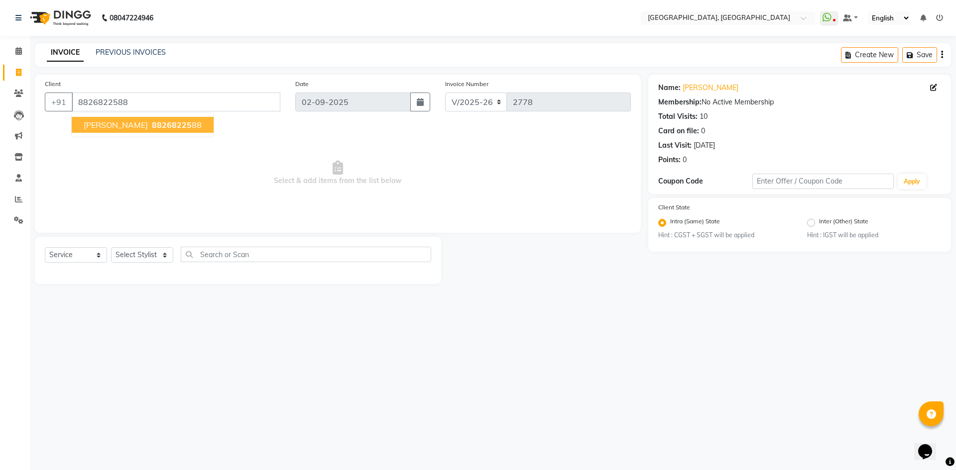
click at [130, 117] on button "nimisha KOSHIK 88268225 88" at bounding box center [143, 125] width 142 height 16
click at [128, 254] on select "Select Stylist Aashis Alic ashok vihar Alice makeup Amit annu dhuper ashika ASH…" at bounding box center [142, 254] width 62 height 15
select select "63756"
click at [111, 247] on select "Select Stylist Aashis Alic ashok vihar Alice makeup Amit annu dhuper ashika ASH…" at bounding box center [142, 254] width 62 height 15
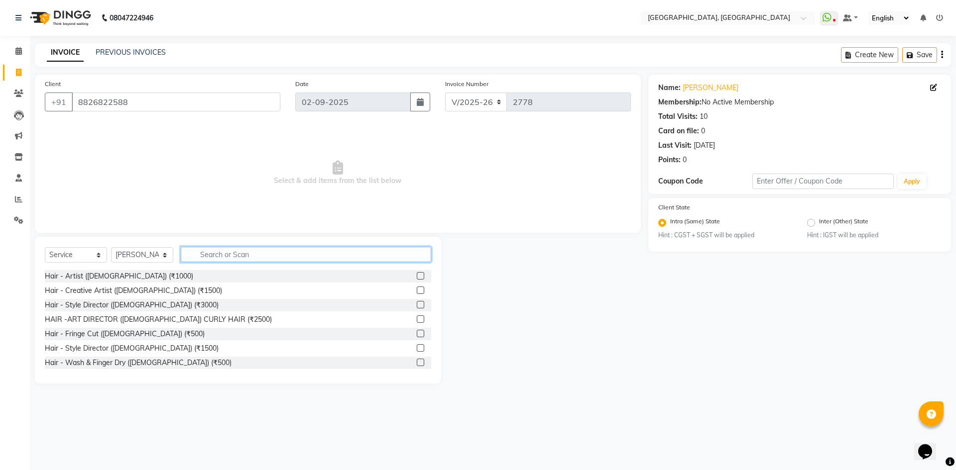
click at [269, 255] on input "text" at bounding box center [306, 254] width 250 height 15
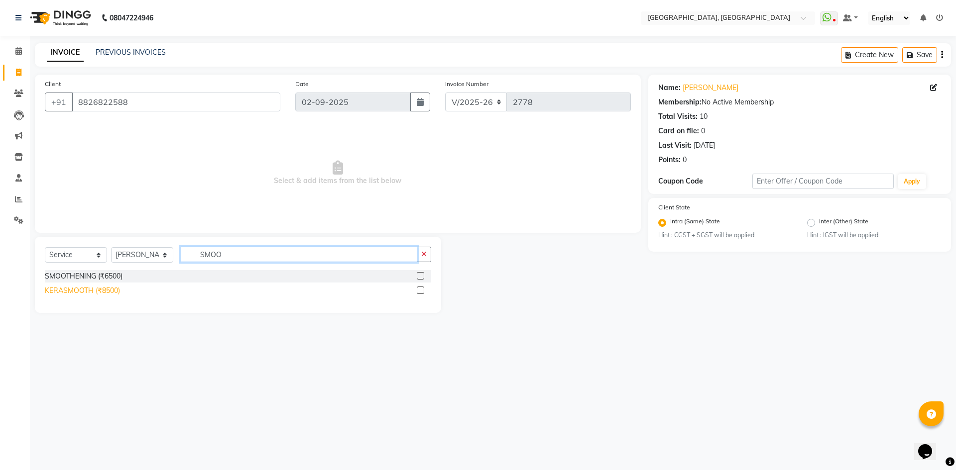
type input "SMOO"
click at [74, 292] on div "KERASMOOTH (₹8500)" at bounding box center [82, 291] width 75 height 10
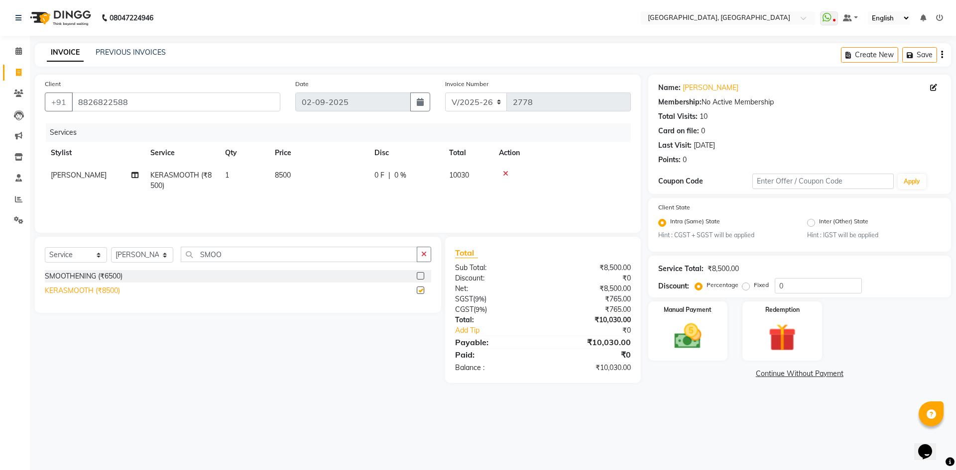
checkbox input "false"
click at [289, 172] on span "8500" at bounding box center [283, 175] width 16 height 9
select select "63756"
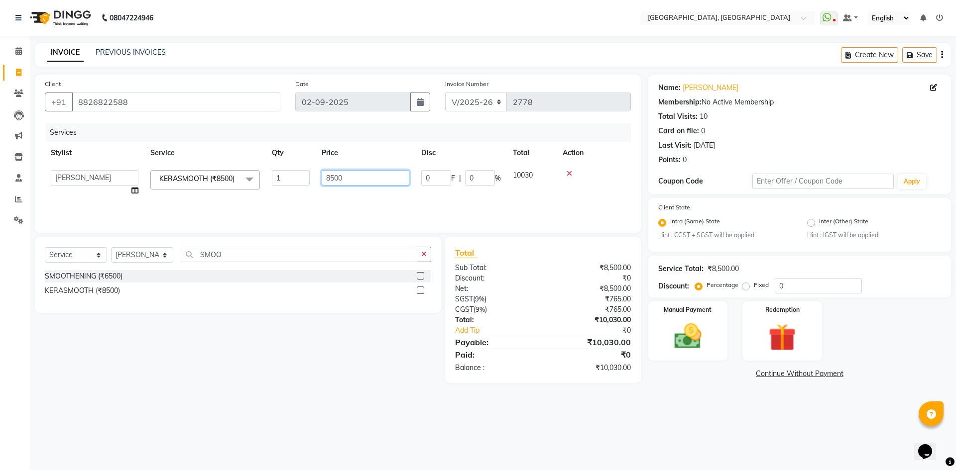
click at [331, 182] on input "8500" at bounding box center [366, 177] width 88 height 15
type input "18000"
click at [319, 230] on div "Client +91 8826822588 Date 02-09-2025 Invoice Number V/2025 V/2025-26 2778 Serv…" at bounding box center [338, 154] width 606 height 158
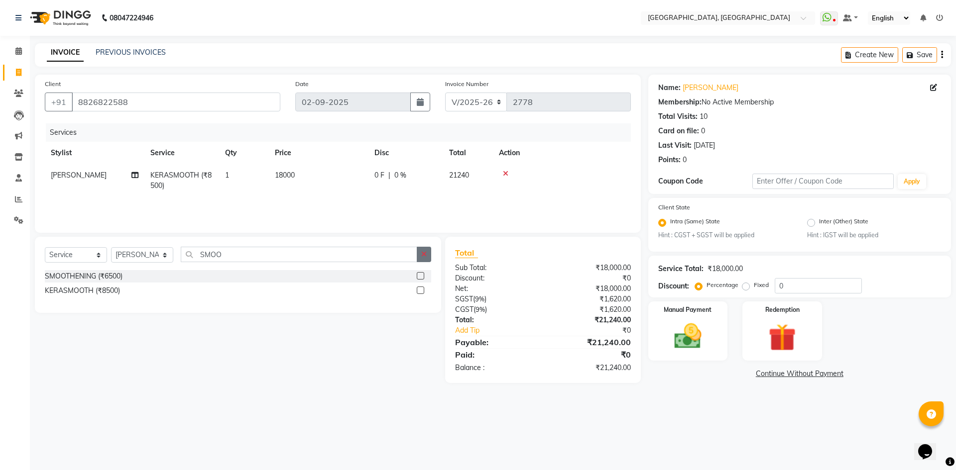
click at [418, 256] on button "button" at bounding box center [424, 254] width 14 height 15
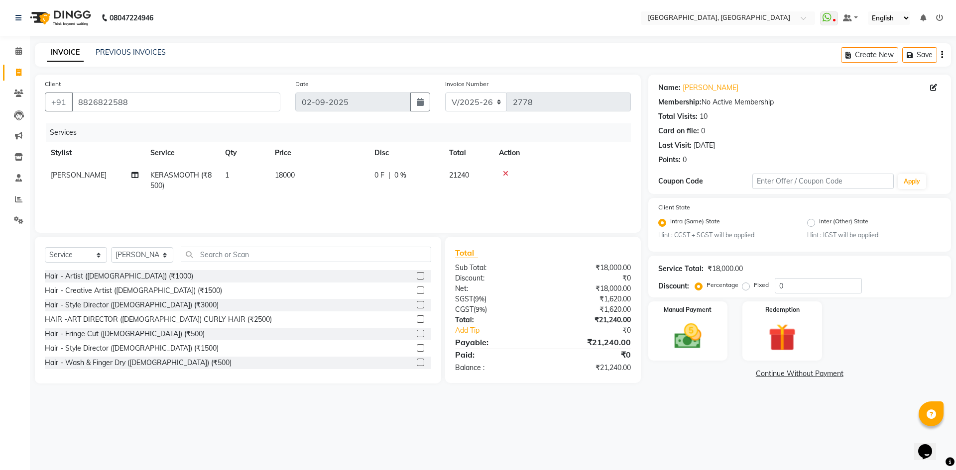
click at [408, 226] on div "Client +91 8826822588 Date 02-09-2025 Invoice Number V/2025 V/2025-26 2778 Serv…" at bounding box center [338, 154] width 606 height 158
click at [705, 345] on img at bounding box center [688, 337] width 46 height 33
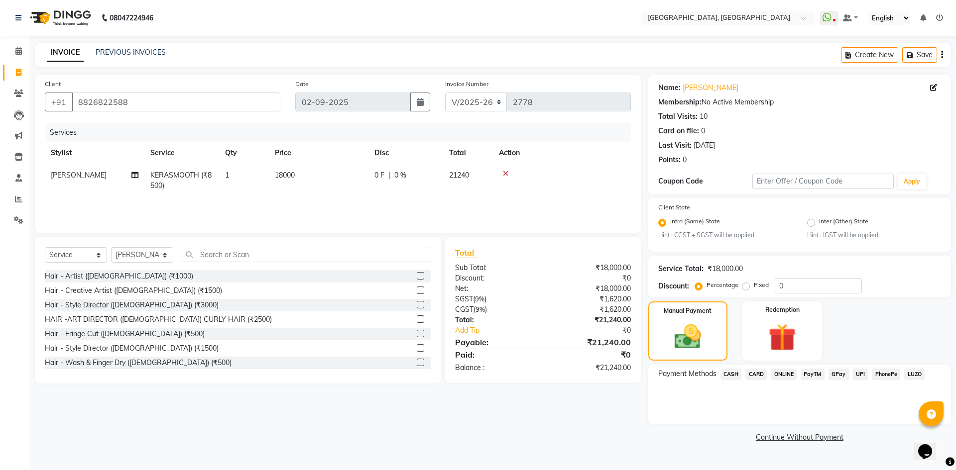
click at [286, 173] on span "18000" at bounding box center [285, 175] width 20 height 9
select select "63756"
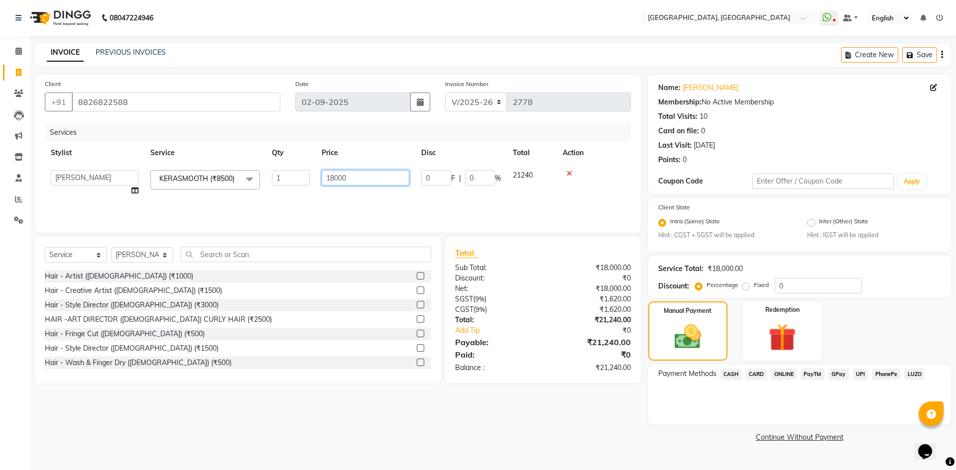
click at [328, 173] on input "18000" at bounding box center [366, 177] width 88 height 15
type input "13000"
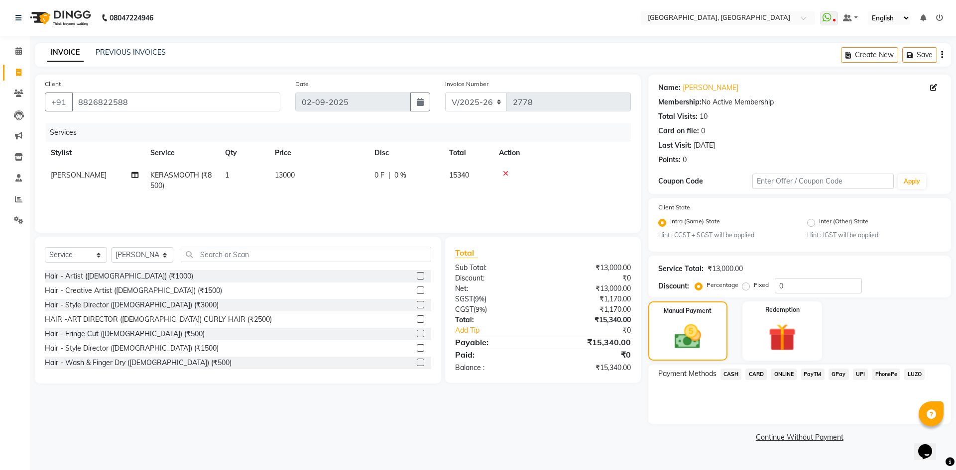
click at [568, 174] on div at bounding box center [562, 173] width 126 height 7
click at [321, 251] on input "text" at bounding box center [306, 254] width 250 height 15
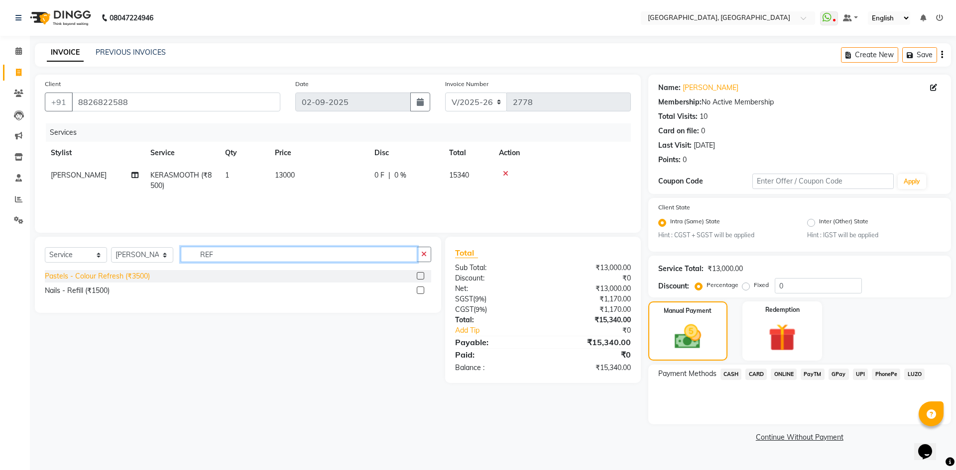
type input "REF"
click at [104, 272] on div "Pastels - Colour Refresh (₹3500)" at bounding box center [97, 276] width 105 height 10
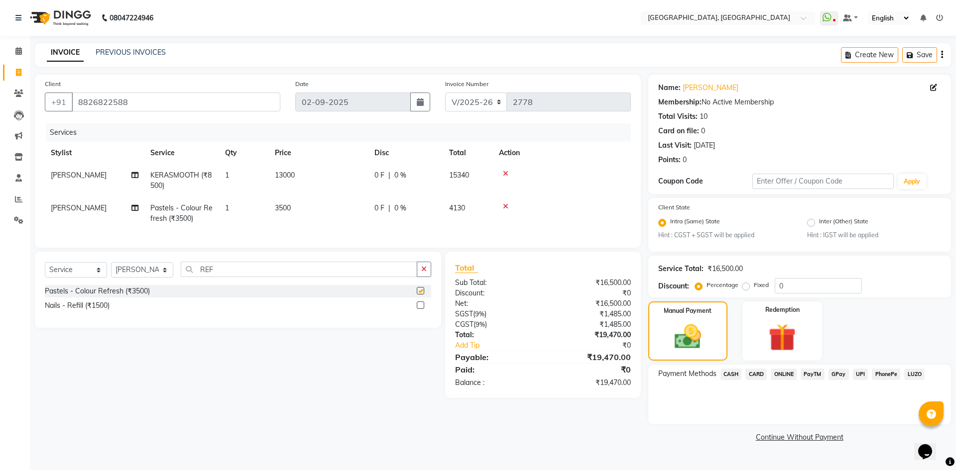
checkbox input "false"
click at [239, 275] on input "REF" at bounding box center [299, 269] width 236 height 15
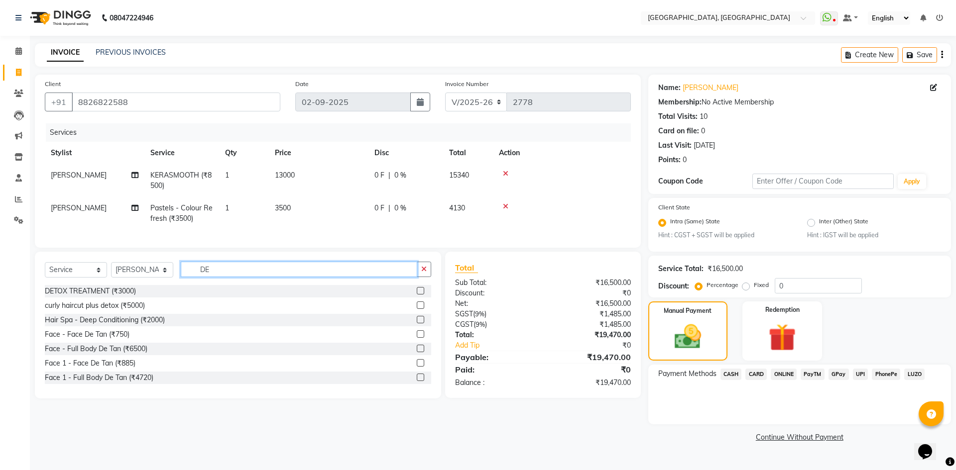
type input "D"
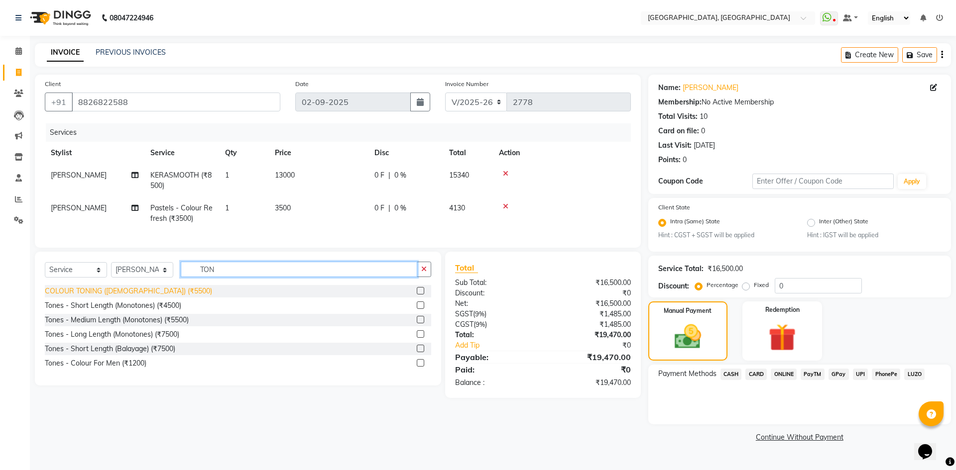
type input "TON"
click at [119, 297] on div "COLOUR TONING (FEMALE) (₹5500)" at bounding box center [128, 291] width 167 height 10
checkbox input "false"
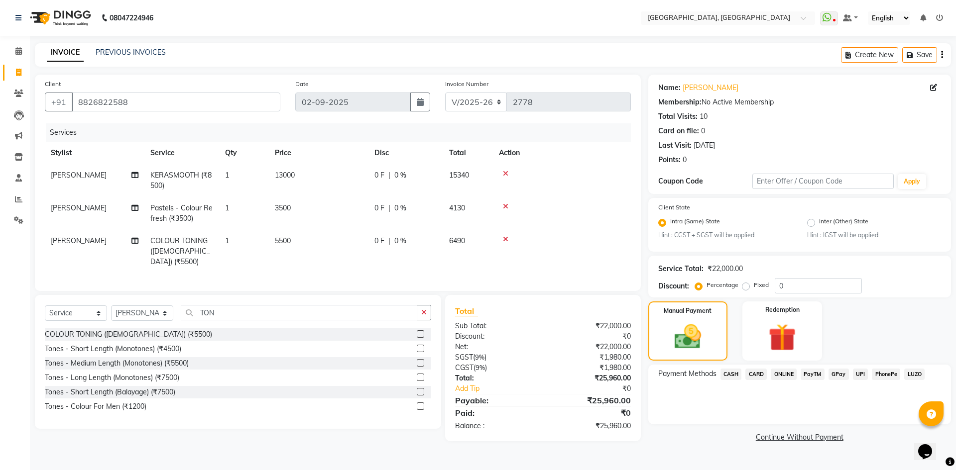
click at [282, 203] on td "3500" at bounding box center [319, 213] width 100 height 33
select select "63756"
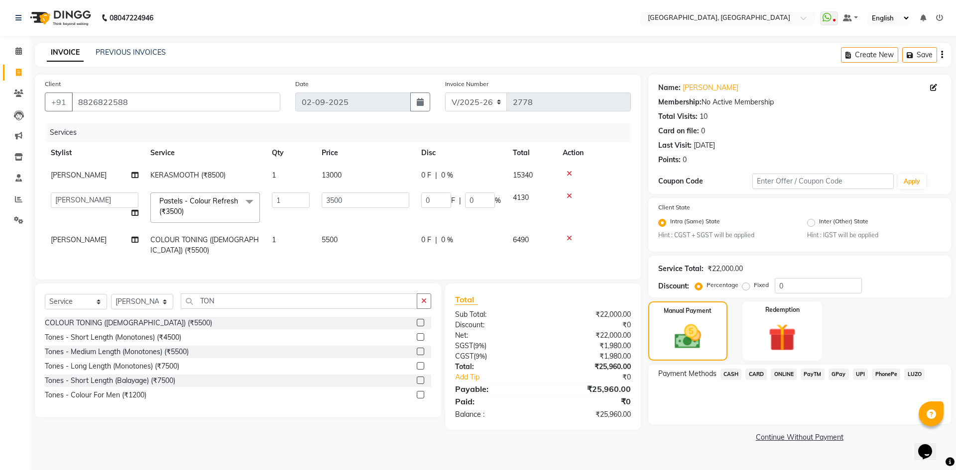
click at [568, 197] on icon at bounding box center [568, 196] width 5 height 7
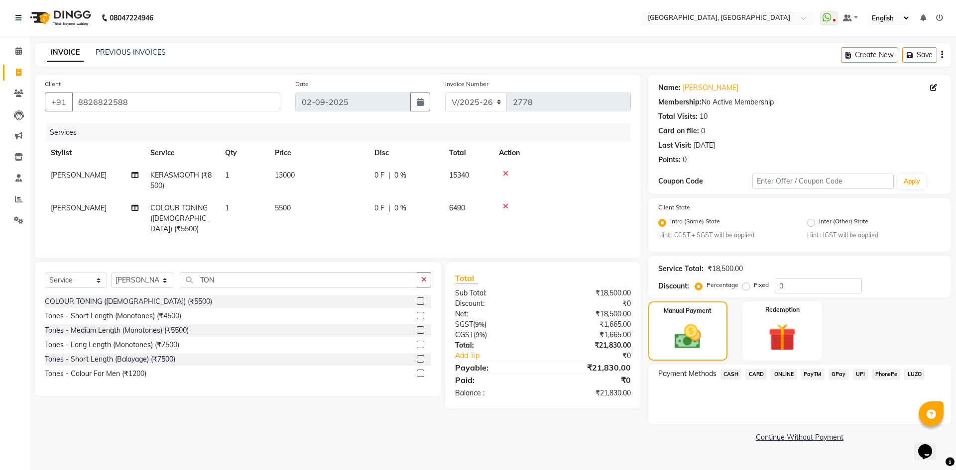
click at [286, 204] on span "5500" at bounding box center [283, 208] width 16 height 9
select select "63756"
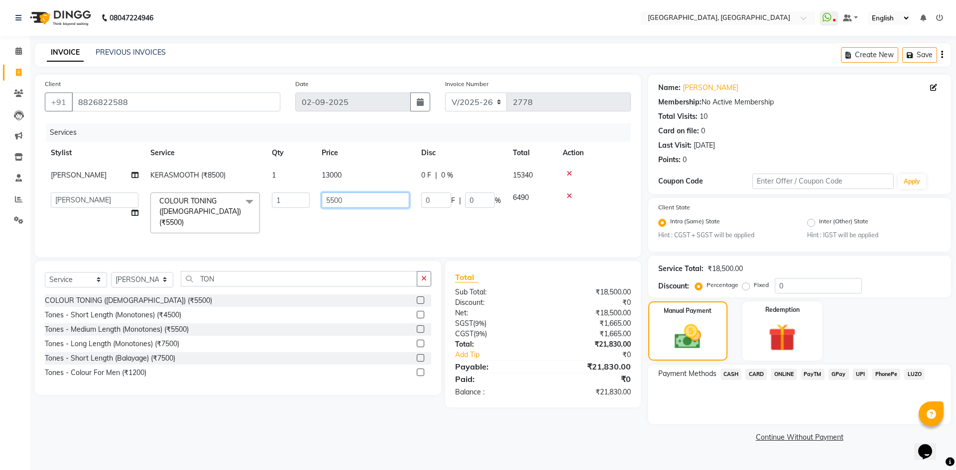
click at [330, 200] on input "5500" at bounding box center [366, 200] width 88 height 15
type input "5000"
click at [331, 261] on div "Select Service Product Membership Package Voucher Prepaid Gift Card Select Styl…" at bounding box center [238, 328] width 406 height 134
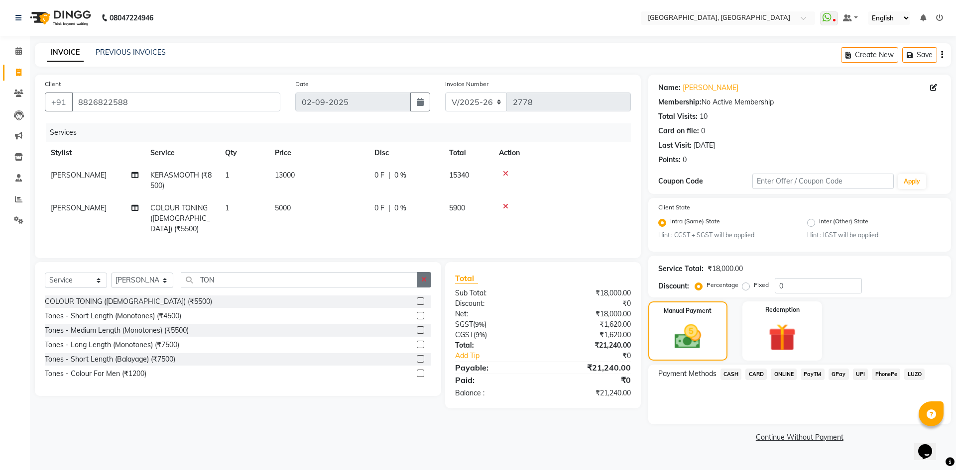
click at [420, 281] on button "button" at bounding box center [424, 279] width 14 height 15
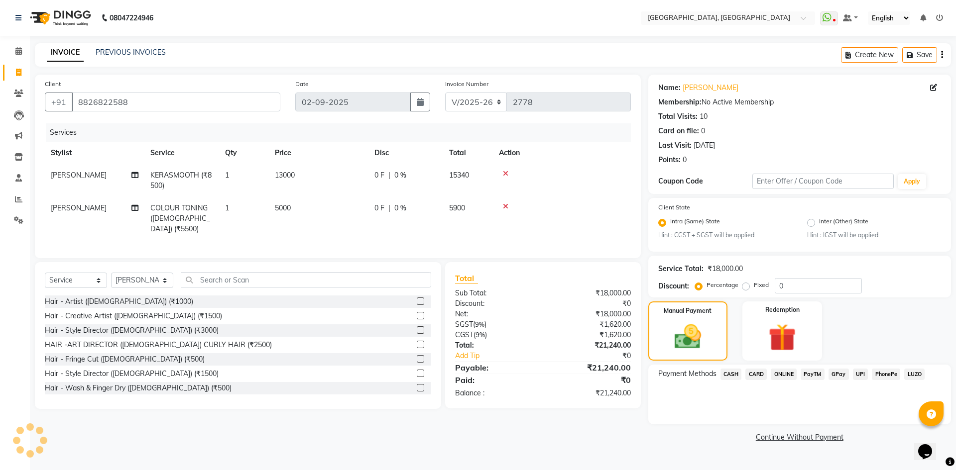
click at [753, 378] on span "CARD" at bounding box center [755, 374] width 21 height 11
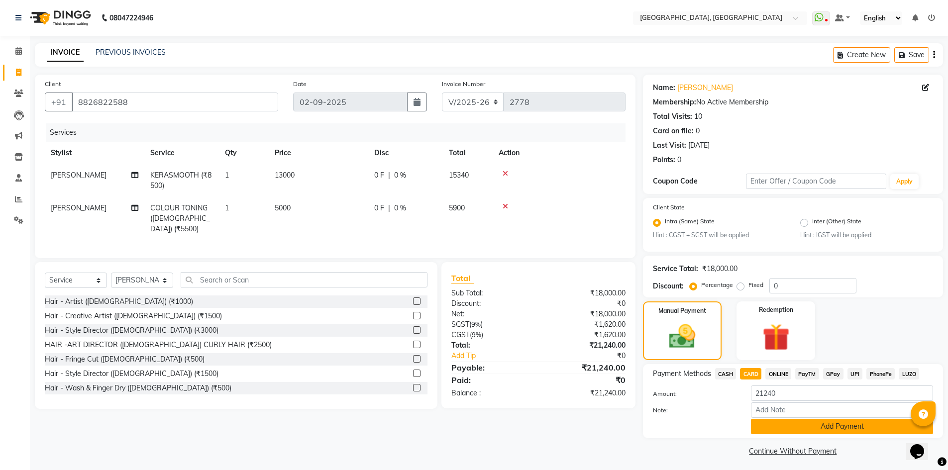
click at [768, 427] on button "Add Payment" at bounding box center [842, 426] width 182 height 15
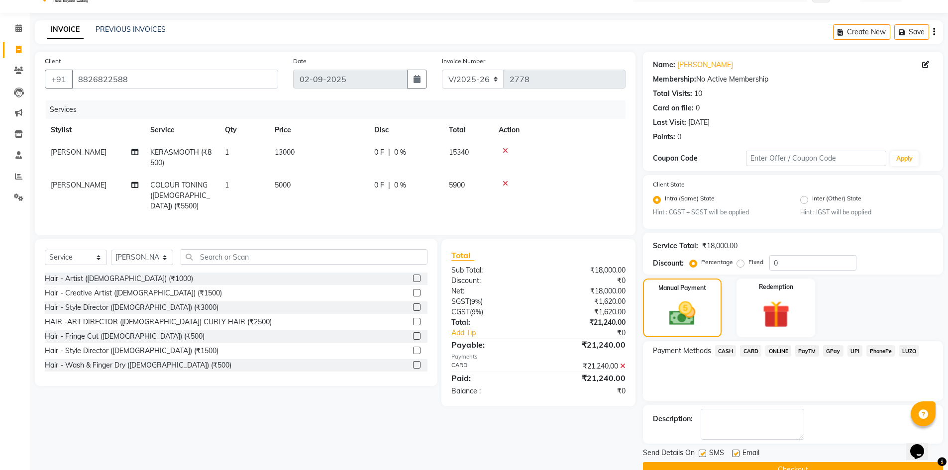
scroll to position [45, 0]
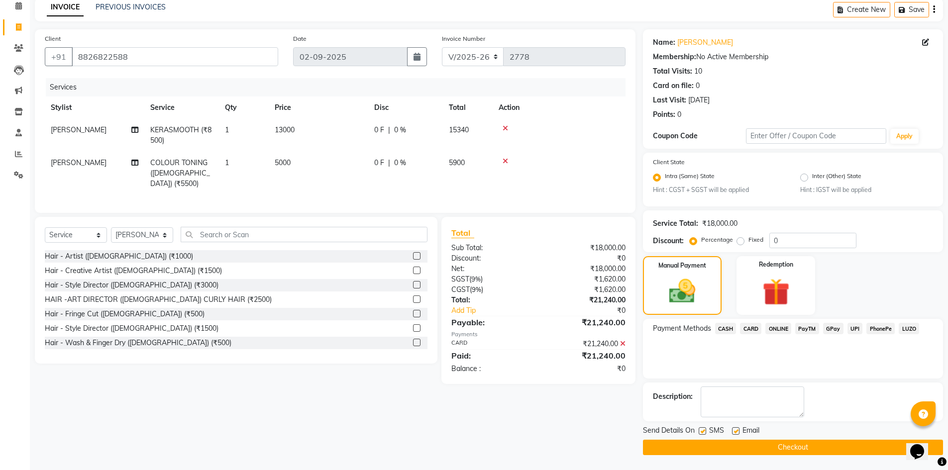
click at [740, 445] on button "Checkout" at bounding box center [793, 447] width 300 height 15
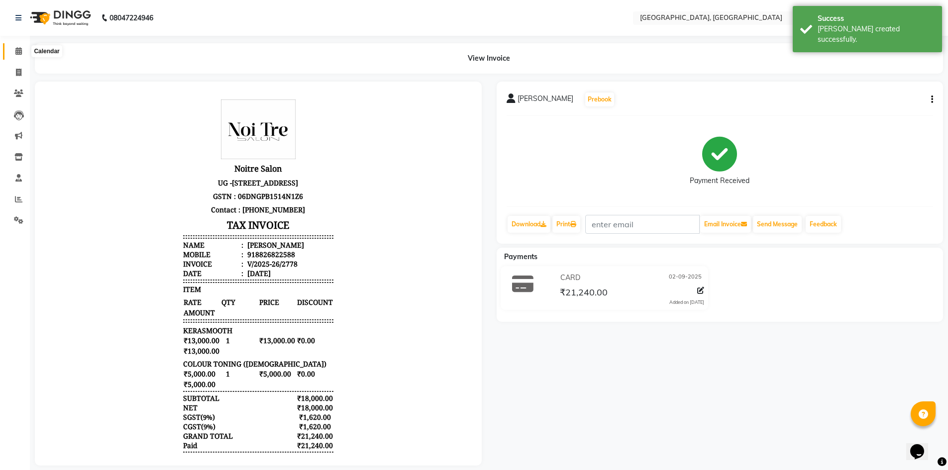
click at [17, 48] on icon at bounding box center [18, 50] width 6 height 7
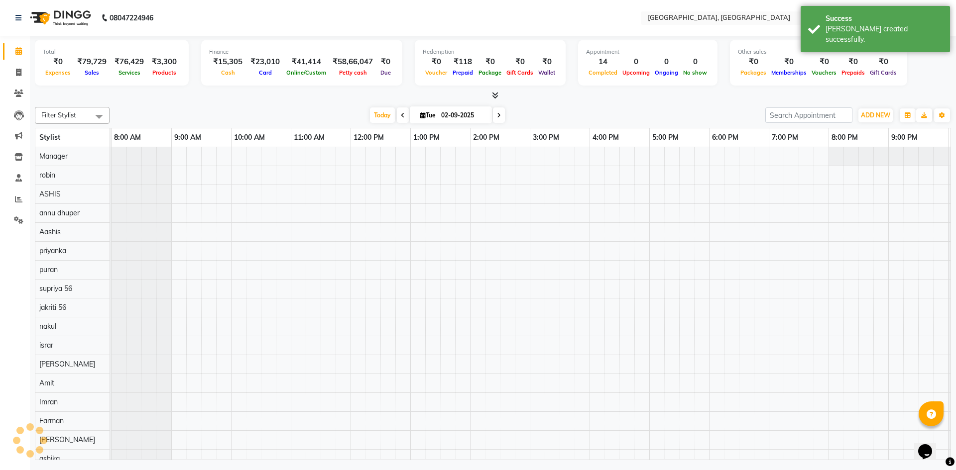
click at [282, 104] on div "Filter Stylist Select All Aashis Amit annu dhuper ashika ASHIS Farman Imran isr…" at bounding box center [493, 281] width 916 height 357
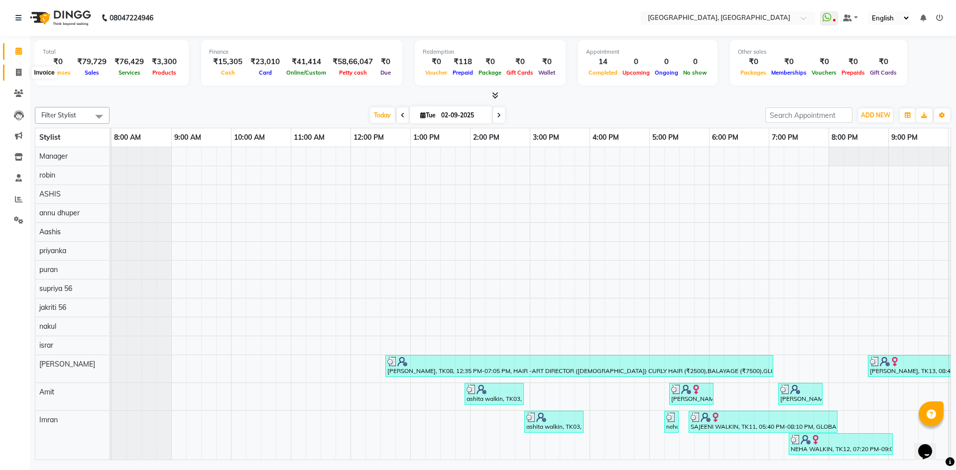
click at [17, 73] on icon at bounding box center [18, 72] width 5 height 7
select select "service"
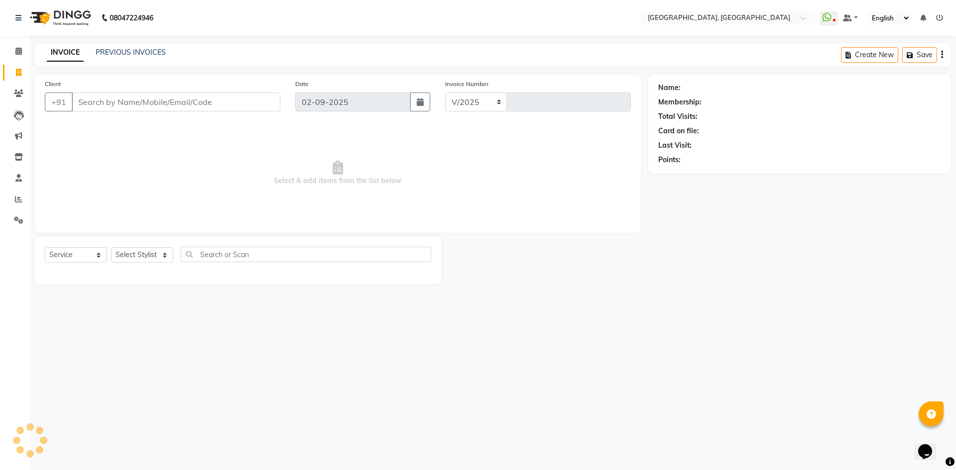
select select "3948"
type input "2779"
click at [144, 50] on link "PREVIOUS INVOICES" at bounding box center [131, 52] width 70 height 9
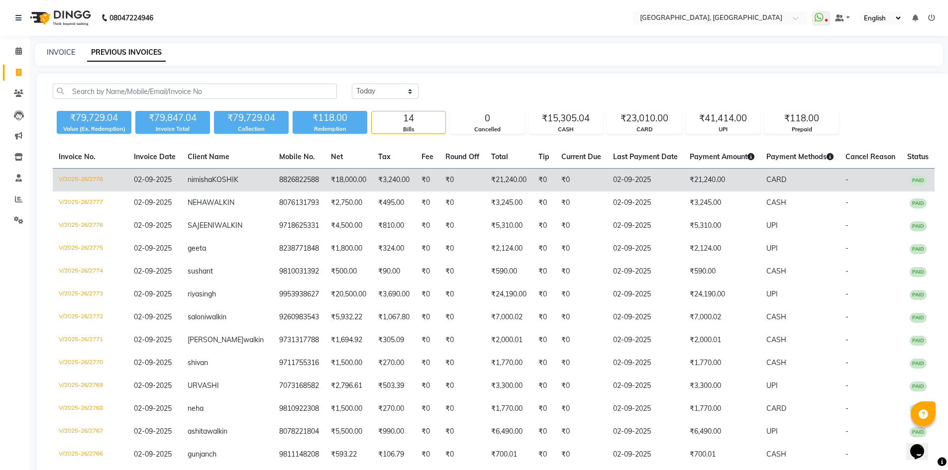
click at [71, 179] on td "V/2025-26/2778" at bounding box center [90, 180] width 75 height 23
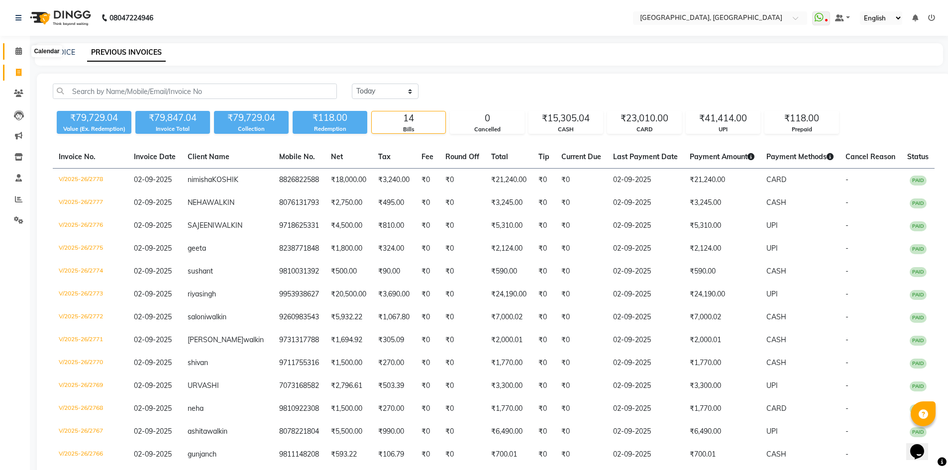
click at [11, 49] on span at bounding box center [18, 51] width 17 height 11
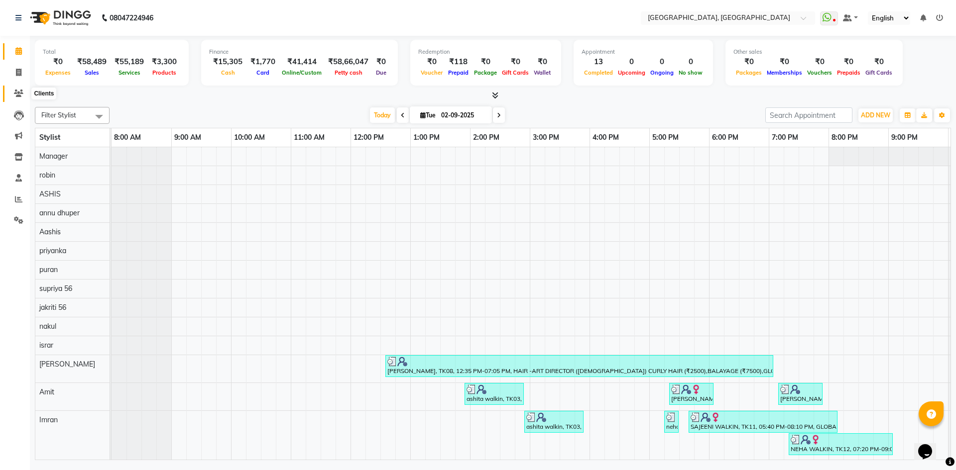
click at [17, 96] on icon at bounding box center [18, 93] width 9 height 7
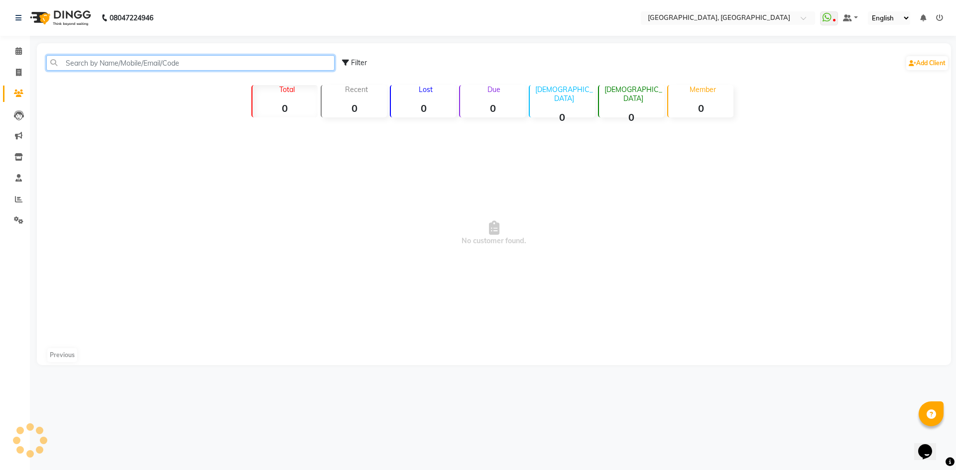
click at [116, 64] on input "text" at bounding box center [190, 62] width 288 height 15
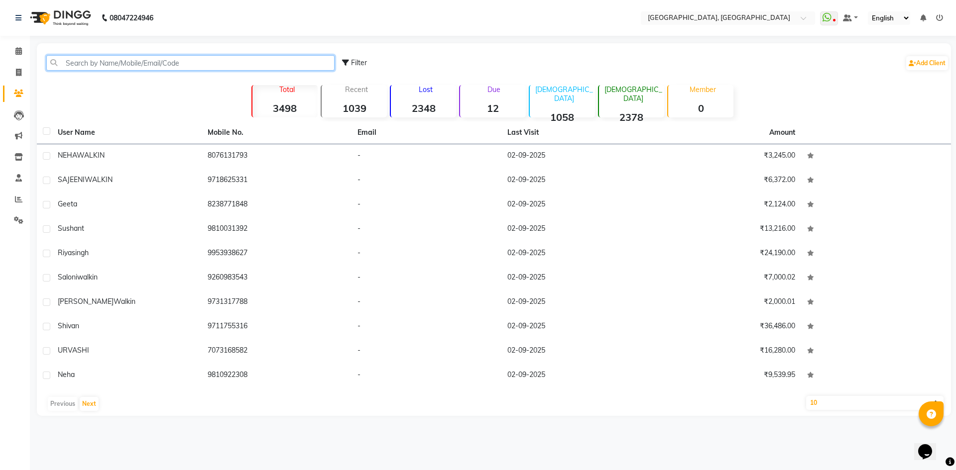
paste input "6289187644"
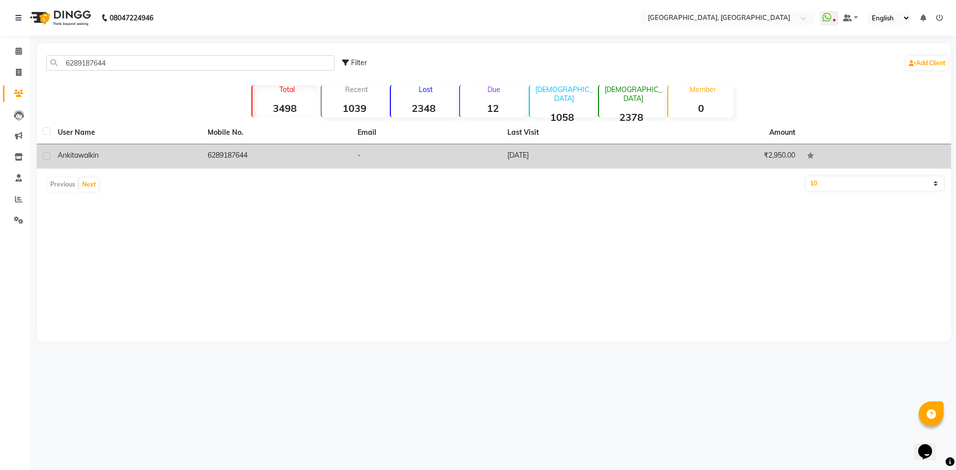
click at [109, 155] on div "[PERSON_NAME] walkin" at bounding box center [127, 155] width 138 height 10
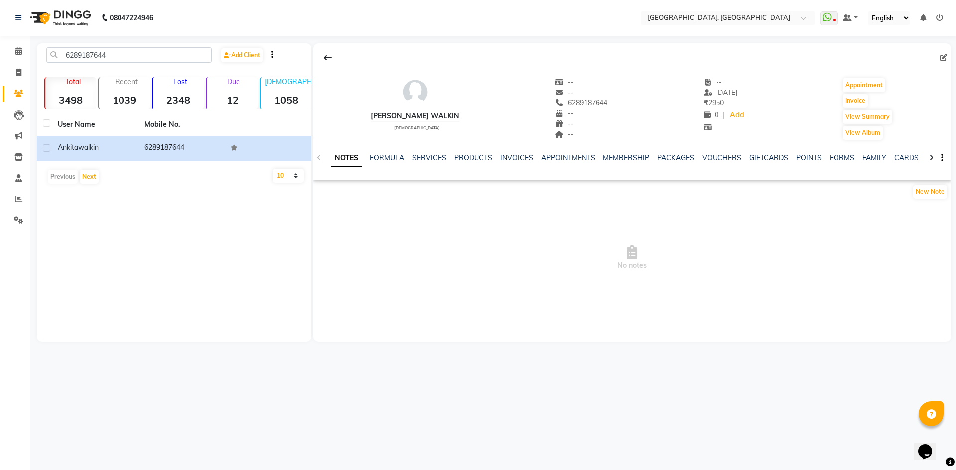
click at [432, 147] on div "NOTES FORMULA SERVICES PRODUCTS INVOICES APPOINTMENTS MEMBERSHIP PACKAGES VOUCH…" at bounding box center [632, 158] width 638 height 34
click at [428, 156] on link "SERVICES" at bounding box center [429, 157] width 34 height 9
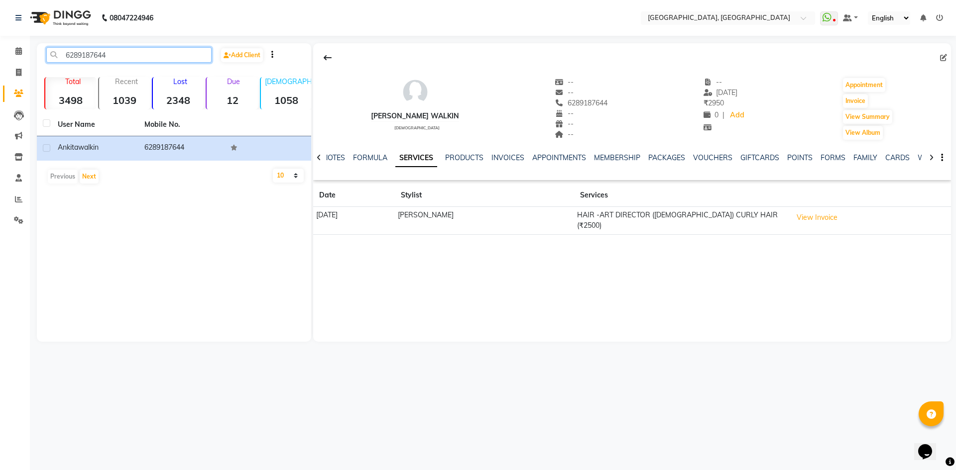
click at [144, 54] on input "6289187644" at bounding box center [128, 54] width 165 height 15
paste input "9999183418"
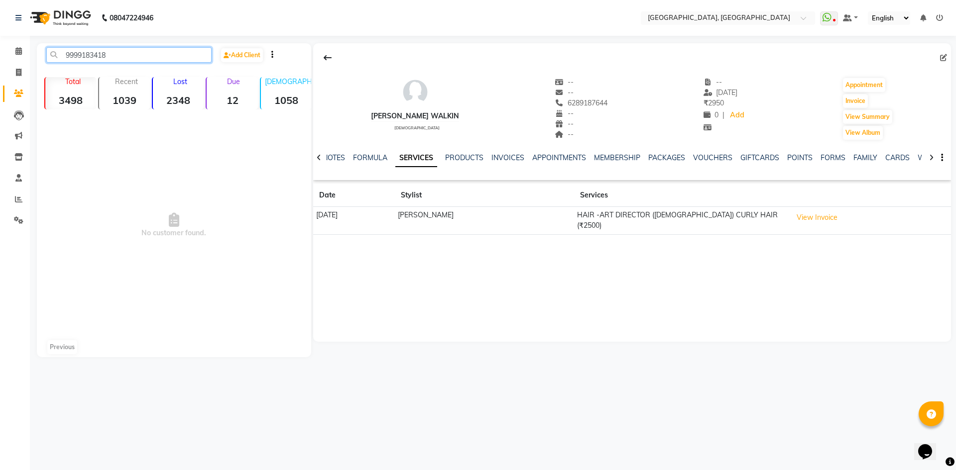
click at [130, 56] on input "9999183418" at bounding box center [128, 54] width 165 height 15
paste input "610357187"
click at [160, 56] on input "9610357187" at bounding box center [128, 54] width 165 height 15
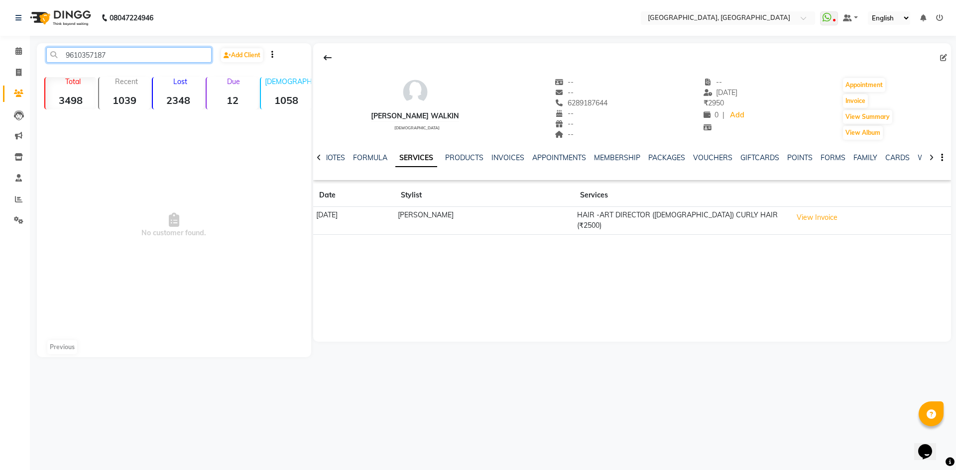
paste input "8800339393"
click at [124, 57] on input "8800339393" at bounding box center [128, 54] width 165 height 15
paste input "9999977272"
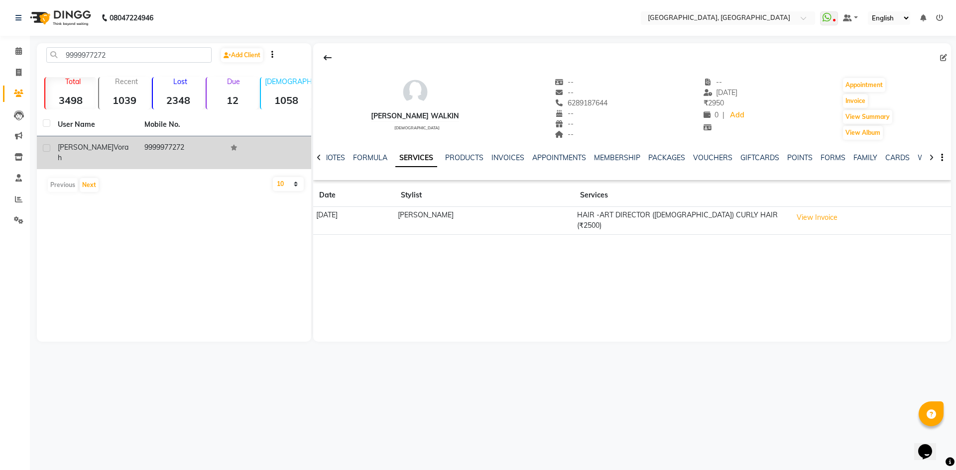
click at [120, 144] on div "[PERSON_NAME] vorah" at bounding box center [95, 152] width 75 height 21
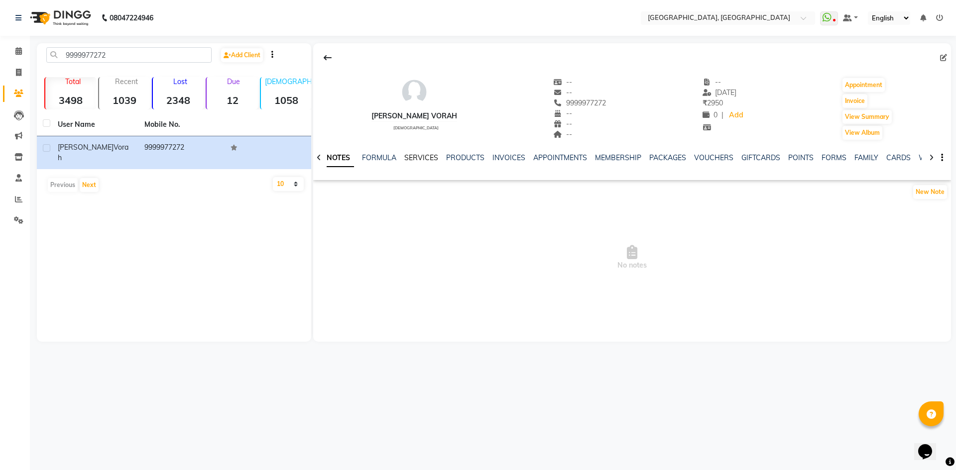
click at [409, 160] on link "SERVICES" at bounding box center [421, 157] width 34 height 9
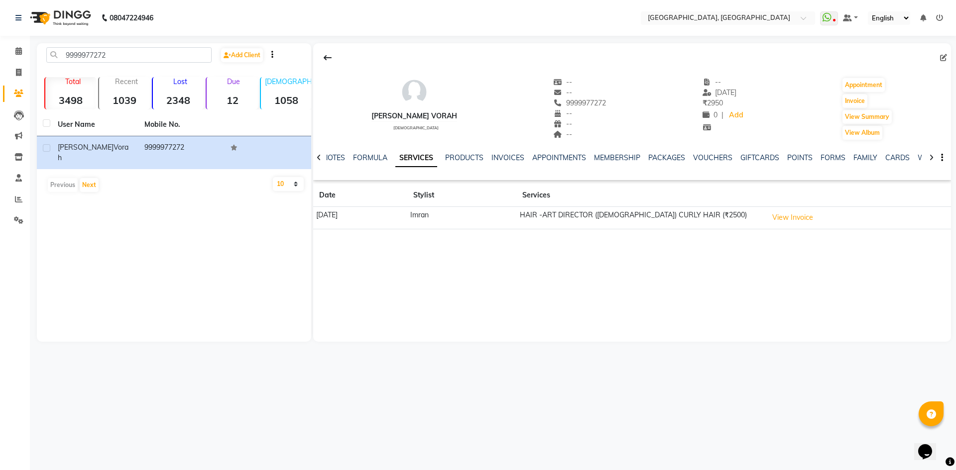
click at [130, 66] on div "9999977272 Add Client" at bounding box center [174, 58] width 270 height 23
click at [119, 51] on input "9999977272" at bounding box center [128, 54] width 165 height 15
paste input "8851255690"
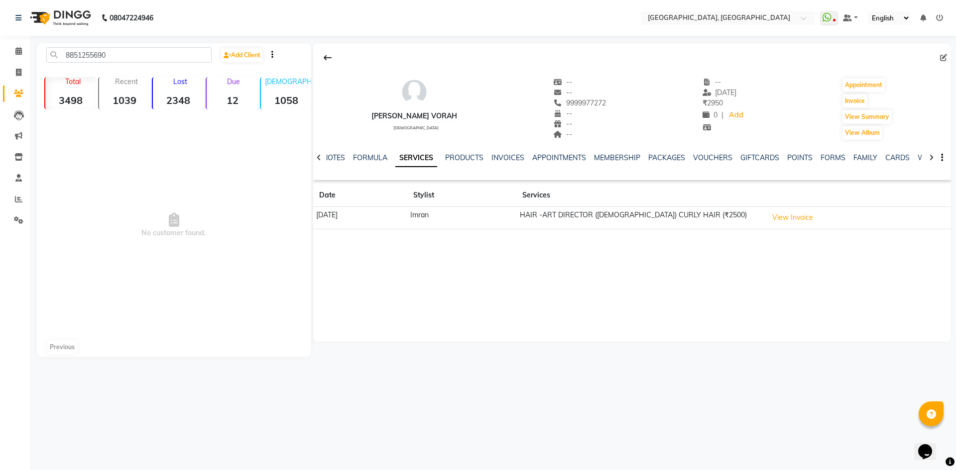
click at [147, 63] on div "8851255690 Add Client" at bounding box center [174, 58] width 270 height 23
click at [153, 54] on input "8851255690" at bounding box center [128, 54] width 165 height 15
paste input "22580131"
click at [123, 54] on input "8822580131" at bounding box center [128, 54] width 165 height 15
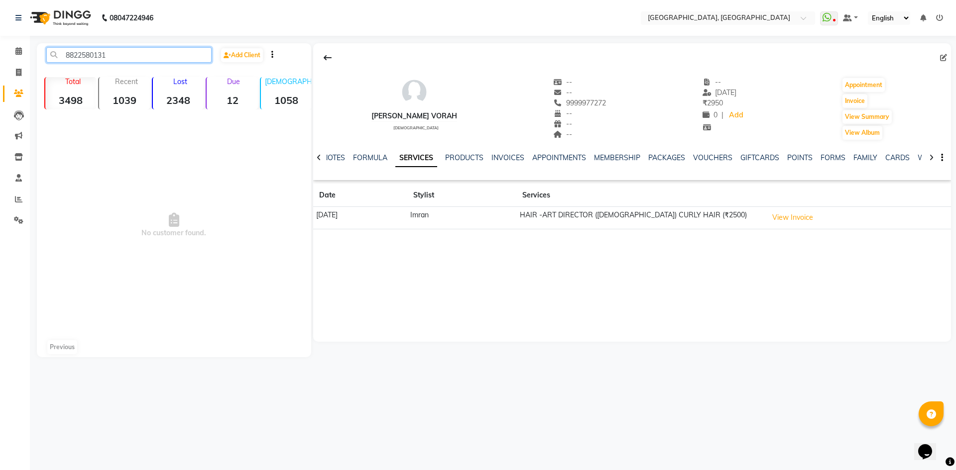
click at [123, 54] on input "8822580131" at bounding box center [128, 54] width 165 height 15
paste input "9810421150"
type input "9810421150"
click at [201, 37] on div "08047224946 Select Location × Noi Tre Salon, Golf Course Road WhatsApp Status ✕…" at bounding box center [478, 235] width 956 height 470
click at [176, 57] on input "9810421150" at bounding box center [128, 54] width 165 height 15
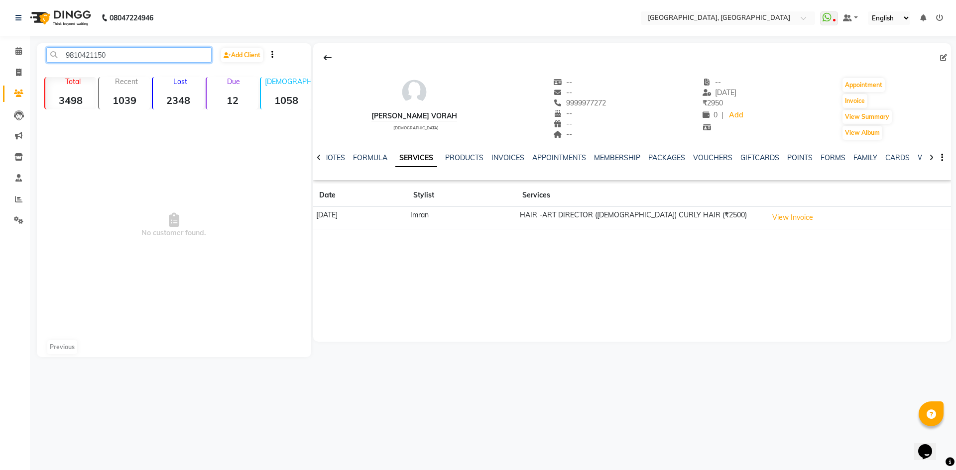
click at [176, 57] on input "9810421150" at bounding box center [128, 54] width 165 height 15
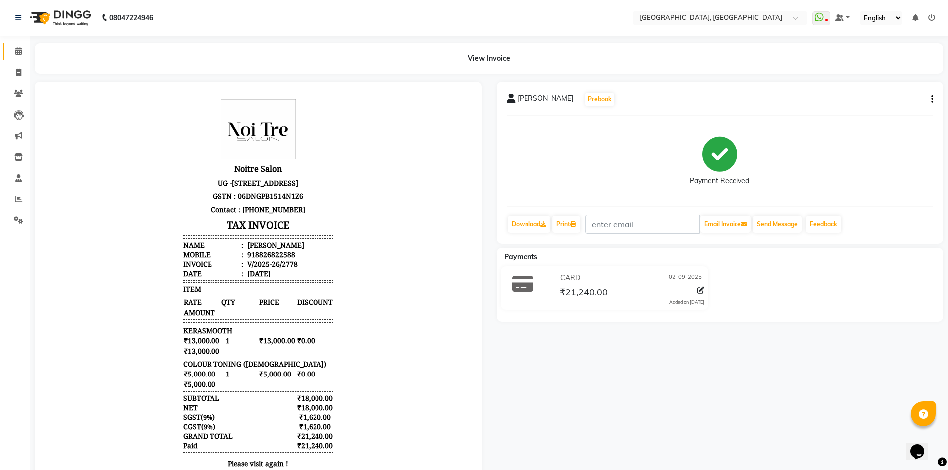
click at [9, 51] on link "Calendar" at bounding box center [15, 51] width 24 height 16
